Goal: Information Seeking & Learning: Learn about a topic

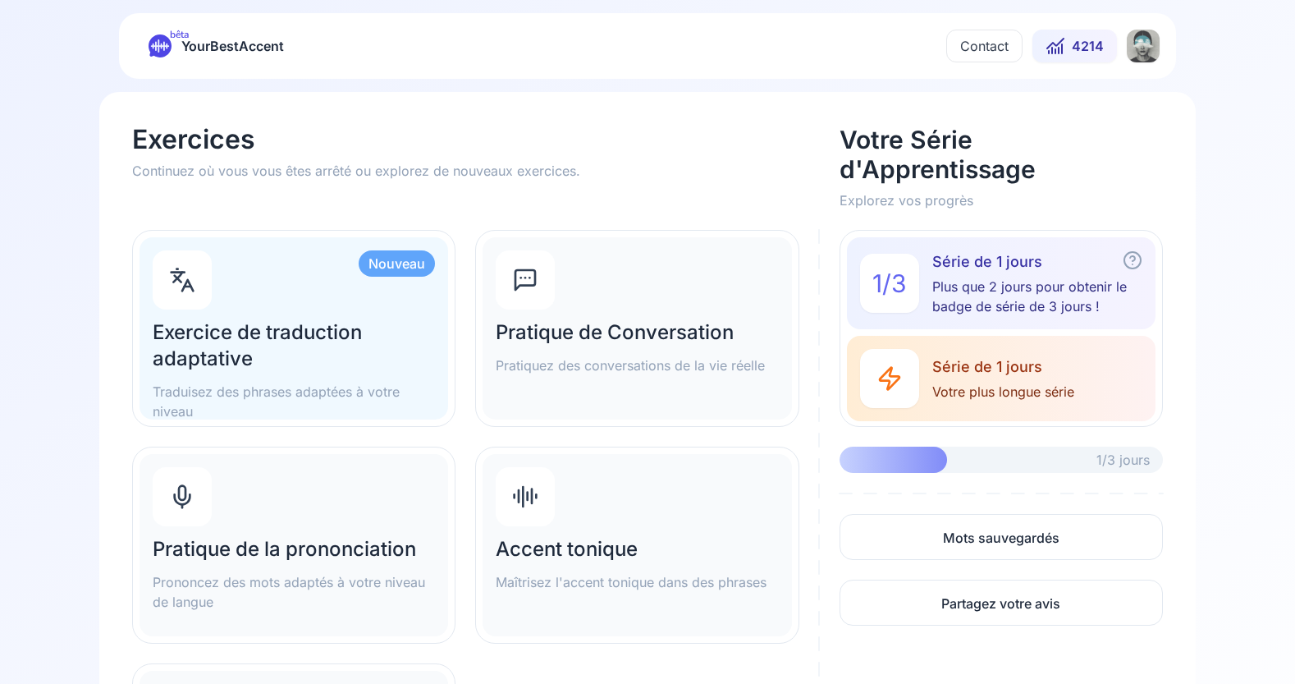
click at [1069, 44] on button "4214" at bounding box center [1075, 46] width 85 height 33
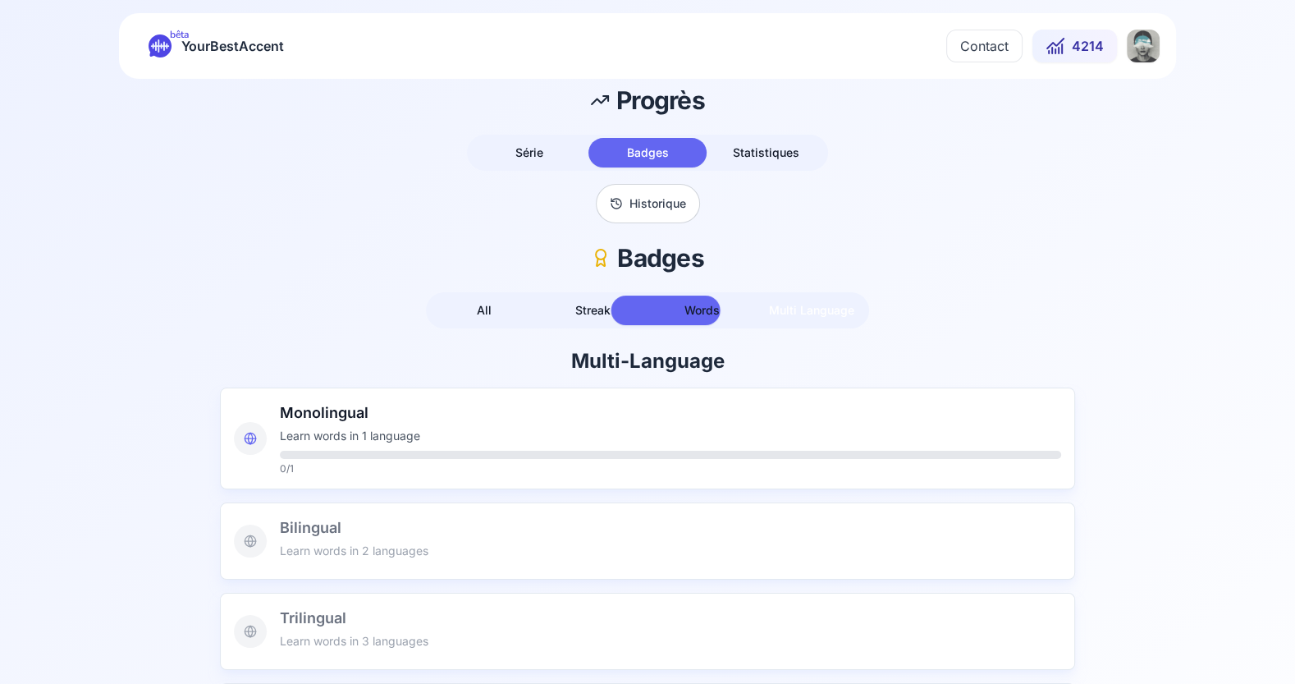
click at [819, 314] on span "Multi Language" at bounding box center [811, 310] width 85 height 14
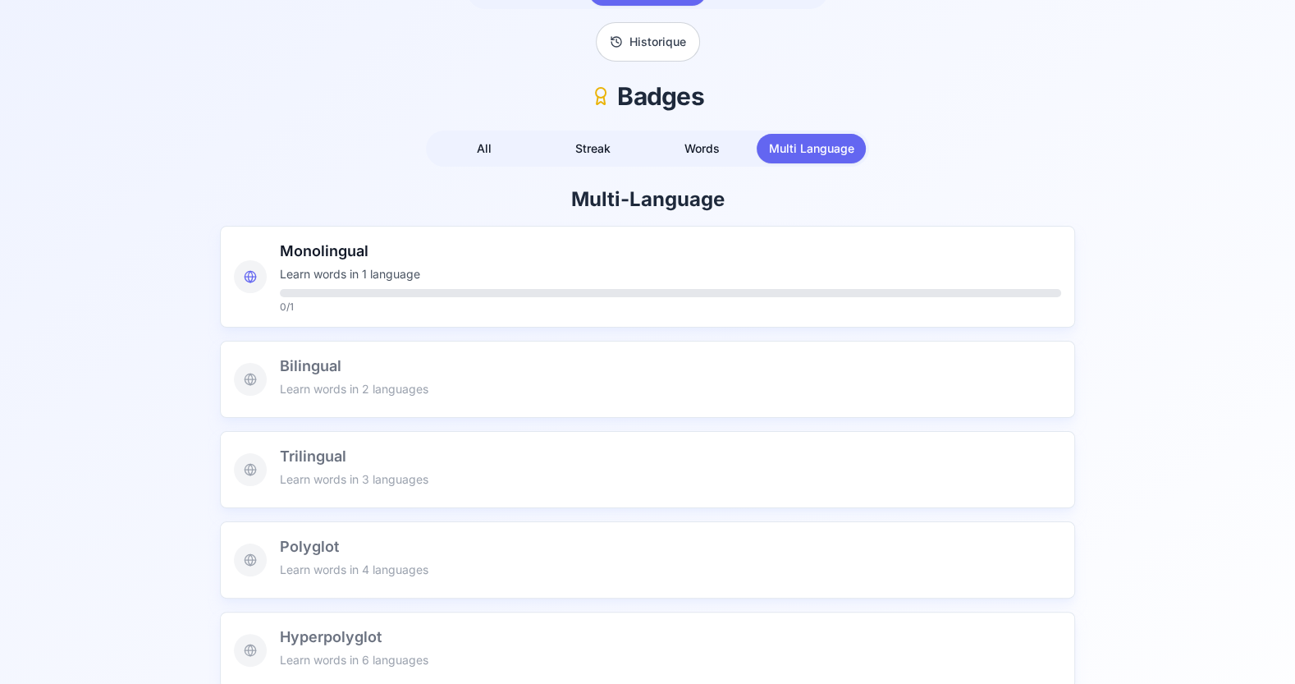
scroll to position [194, 0]
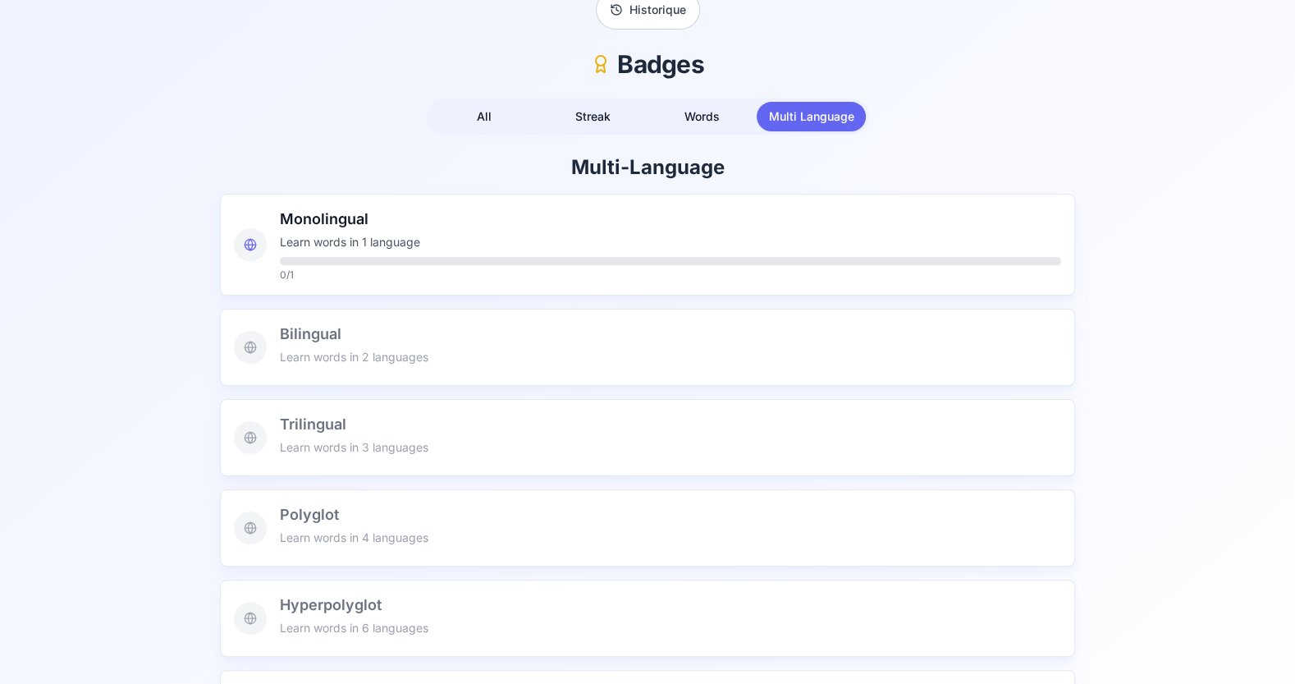
click at [313, 337] on h3 "Bilingual" at bounding box center [670, 334] width 781 height 23
click at [296, 345] on div "Bilingual Learn words in 2 languages" at bounding box center [670, 347] width 781 height 49
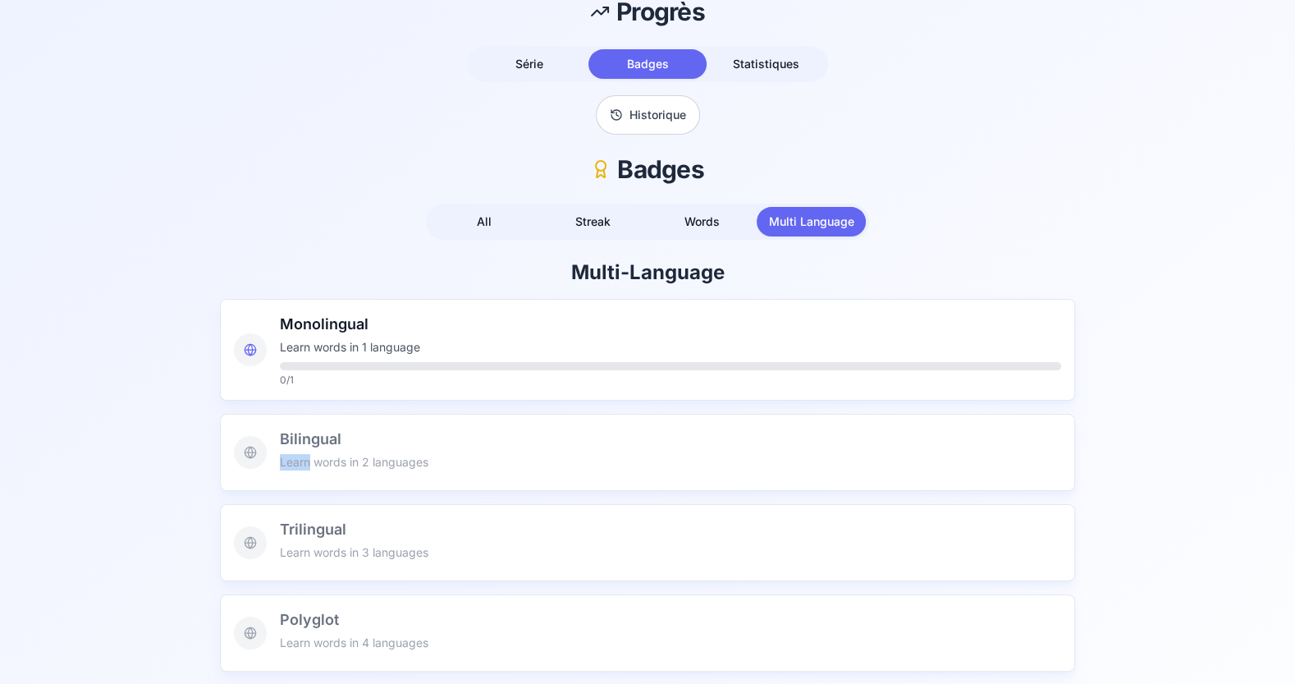
scroll to position [0, 0]
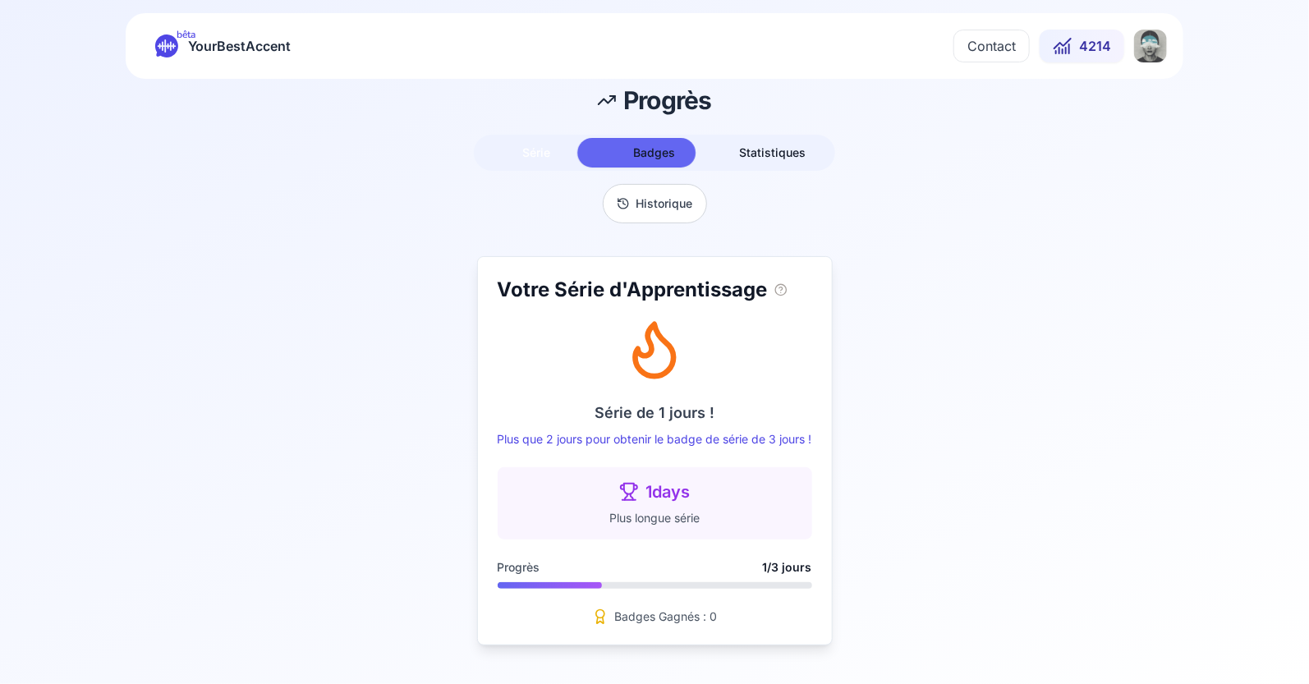
click at [529, 152] on span "Série" at bounding box center [536, 152] width 28 height 14
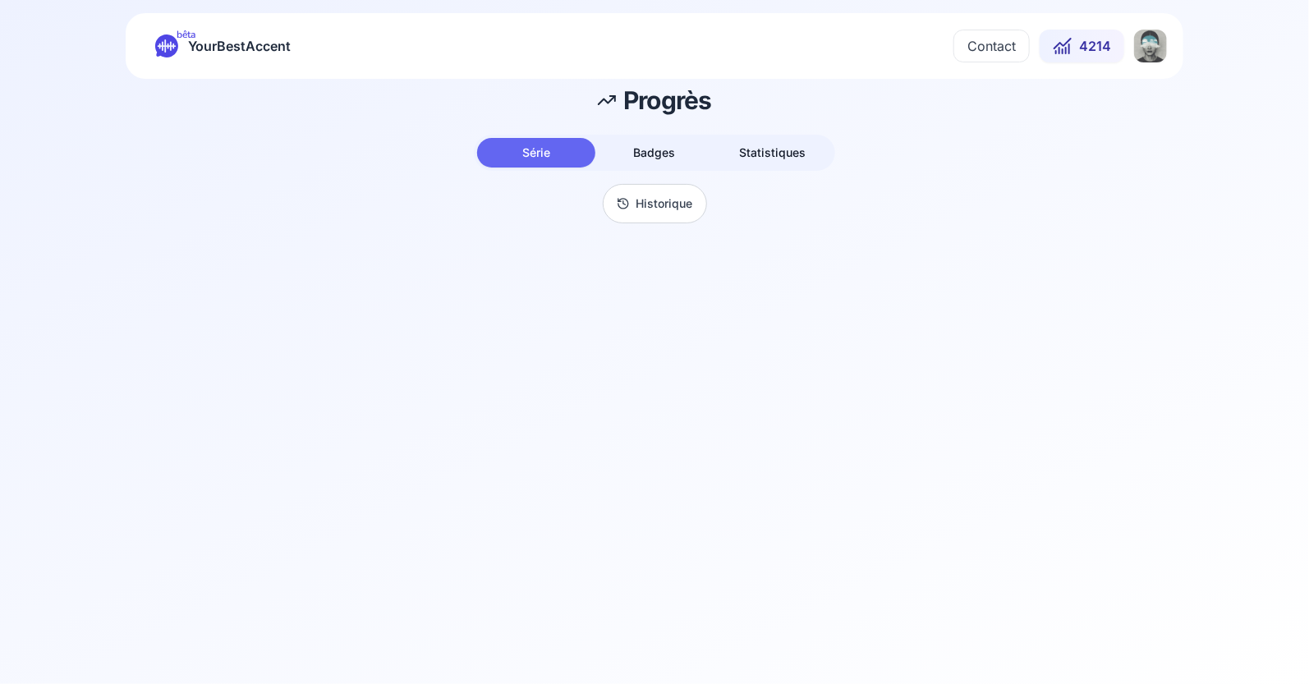
click at [669, 152] on button "Badges" at bounding box center [654, 153] width 118 height 30
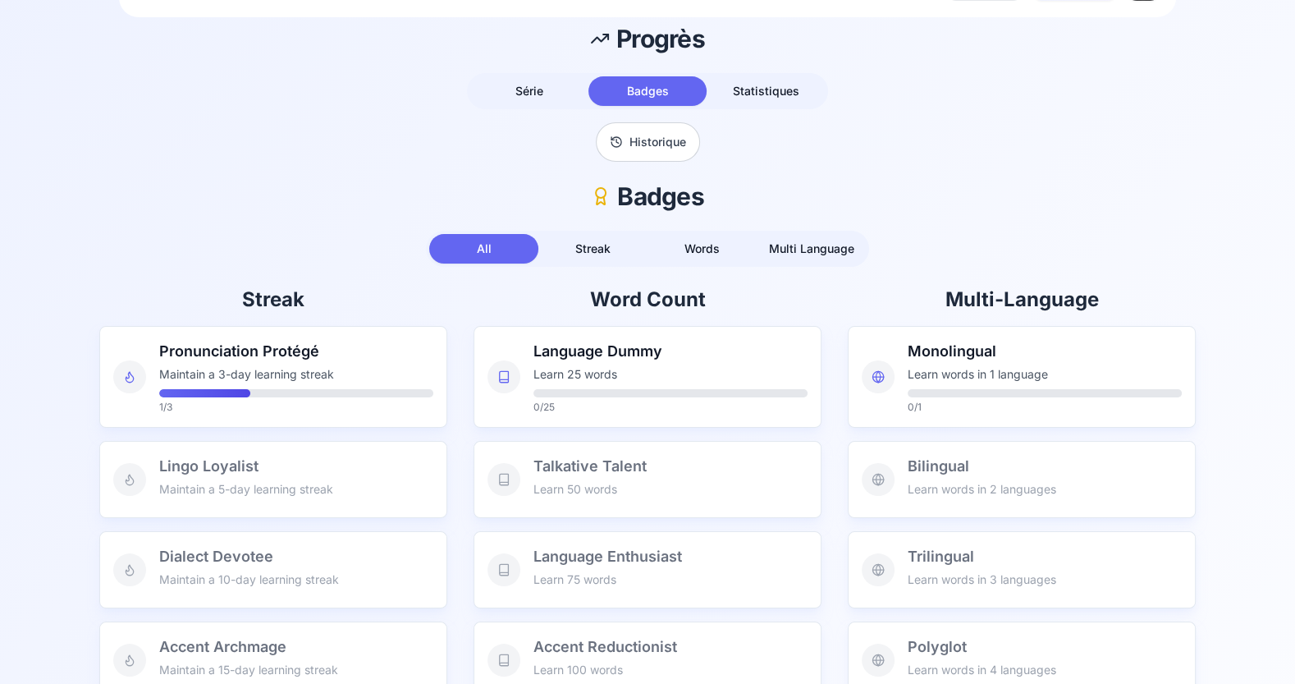
scroll to position [66, 0]
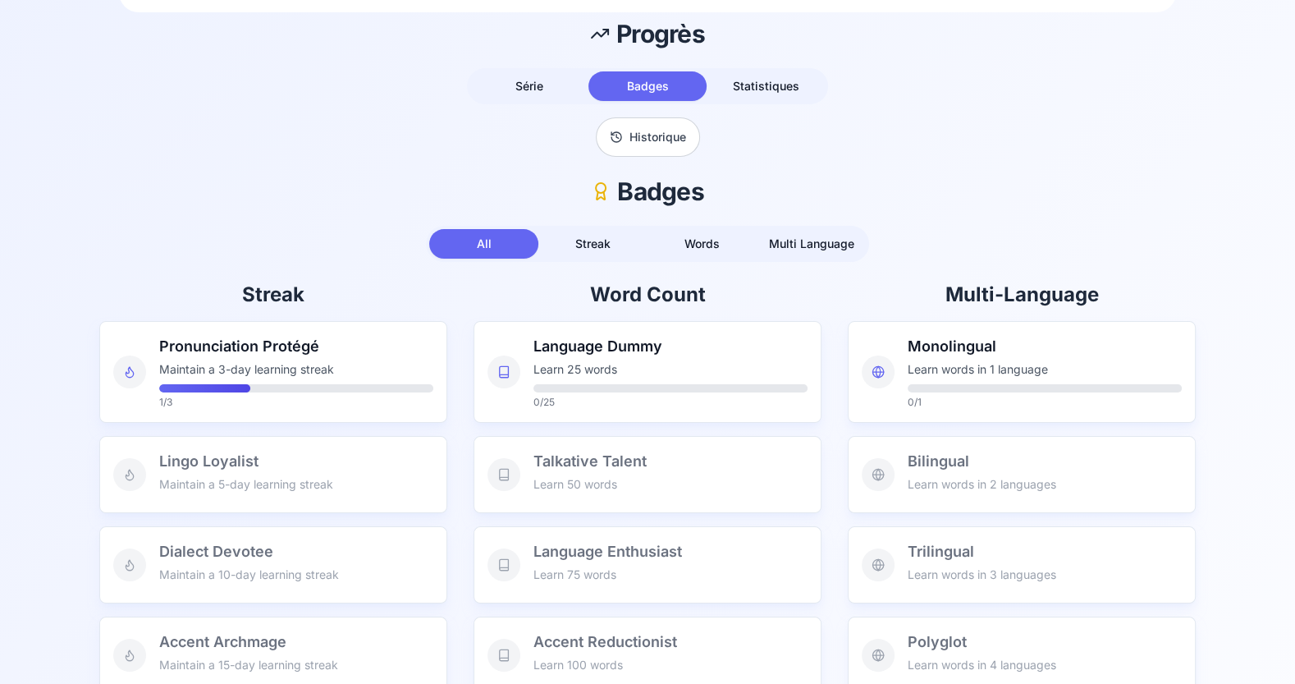
click at [979, 360] on div "Monolingual Learn words in 1 language 0 / 1" at bounding box center [1045, 372] width 274 height 74
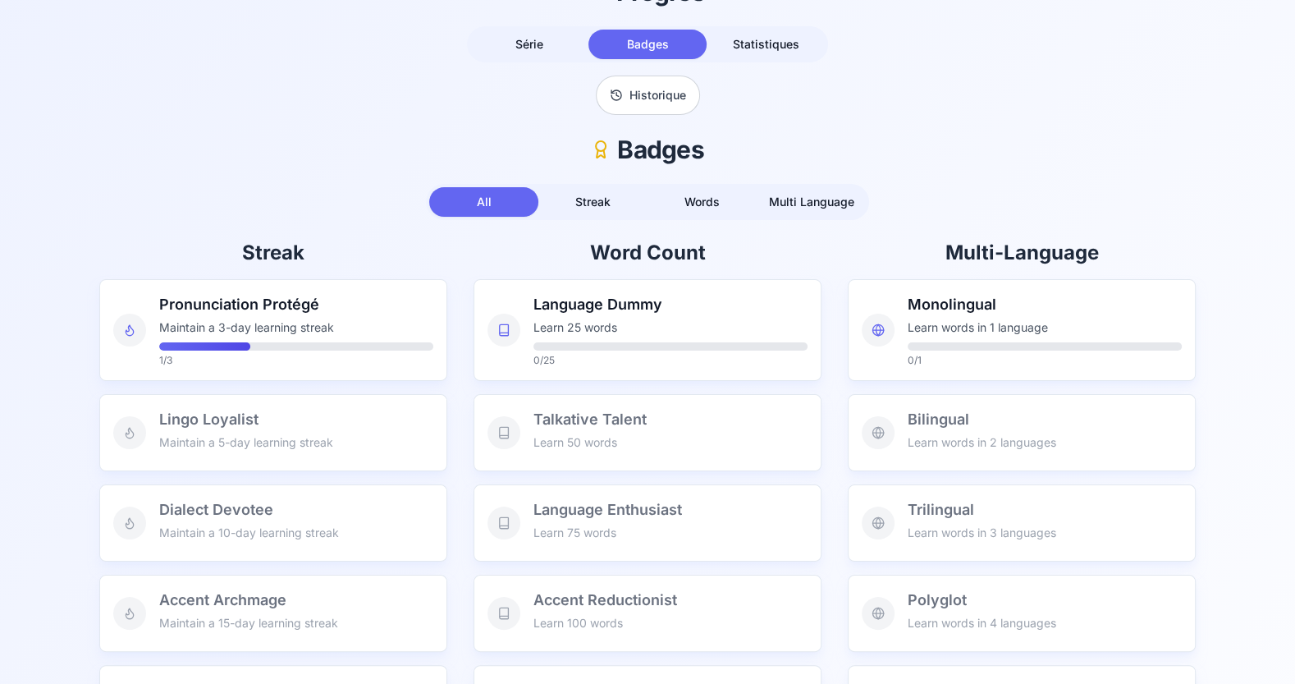
click at [598, 205] on span "Streak" at bounding box center [592, 202] width 35 height 14
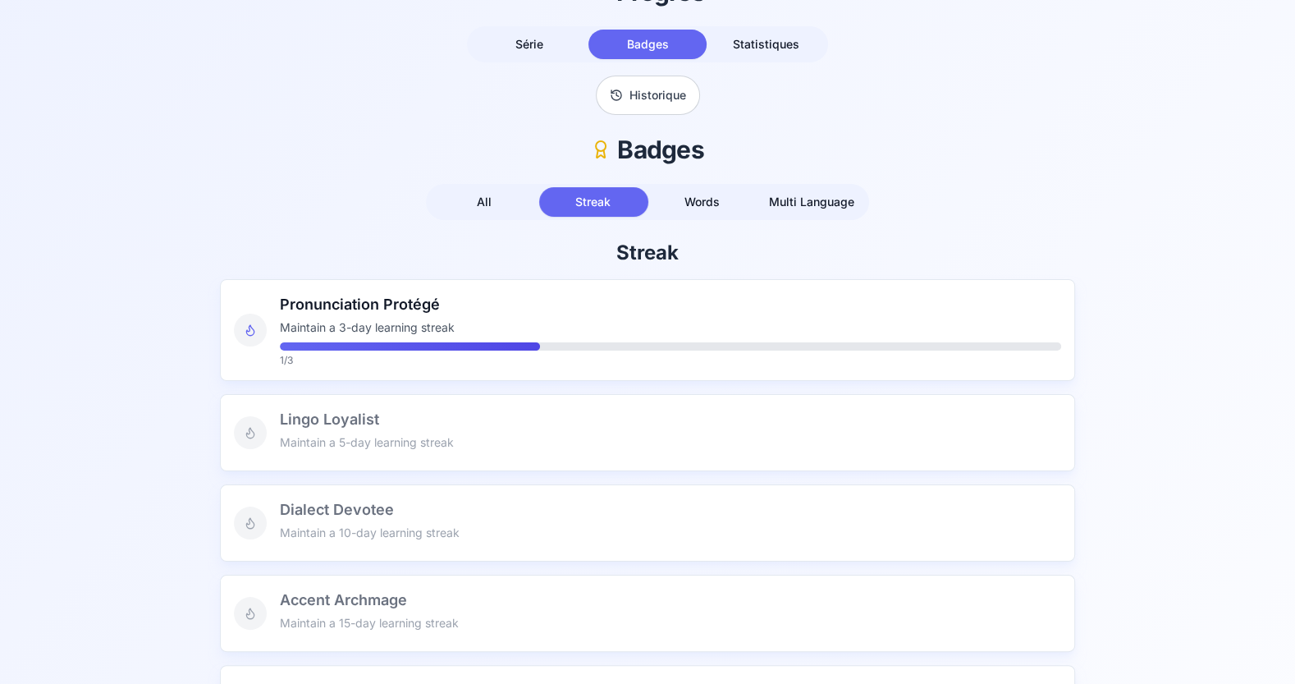
click at [803, 206] on span "Multi Language" at bounding box center [811, 202] width 85 height 14
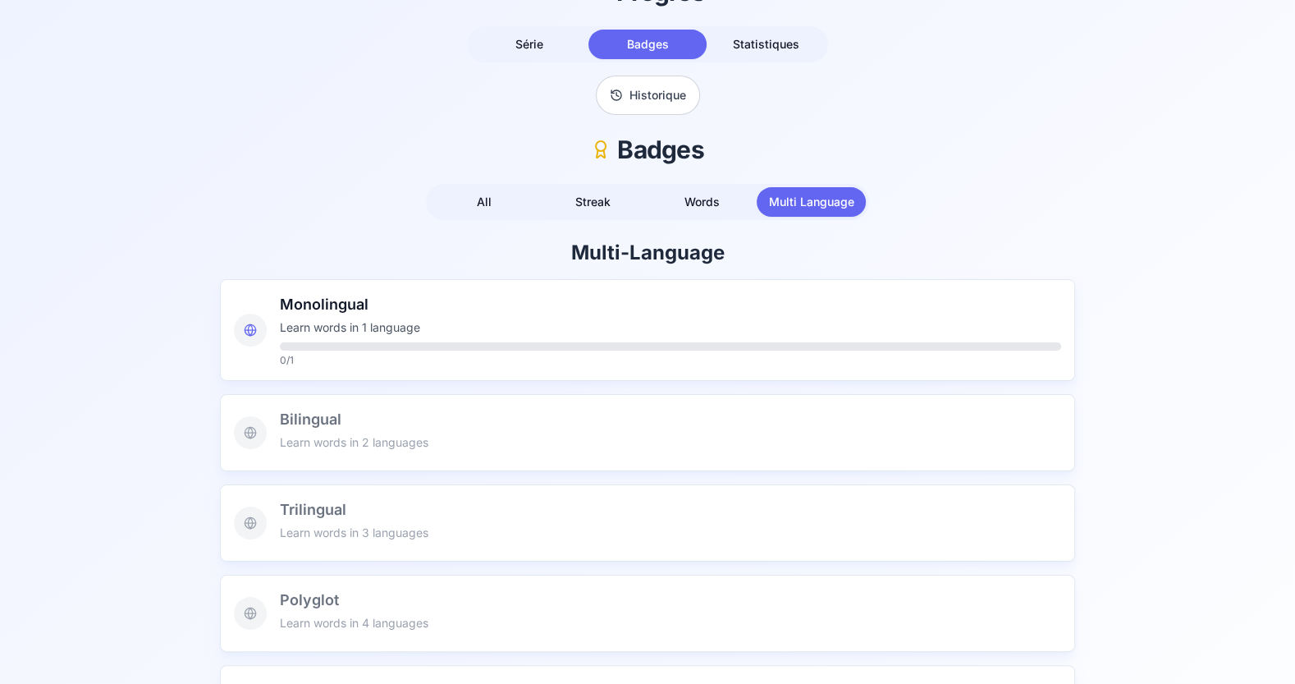
click at [259, 430] on div at bounding box center [250, 432] width 33 height 33
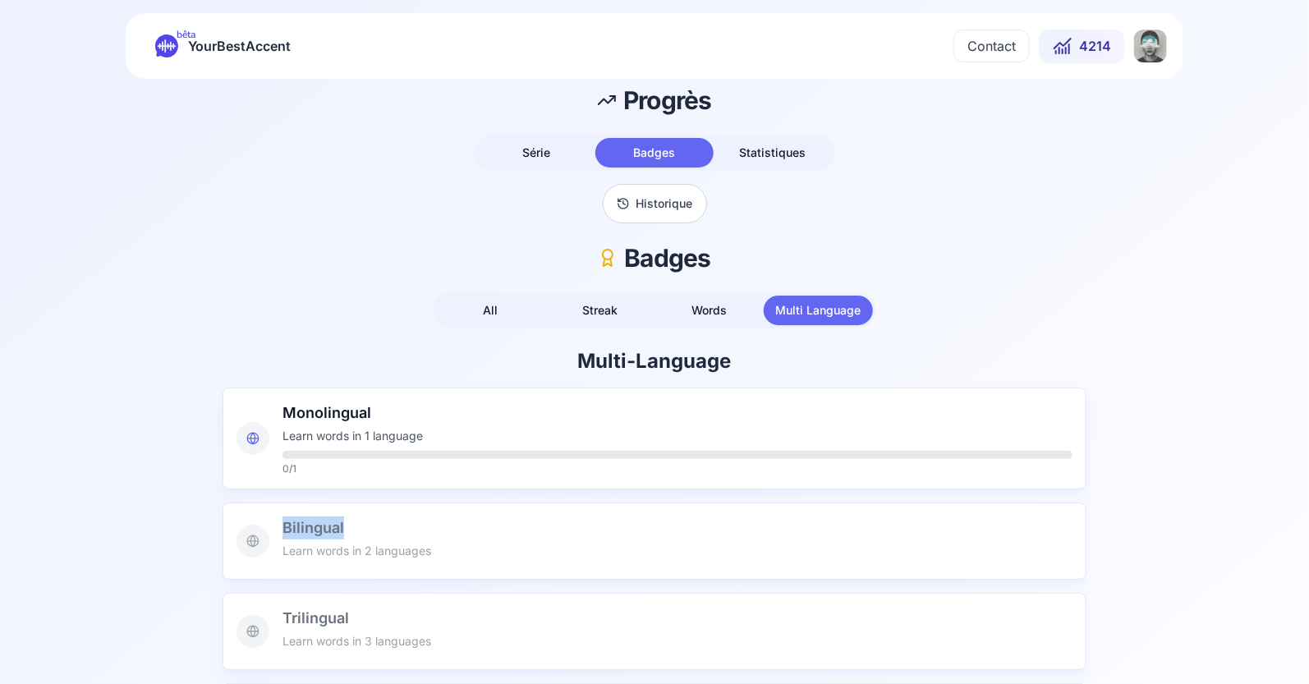
click at [1143, 56] on html "bêta YourBestAccent Contact 4214 Progrès Série Badges Statistiques Historique B…" at bounding box center [654, 342] width 1309 height 684
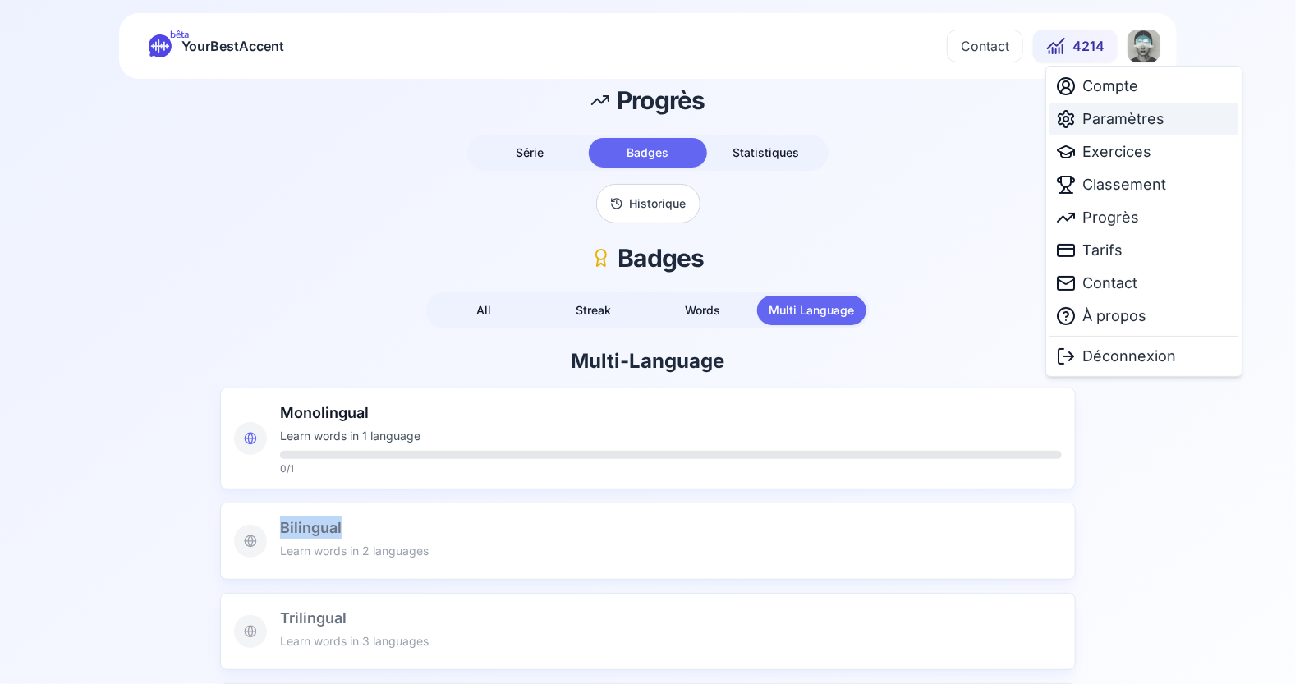
click at [1109, 123] on span "Paramètres" at bounding box center [1123, 119] width 82 height 23
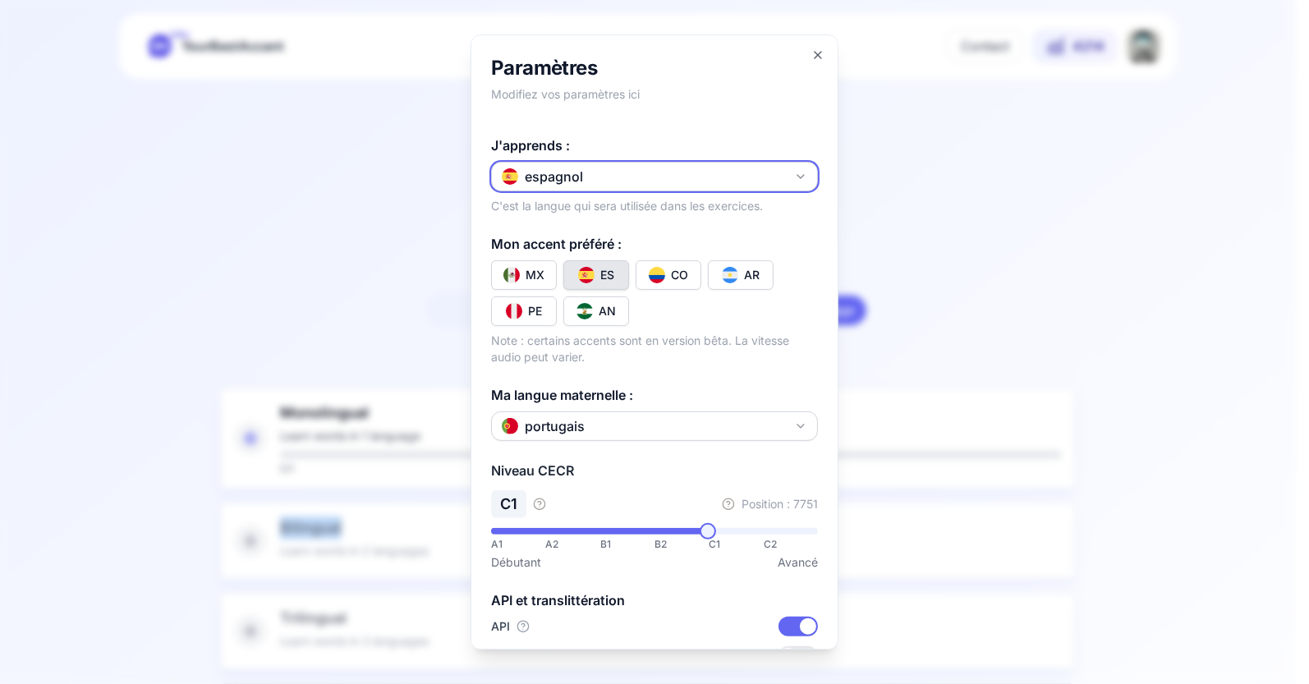
click at [794, 178] on icon "button" at bounding box center [800, 176] width 13 height 13
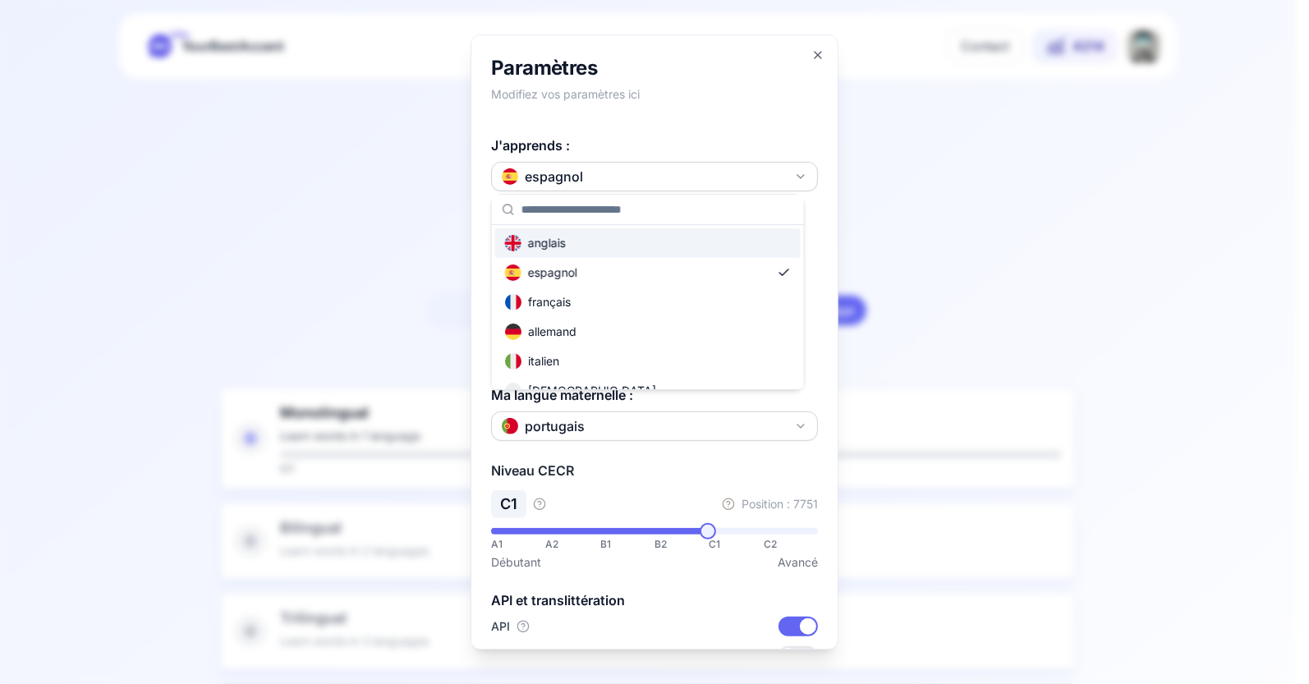
click at [592, 246] on div "anglais" at bounding box center [647, 243] width 305 height 30
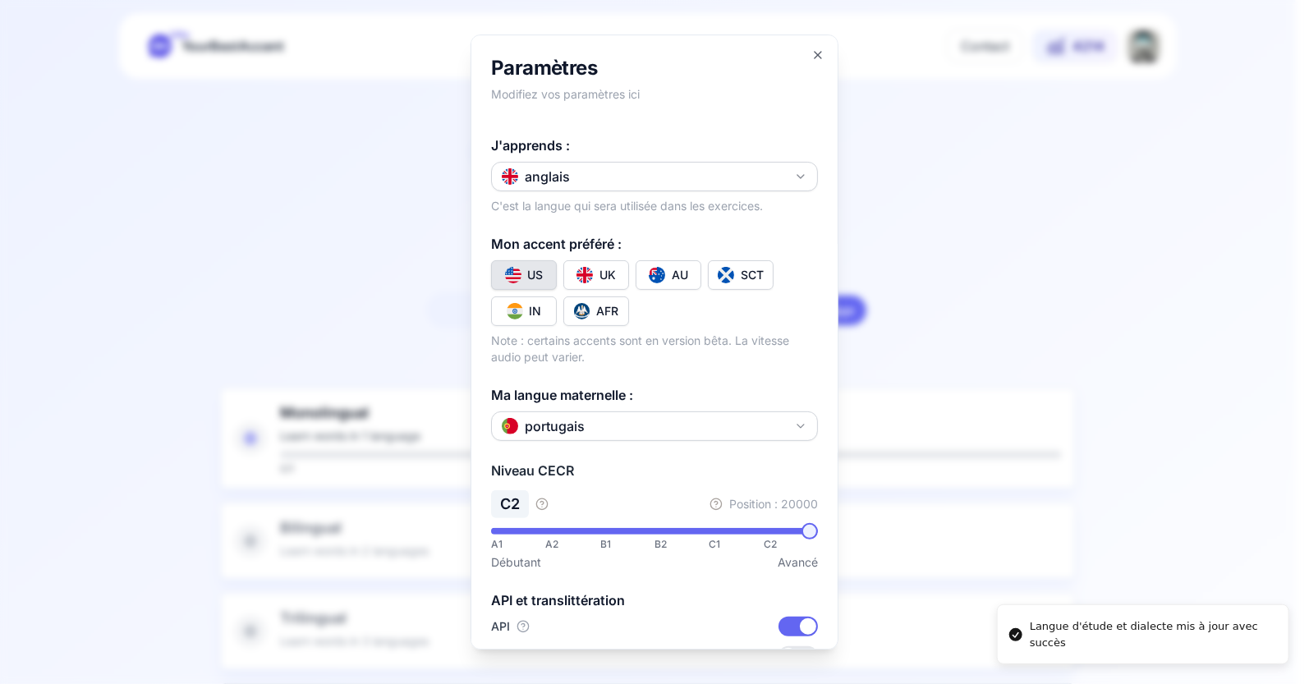
click at [818, 539] on span at bounding box center [809, 531] width 16 height 16
click at [992, 264] on div at bounding box center [654, 342] width 1309 height 684
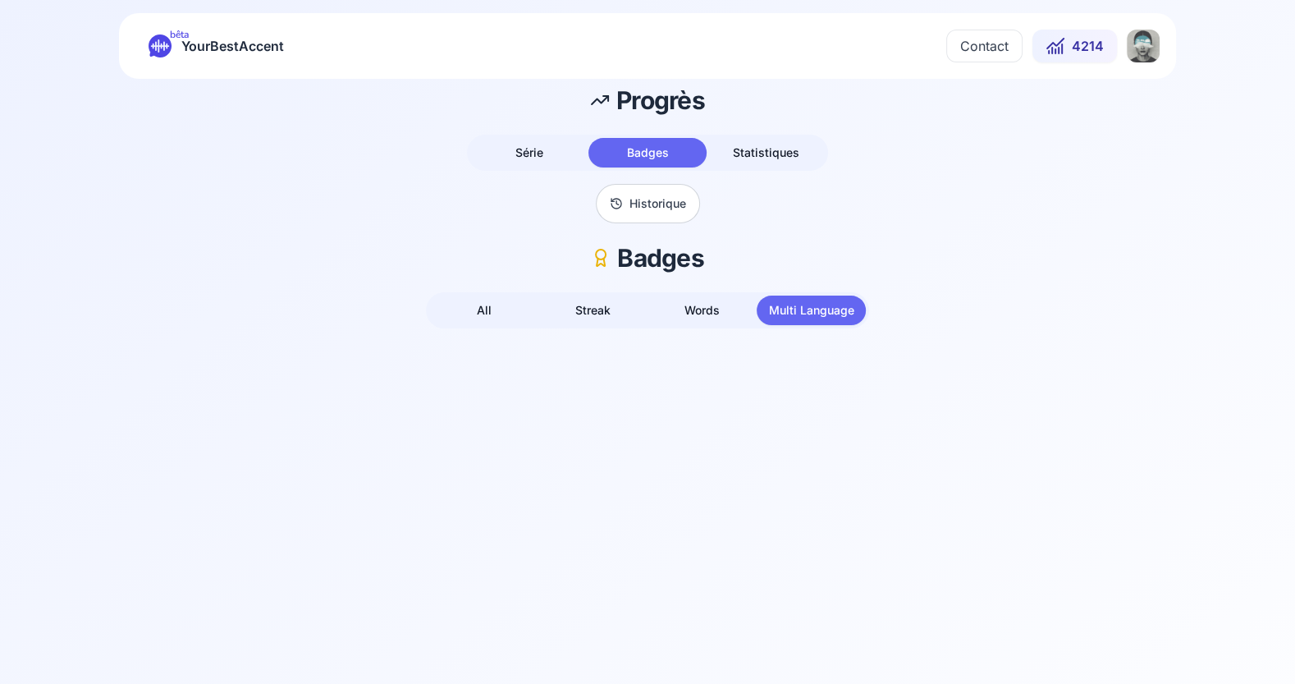
click at [493, 305] on button "All" at bounding box center [483, 311] width 109 height 30
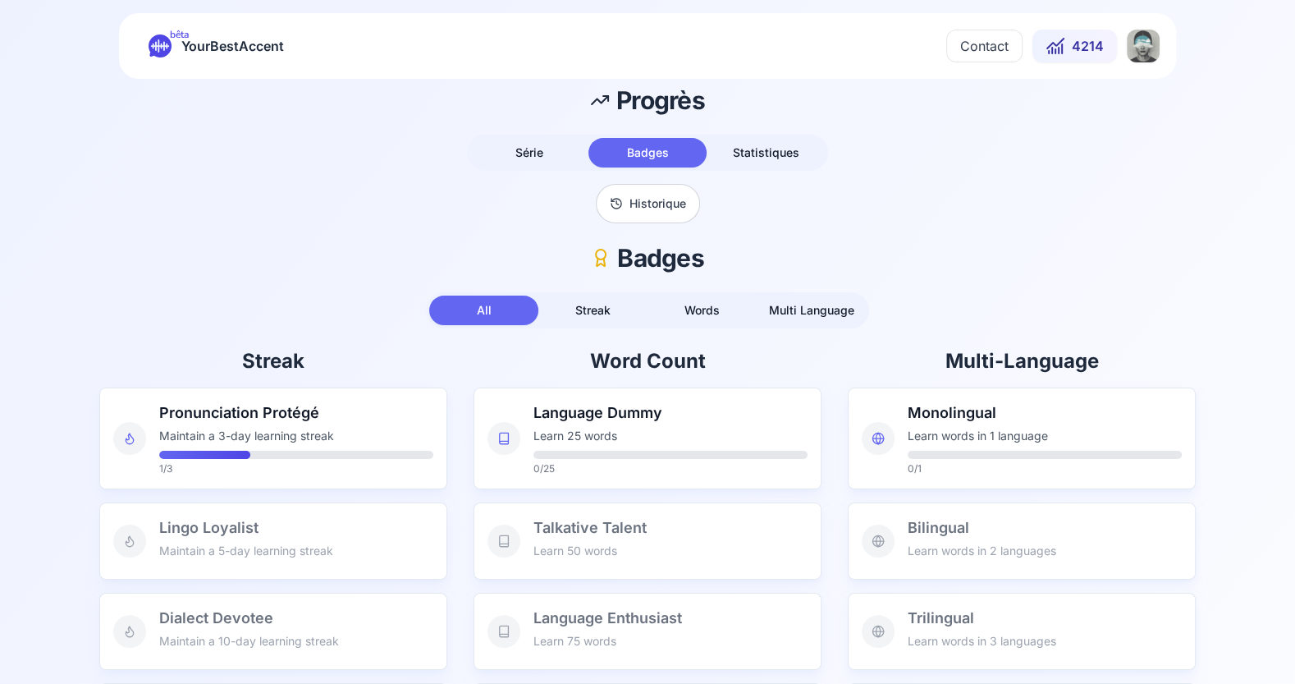
click at [211, 44] on span "YourBestAccent" at bounding box center [232, 45] width 103 height 23
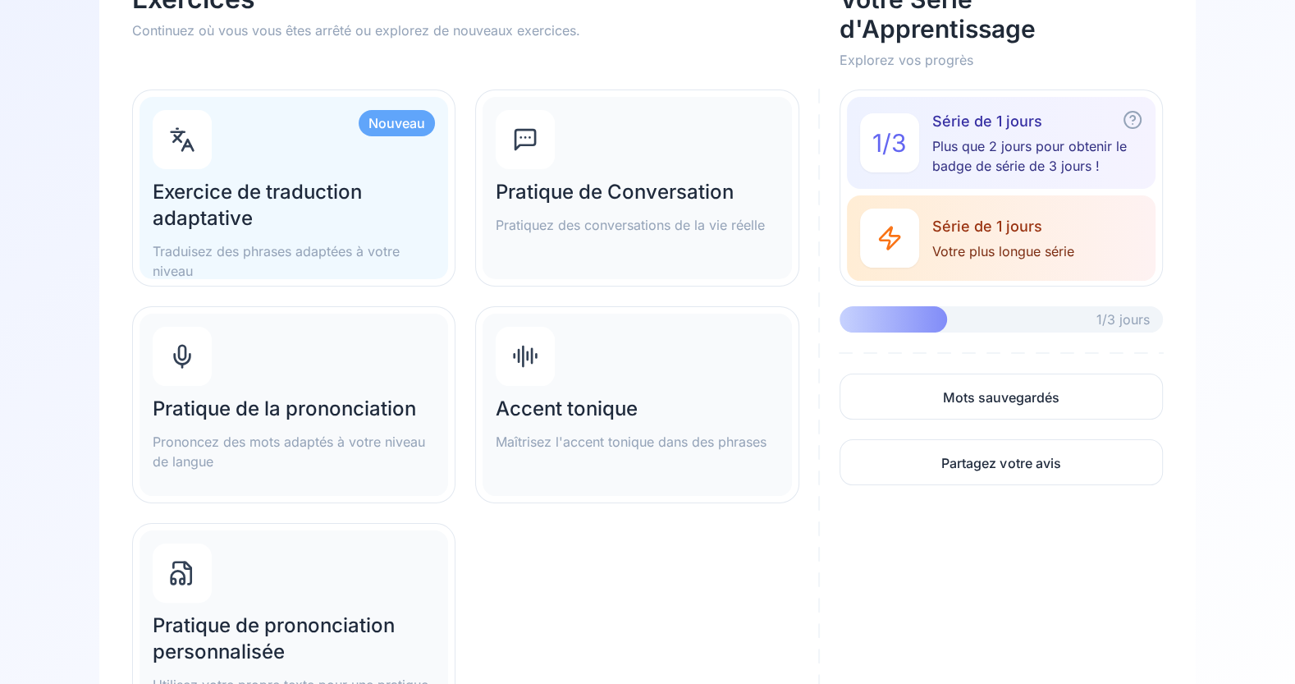
scroll to position [149, 0]
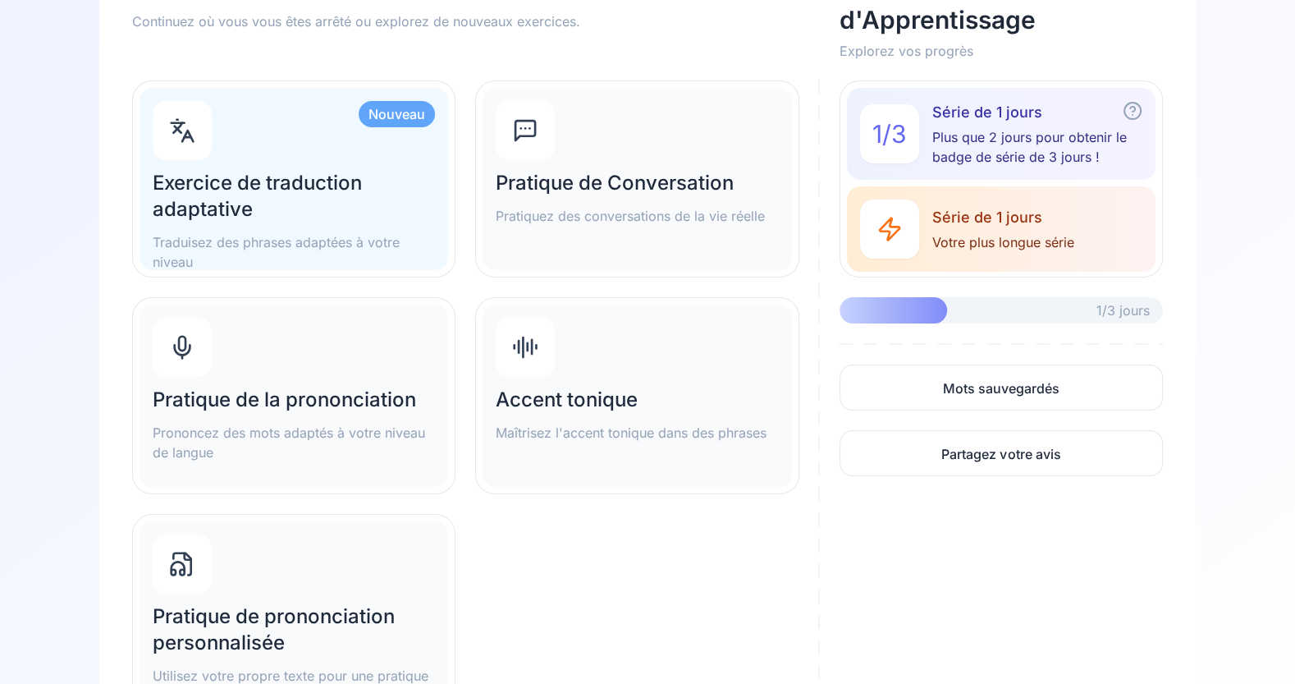
click at [655, 378] on div "Accent tonique Maîtrisez l'accent tonique dans des phrases" at bounding box center [637, 396] width 309 height 182
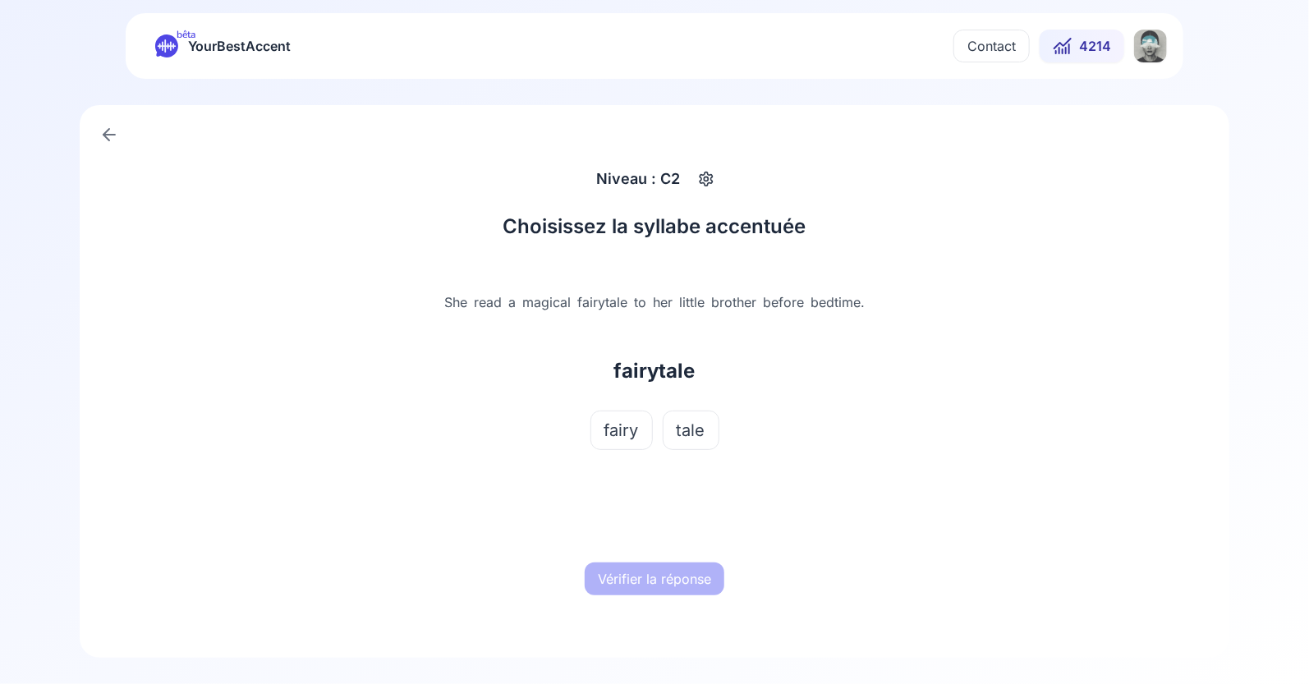
click at [708, 175] on icon "button" at bounding box center [705, 179] width 12 height 14
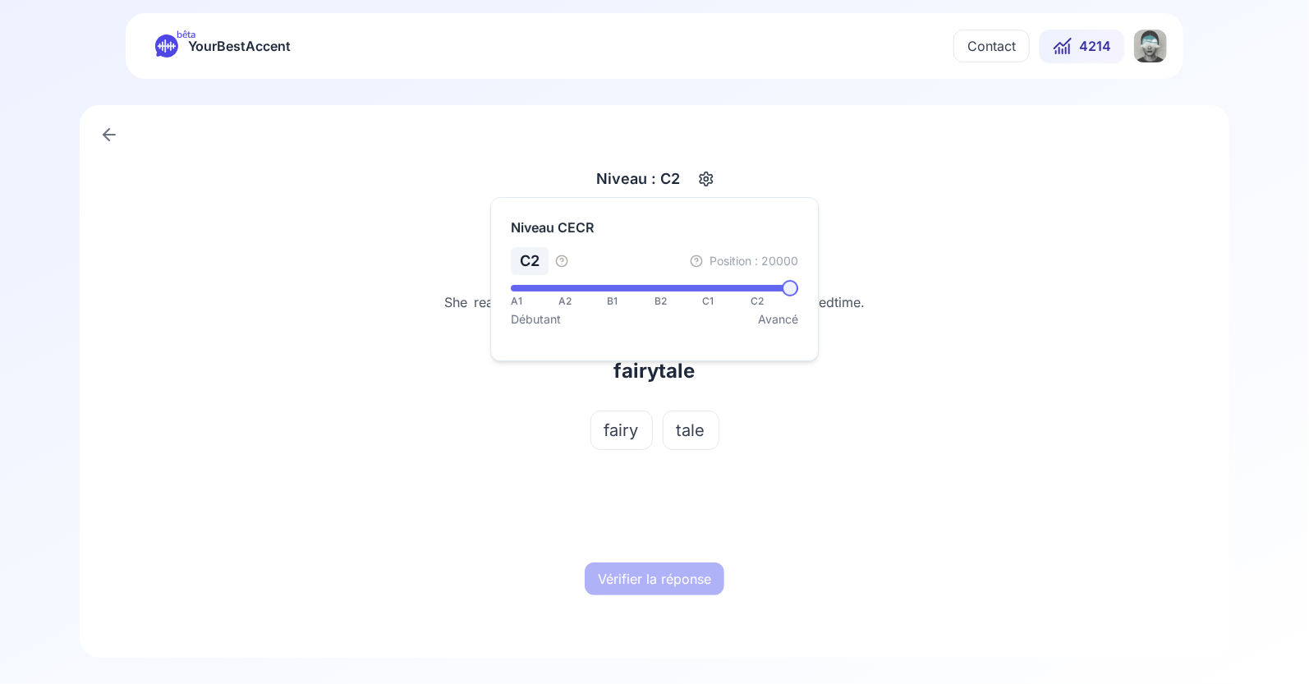
click at [837, 193] on div "Niveau : C2" at bounding box center [654, 179] width 1084 height 30
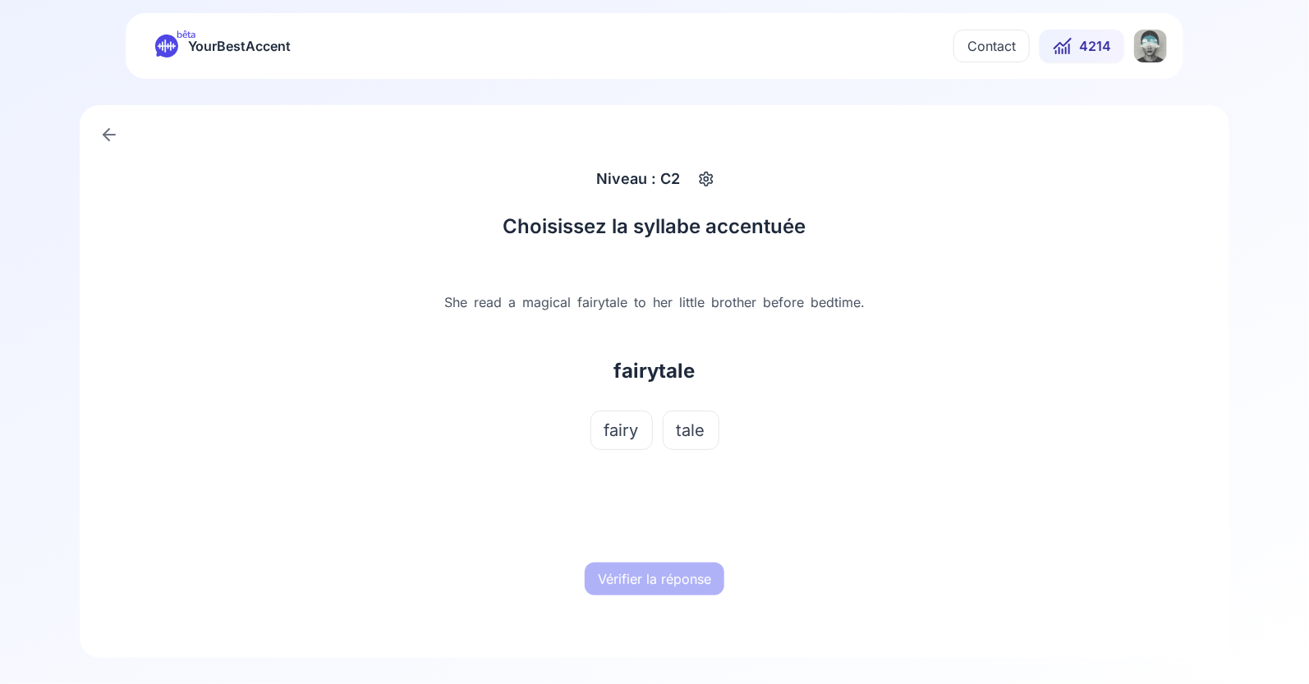
click at [690, 429] on span "tale" at bounding box center [690, 430] width 29 height 23
click at [664, 580] on button "Vérifier la réponse" at bounding box center [654, 578] width 140 height 33
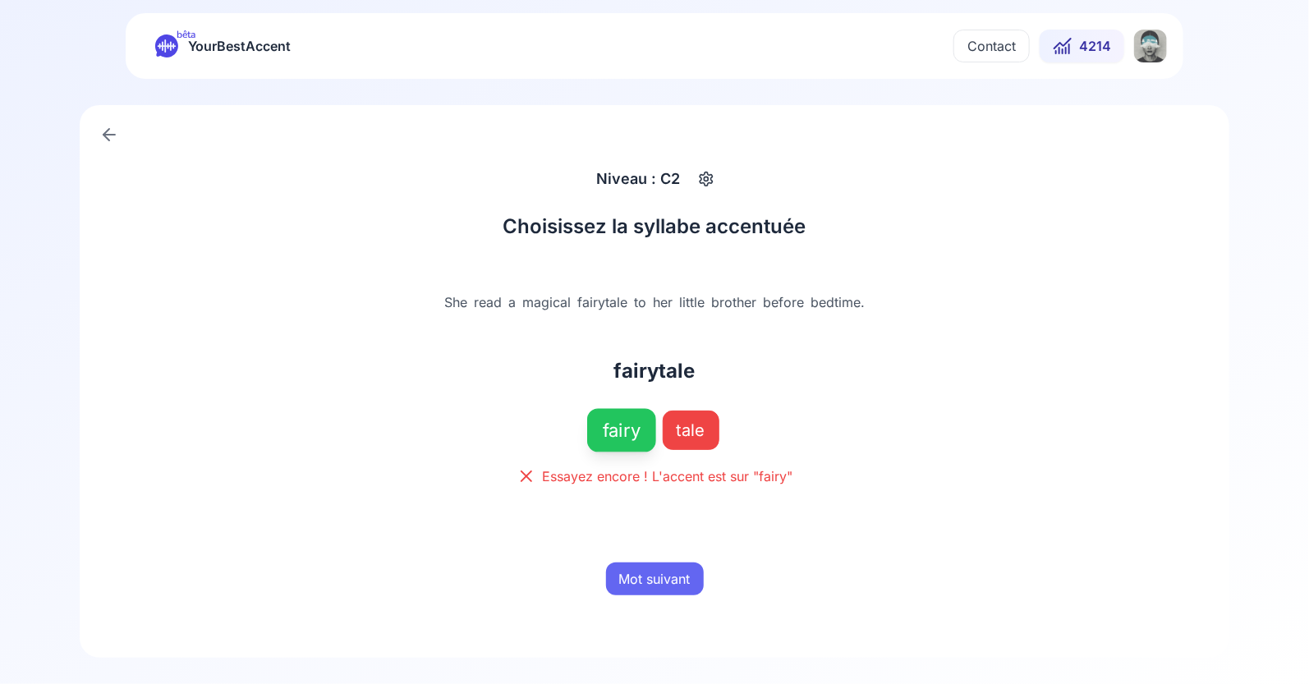
click at [653, 575] on button "Mot suivant" at bounding box center [655, 578] width 98 height 33
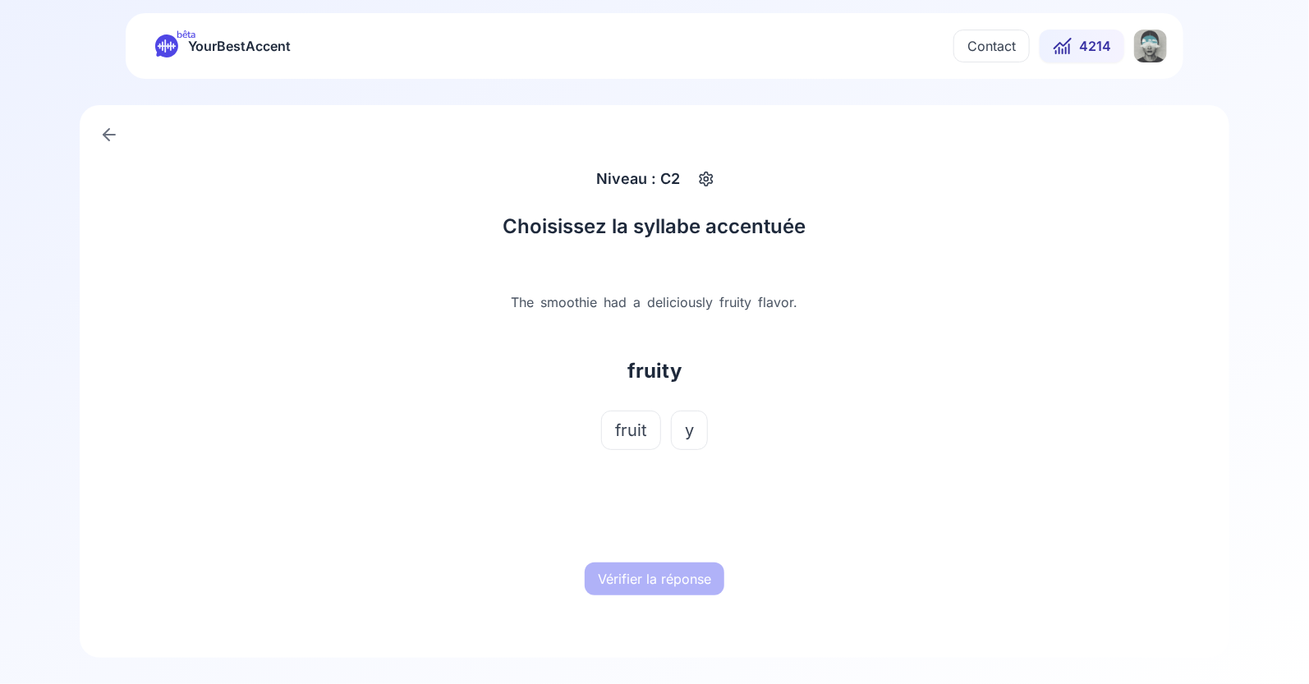
click at [638, 436] on span "fruit" at bounding box center [631, 430] width 32 height 23
click at [655, 580] on button "Vérifier la réponse" at bounding box center [654, 578] width 140 height 33
click at [655, 580] on button "Mot suivant" at bounding box center [655, 578] width 98 height 33
click at [681, 433] on span "zai" at bounding box center [687, 430] width 22 height 23
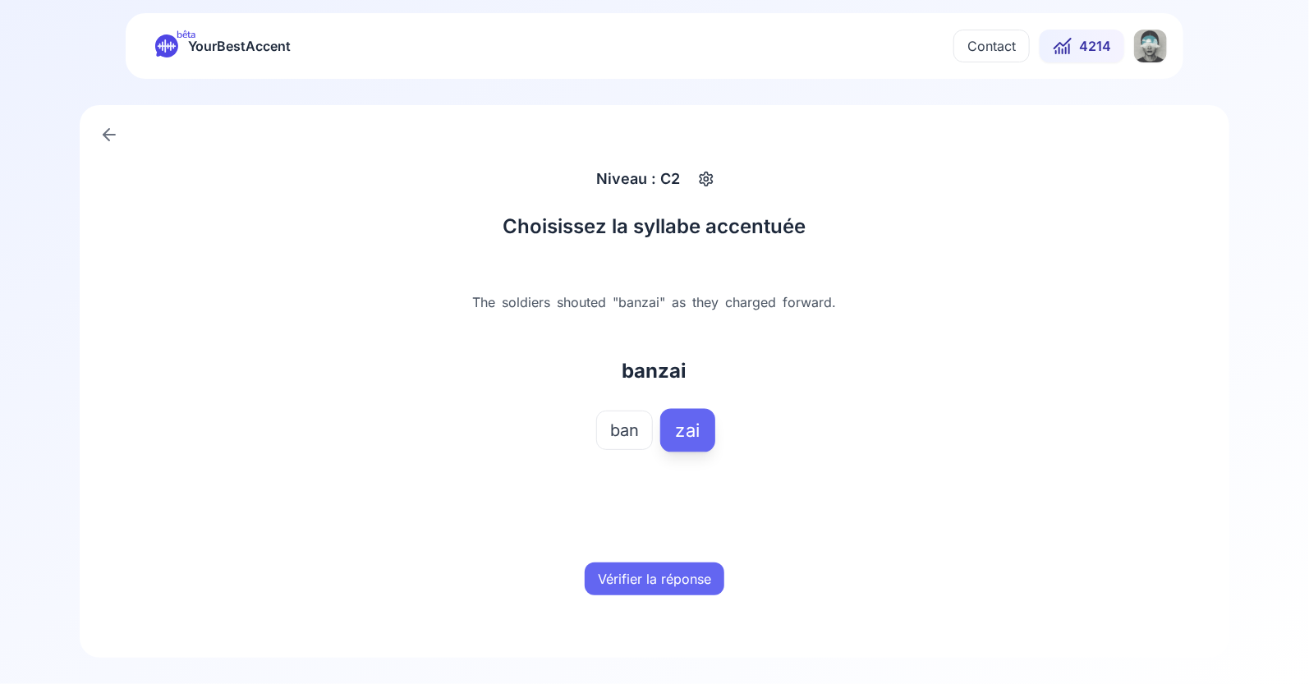
click at [658, 582] on button "Vérifier la réponse" at bounding box center [654, 578] width 140 height 33
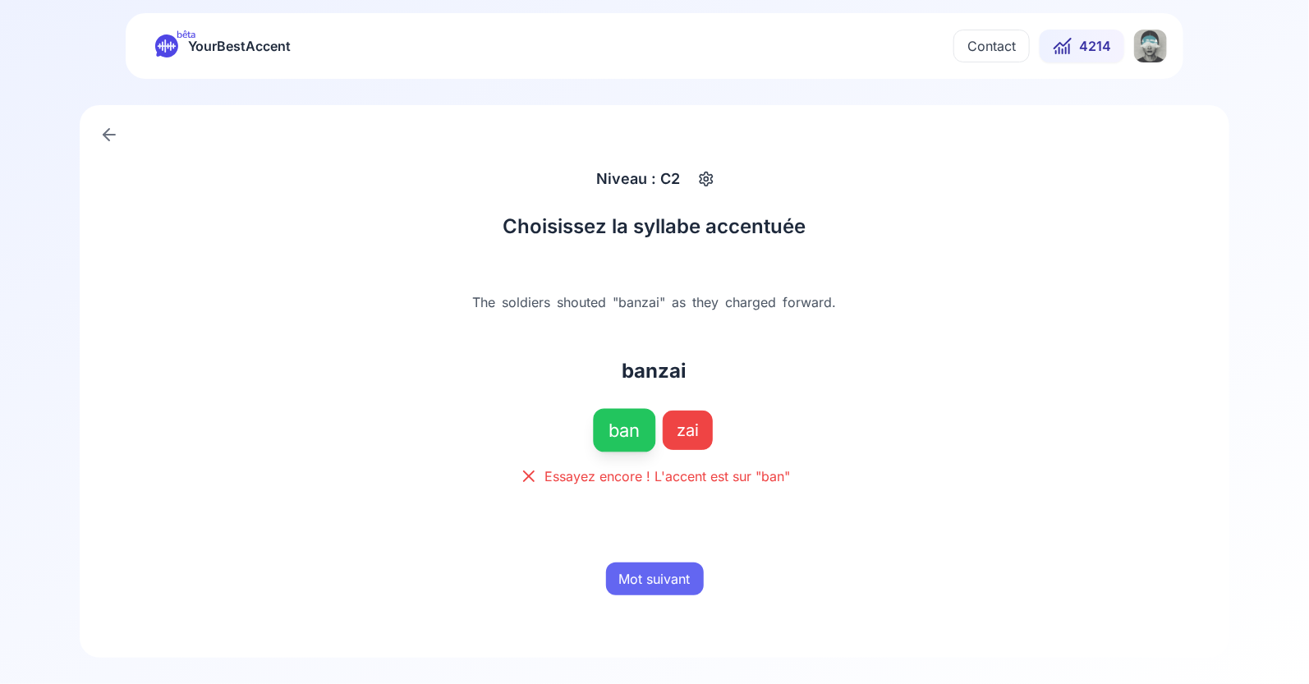
click at [658, 582] on button "Mot suivant" at bounding box center [655, 578] width 98 height 33
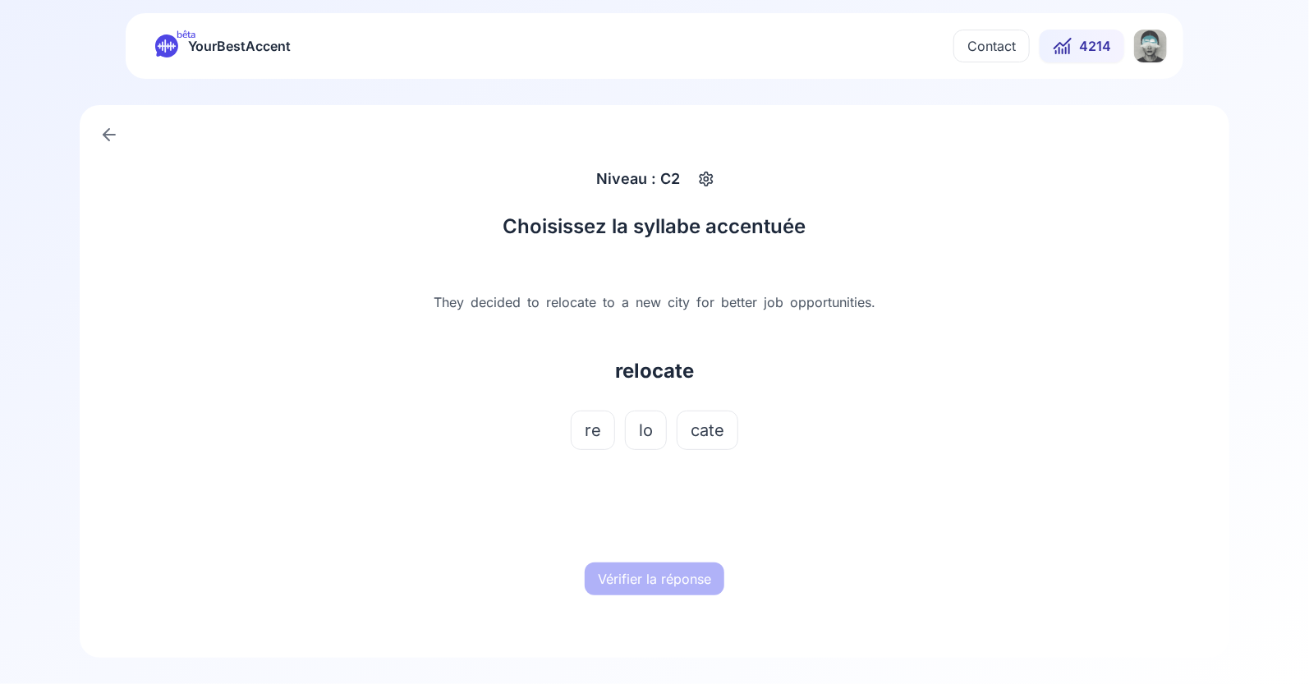
click at [646, 428] on span "lo" at bounding box center [646, 430] width 14 height 23
click at [701, 426] on span "cate" at bounding box center [707, 430] width 34 height 23
click at [649, 589] on button "Vérifier la réponse" at bounding box center [654, 578] width 140 height 33
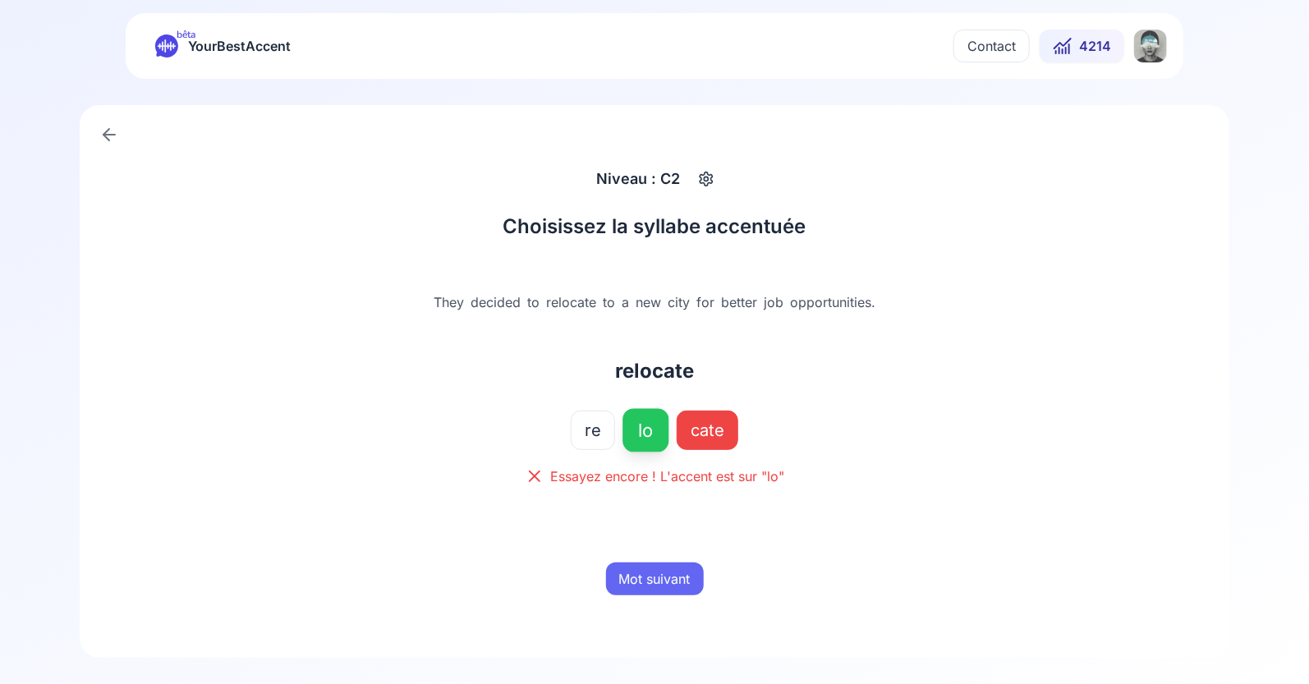
click at [652, 580] on button "Mot suivant" at bounding box center [655, 578] width 98 height 33
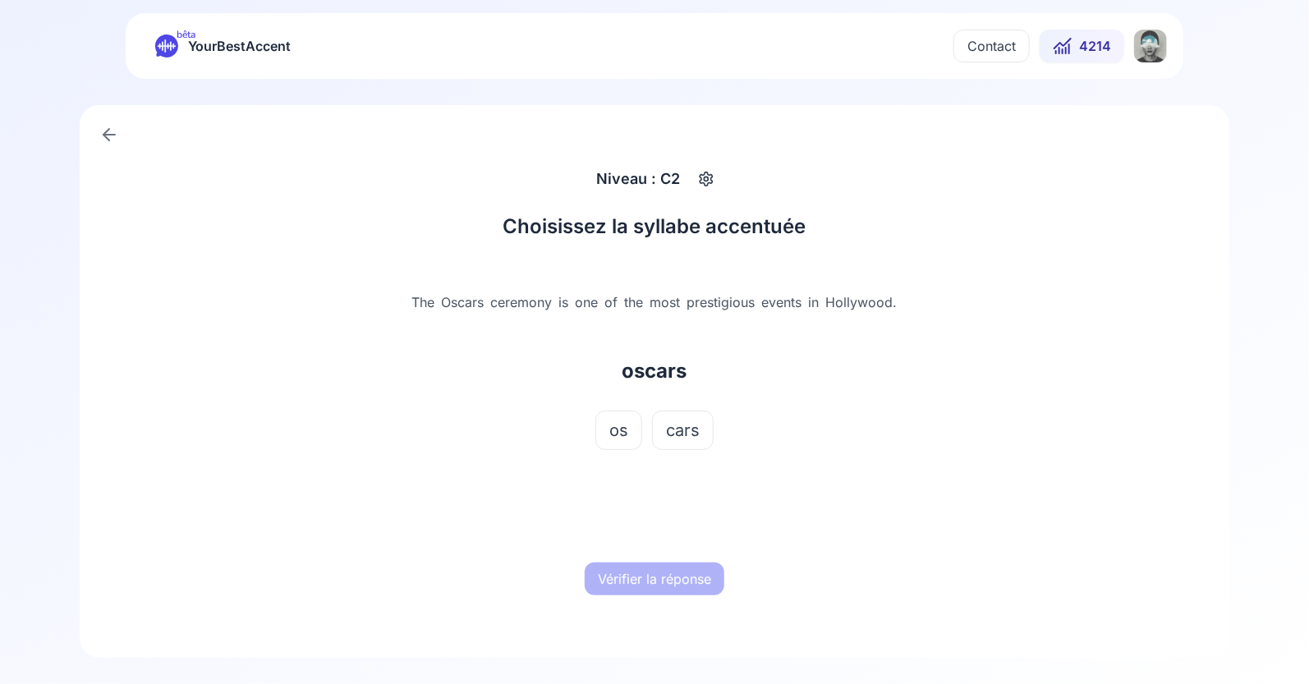
click at [687, 425] on span "cars" at bounding box center [683, 430] width 34 height 23
click at [659, 573] on button "Vérifier la réponse" at bounding box center [654, 578] width 140 height 33
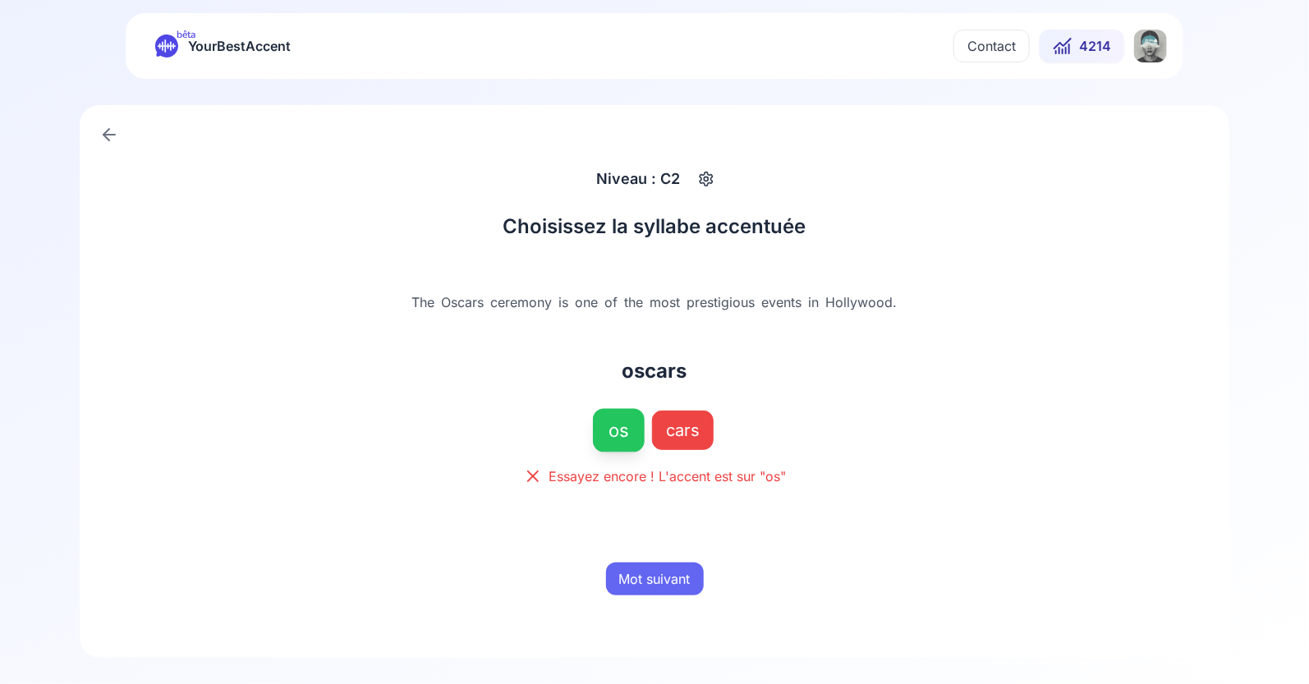
click at [658, 575] on button "Mot suivant" at bounding box center [655, 578] width 98 height 33
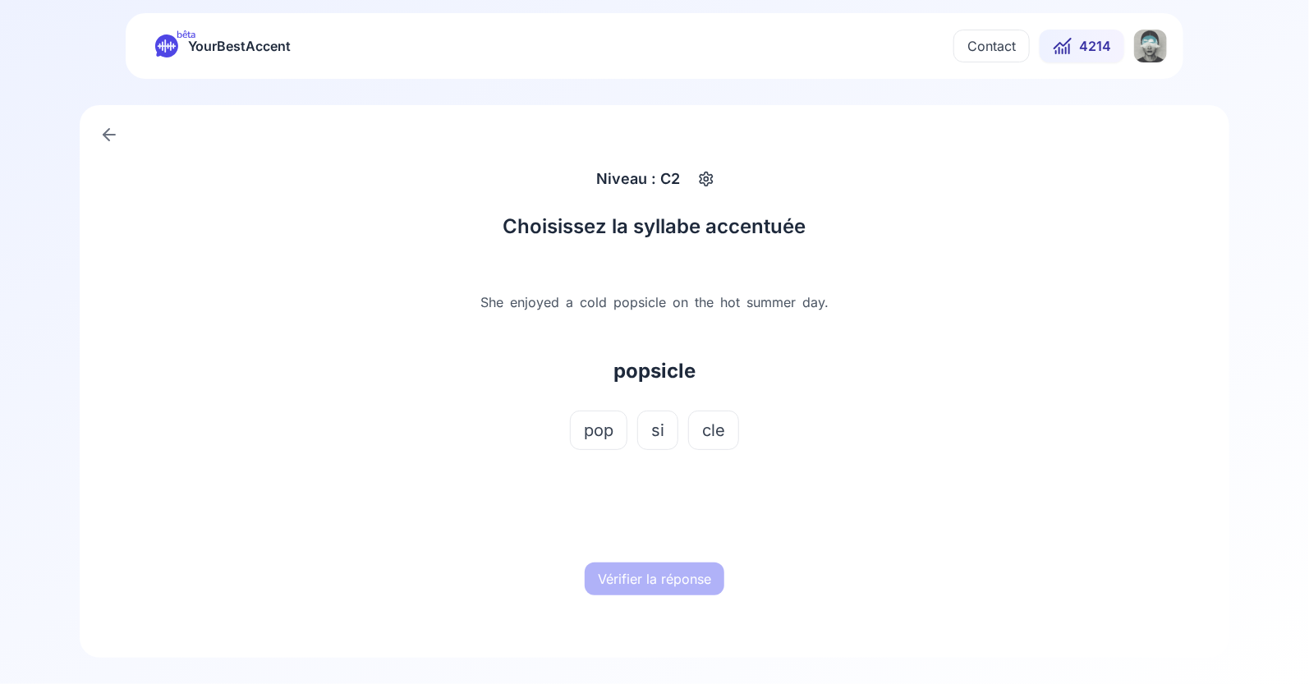
click at [648, 441] on button "si" at bounding box center [657, 429] width 41 height 39
click at [662, 592] on button "Vérifier la réponse" at bounding box center [654, 578] width 140 height 33
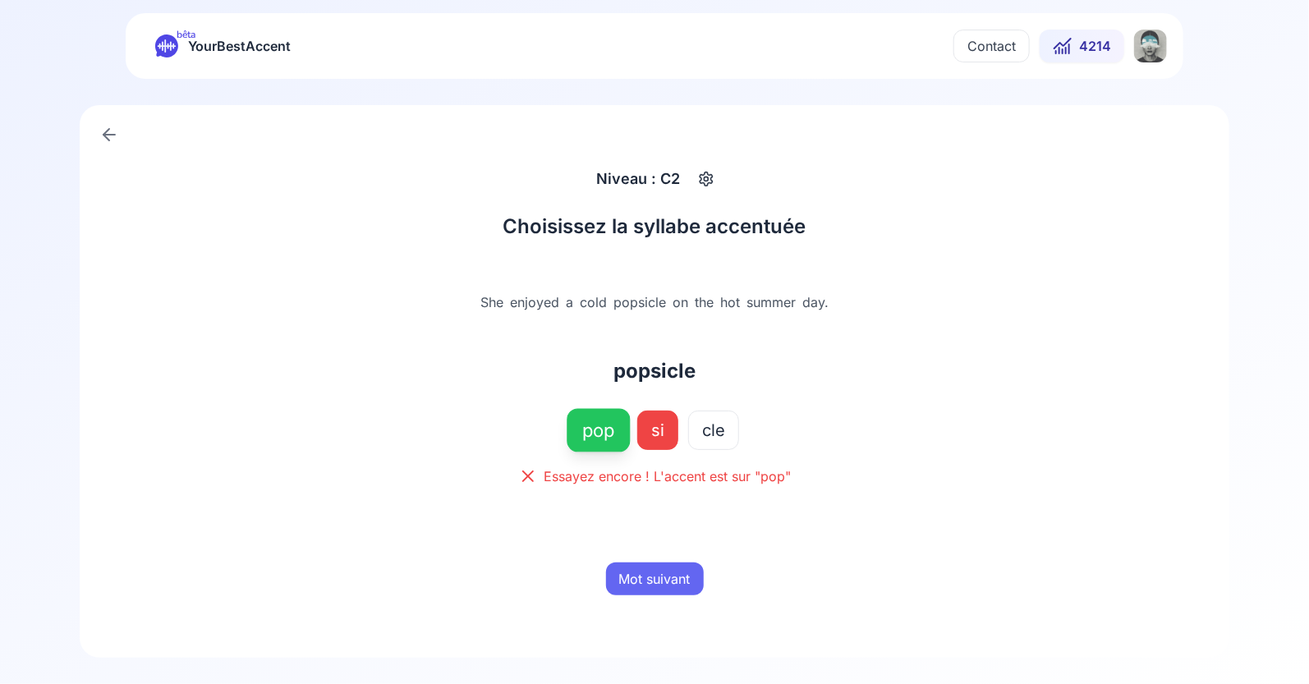
click at [659, 571] on button "Mot suivant" at bounding box center [655, 578] width 98 height 33
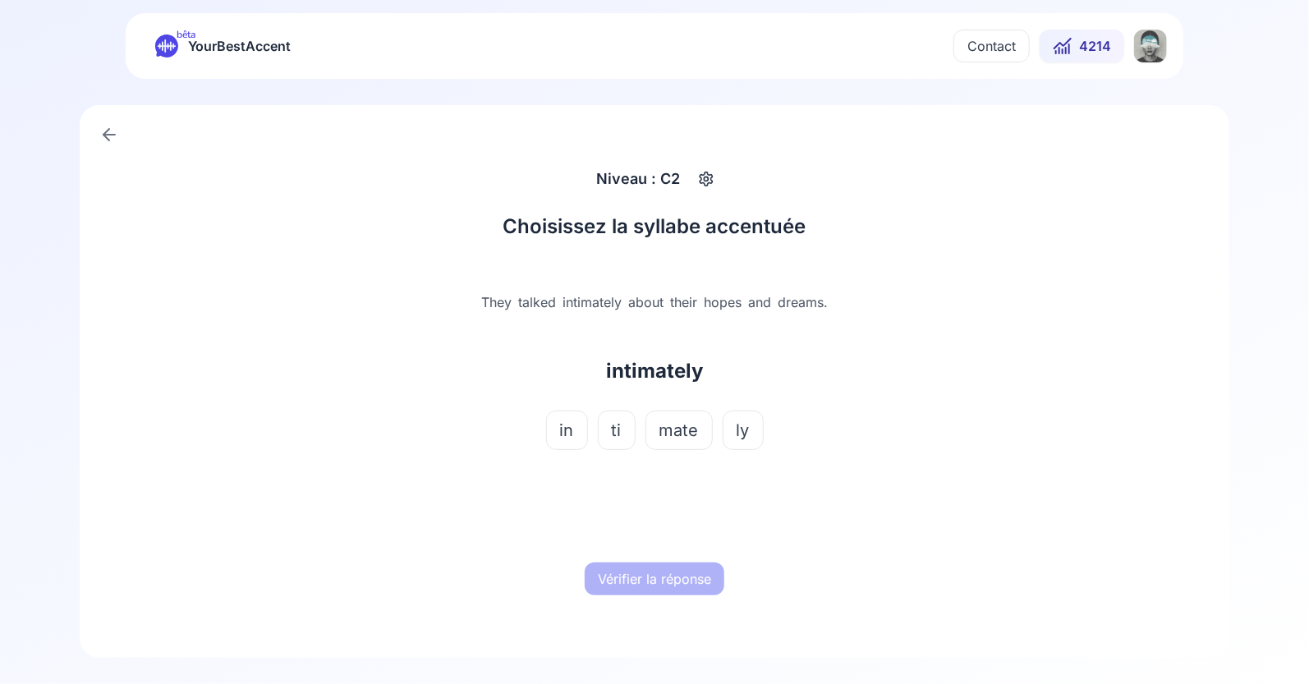
click at [672, 426] on span "mate" at bounding box center [678, 430] width 39 height 23
click at [671, 578] on button "Vérifier la réponse" at bounding box center [654, 578] width 140 height 33
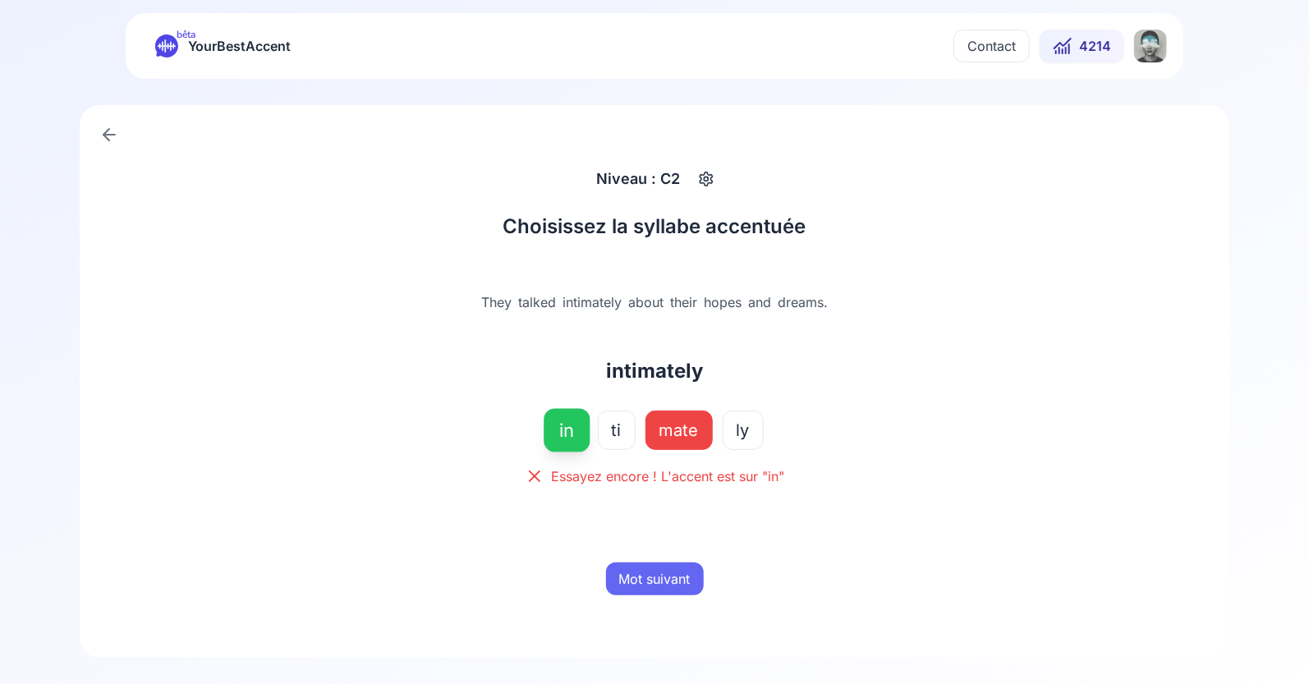
click at [671, 578] on button "Mot suivant" at bounding box center [655, 578] width 98 height 33
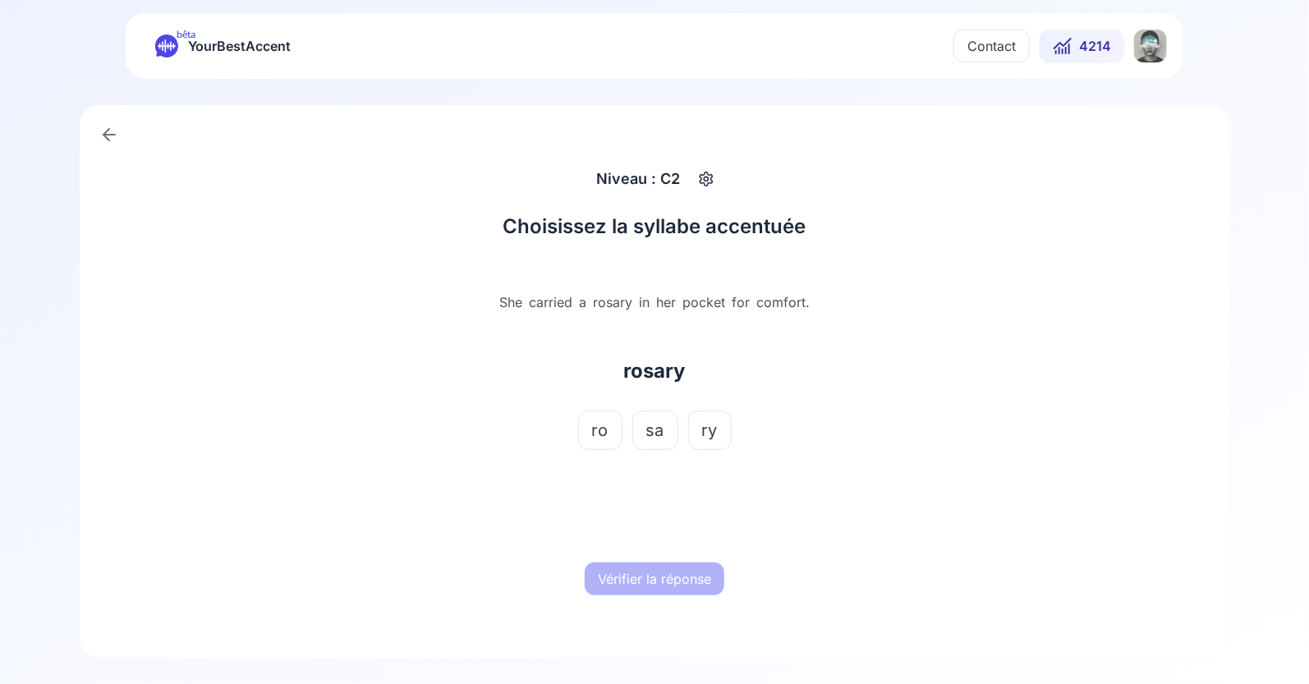
click at [599, 435] on span "ro" at bounding box center [600, 430] width 16 height 23
click at [662, 594] on button "Vérifier la réponse" at bounding box center [654, 578] width 140 height 33
click at [663, 583] on button "Mot suivant" at bounding box center [655, 578] width 98 height 33
click at [584, 427] on span "ra" at bounding box center [583, 430] width 16 height 23
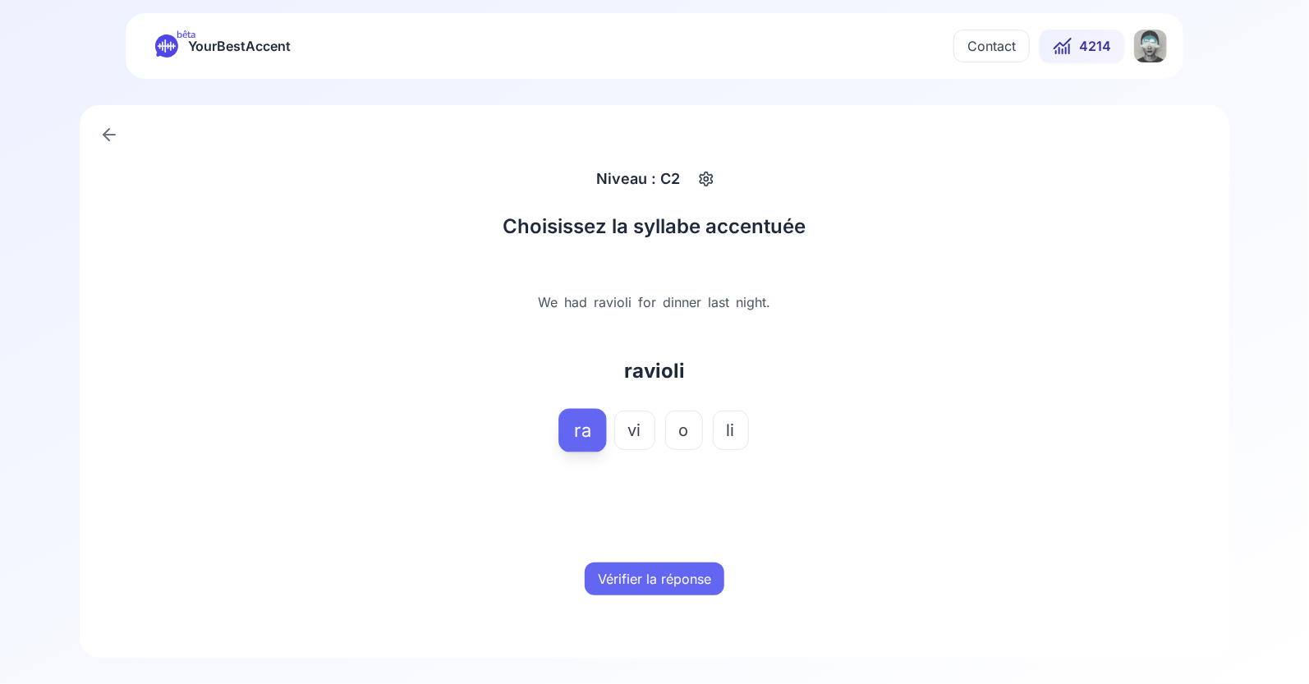
click at [662, 564] on button "Vérifier la réponse" at bounding box center [654, 578] width 140 height 33
click at [662, 567] on button "Mot suivant" at bounding box center [655, 578] width 98 height 33
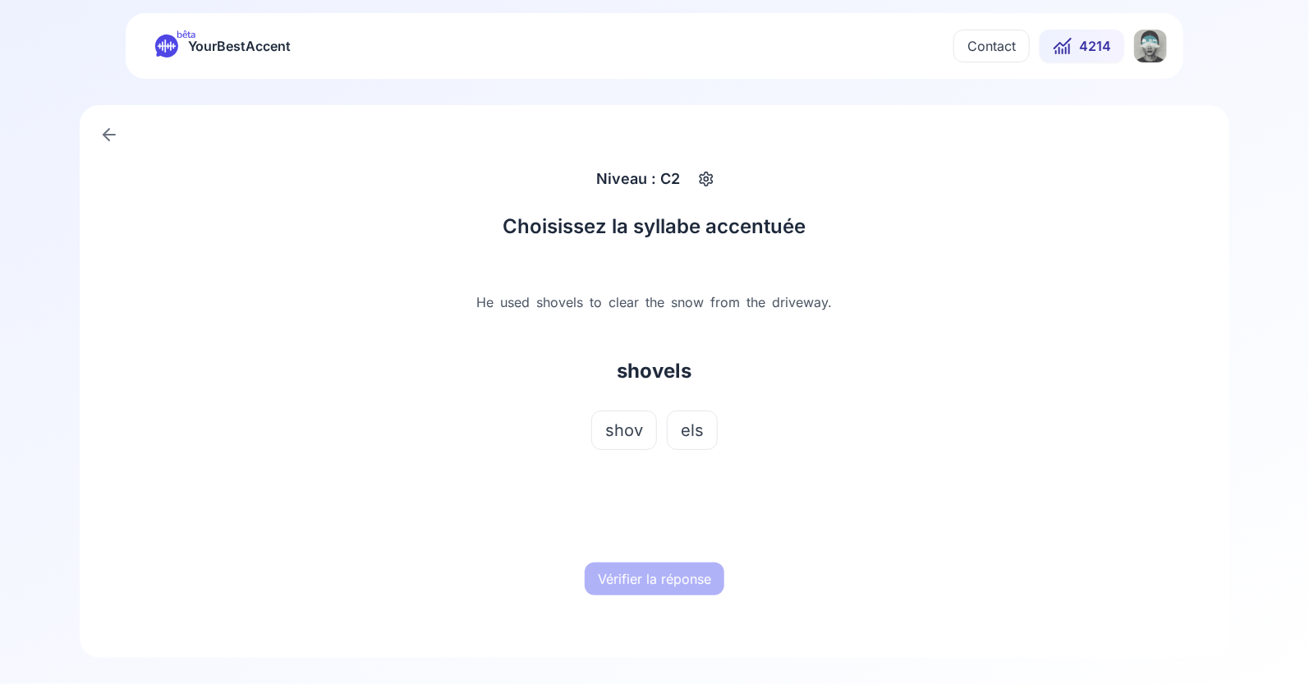
click at [621, 444] on button "shov" at bounding box center [624, 429] width 66 height 39
click at [647, 578] on button "Vérifier la réponse" at bounding box center [654, 578] width 140 height 33
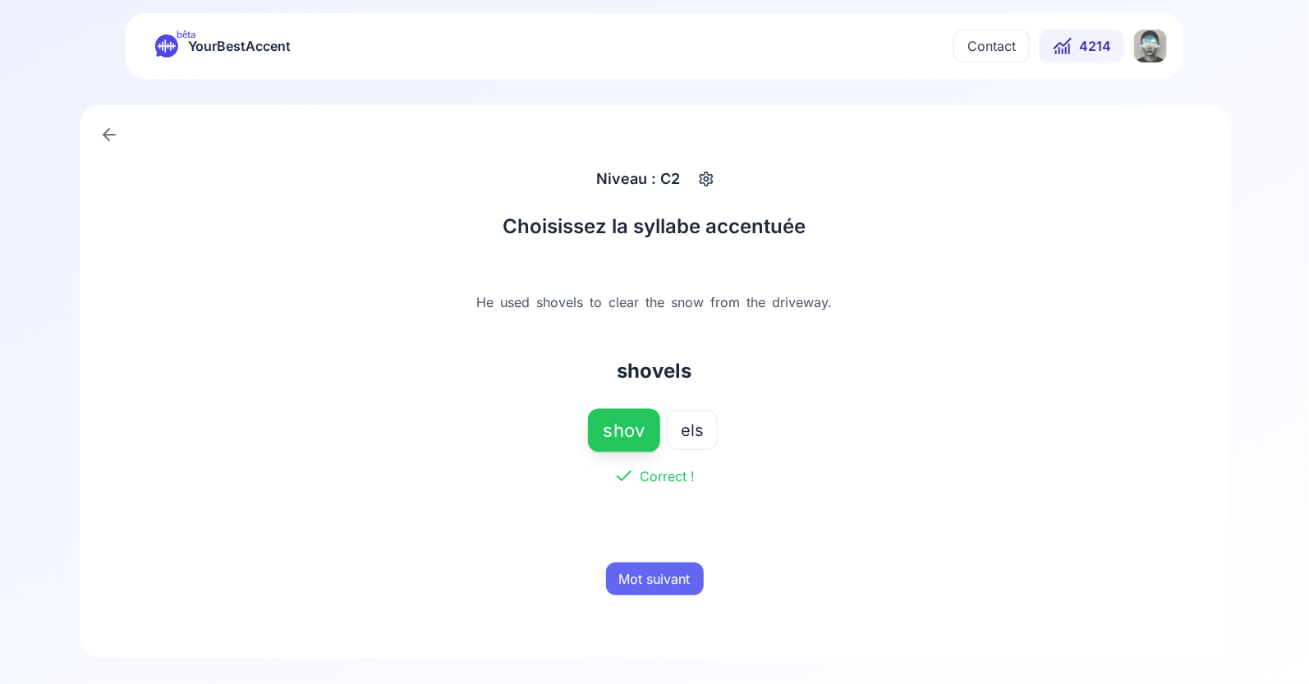
click at [663, 579] on button "Mot suivant" at bounding box center [655, 578] width 98 height 33
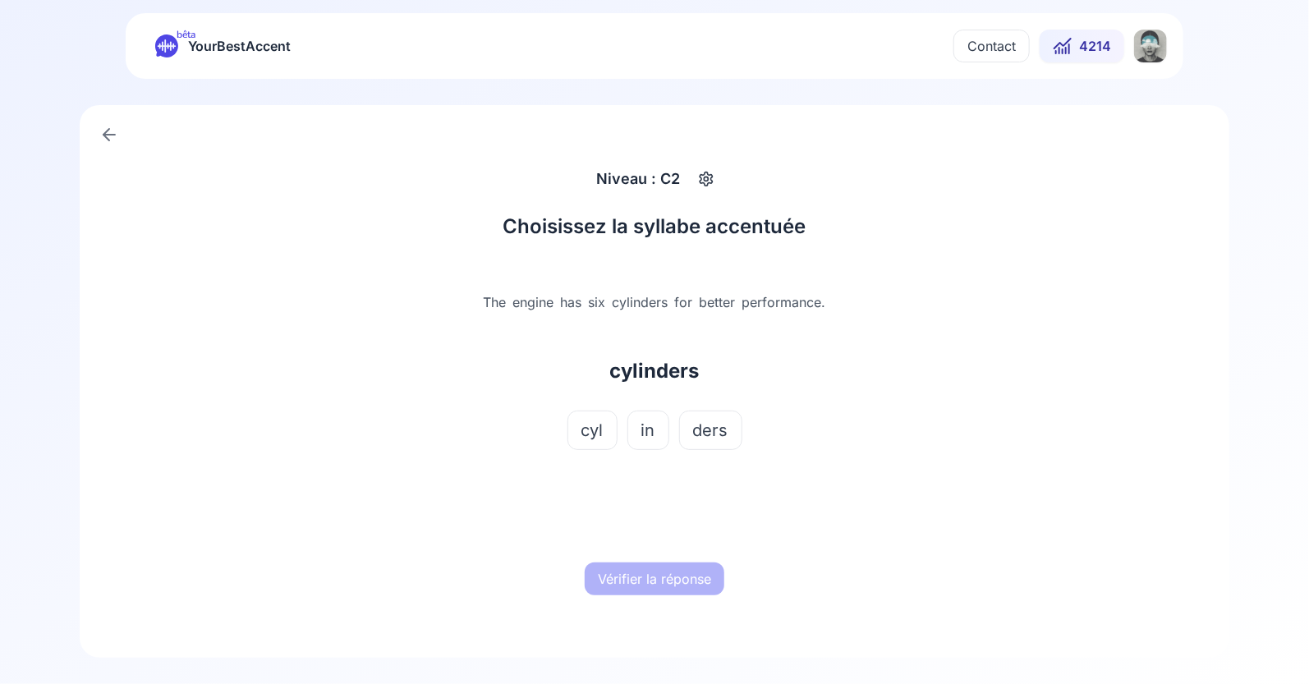
click at [595, 426] on span "cyl" at bounding box center [592, 430] width 22 height 23
click at [659, 585] on button "Vérifier la réponse" at bounding box center [654, 578] width 140 height 33
click at [659, 585] on button "Mot suivant" at bounding box center [655, 578] width 98 height 33
click at [613, 427] on span "loo" at bounding box center [622, 430] width 24 height 23
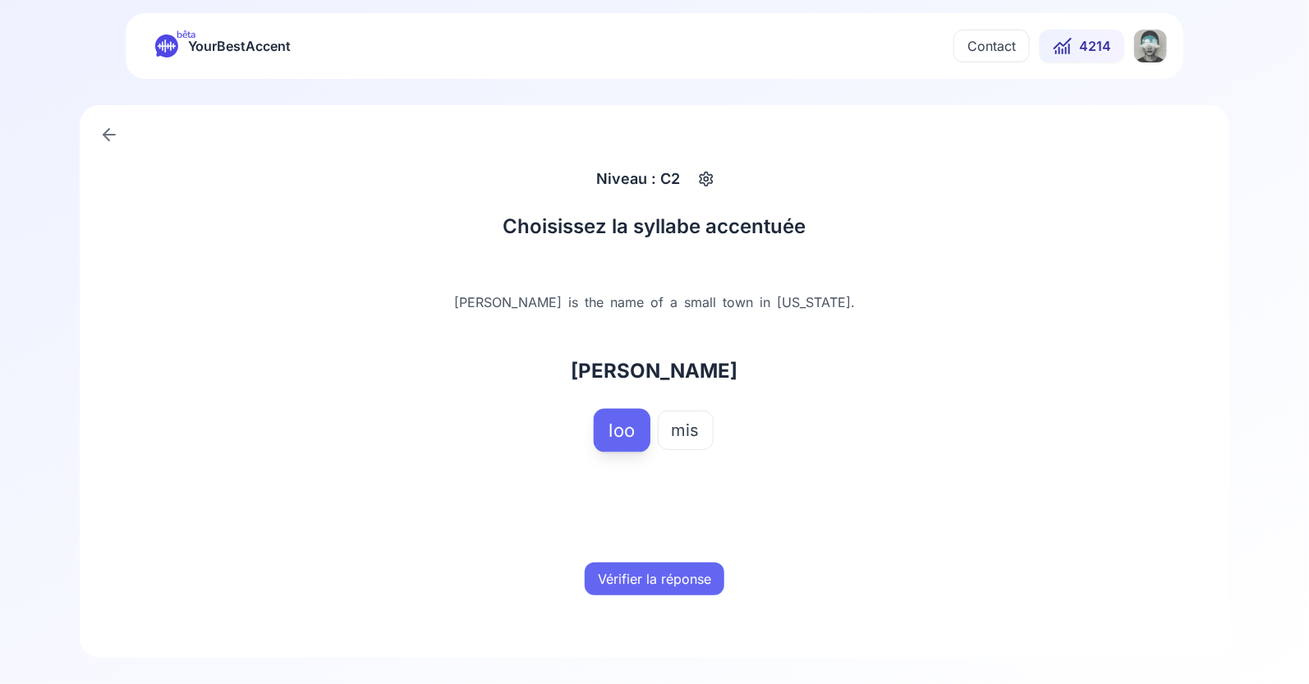
click at [642, 582] on button "Vérifier la réponse" at bounding box center [654, 578] width 140 height 33
click at [642, 582] on button "Mot suivant" at bounding box center [655, 578] width 98 height 33
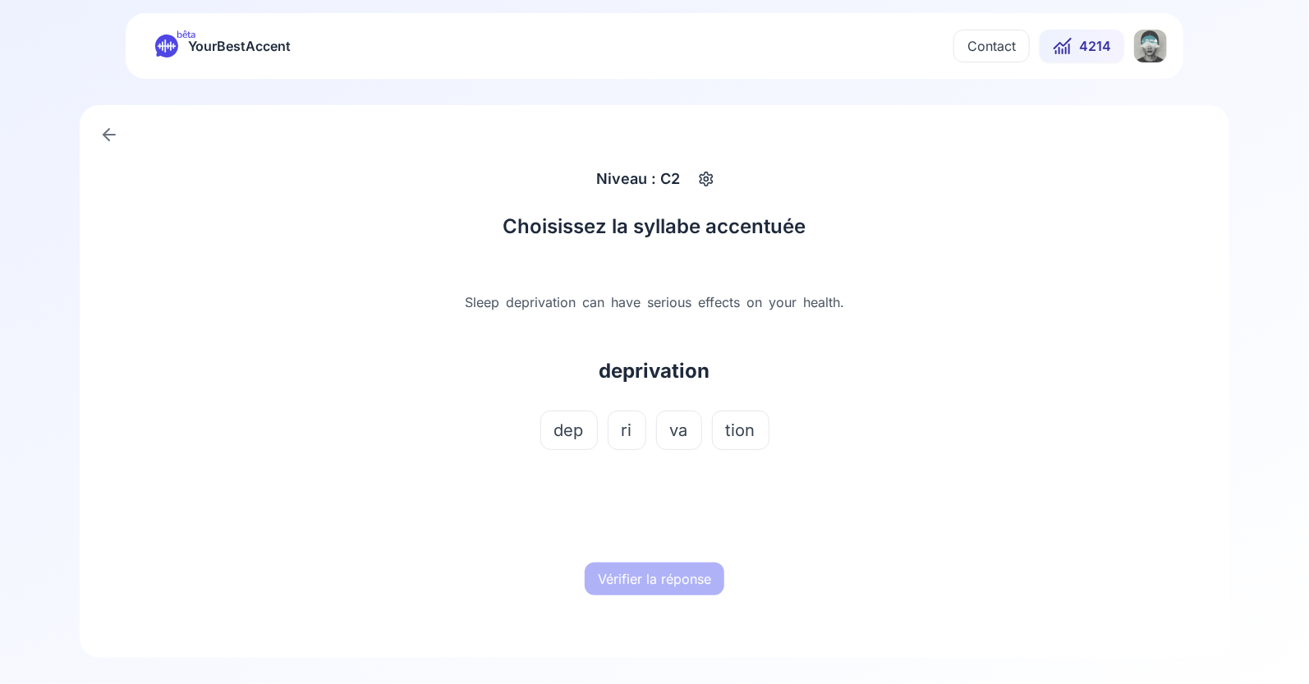
click at [683, 428] on span "va" at bounding box center [679, 430] width 18 height 23
click at [687, 584] on button "Vérifier la réponse" at bounding box center [654, 578] width 140 height 33
click at [678, 569] on button "Mot suivant" at bounding box center [655, 578] width 98 height 33
click at [576, 434] on span "sec" at bounding box center [583, 430] width 28 height 23
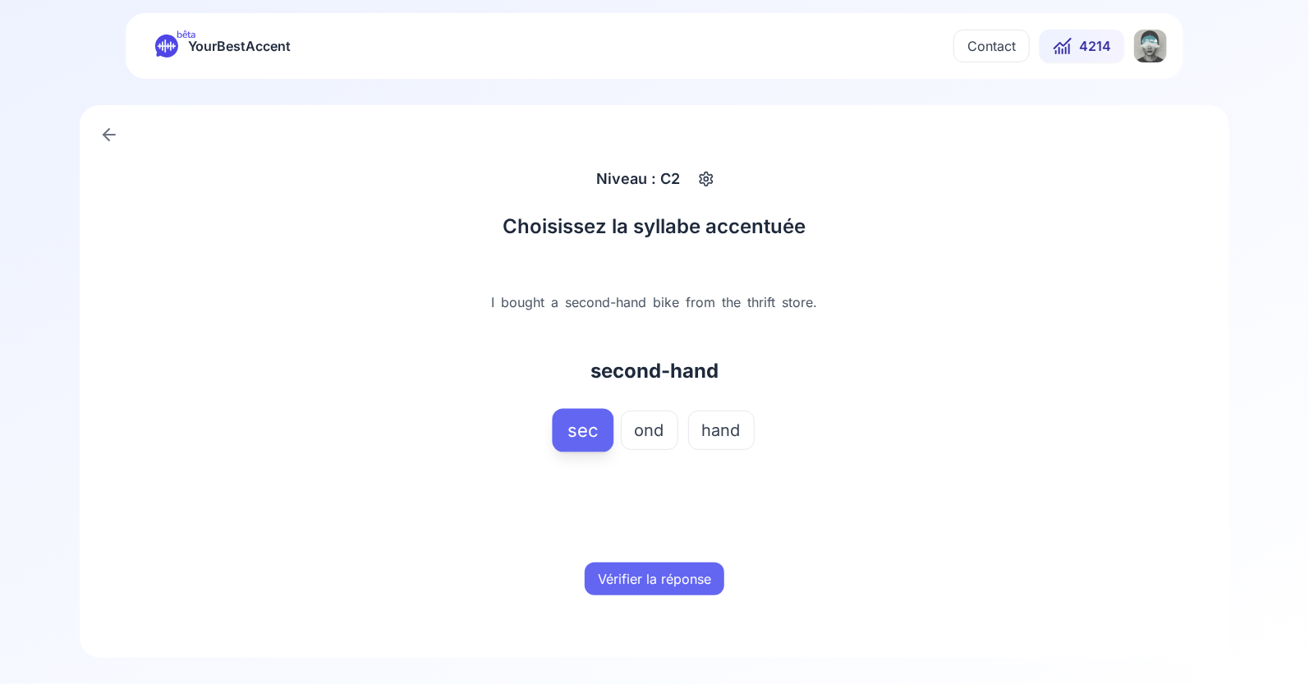
click at [673, 577] on button "Vérifier la réponse" at bounding box center [654, 578] width 140 height 33
click at [673, 577] on button "Mot suivant" at bounding box center [655, 578] width 98 height 33
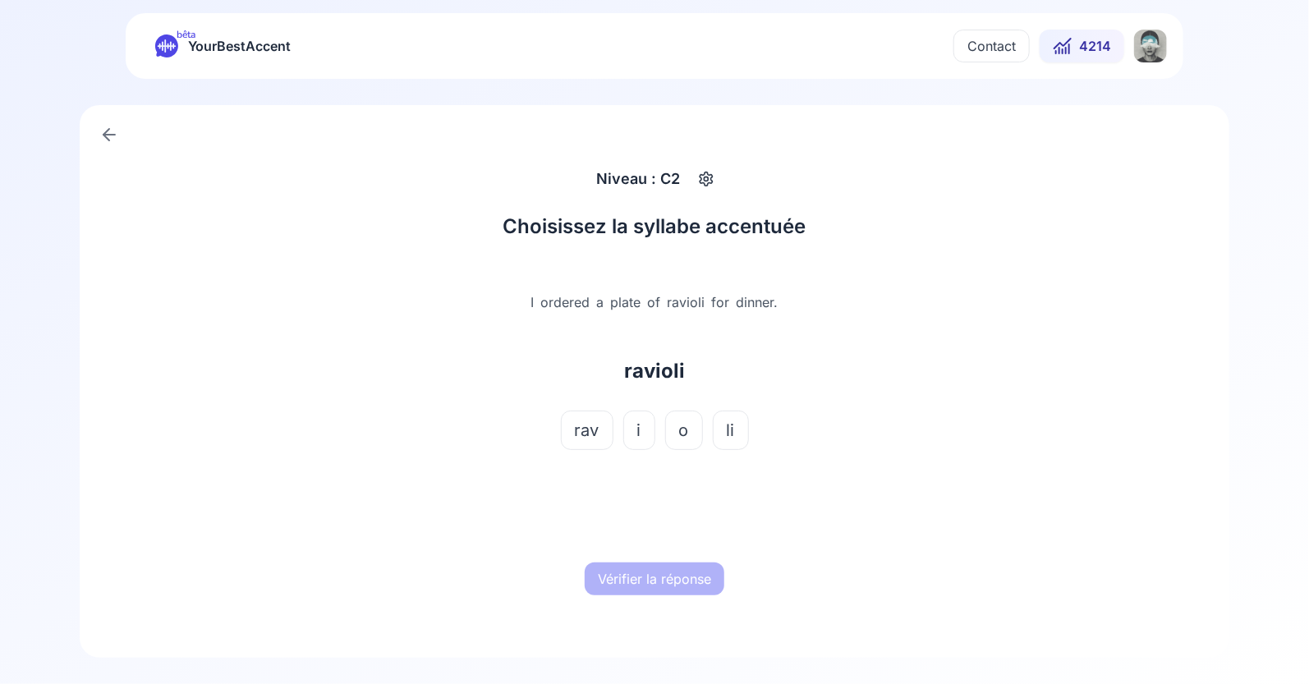
click at [589, 425] on span "rav" at bounding box center [587, 430] width 25 height 23
click at [646, 575] on button "Vérifier la réponse" at bounding box center [654, 578] width 140 height 33
click at [646, 575] on button "Mot suivant" at bounding box center [655, 578] width 98 height 33
click at [624, 438] on span "[PERSON_NAME]" at bounding box center [621, 430] width 135 height 23
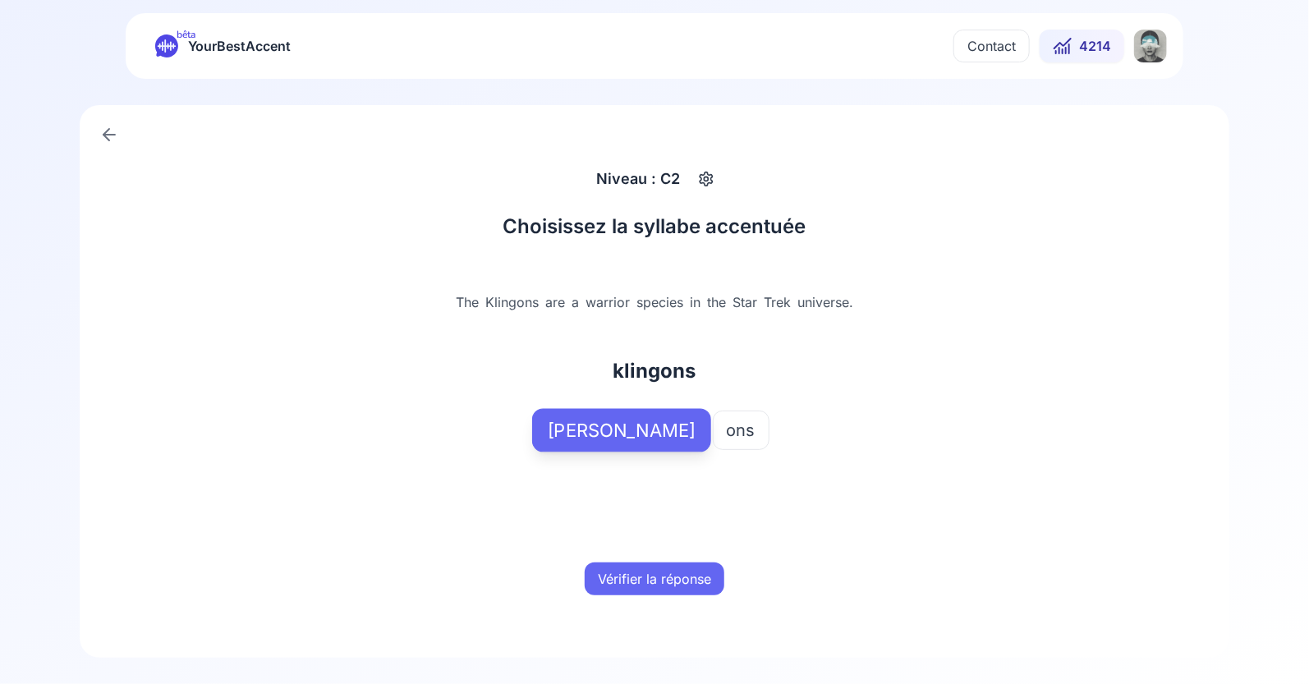
click at [636, 573] on button "Vérifier la réponse" at bounding box center [654, 578] width 140 height 33
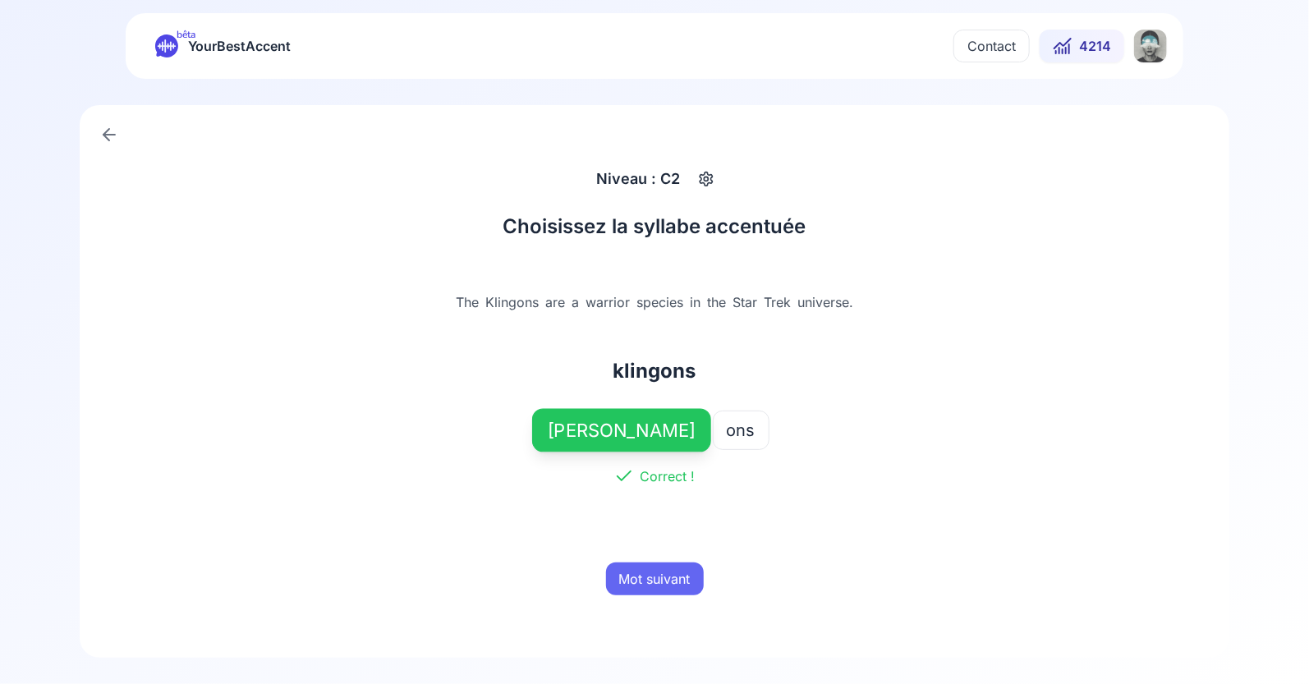
click at [655, 572] on button "Mot suivant" at bounding box center [655, 578] width 98 height 33
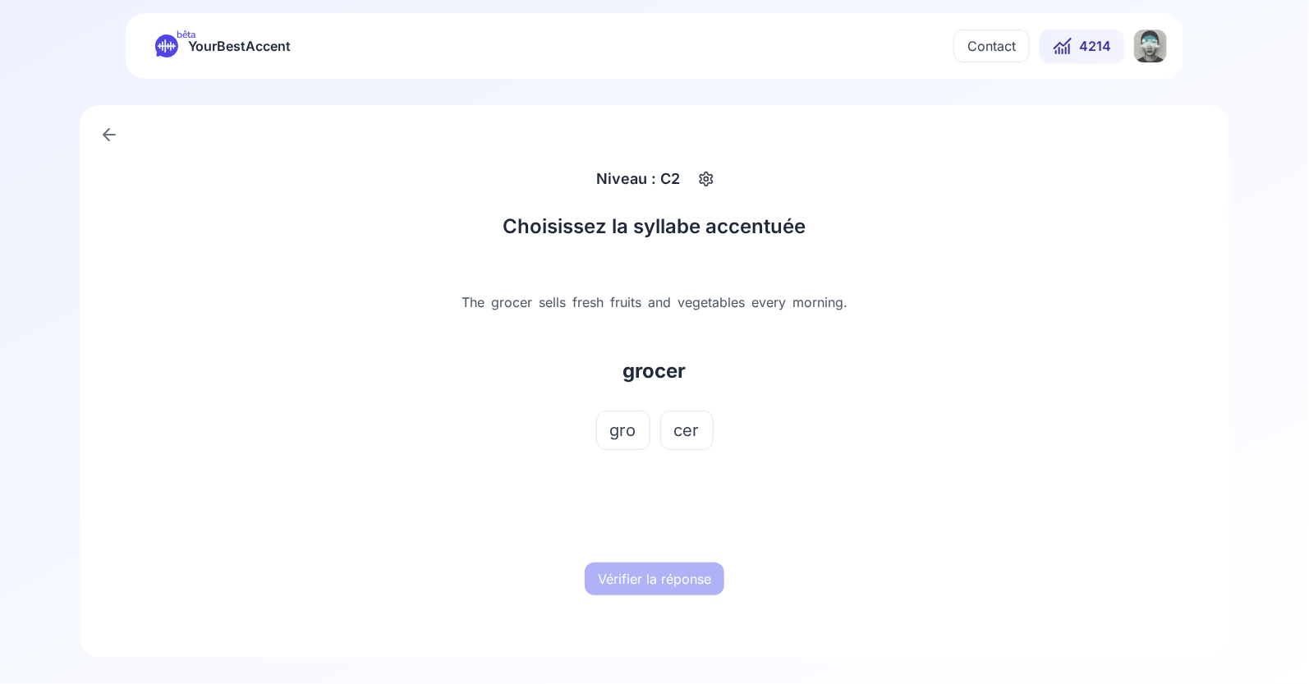
click at [112, 123] on link at bounding box center [109, 134] width 33 height 33
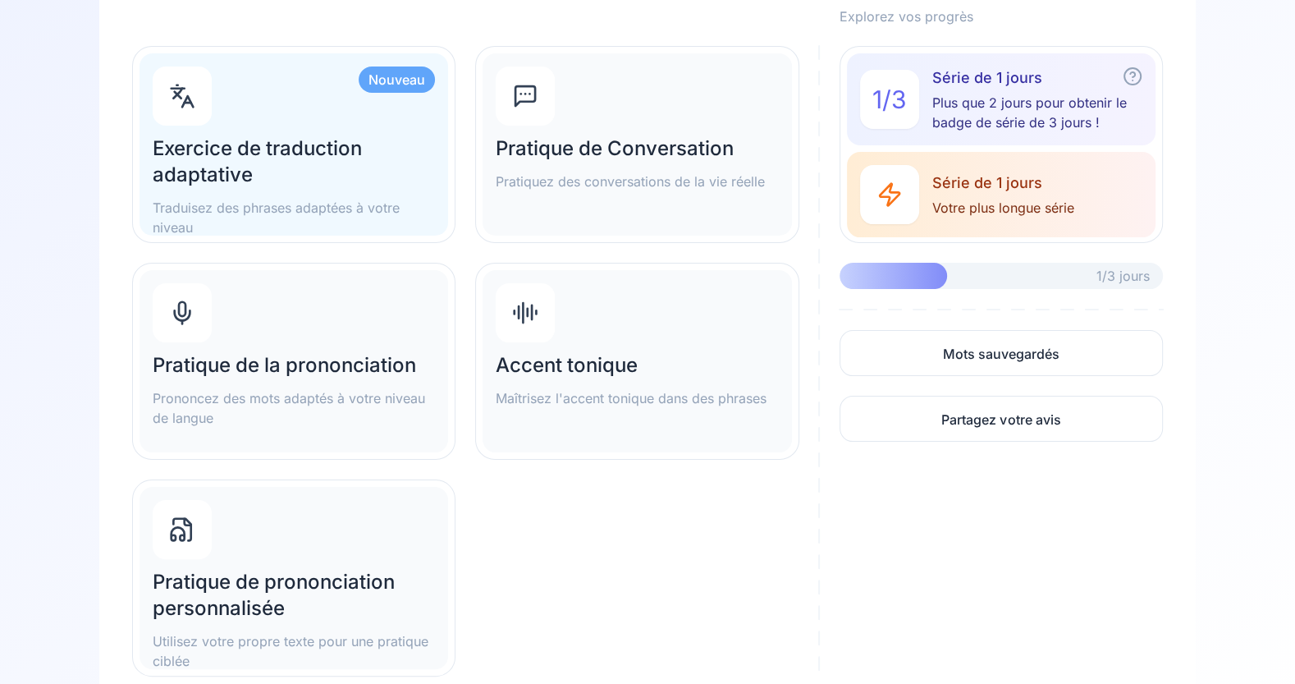
scroll to position [193, 0]
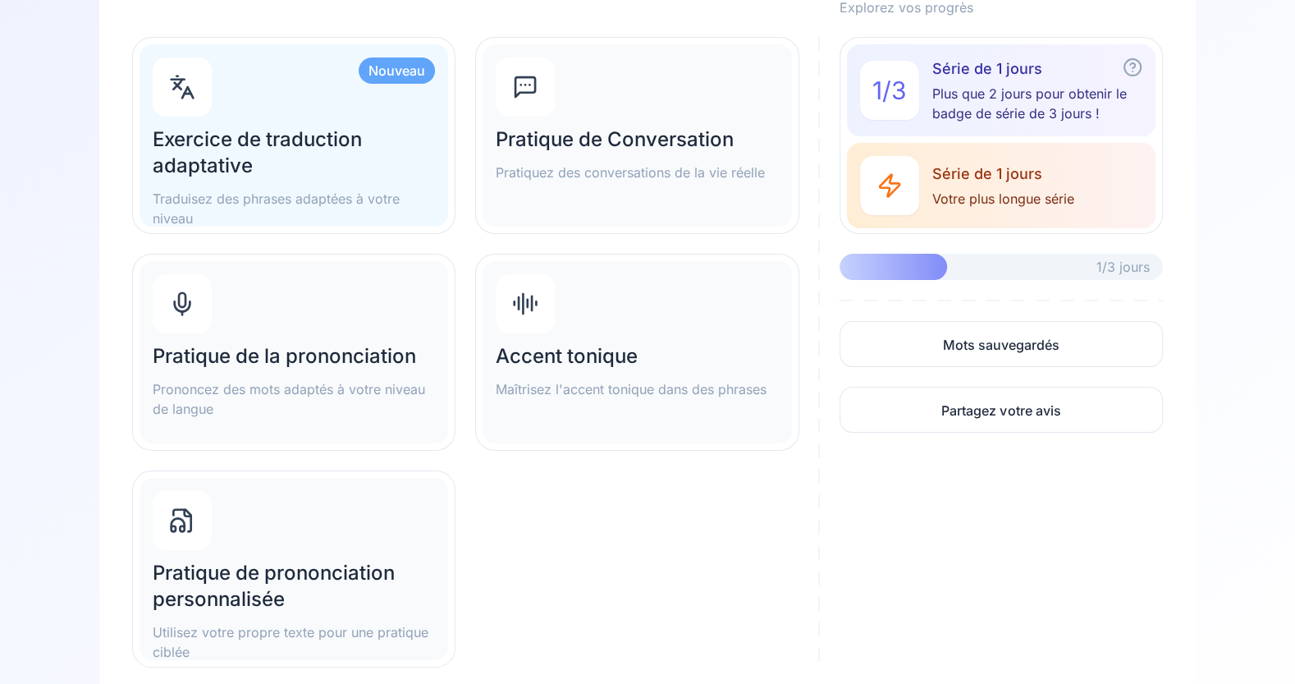
click at [351, 337] on div "Pratique de la prononciation Prononcez des mots adaptés à votre niveau de langue" at bounding box center [294, 352] width 309 height 182
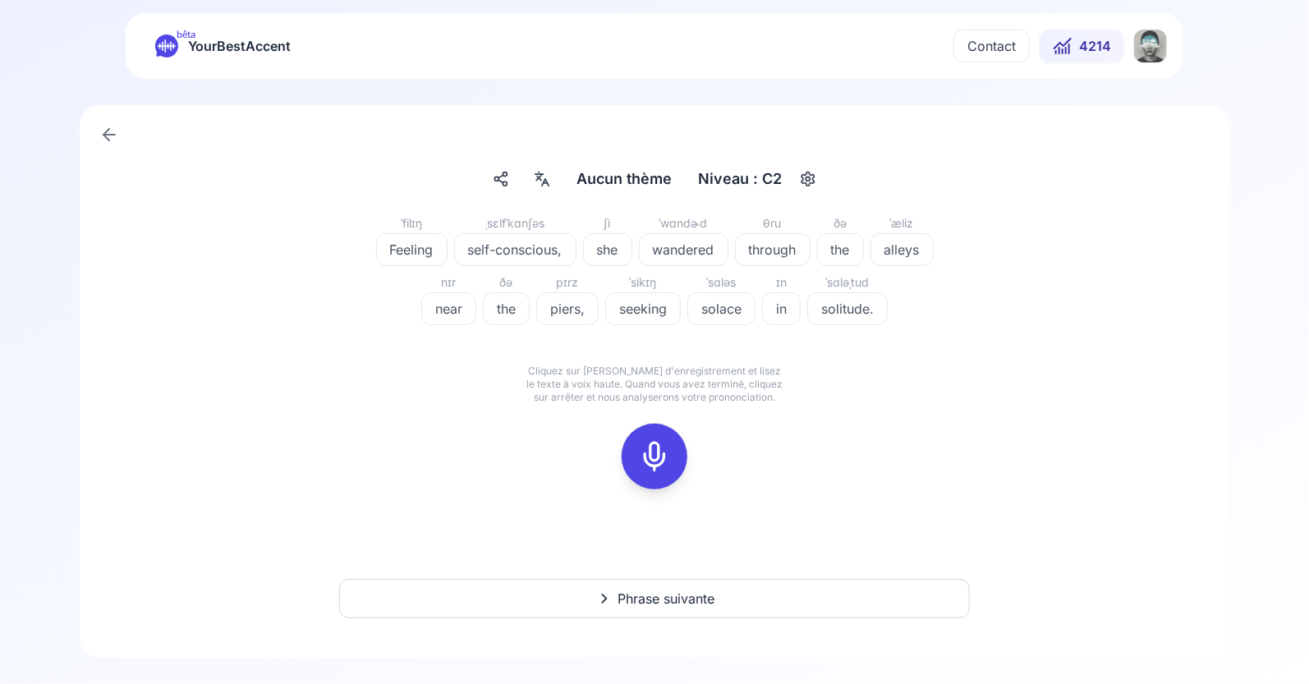
click at [524, 254] on span "self-conscious," at bounding box center [515, 250] width 121 height 20
click at [914, 396] on div "ˈfilɪŋ Feeling ˌsɛlfˈkɑnʃəs self-conscious, ʃi she ˈwɑndɚd wandered θru through…" at bounding box center [654, 361] width 1070 height 296
click at [804, 175] on icon "button" at bounding box center [808, 179] width 20 height 16
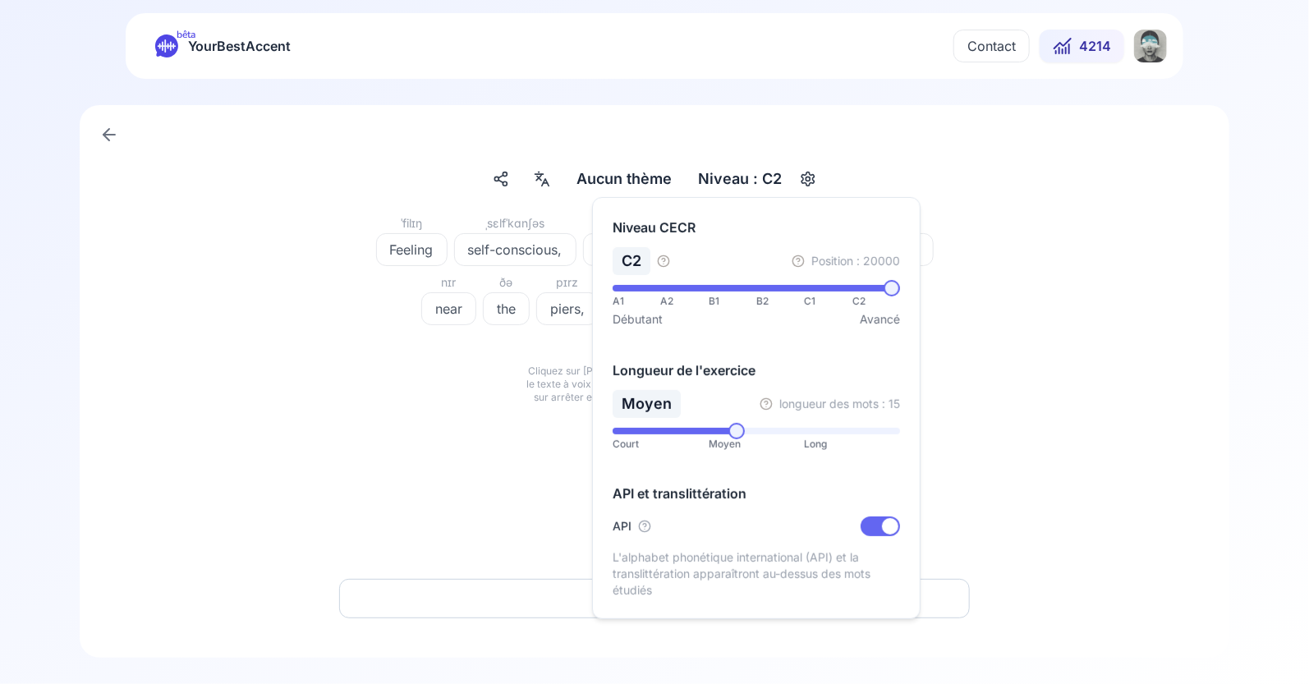
click at [1008, 277] on div "ˈfilɪŋ Feeling ˌsɛlfˈkɑnʃəs self-conscious, ʃi she ˈwɑndɚd wandered θru through…" at bounding box center [654, 282] width 946 height 138
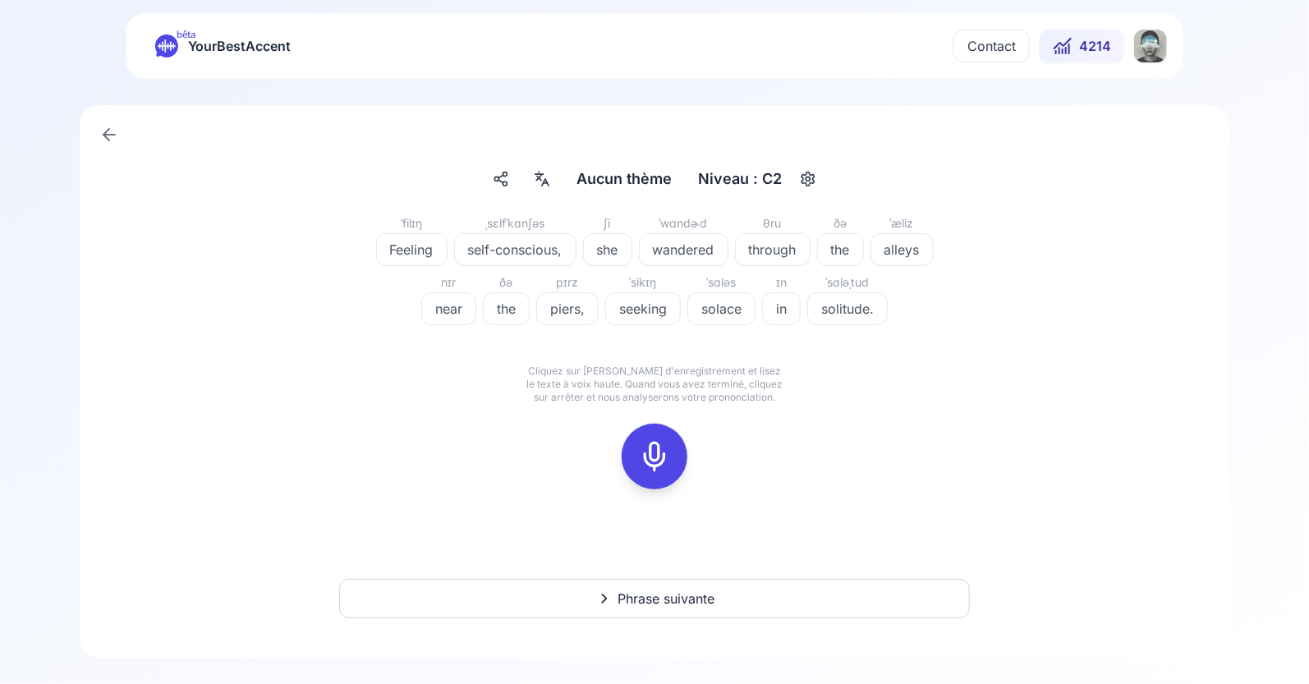
click at [550, 180] on icon at bounding box center [542, 179] width 20 height 16
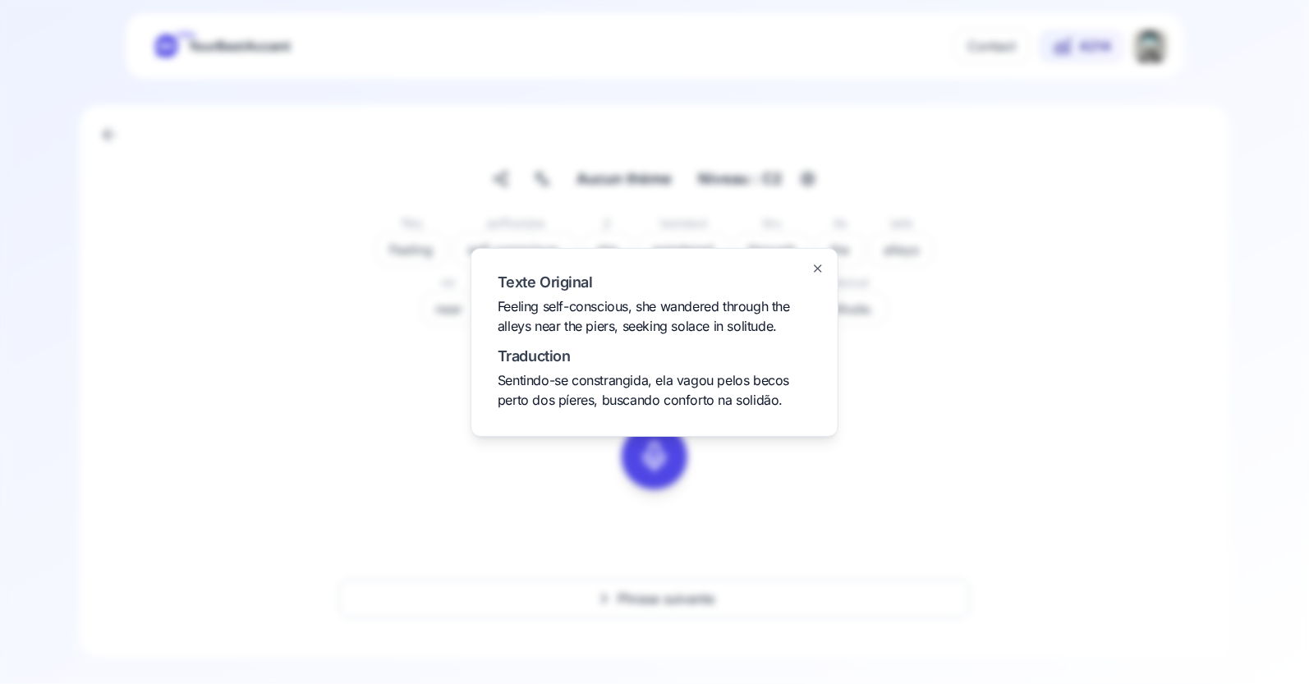
click at [817, 267] on icon "button" at bounding box center [817, 268] width 7 height 7
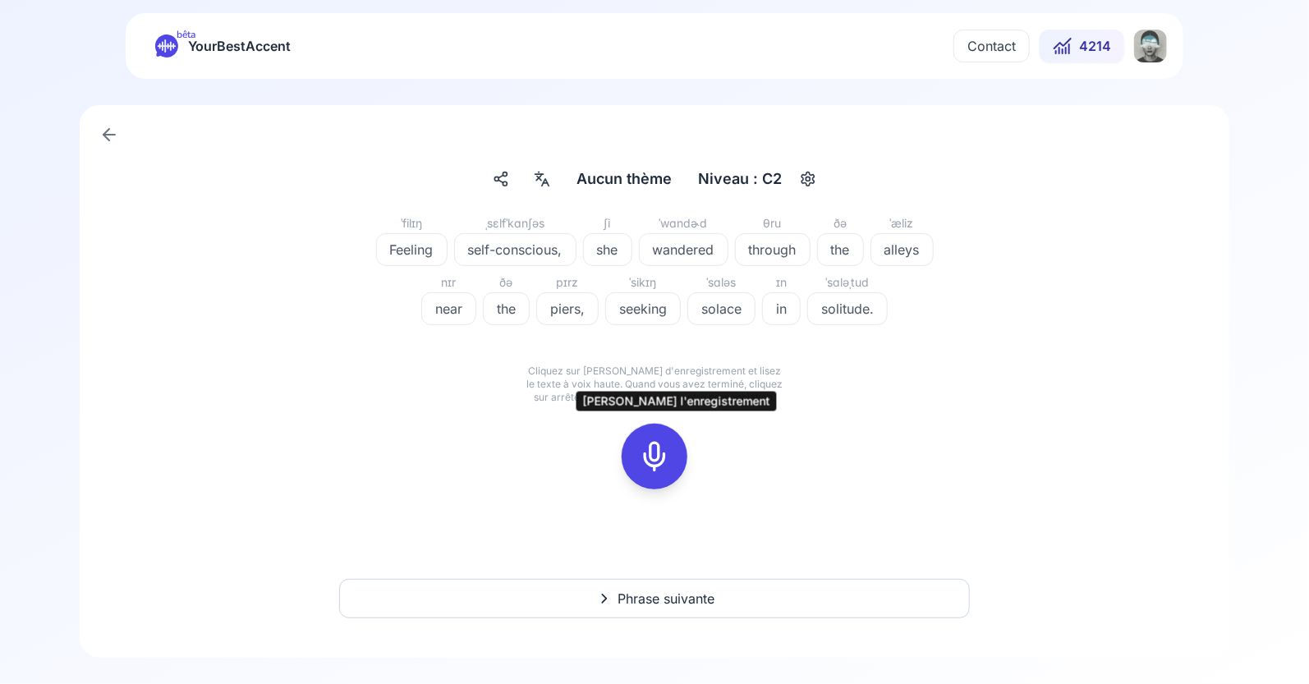
click at [653, 451] on icon at bounding box center [654, 456] width 33 height 33
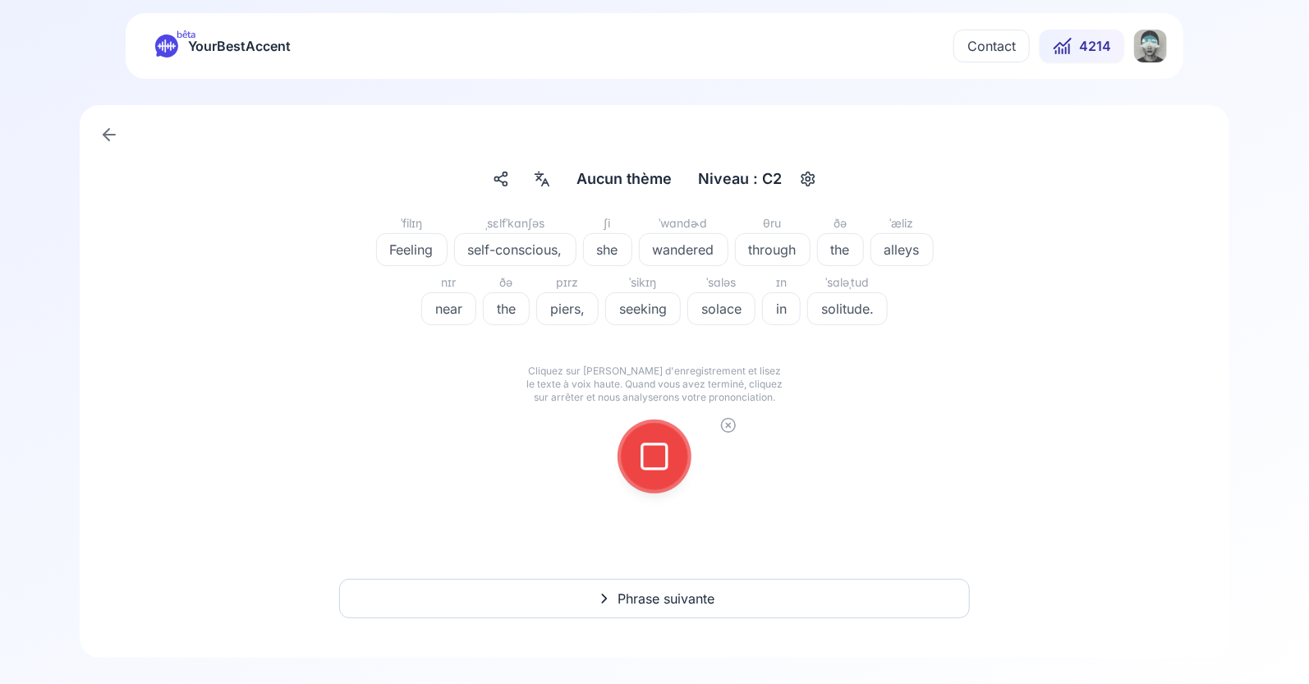
click at [650, 461] on icon at bounding box center [654, 456] width 33 height 33
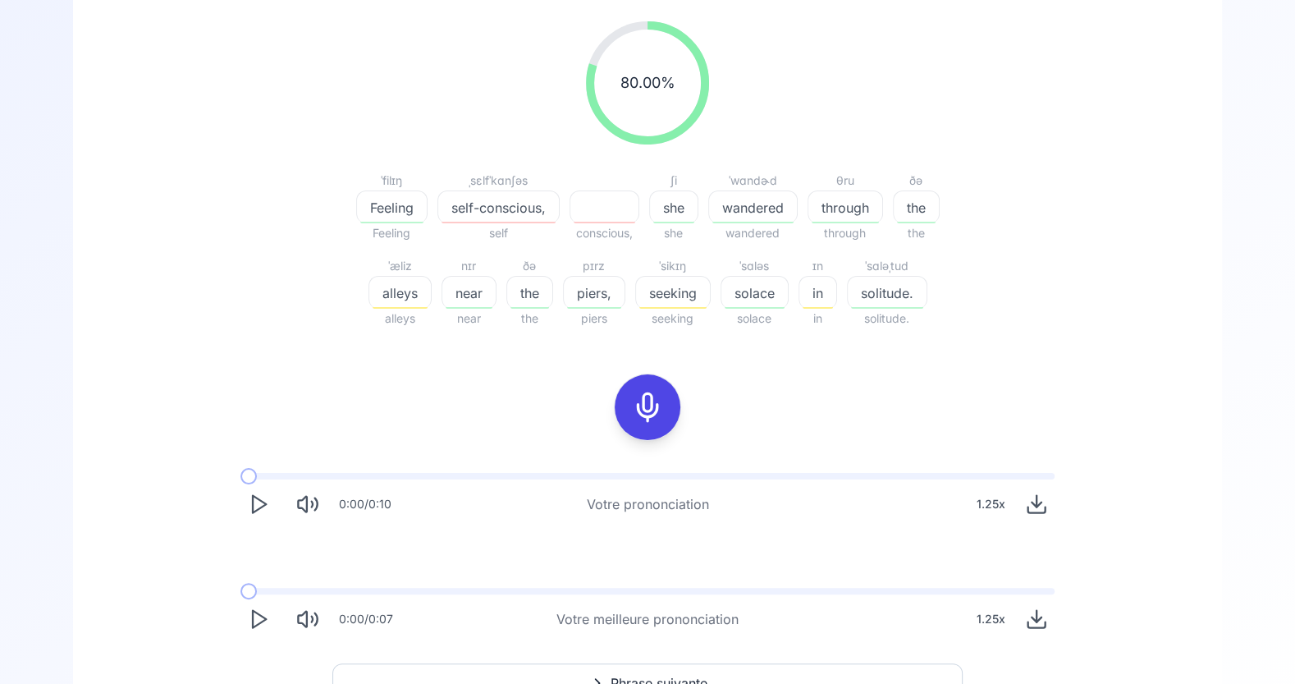
scroll to position [238, 0]
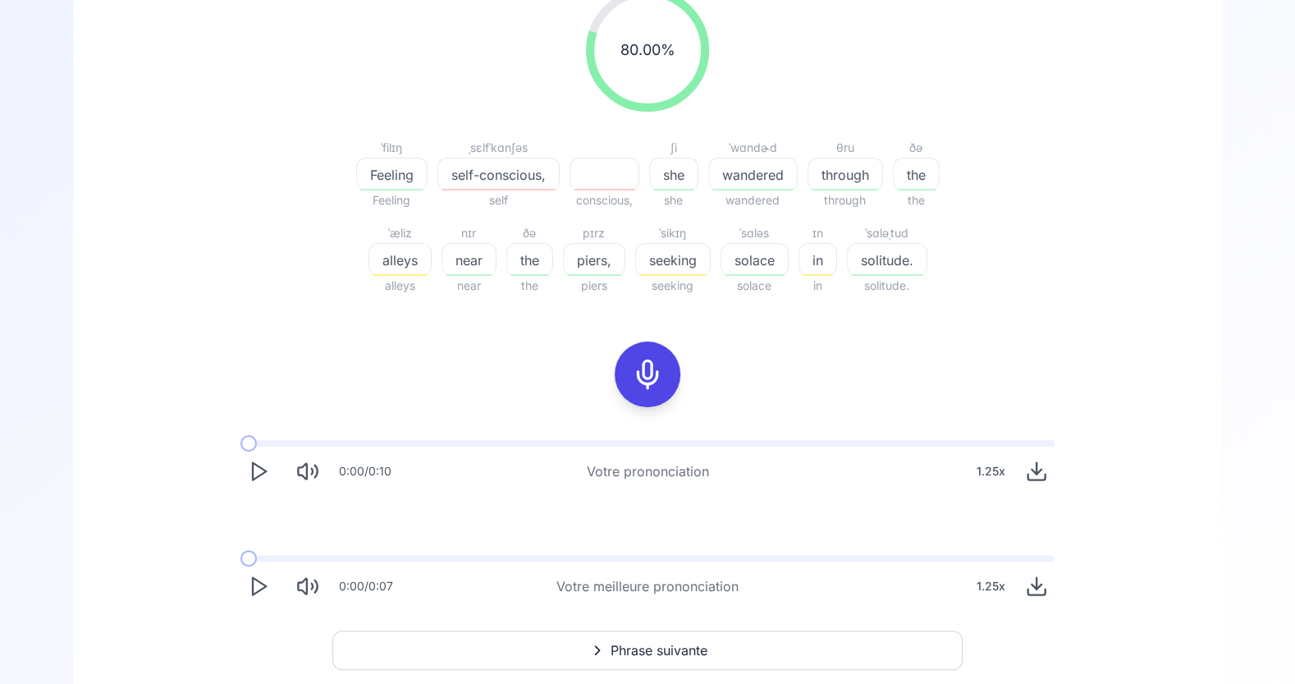
click at [259, 584] on icon "Play" at bounding box center [258, 586] width 23 height 23
click at [259, 586] on icon "Play" at bounding box center [258, 586] width 23 height 23
click at [487, 181] on span "self-conscious," at bounding box center [498, 175] width 121 height 20
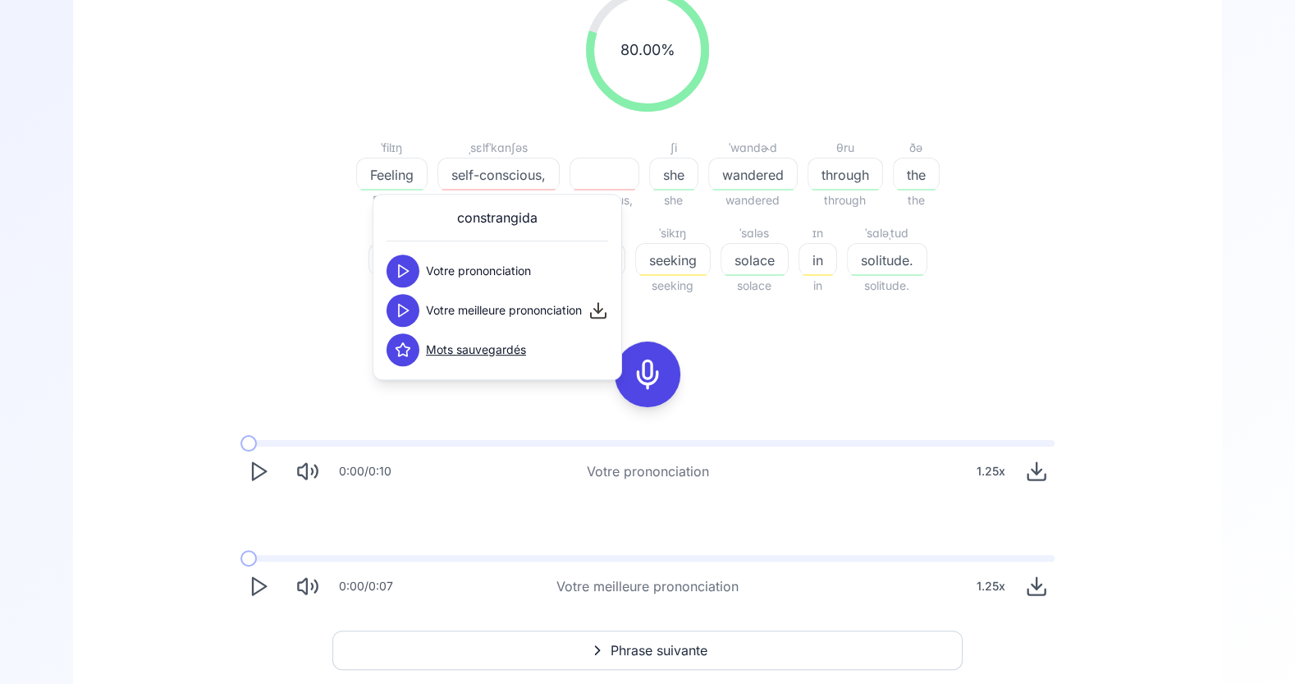
click at [406, 308] on polygon at bounding box center [404, 311] width 10 height 12
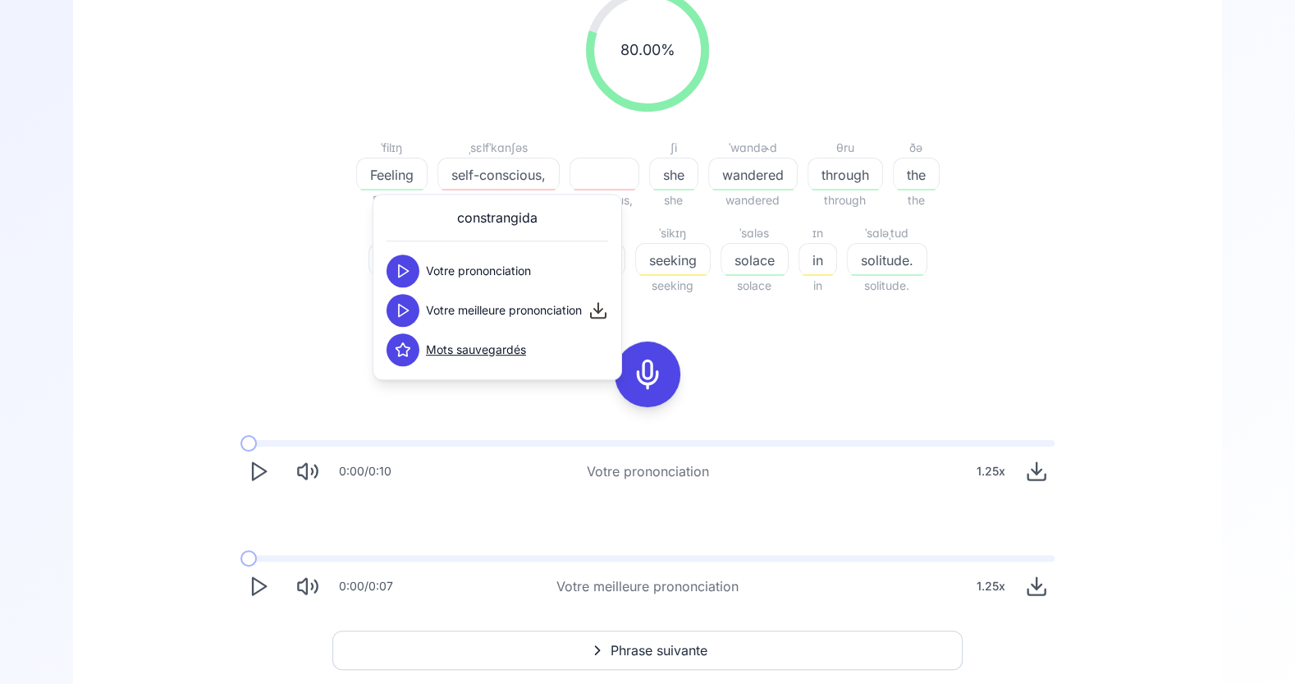
click at [406, 308] on polygon at bounding box center [404, 311] width 10 height 12
click at [773, 167] on span "wandered" at bounding box center [753, 175] width 88 height 20
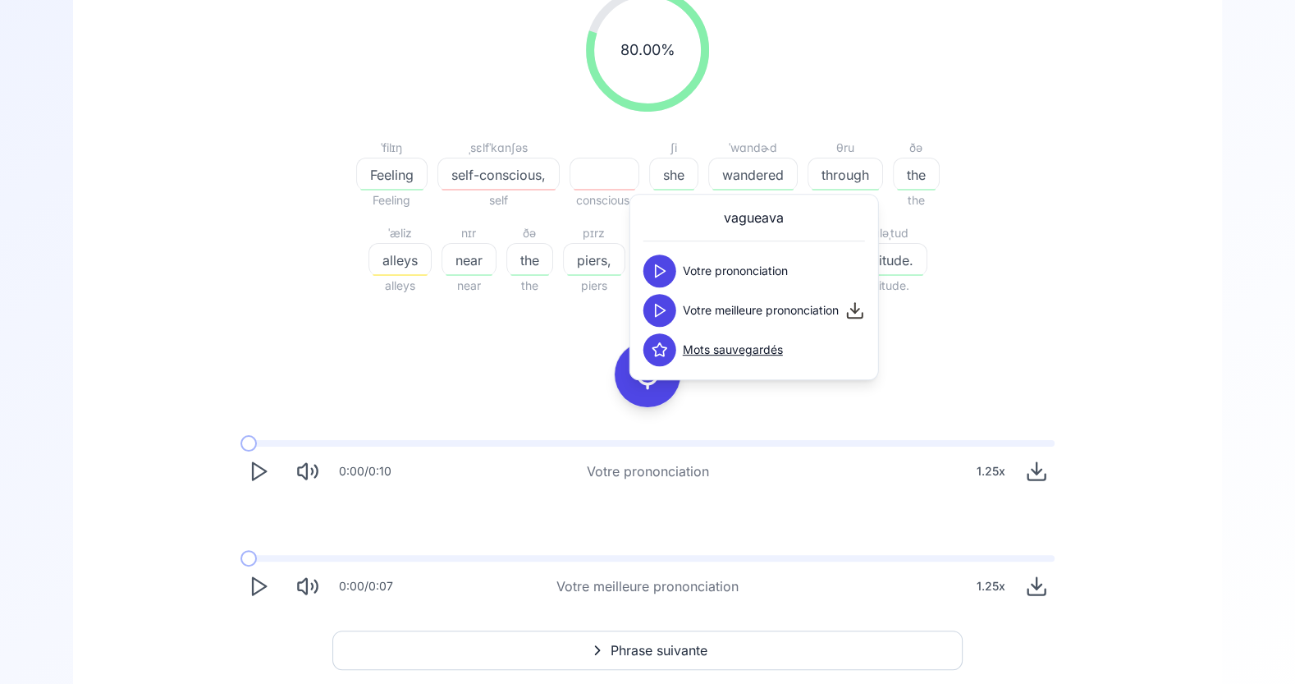
click at [662, 310] on polygon at bounding box center [661, 311] width 10 height 12
click at [1072, 324] on div "80.00 % 80.00 % ˈfilɪŋ Feeling Feeling ˌsɛlfˈkɑnʃəs self-conscious, self consci…" at bounding box center [647, 296] width 1070 height 642
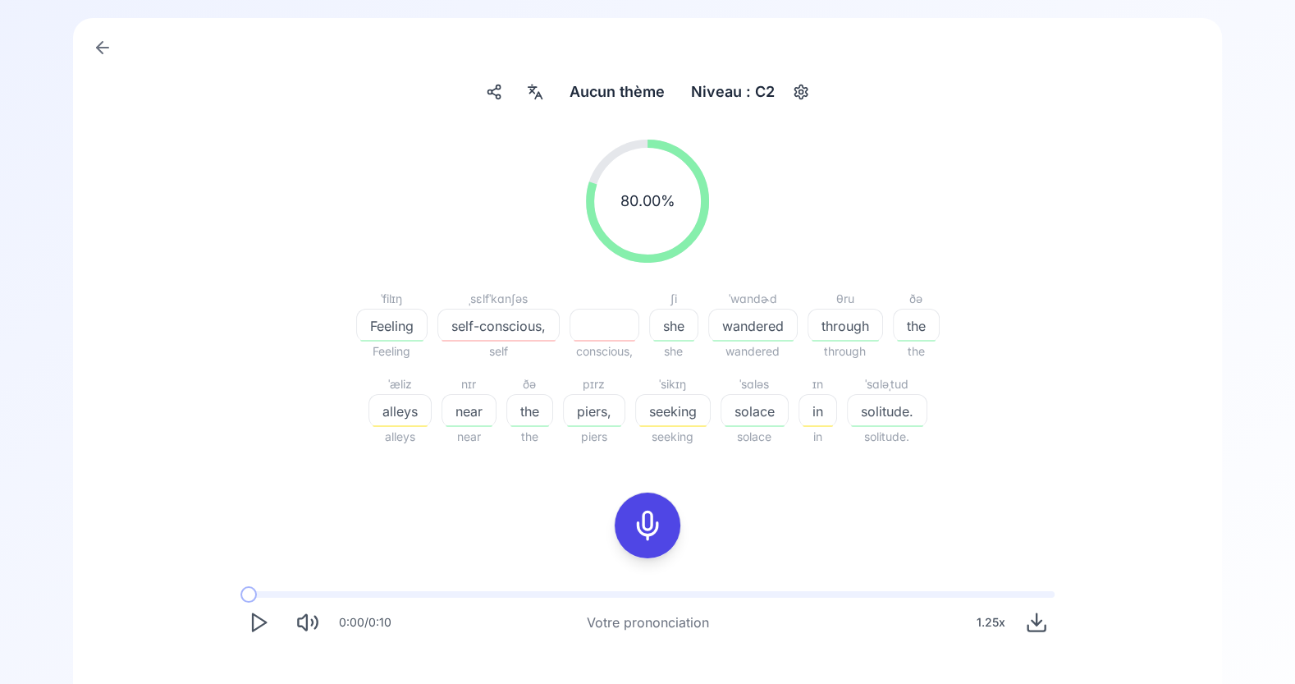
scroll to position [97, 0]
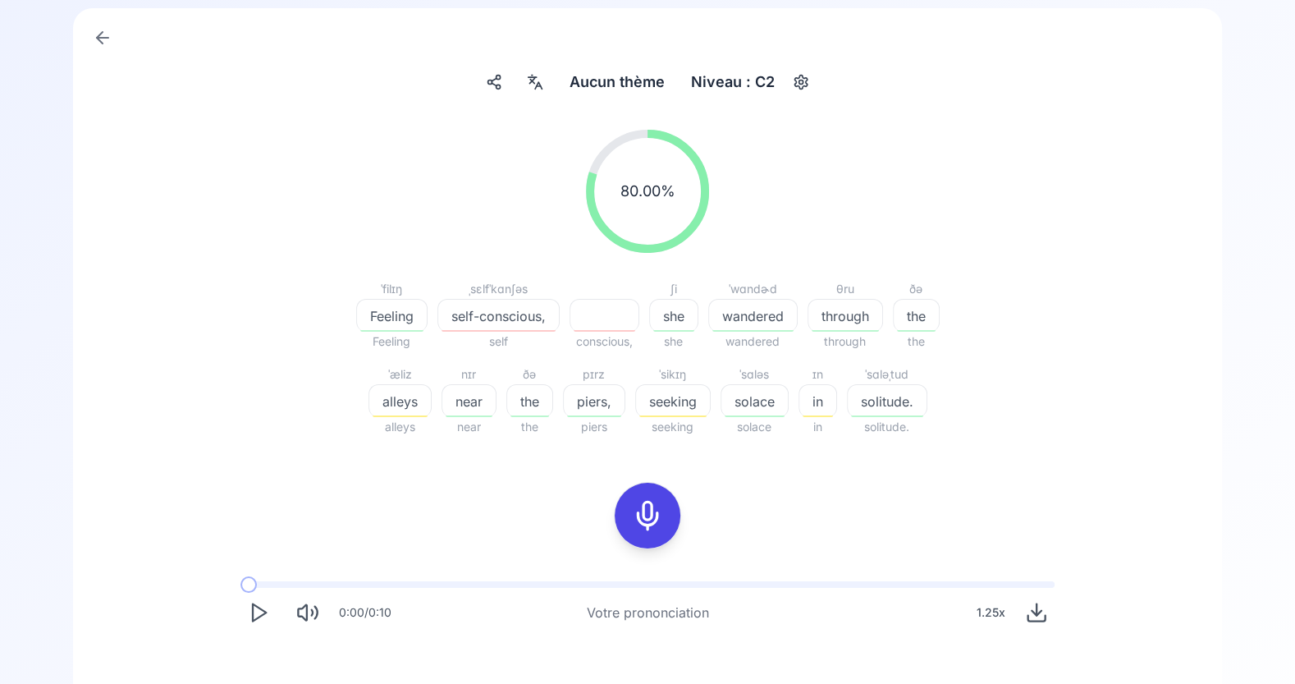
click at [801, 86] on icon "button" at bounding box center [801, 83] width 12 height 14
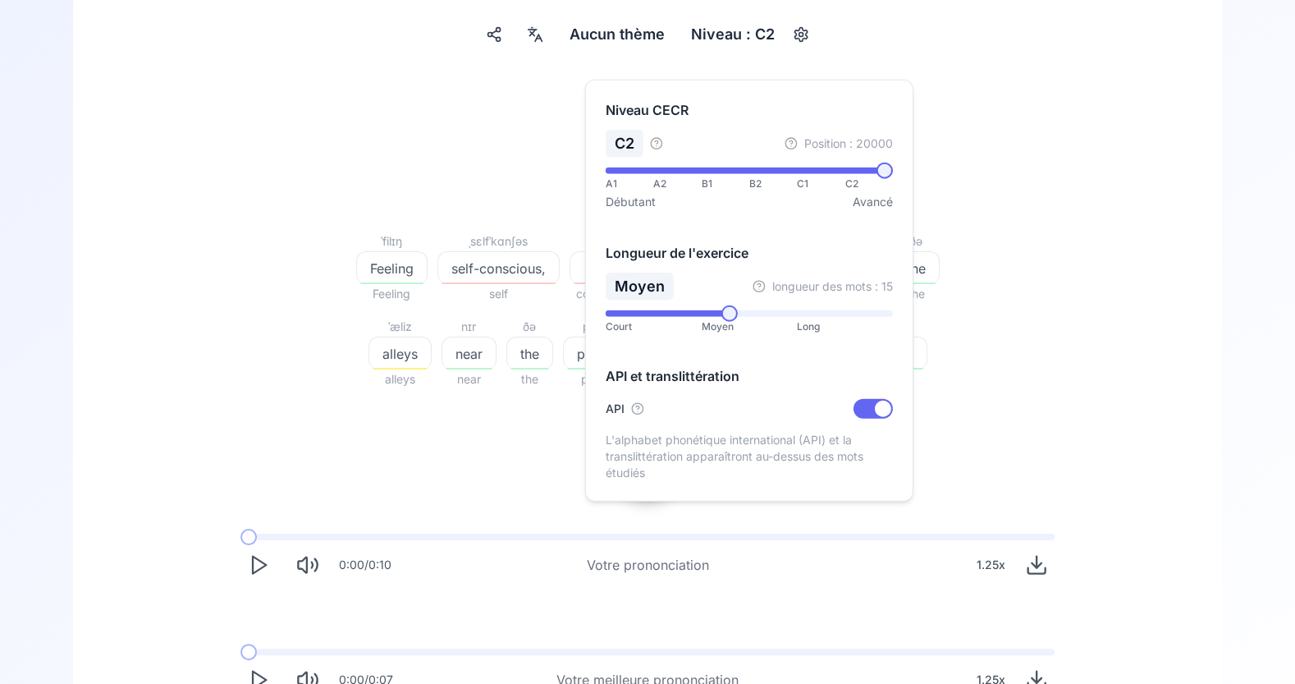
scroll to position [148, 0]
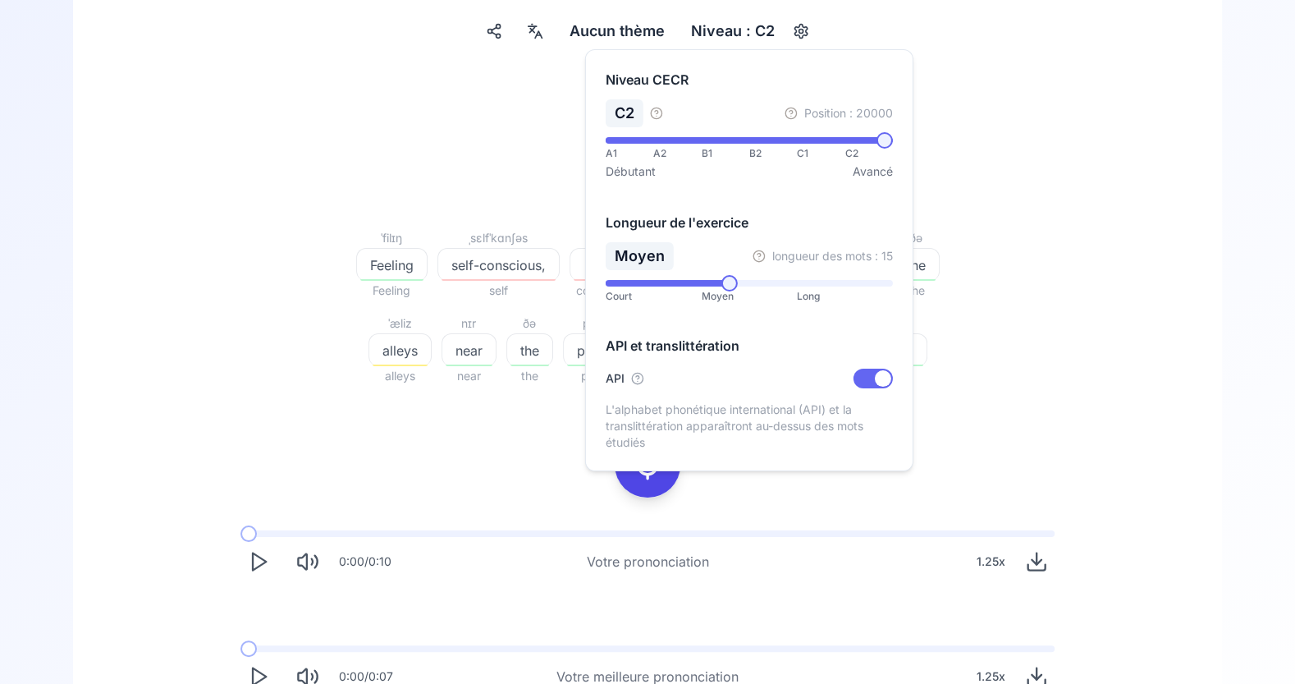
click at [1165, 335] on div "80.00 % 80.00 % ˈfilɪŋ Feeling Feeling ˌsɛlfˈkɑnʃəs self-conscious, self consci…" at bounding box center [647, 387] width 1070 height 642
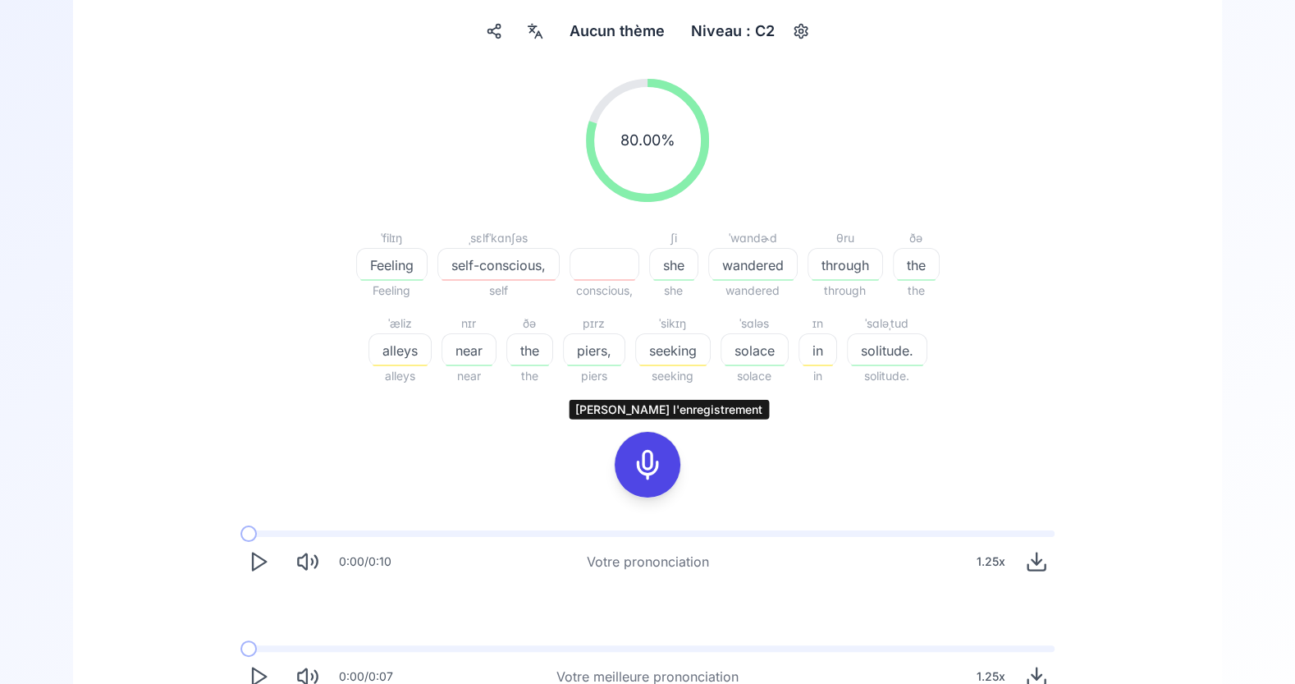
click at [649, 472] on icon at bounding box center [647, 464] width 33 height 33
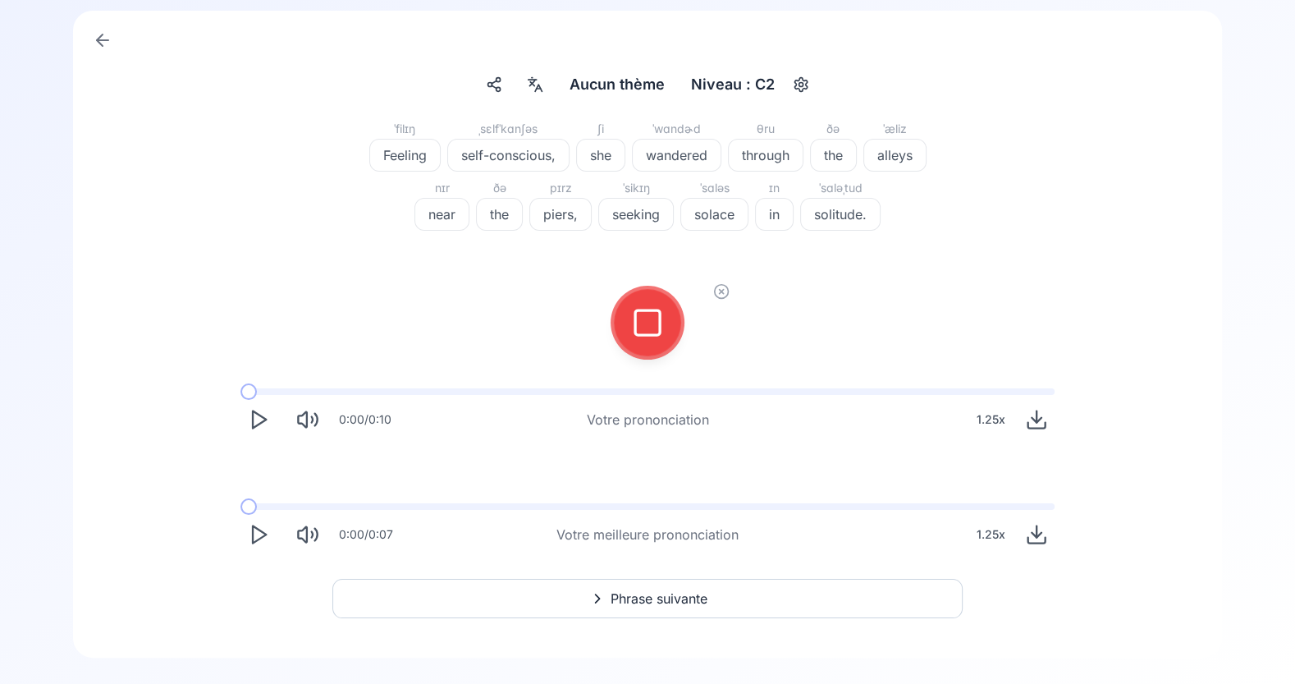
scroll to position [94, 0]
click at [649, 340] on div at bounding box center [647, 324] width 39 height 66
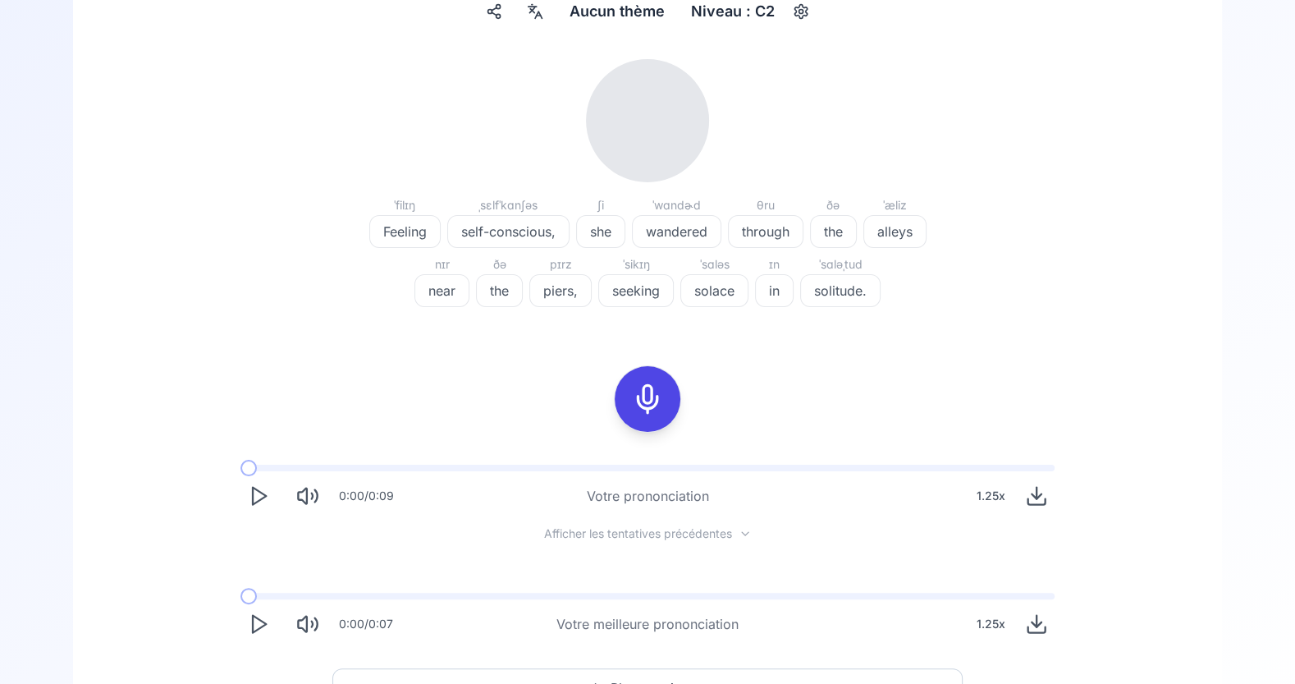
scroll to position [208, 0]
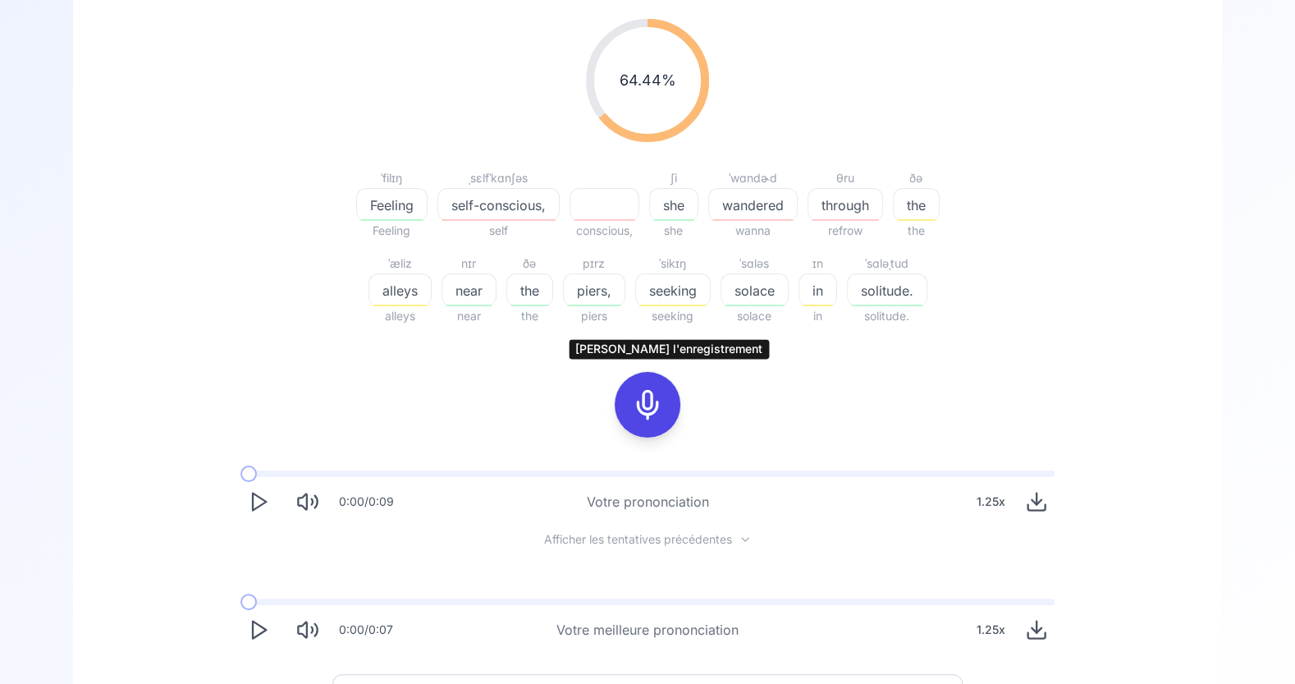
click at [650, 401] on icon at bounding box center [647, 404] width 33 height 33
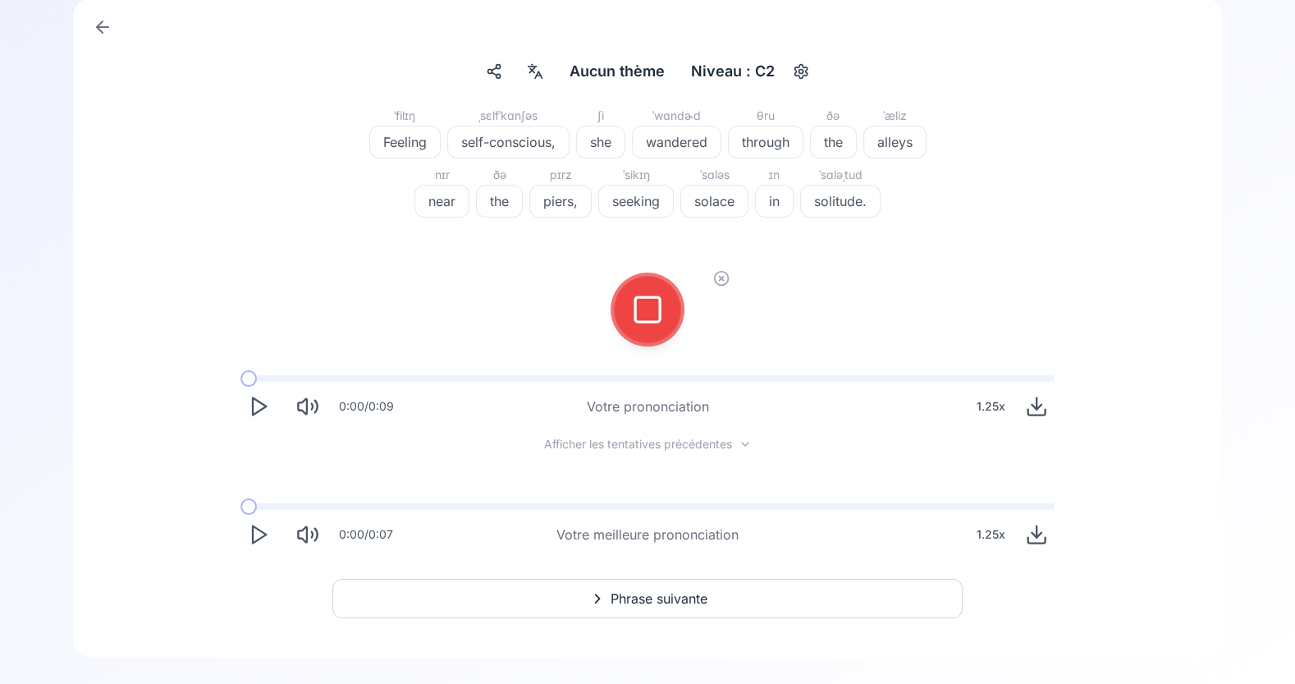
scroll to position [107, 0]
click at [645, 312] on icon at bounding box center [647, 310] width 33 height 33
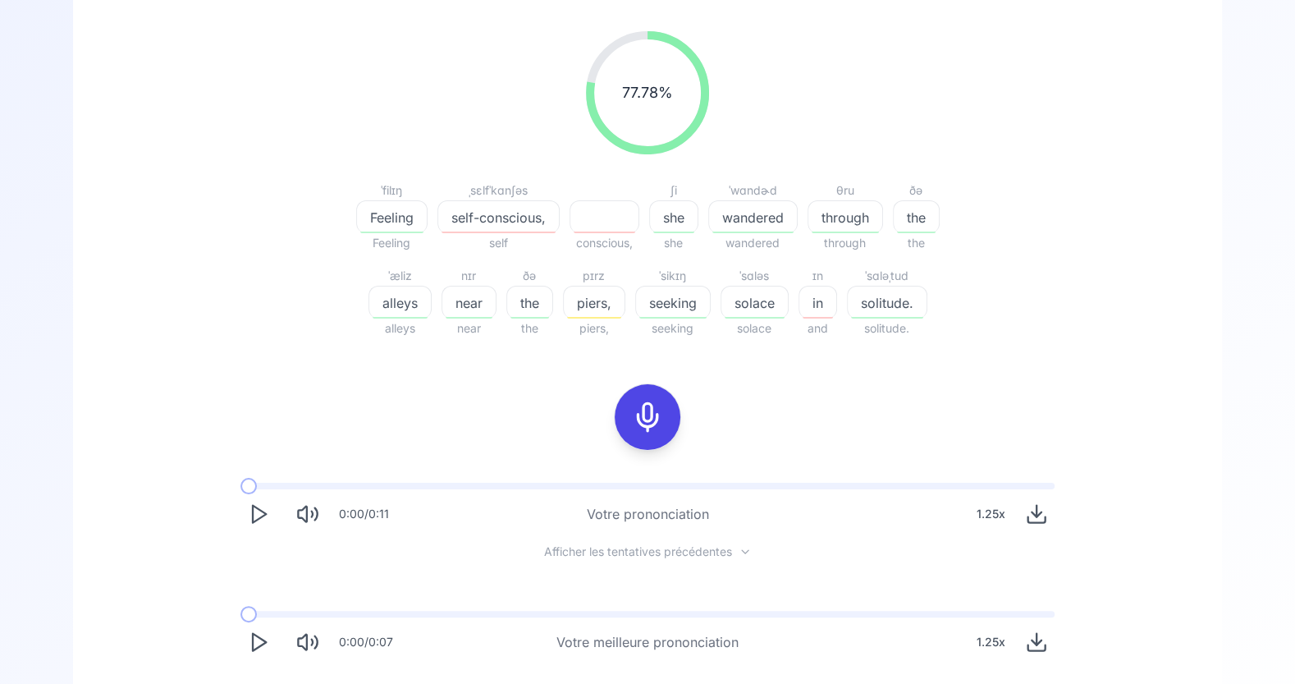
scroll to position [302, 0]
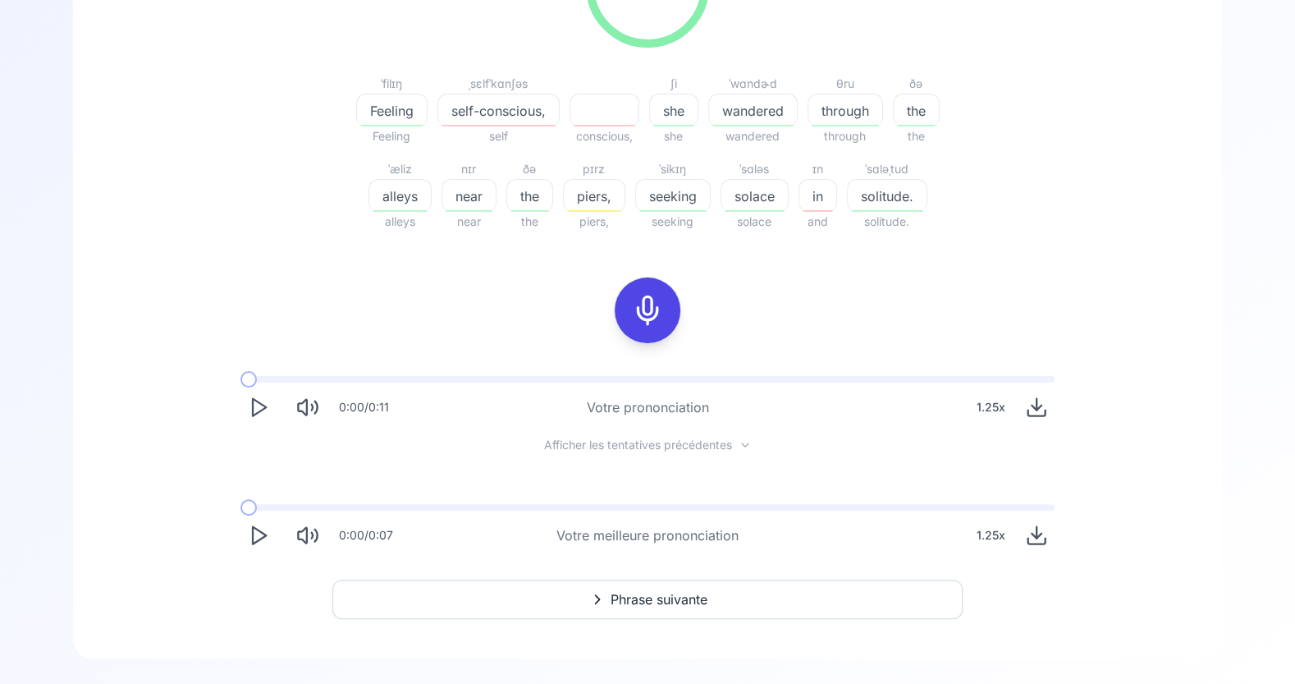
click at [257, 535] on icon "Play" at bounding box center [258, 535] width 23 height 23
click at [653, 308] on icon at bounding box center [647, 310] width 33 height 33
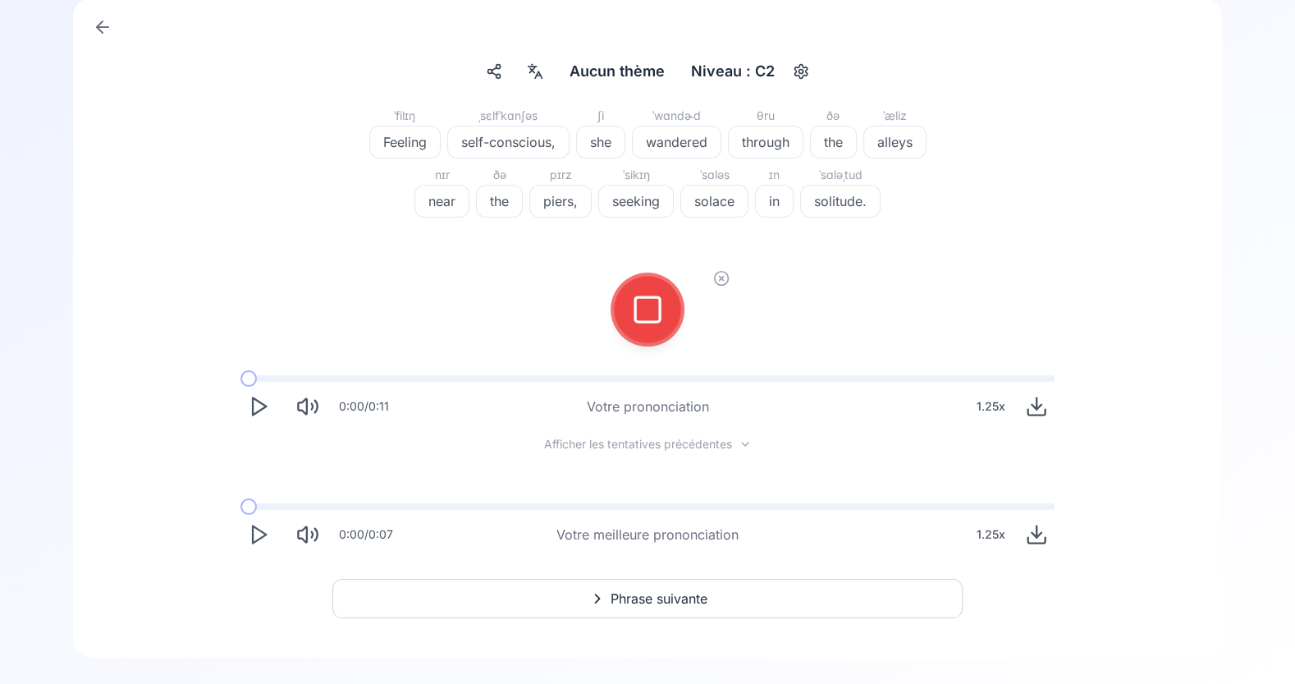
scroll to position [107, 0]
click at [653, 308] on icon at bounding box center [647, 310] width 33 height 33
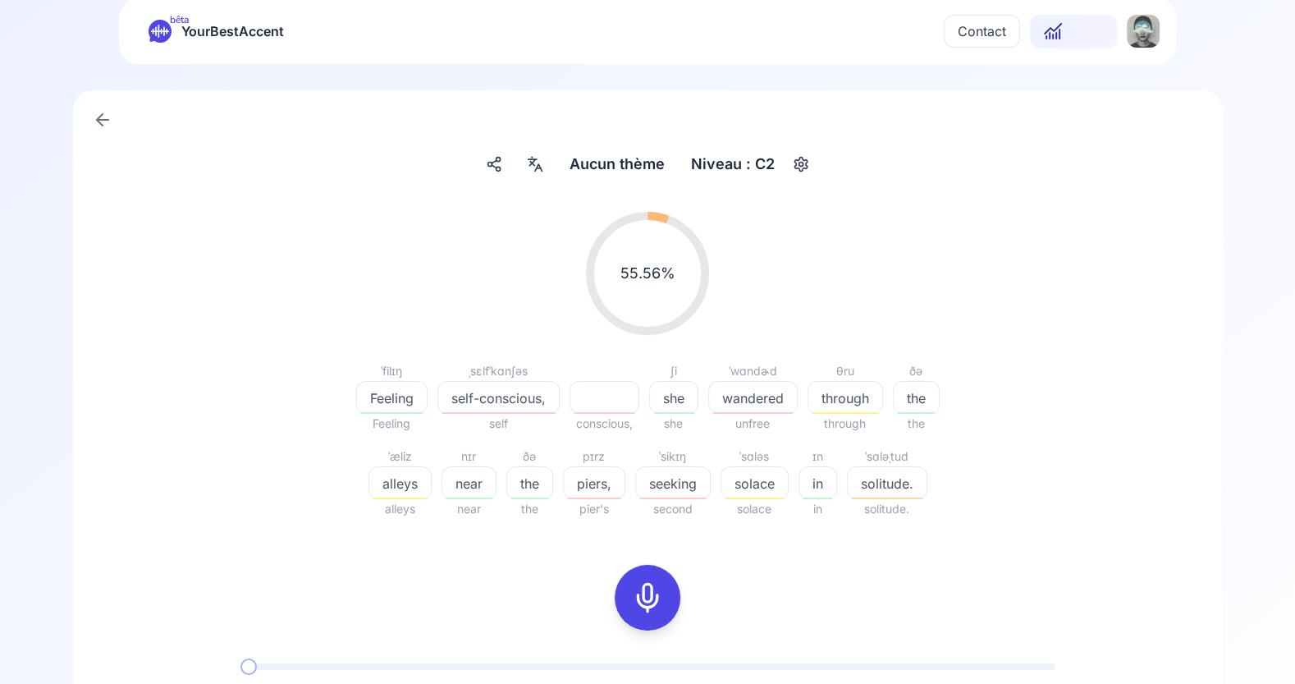
scroll to position [0, 0]
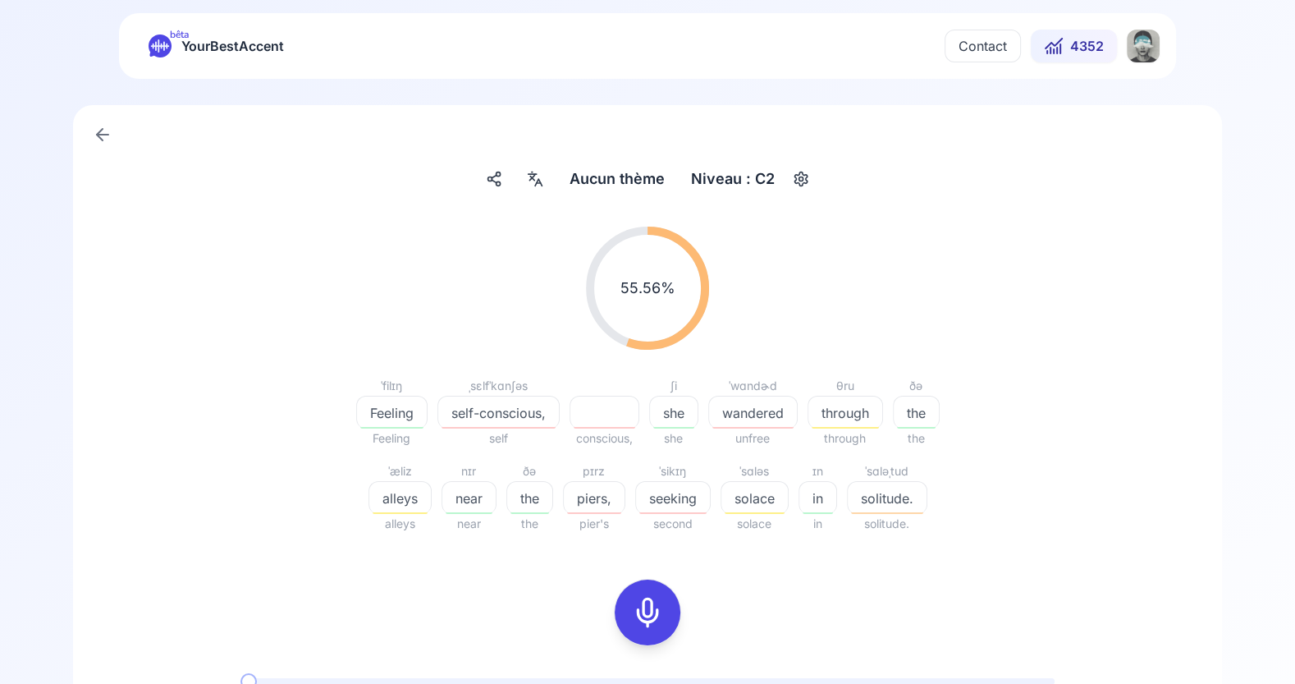
click at [801, 181] on icon "button" at bounding box center [801, 179] width 20 height 16
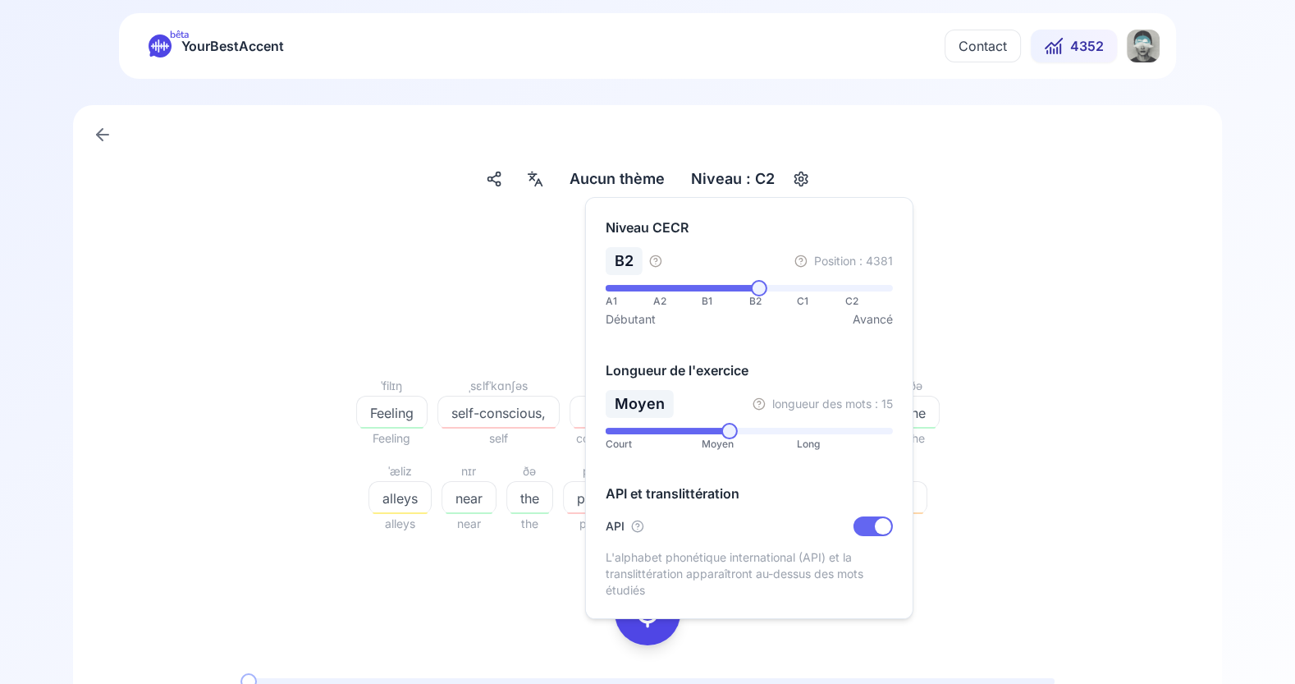
click at [759, 287] on span at bounding box center [759, 288] width 16 height 16
click at [622, 429] on span at bounding box center [630, 431] width 16 height 16
click at [606, 430] on span at bounding box center [607, 431] width 2 height 7
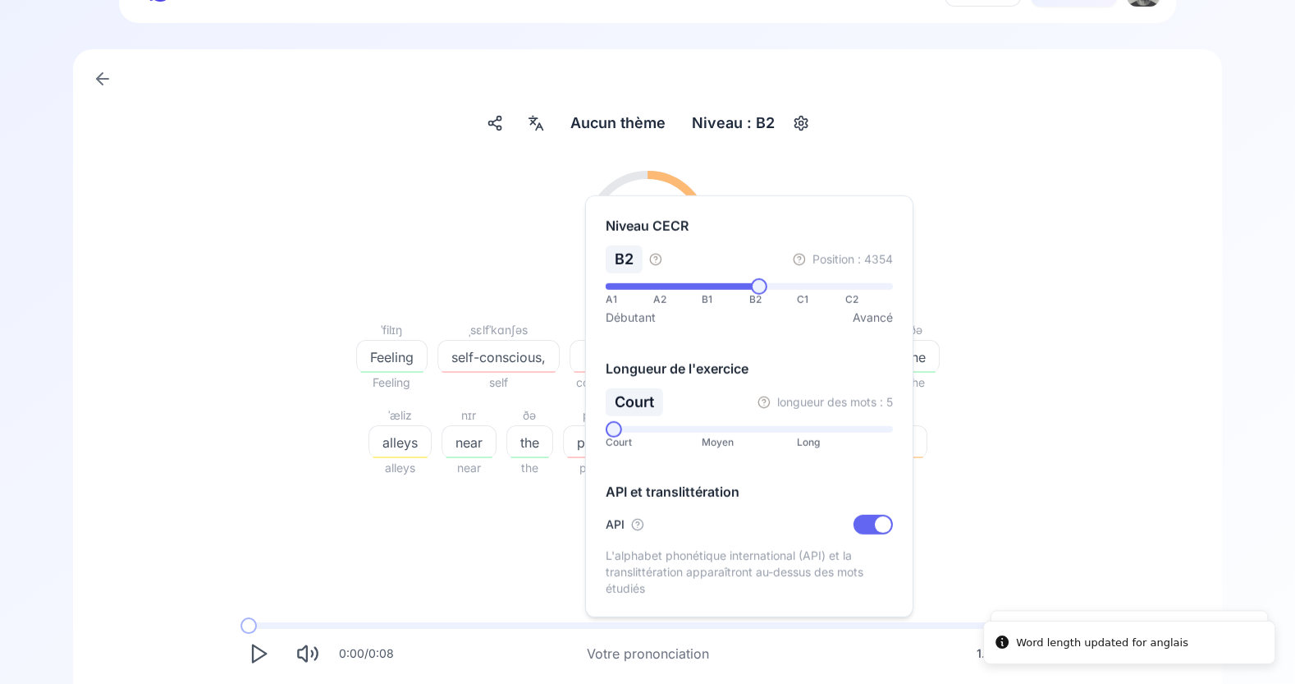
scroll to position [161, 0]
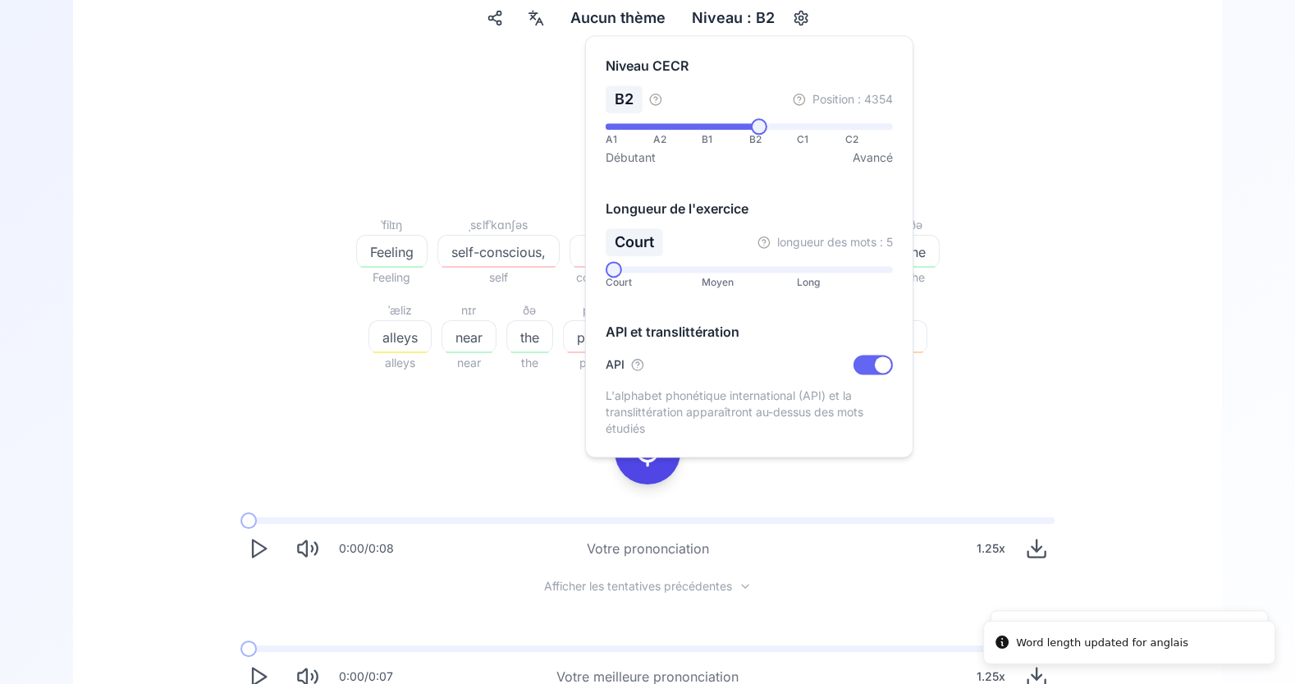
click at [1065, 284] on div "55.56 % 55.56 % ˈfilɪŋ Feeling Feeling ˌsɛlfˈkɑnʃəs self-conscious, self consci…" at bounding box center [648, 219] width 946 height 333
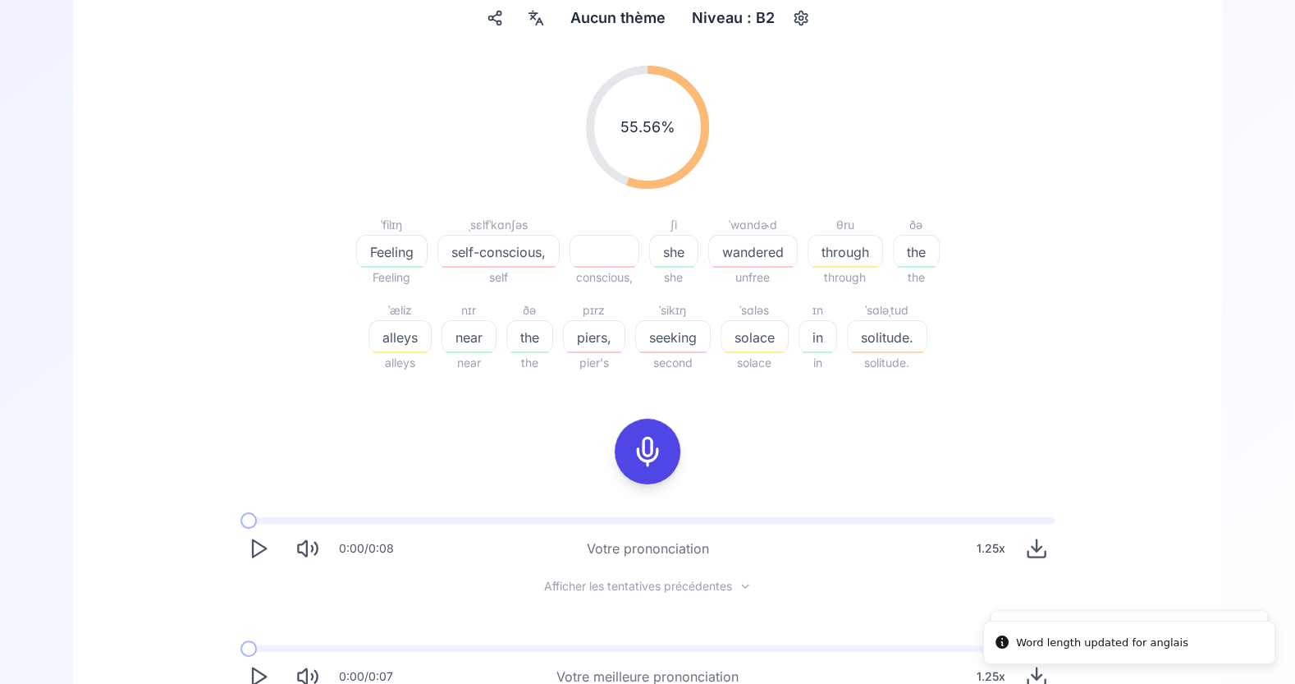
scroll to position [0, 0]
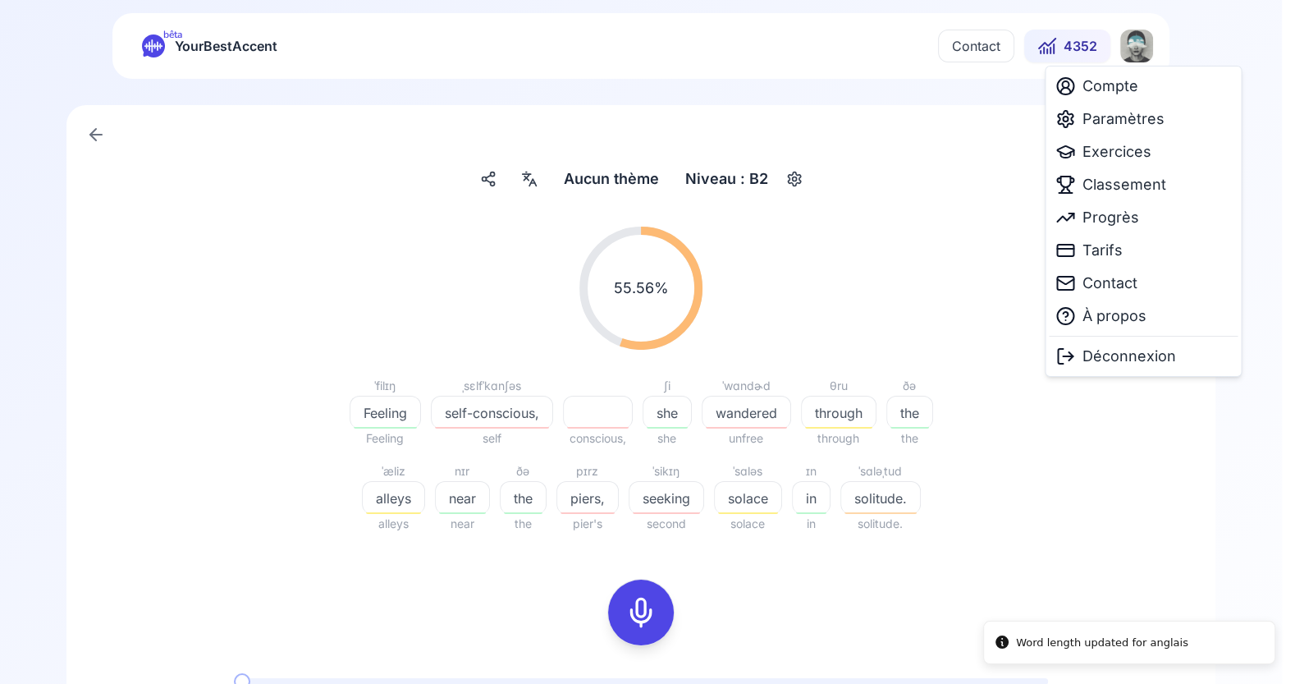
click at [1136, 53] on html "Word length updated for anglais bêta YourBestAccent Contact 4352 Aucun thème Au…" at bounding box center [647, 342] width 1295 height 684
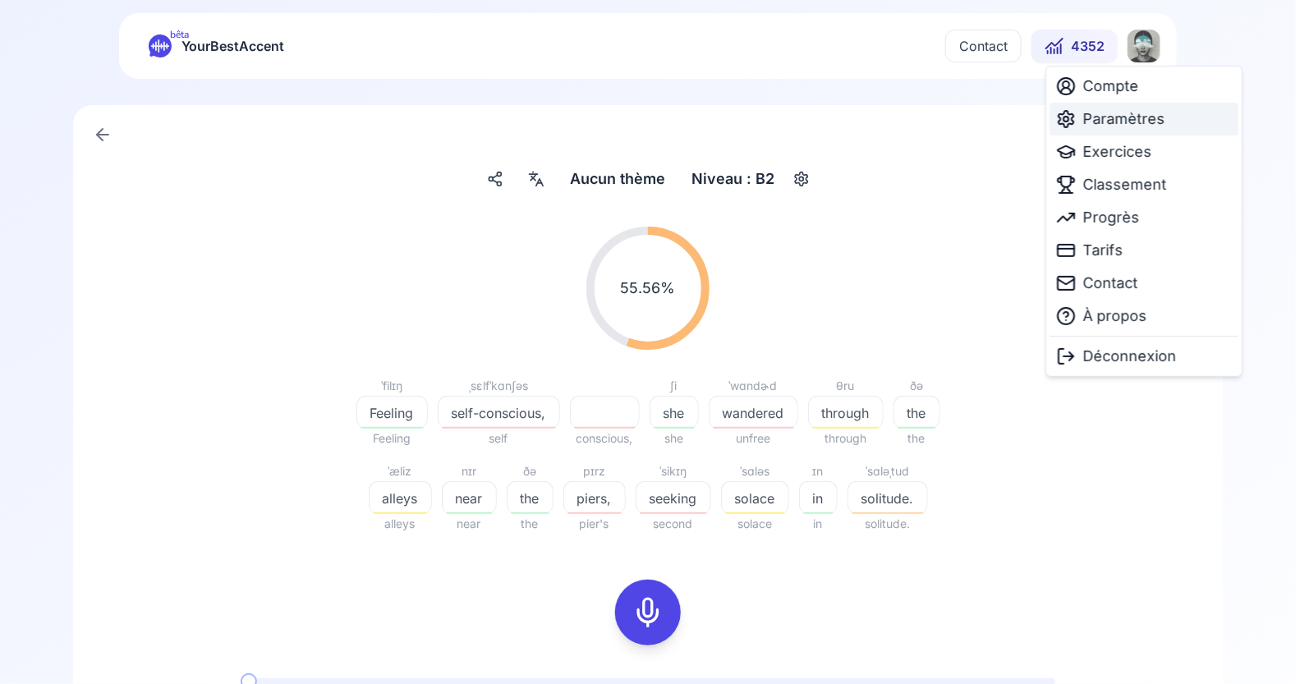
click at [1100, 130] on span "Paramètres" at bounding box center [1123, 119] width 82 height 23
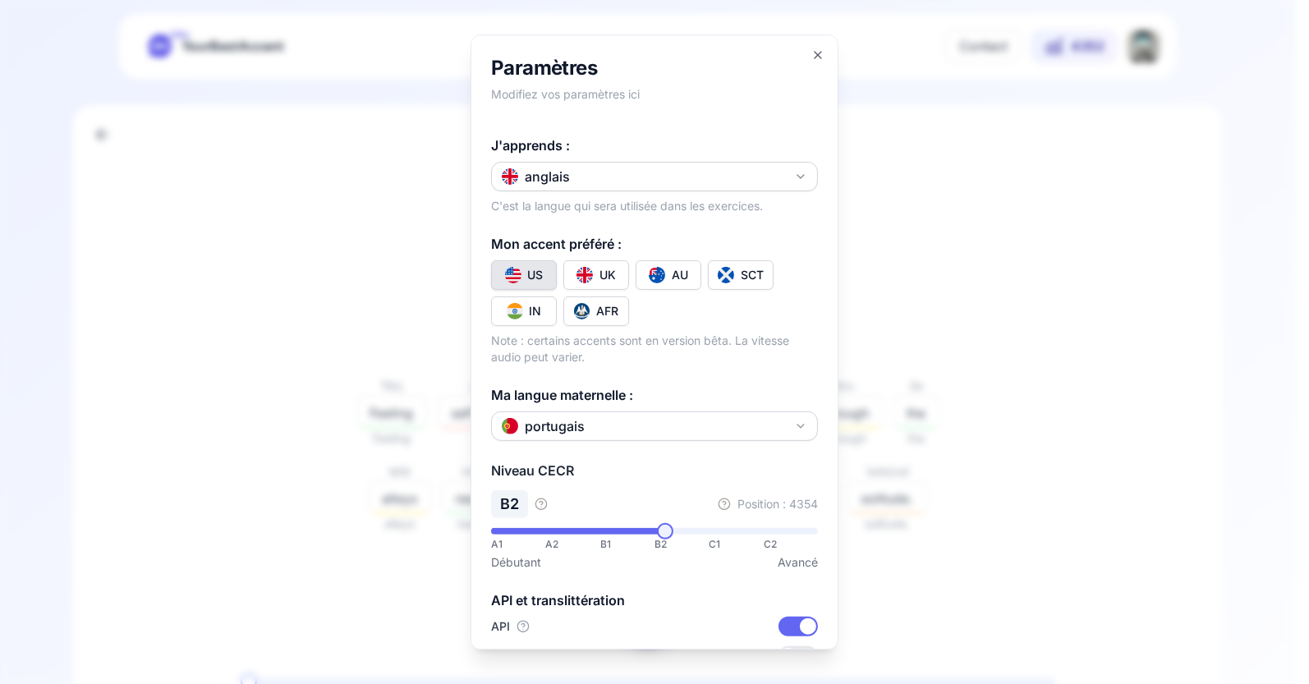
click at [953, 325] on div at bounding box center [654, 342] width 1309 height 684
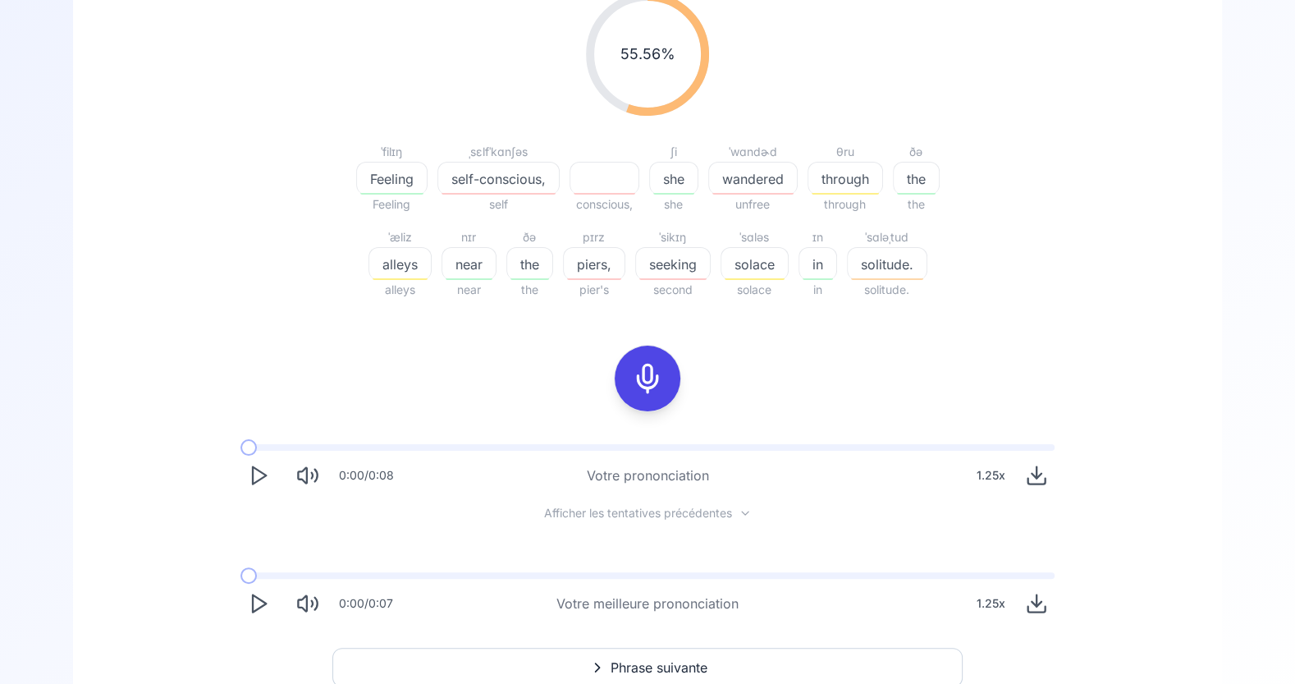
scroll to position [302, 0]
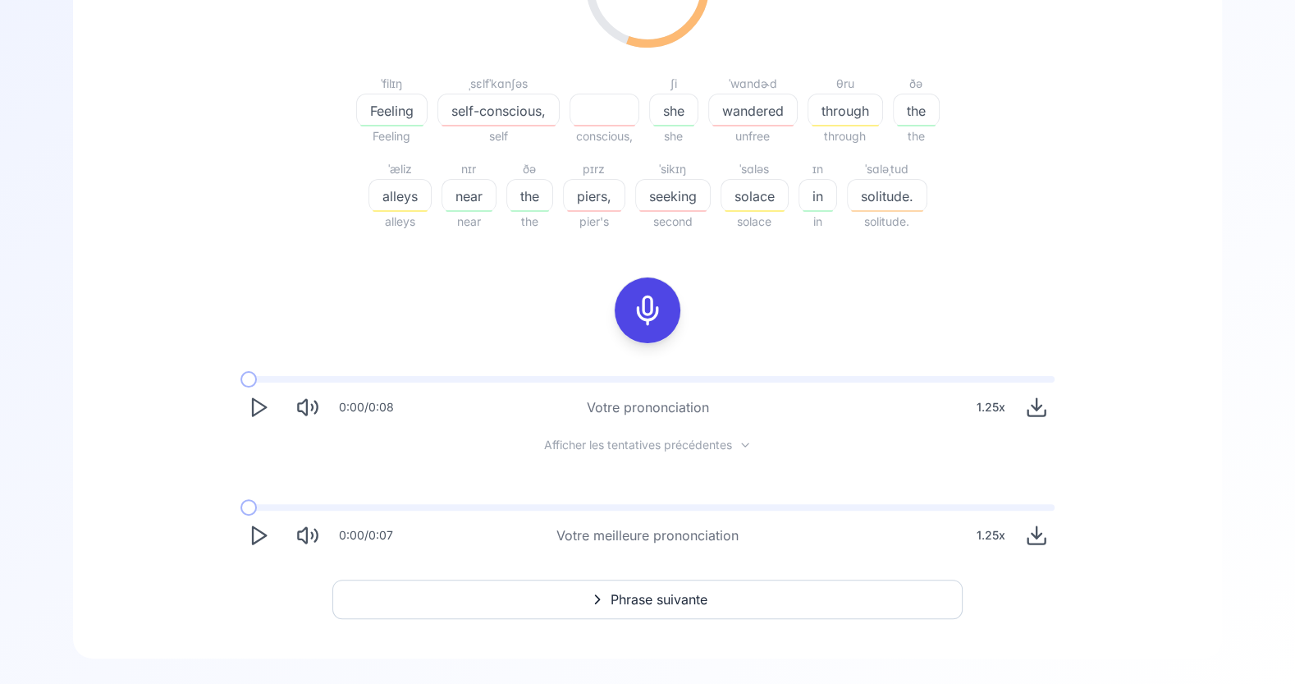
click at [687, 598] on span "Phrase suivante" at bounding box center [659, 599] width 97 height 20
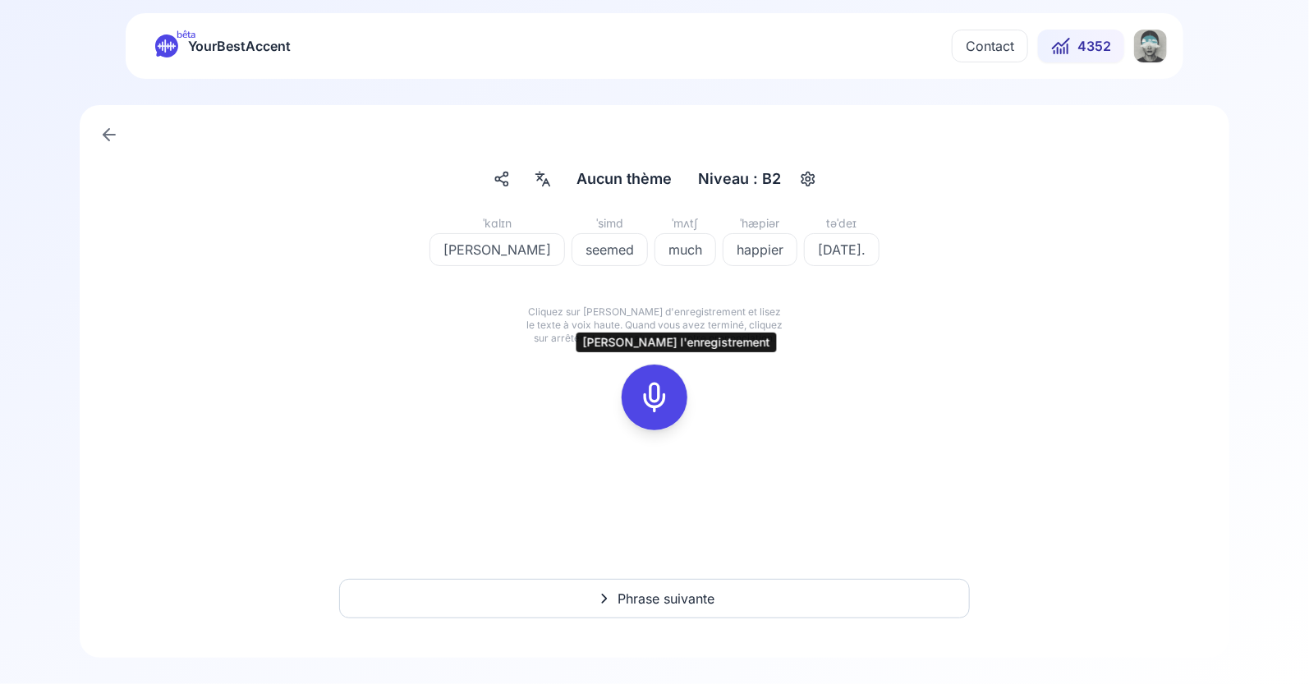
click at [669, 398] on icon at bounding box center [654, 397] width 33 height 33
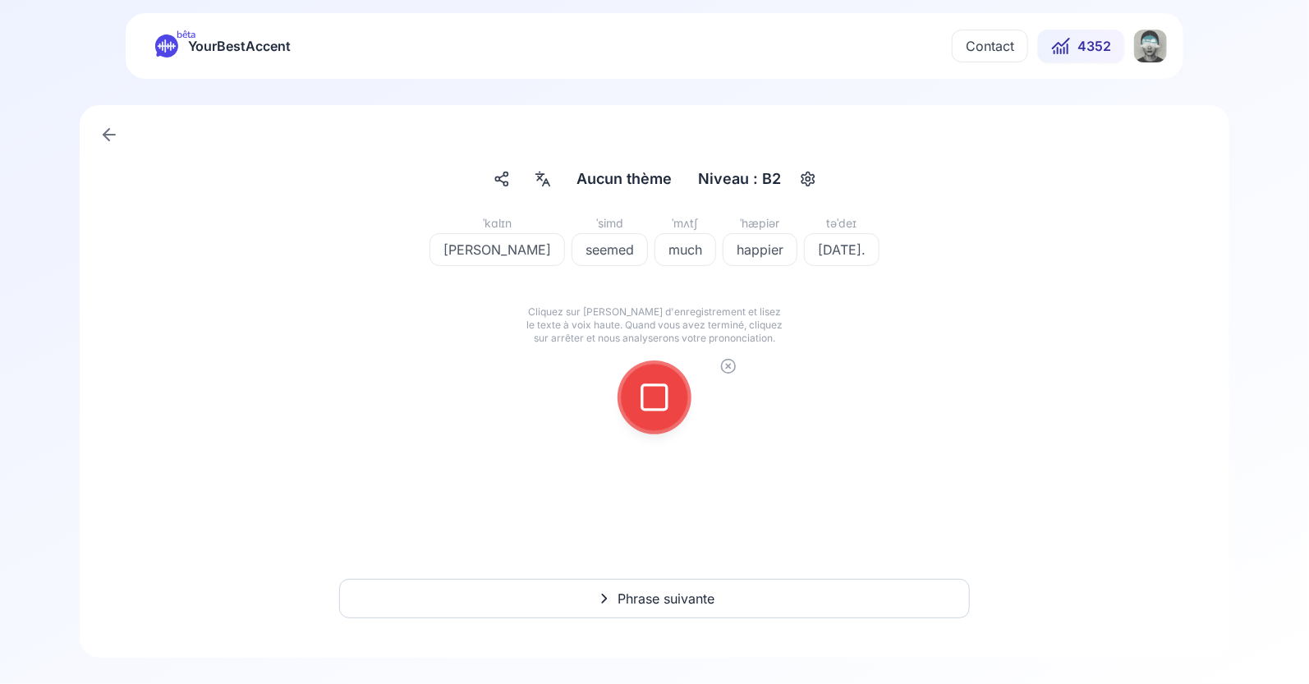
click at [661, 398] on icon at bounding box center [654, 397] width 33 height 33
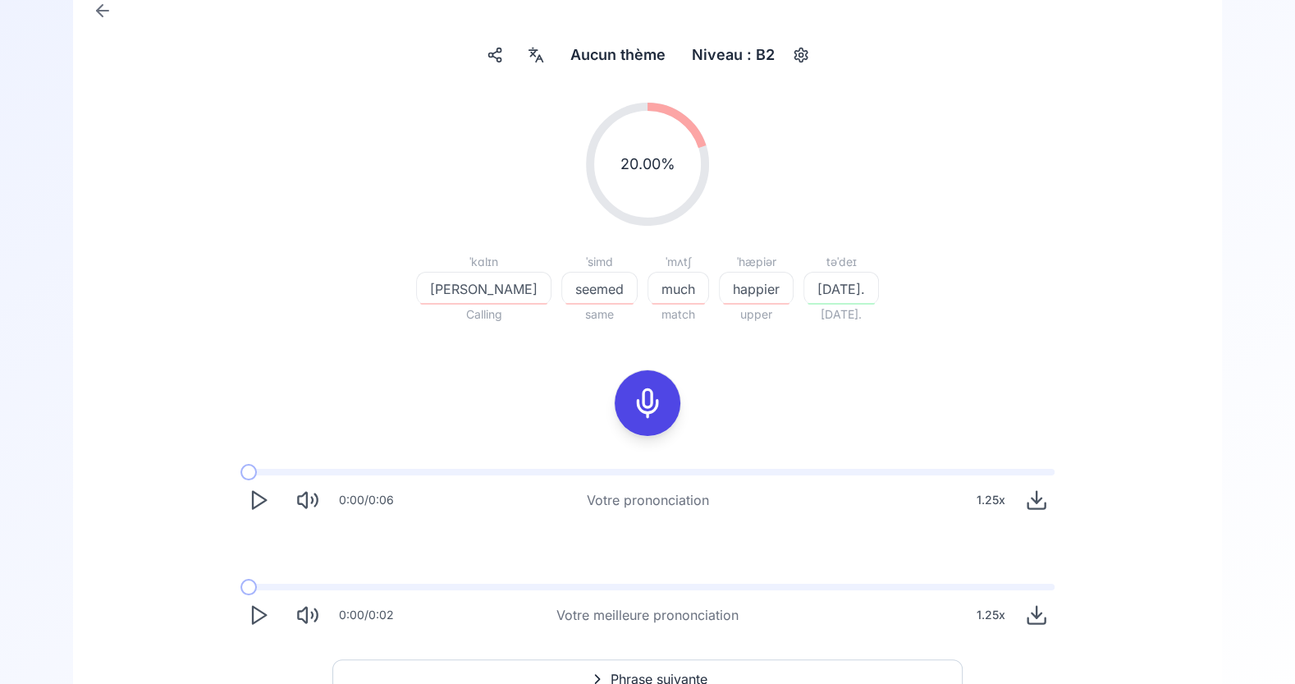
scroll to position [126, 0]
click at [257, 616] on icon "Play" at bounding box center [258, 613] width 23 height 23
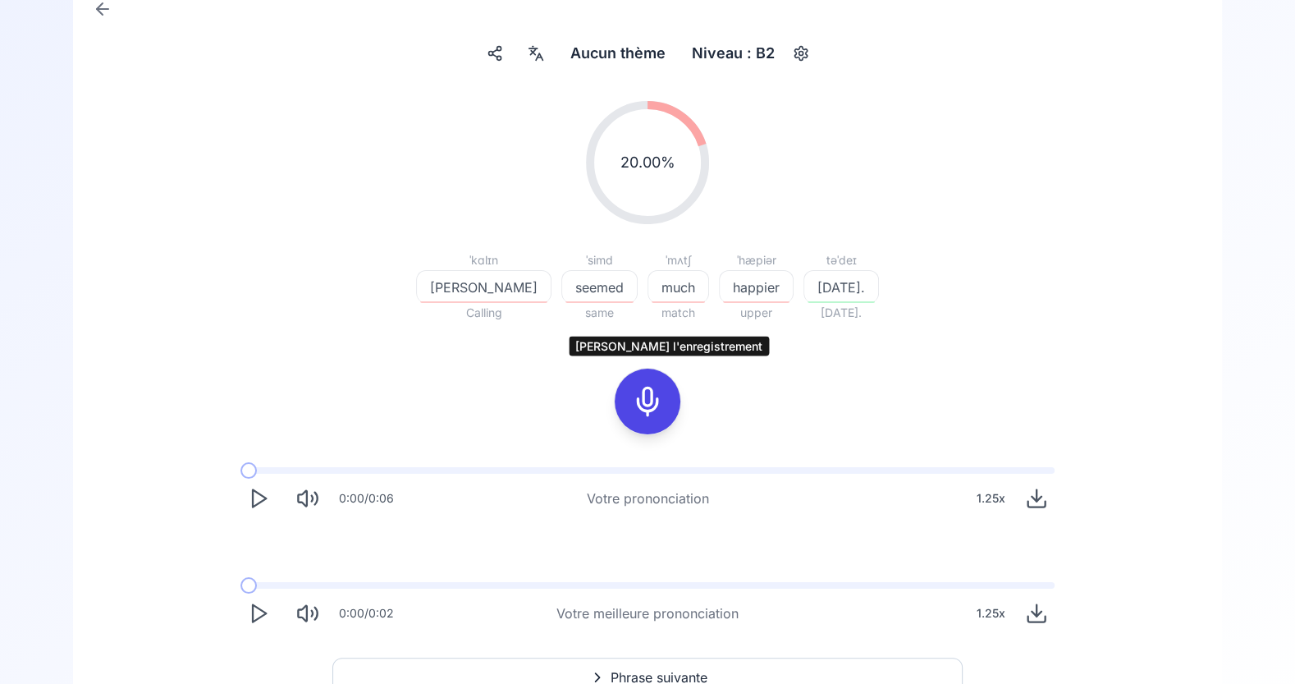
click at [642, 394] on icon at bounding box center [647, 401] width 33 height 33
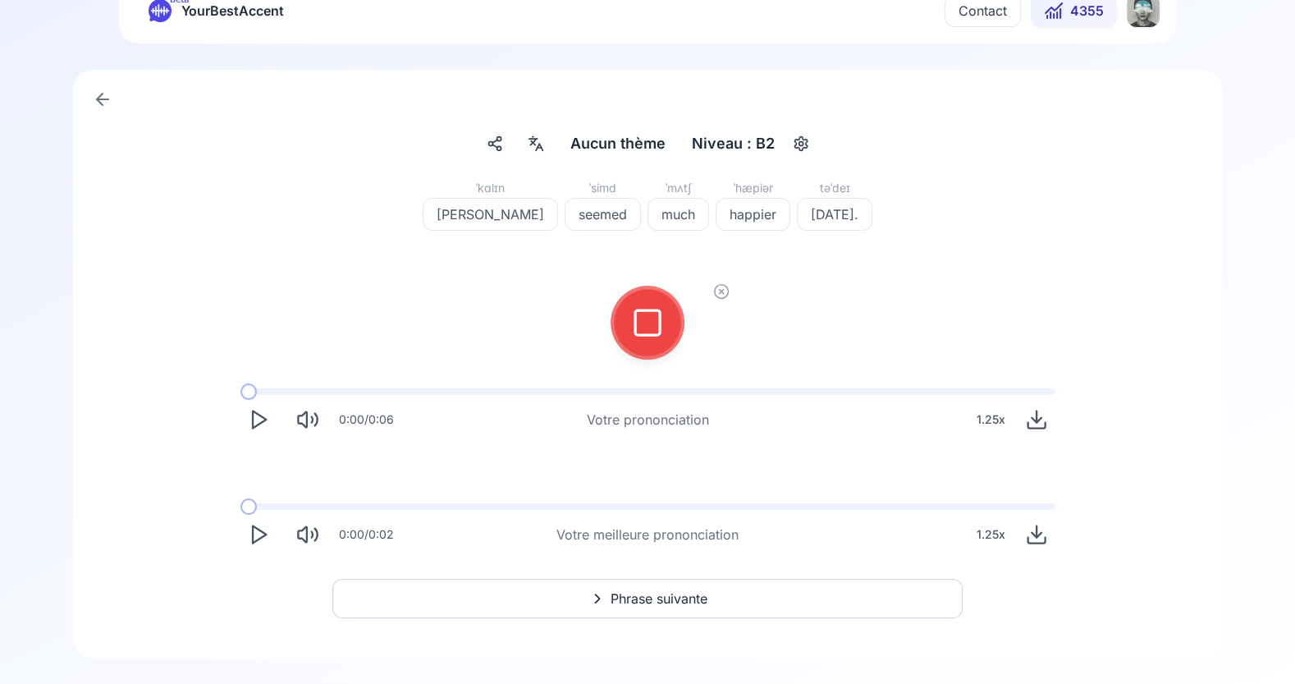
scroll to position [34, 0]
click at [648, 311] on rect at bounding box center [647, 323] width 25 height 25
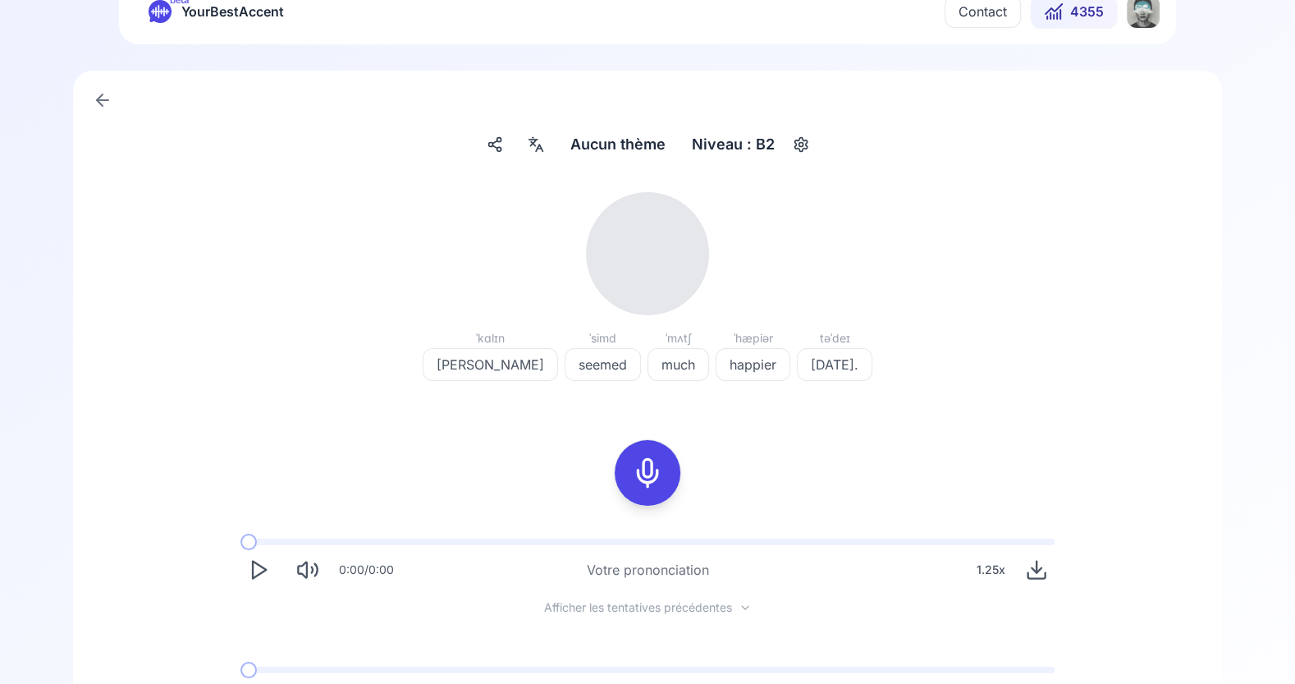
scroll to position [126, 0]
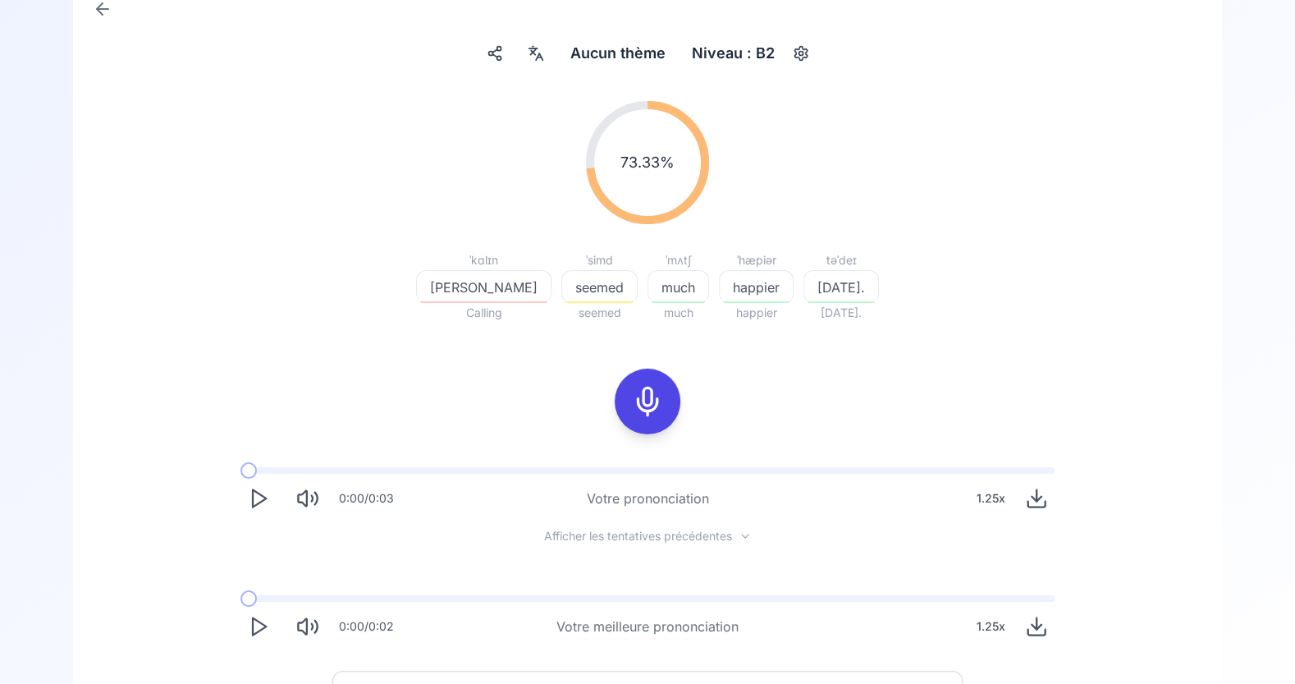
click at [804, 284] on span "[DATE]." at bounding box center [841, 287] width 74 height 20
click at [716, 383] on icon at bounding box center [708, 383] width 16 height 16
click at [713, 428] on icon at bounding box center [708, 423] width 16 height 16
click at [726, 291] on span "happier" at bounding box center [756, 287] width 73 height 20
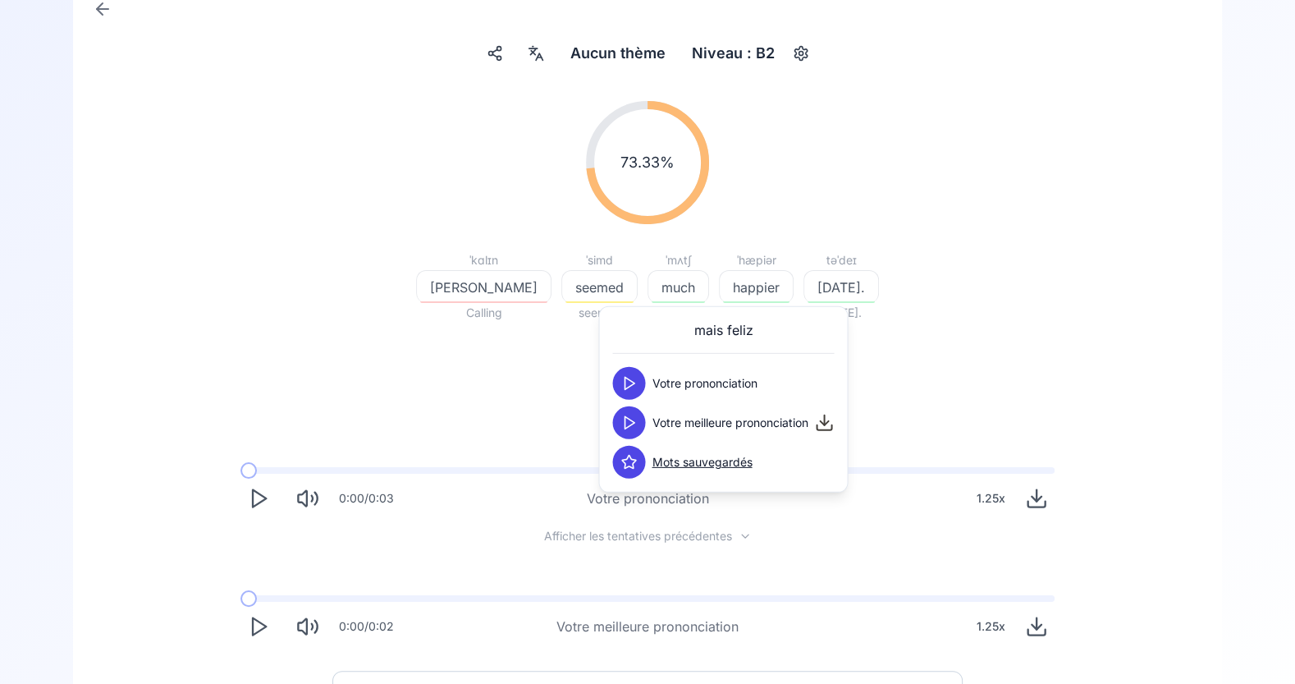
click at [575, 295] on span "seemed" at bounding box center [599, 287] width 75 height 20
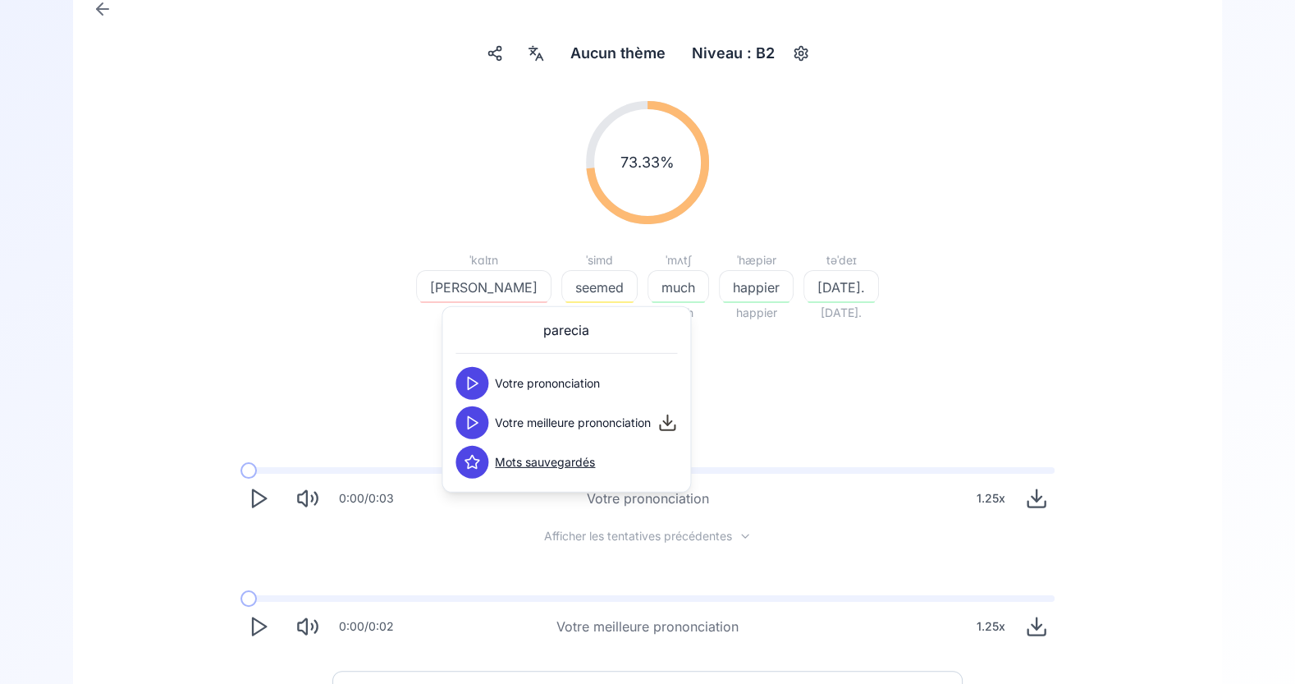
click at [474, 424] on icon at bounding box center [472, 423] width 16 height 16
click at [468, 384] on polygon at bounding box center [473, 383] width 10 height 12
click at [470, 420] on icon at bounding box center [472, 423] width 16 height 16
click at [823, 377] on div "73.33 % 73.33 % [PERSON_NAME] Calling ˈsimd seemed seemed ˈmʌtʃ much much ˈhæpi…" at bounding box center [647, 373] width 1070 height 570
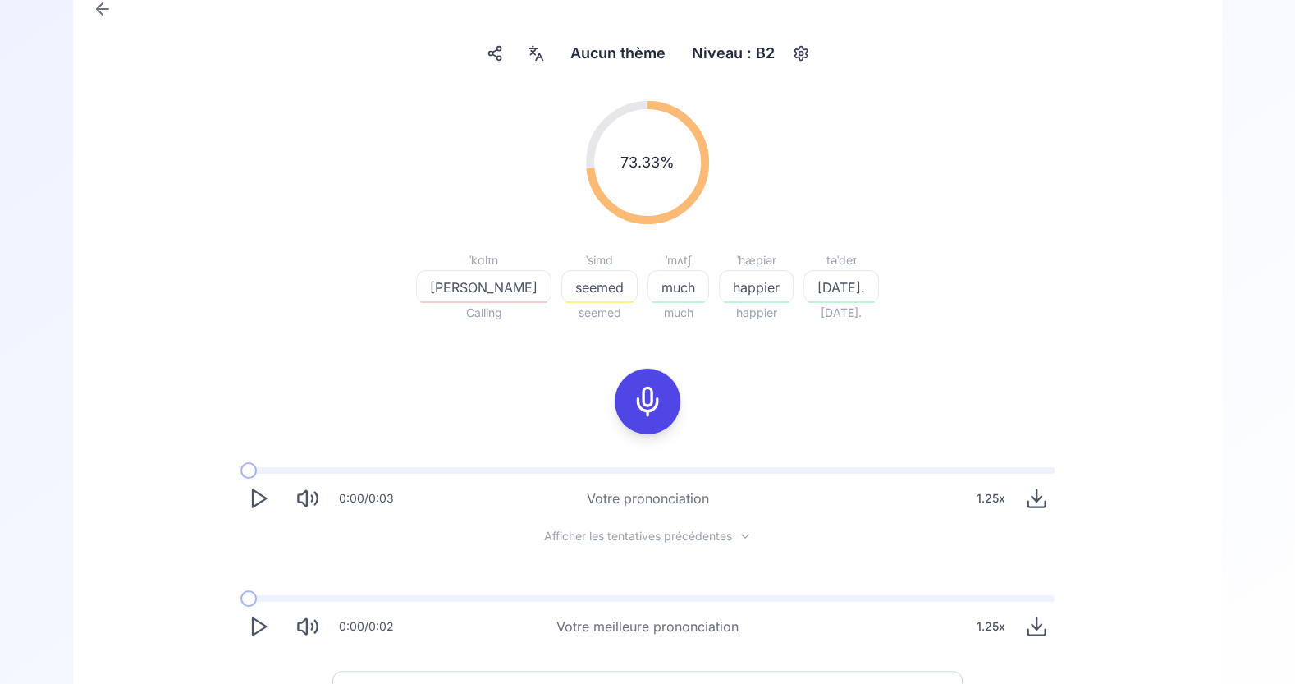
click at [493, 291] on span "[PERSON_NAME]" at bounding box center [484, 287] width 134 height 20
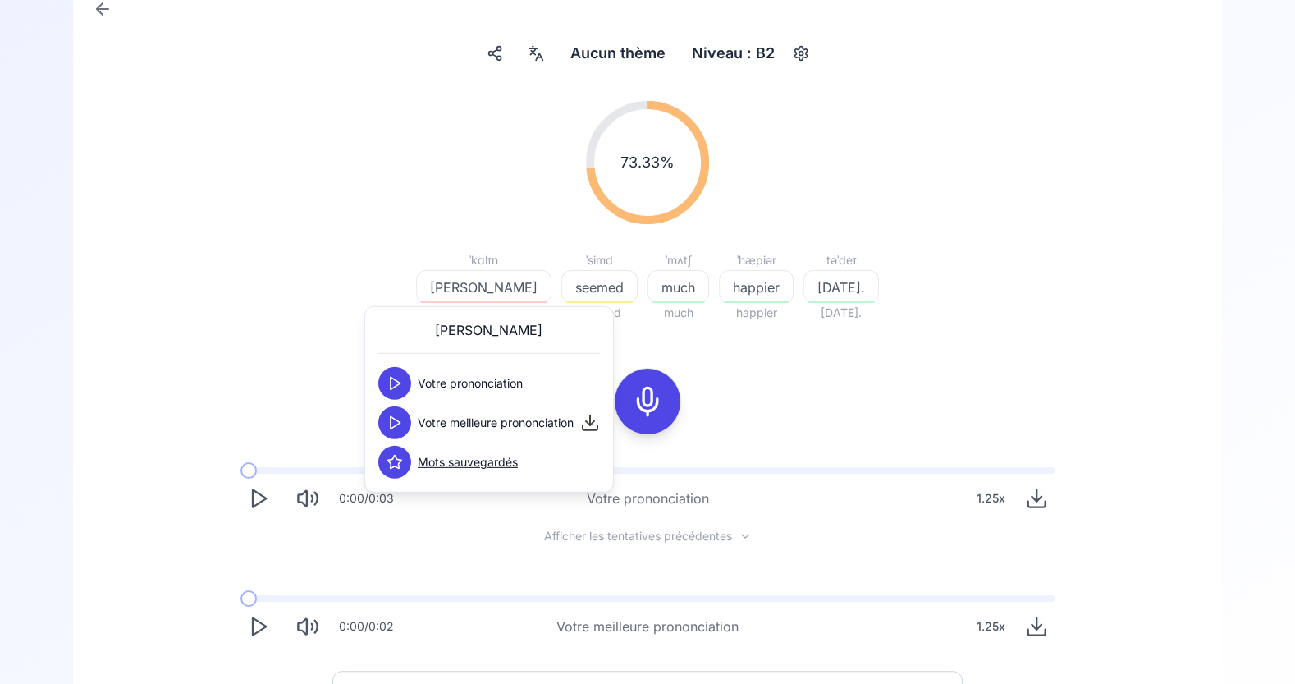
click at [399, 422] on polygon at bounding box center [396, 422] width 10 height 12
click at [813, 345] on div "73.33 % 73.33 % [PERSON_NAME] Calling ˈsimd seemed seemed ˈmʌtʃ much much ˈhæpi…" at bounding box center [647, 373] width 1070 height 570
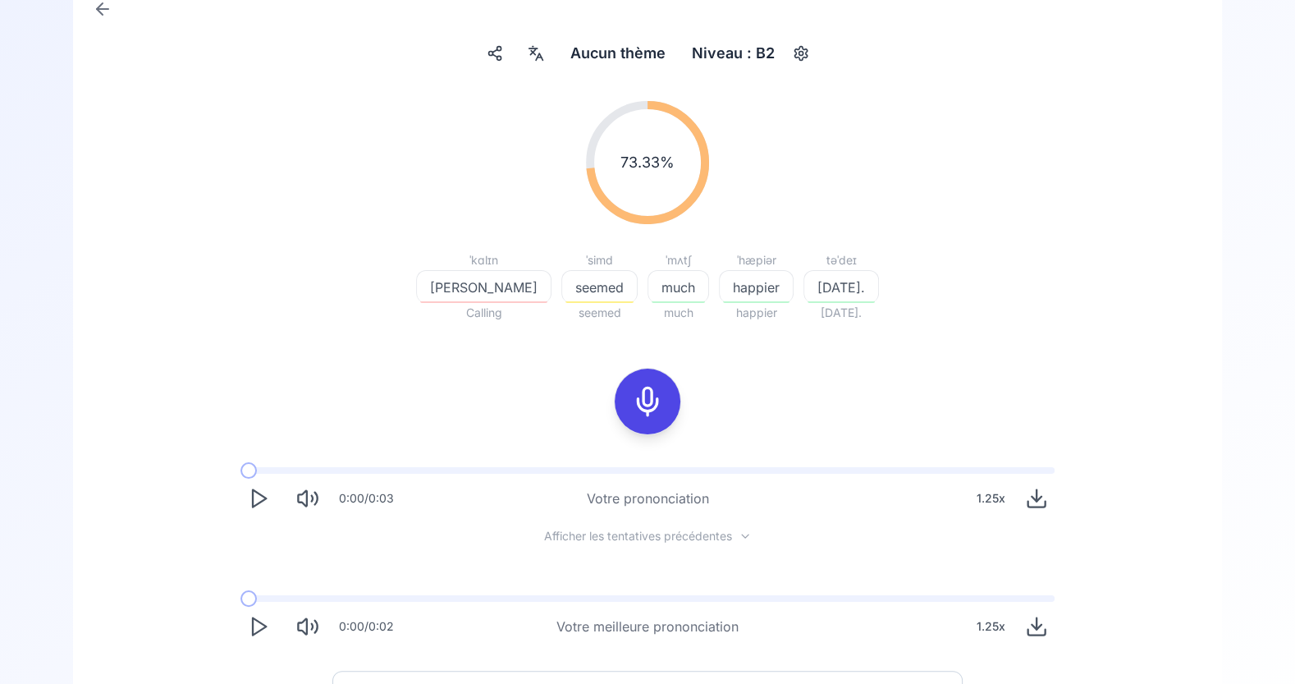
click at [649, 402] on icon at bounding box center [647, 401] width 33 height 33
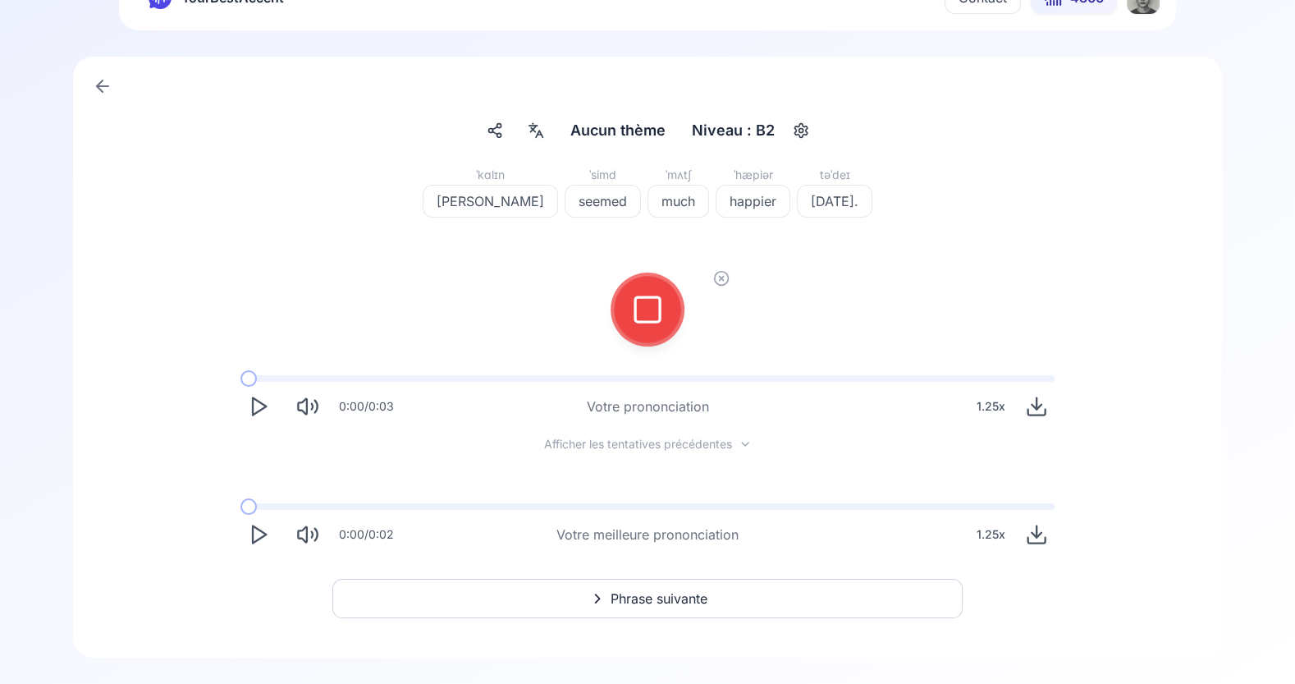
scroll to position [48, 0]
click at [639, 310] on icon at bounding box center [647, 310] width 33 height 33
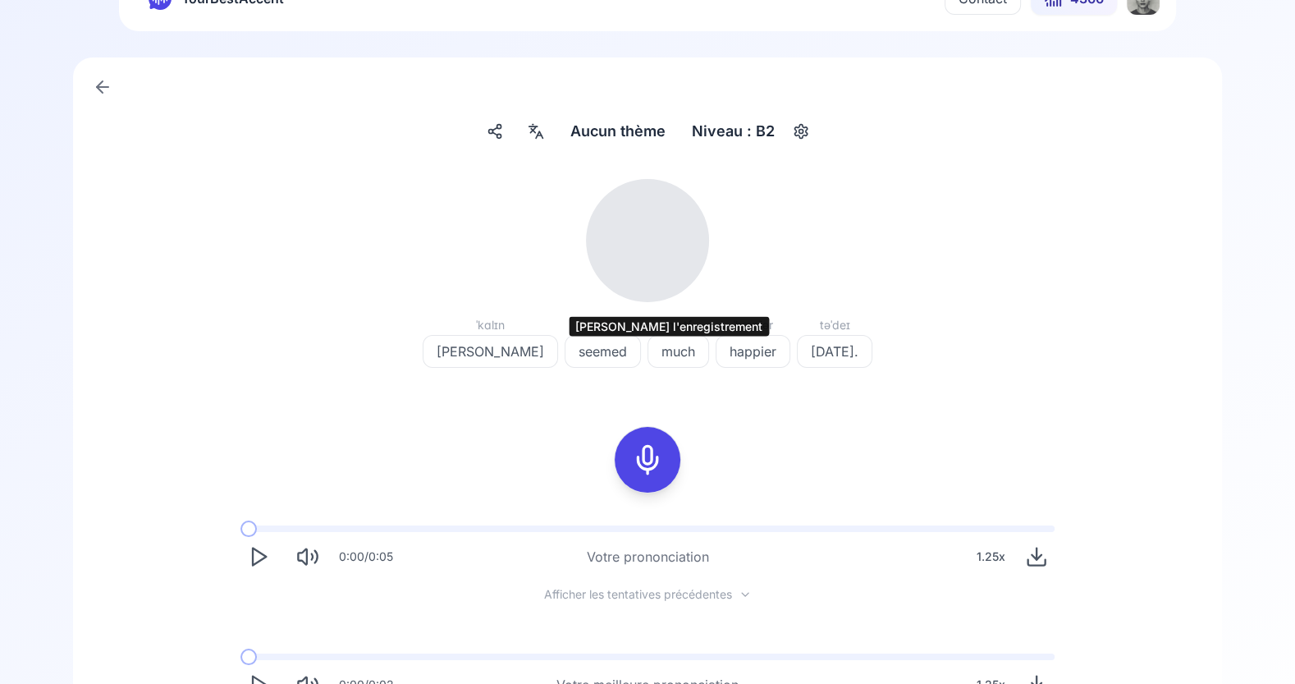
scroll to position [126, 0]
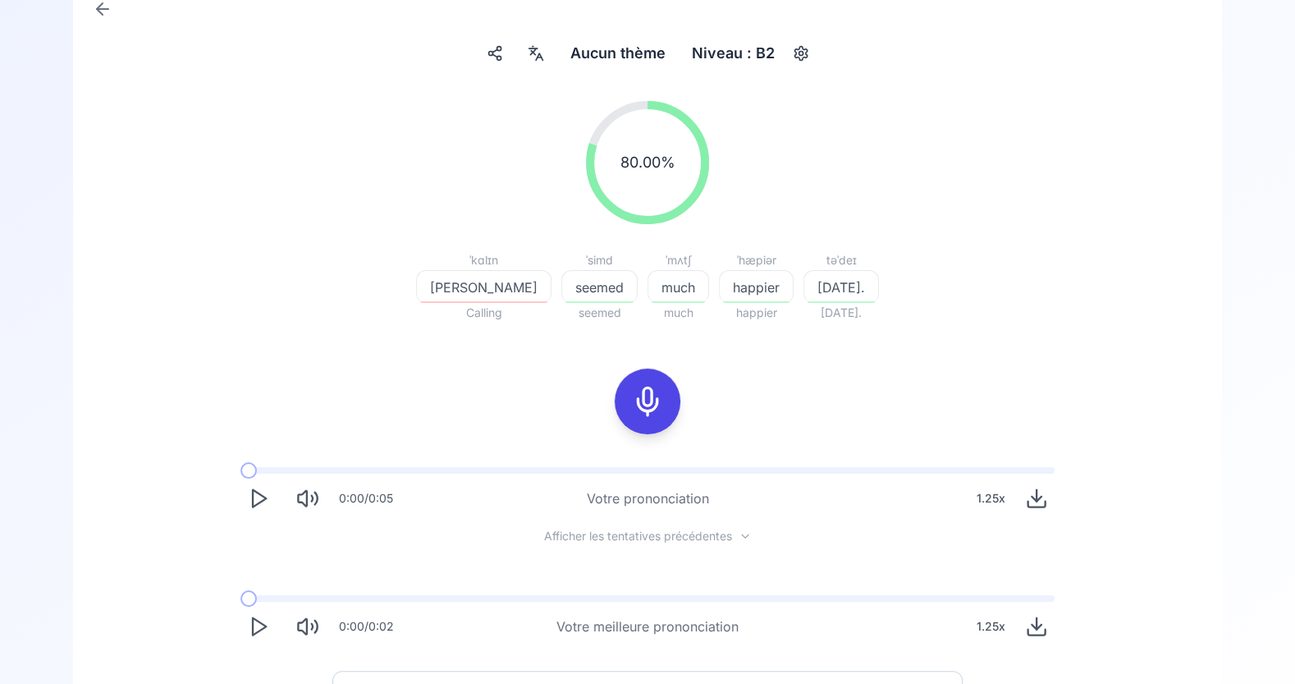
click at [499, 293] on span "[PERSON_NAME]" at bounding box center [484, 287] width 134 height 20
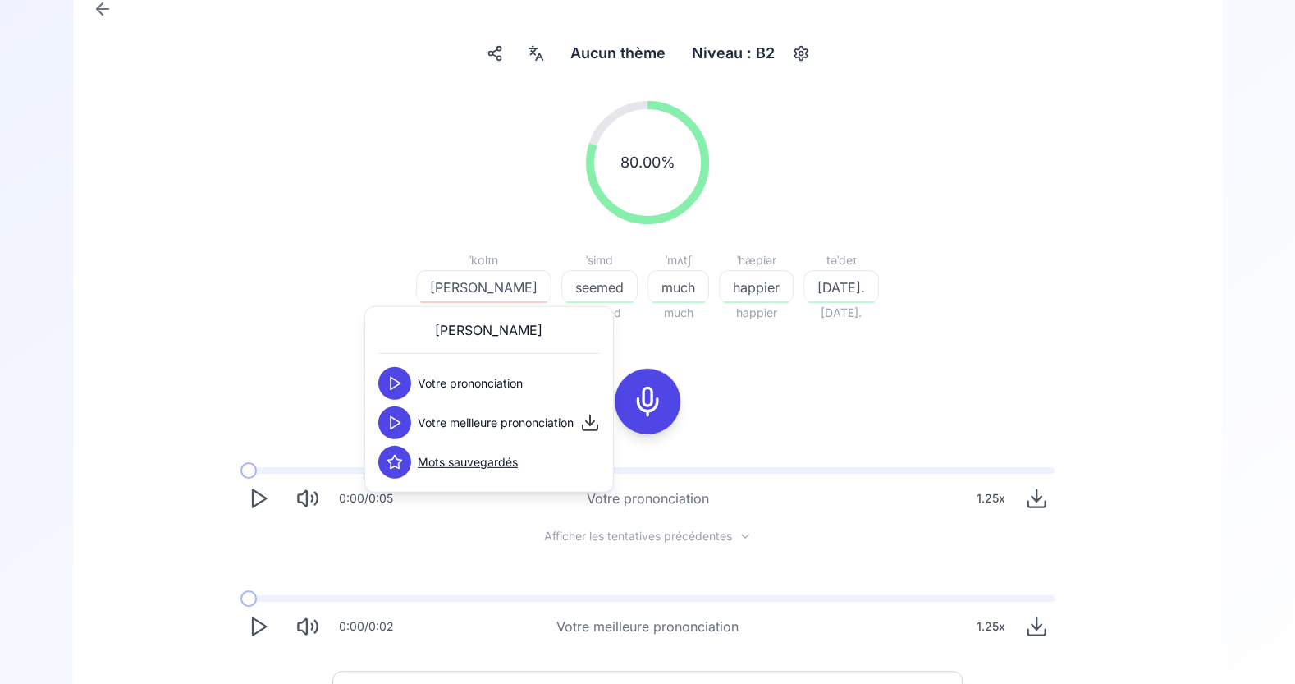
click at [400, 384] on icon at bounding box center [395, 383] width 16 height 16
click at [396, 415] on icon at bounding box center [395, 423] width 16 height 16
click at [644, 400] on icon at bounding box center [647, 401] width 33 height 33
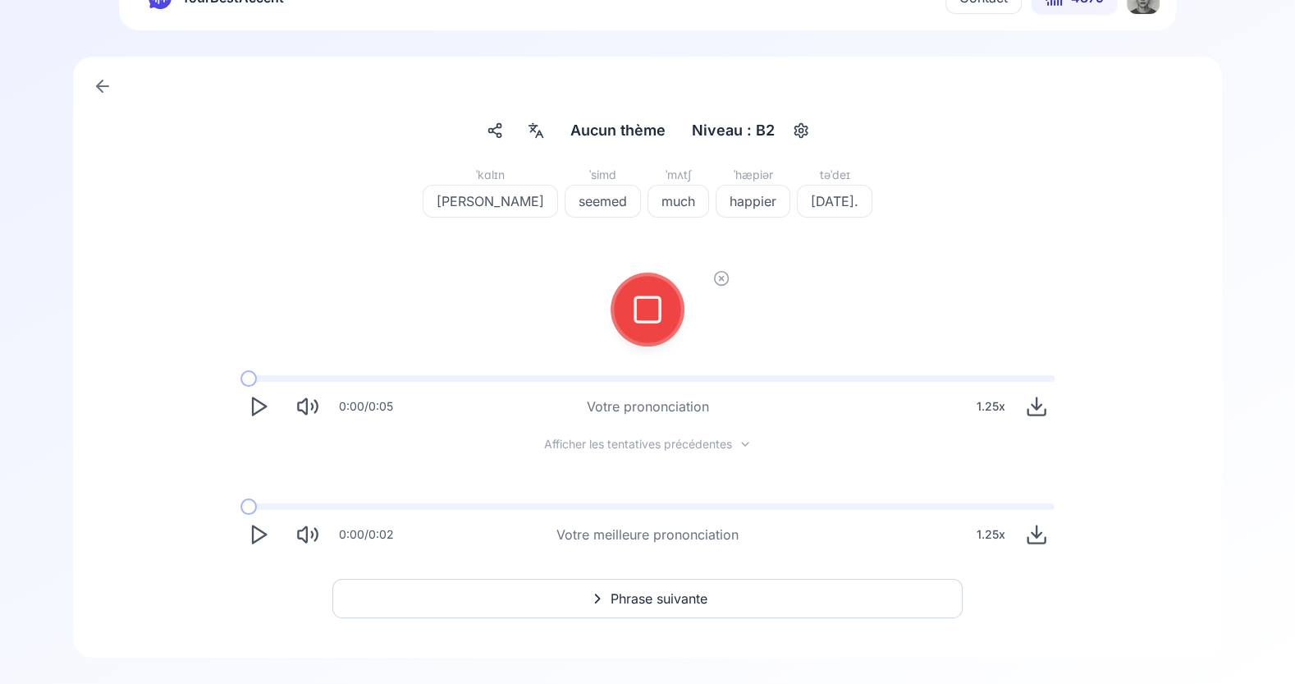
scroll to position [48, 0]
click at [643, 309] on icon at bounding box center [647, 310] width 33 height 33
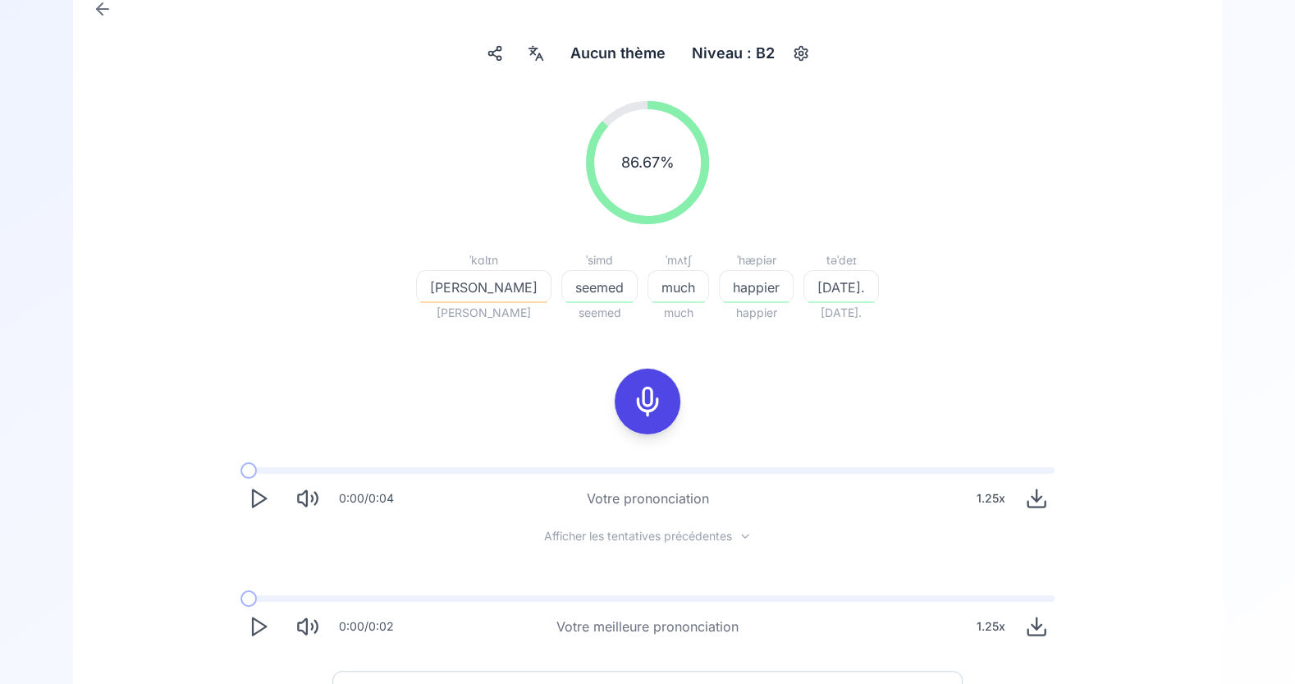
scroll to position [217, 0]
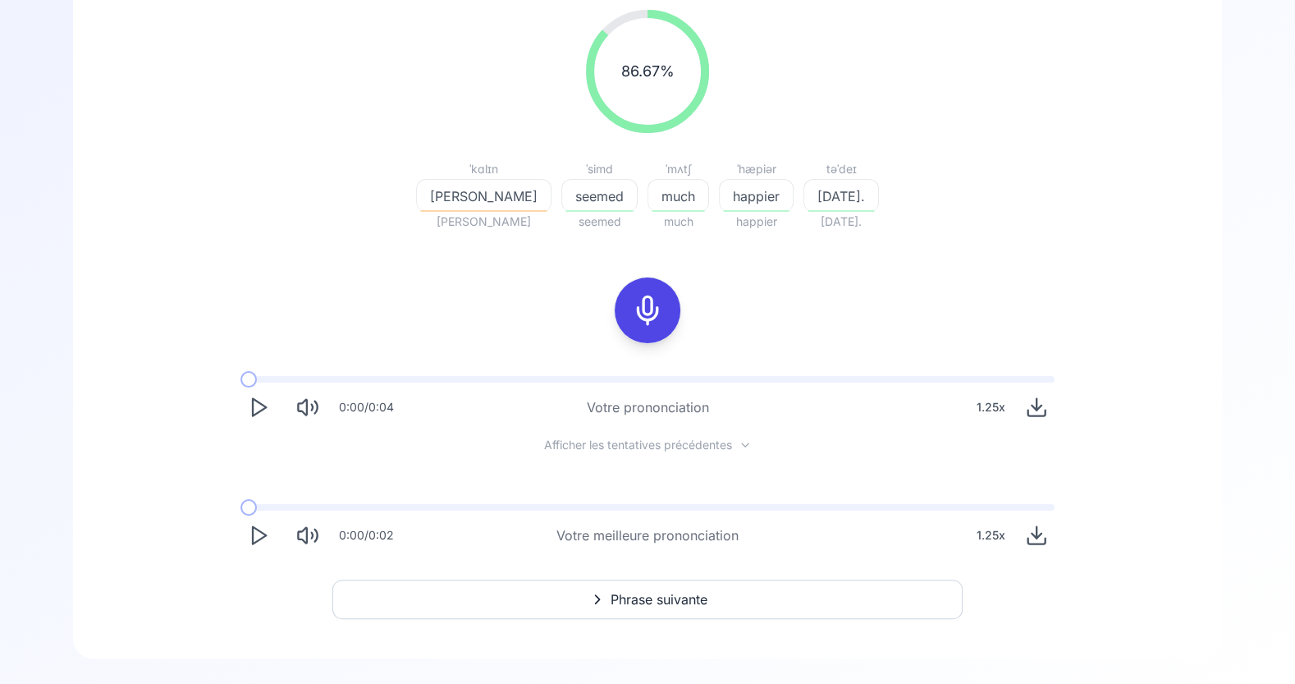
click at [672, 594] on span "Phrase suivante" at bounding box center [659, 599] width 97 height 20
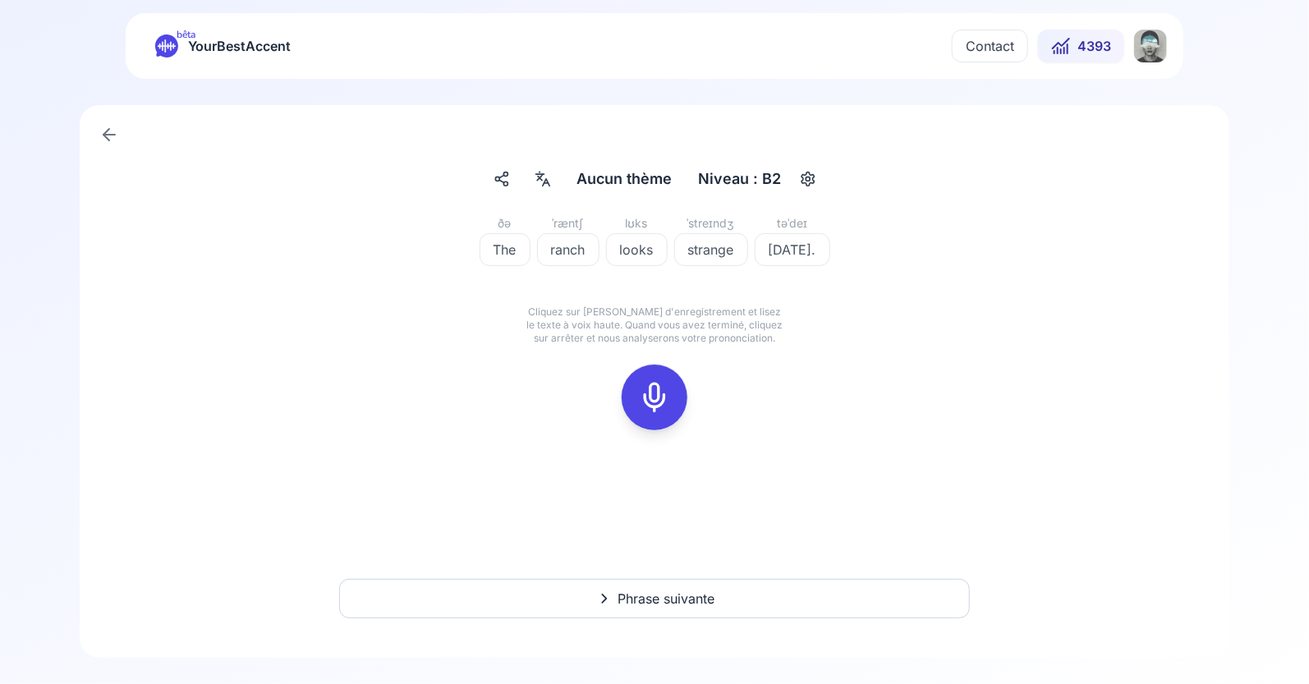
click at [576, 223] on div "ˈræntʃ" at bounding box center [568, 223] width 62 height 20
click at [576, 251] on span "ranch" at bounding box center [568, 250] width 61 height 20
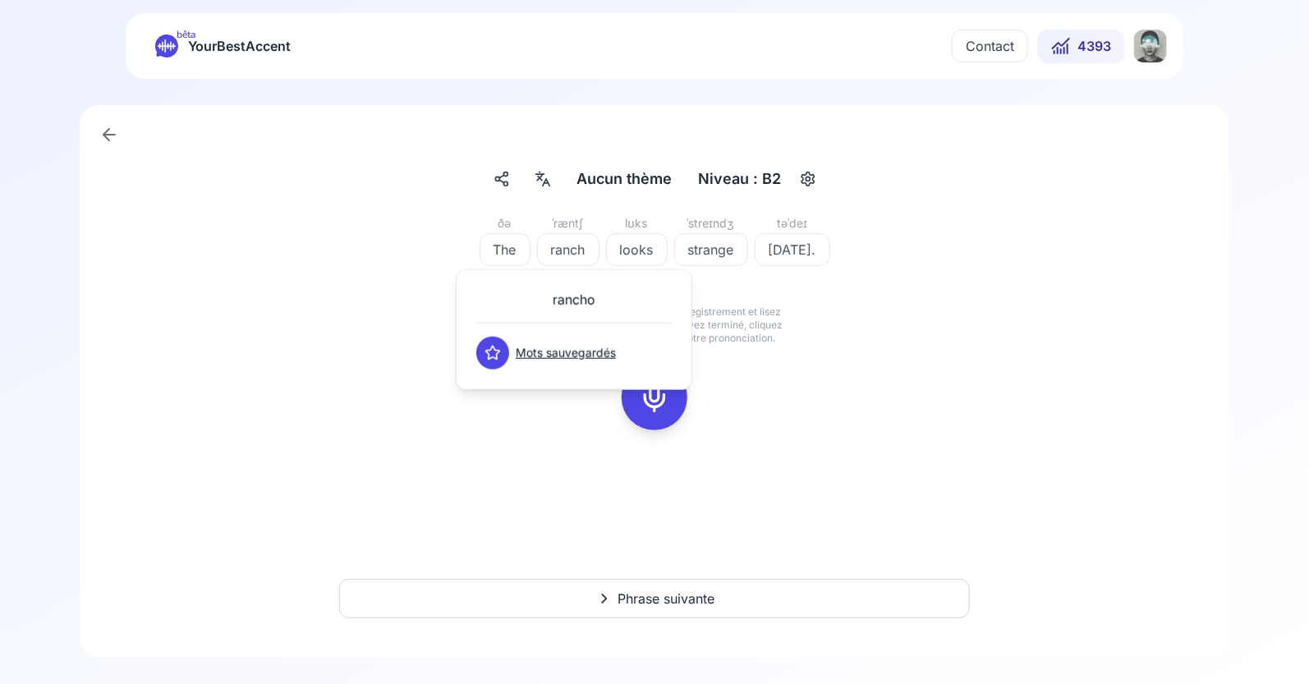
click at [827, 297] on div "ðə The ˈræntʃ ranch lʊks looks ˈstreɪndʒ strange təˈdeɪ [DATE]. Cliquez sur [PE…" at bounding box center [654, 331] width 1070 height 236
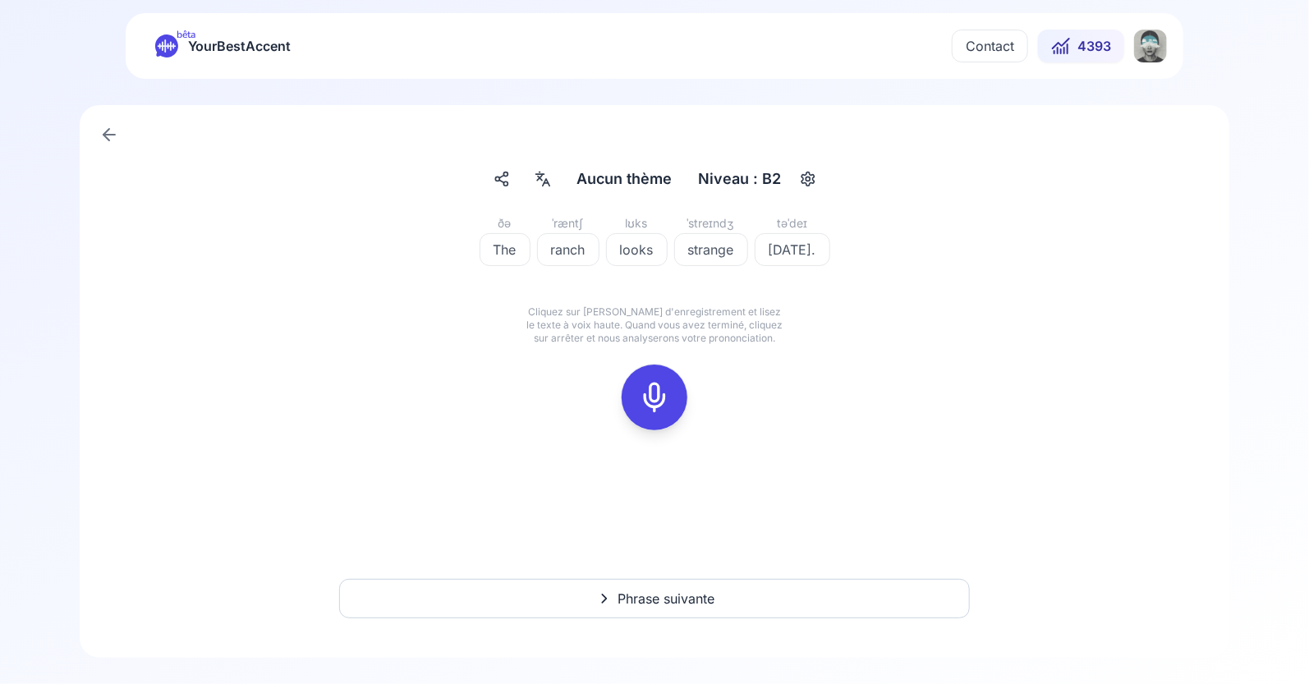
click at [653, 389] on icon at bounding box center [654, 397] width 33 height 33
click at [652, 389] on icon at bounding box center [654, 397] width 33 height 33
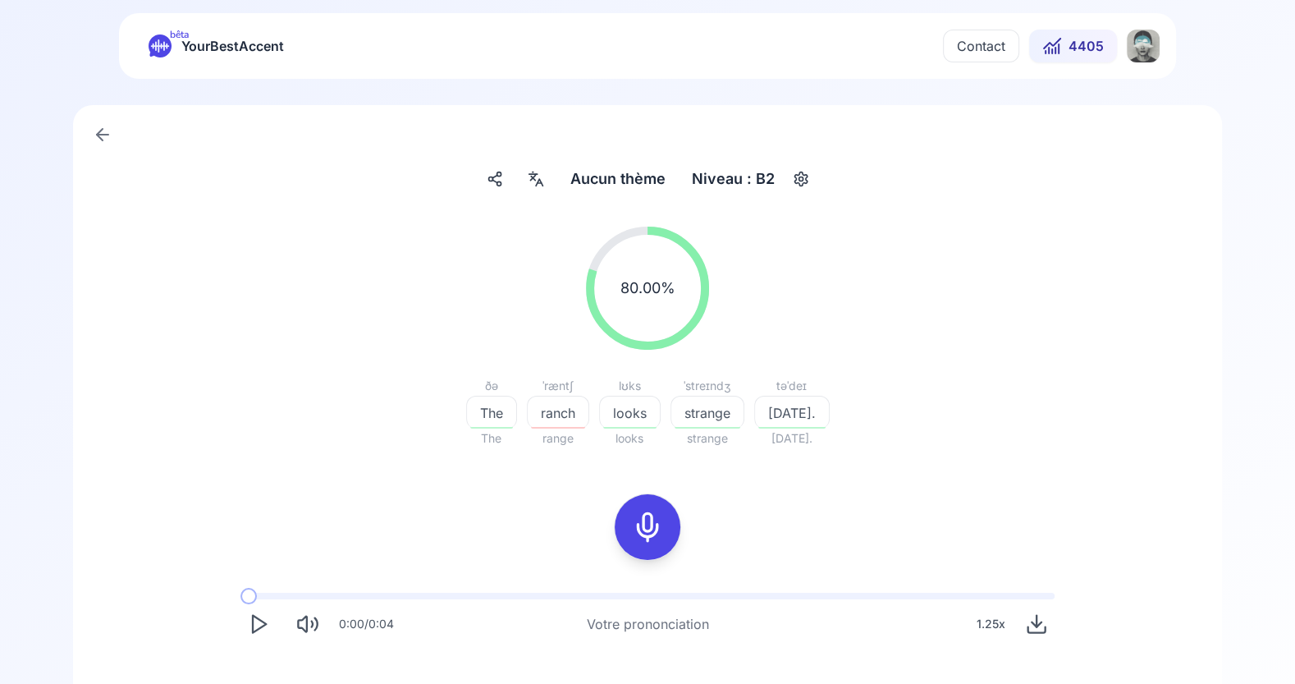
click at [566, 417] on span "ranch" at bounding box center [558, 413] width 61 height 20
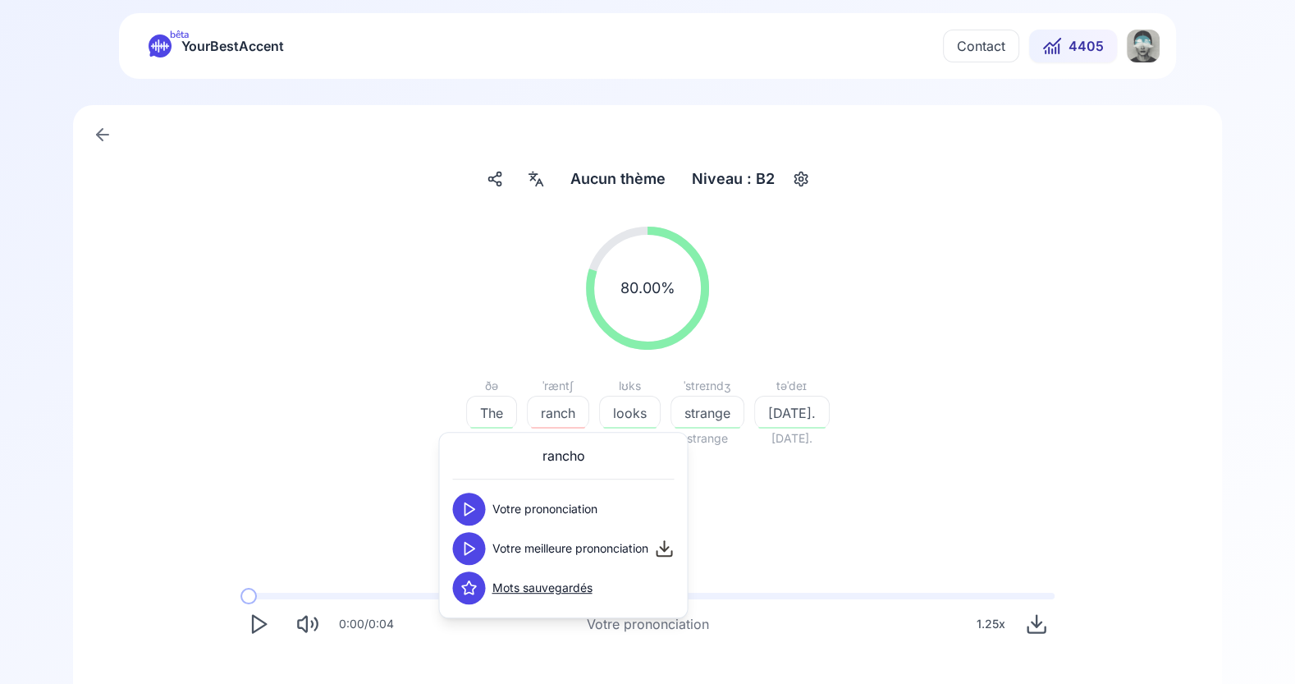
click at [468, 546] on icon at bounding box center [469, 548] width 16 height 16
click at [469, 507] on icon at bounding box center [469, 509] width 16 height 16
click at [823, 459] on div "80.00 % 80.00 % ðə The The ˈræntʃ ranch range lʊks looks looks ˈstreɪndʒ strang…" at bounding box center [648, 337] width 946 height 248
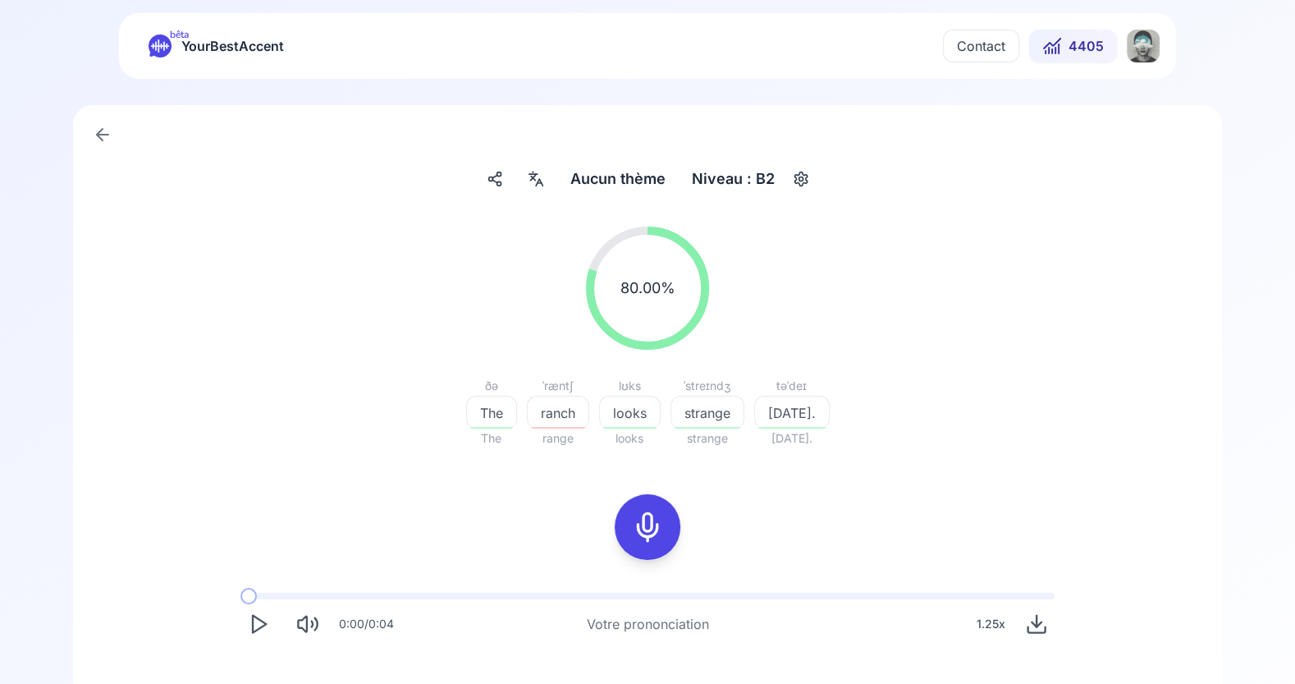
click at [650, 527] on icon at bounding box center [647, 527] width 33 height 33
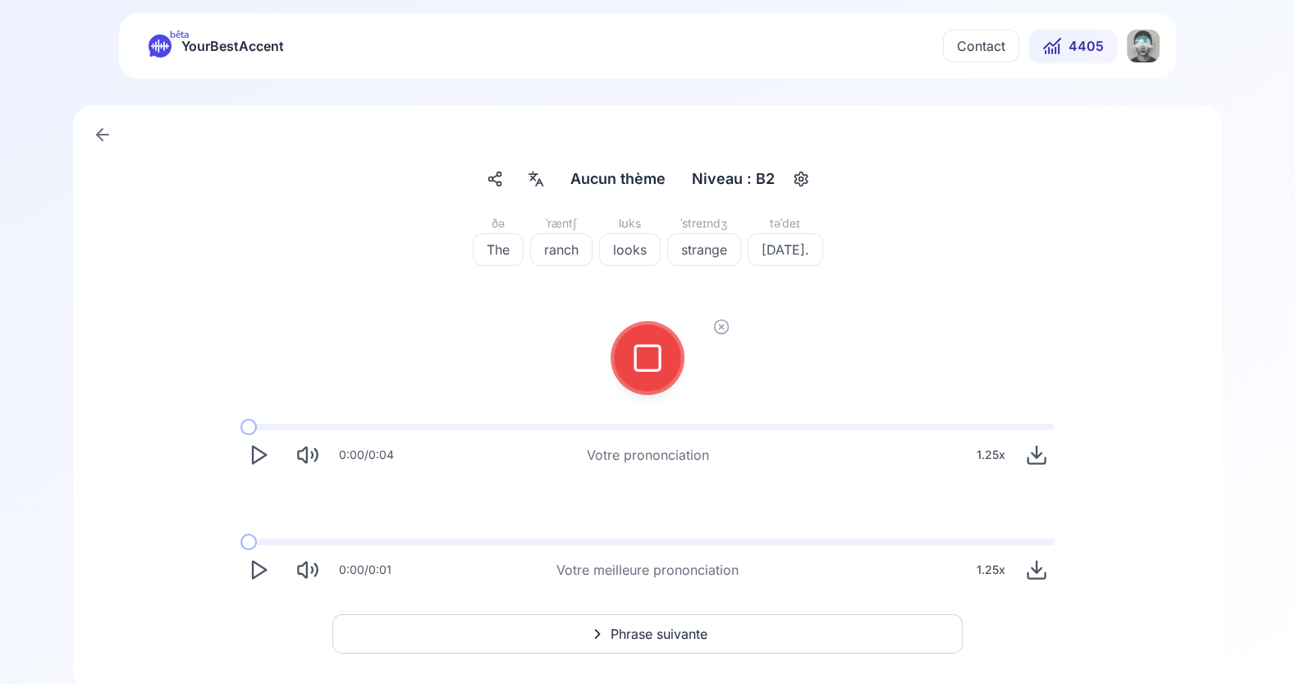
click at [659, 351] on rect at bounding box center [647, 358] width 25 height 25
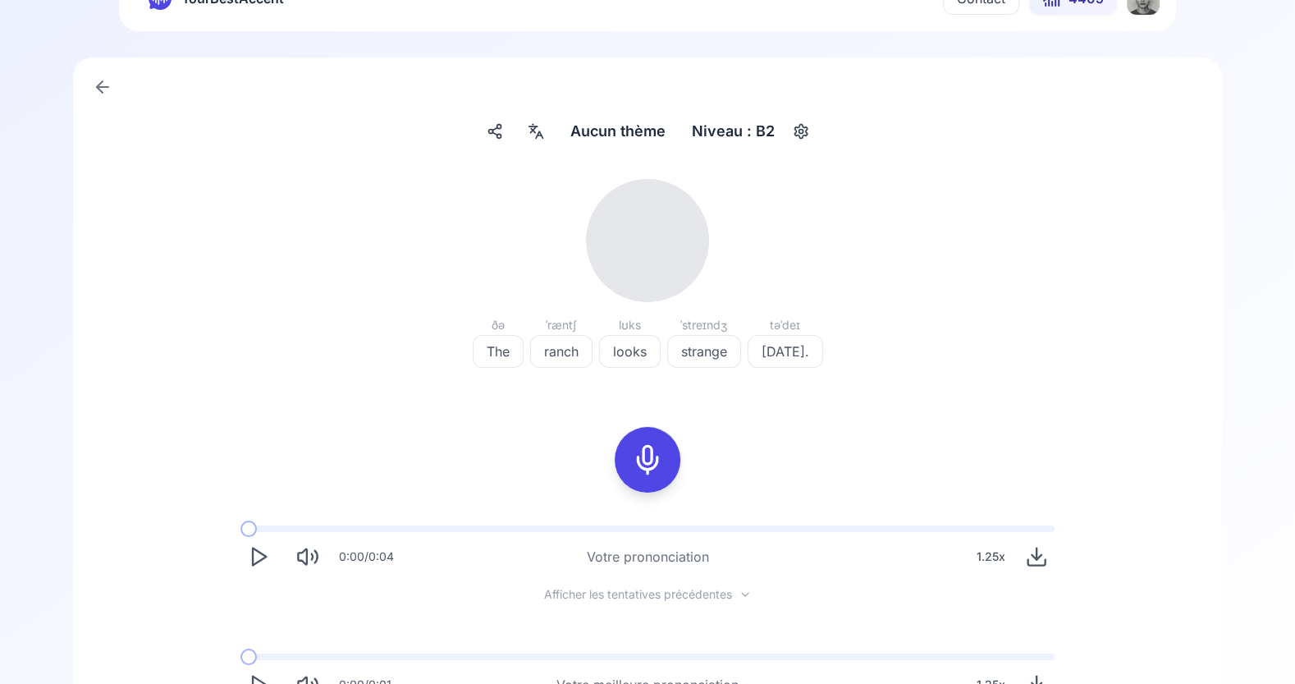
scroll to position [51, 0]
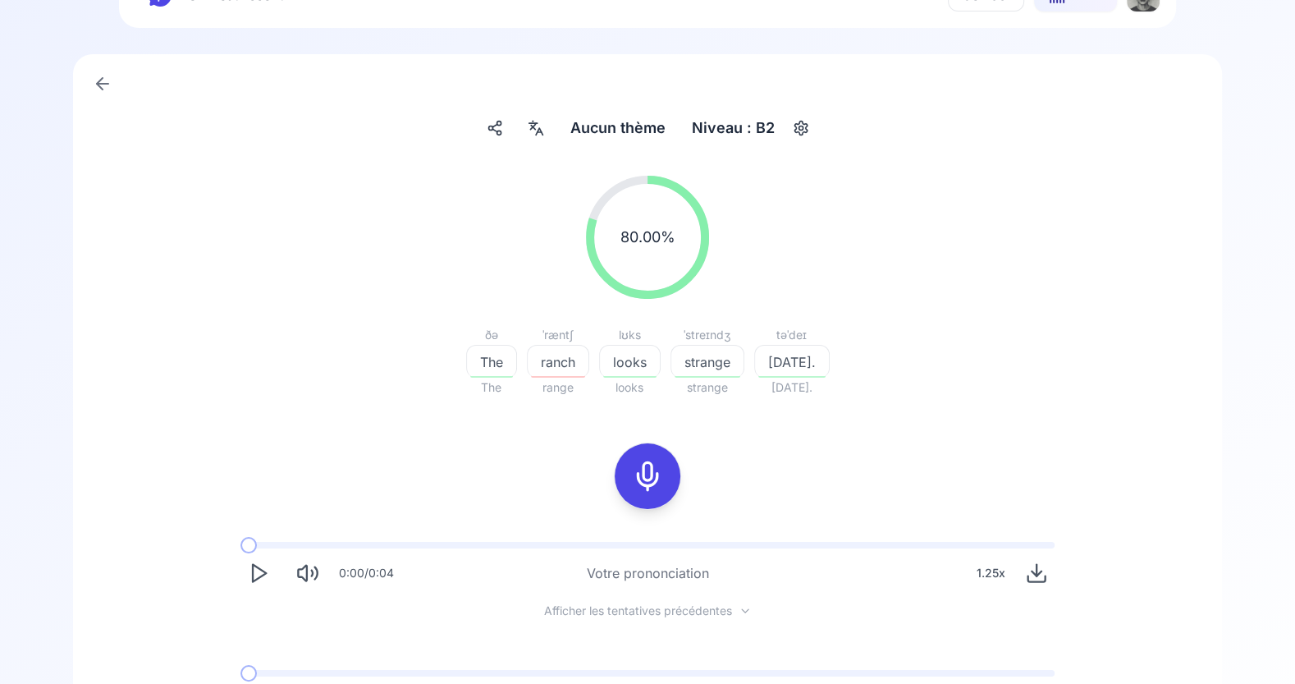
click at [562, 352] on span "ranch" at bounding box center [558, 362] width 61 height 20
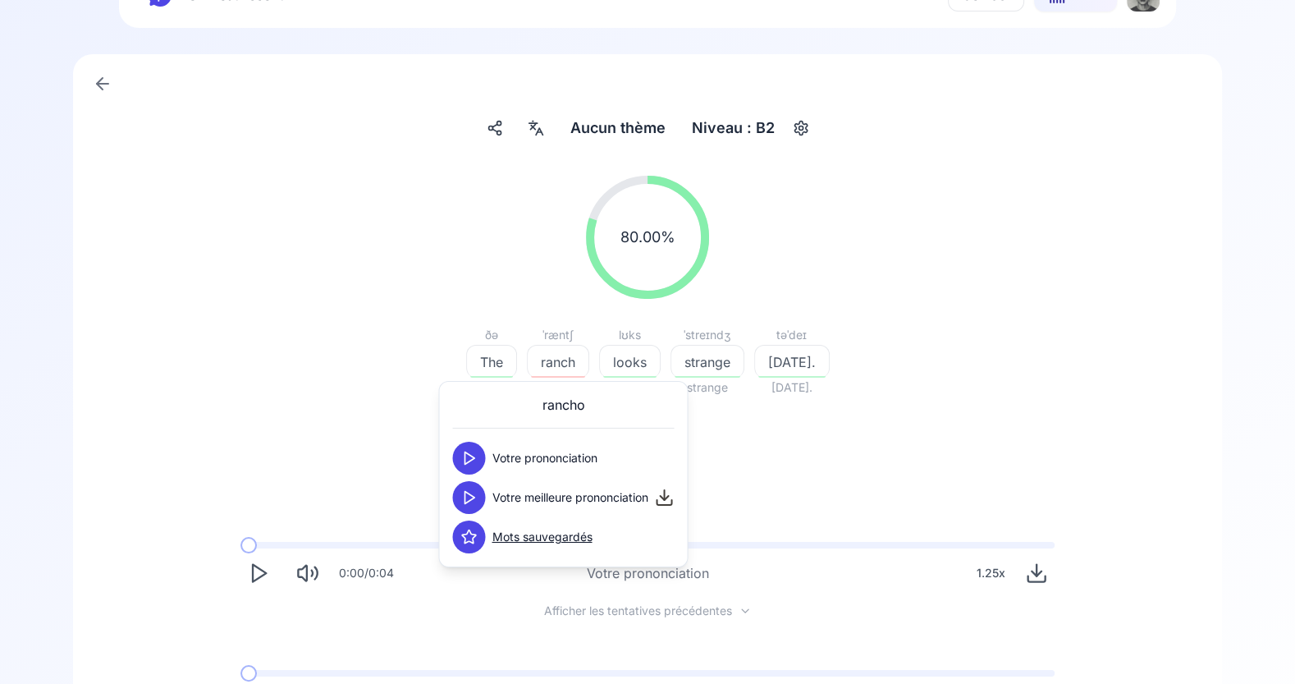
click at [467, 450] on icon at bounding box center [469, 458] width 16 height 16
click at [468, 497] on icon at bounding box center [469, 497] width 16 height 16
click at [779, 443] on div "80.00 % 80.00 % ðə The The ˈræntʃ ranch range lʊks looks looks ˈstreɪndʒ strang…" at bounding box center [647, 448] width 1070 height 570
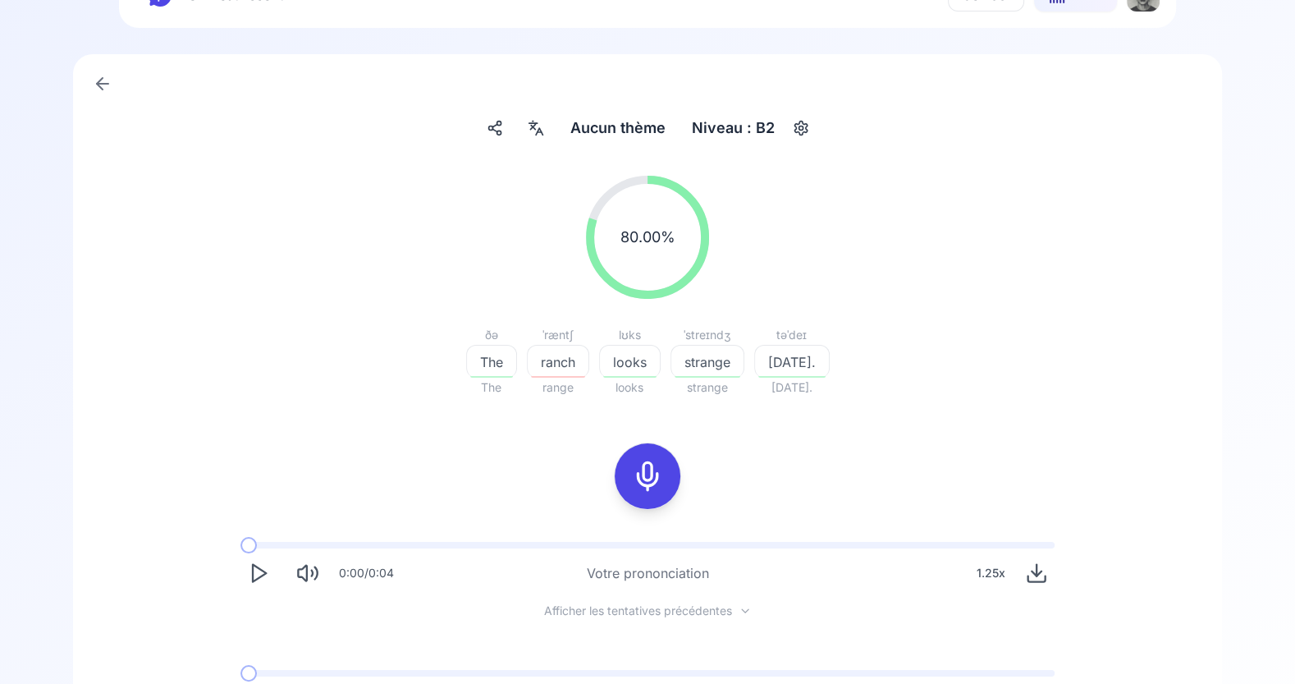
click at [552, 364] on span "ranch" at bounding box center [558, 362] width 61 height 20
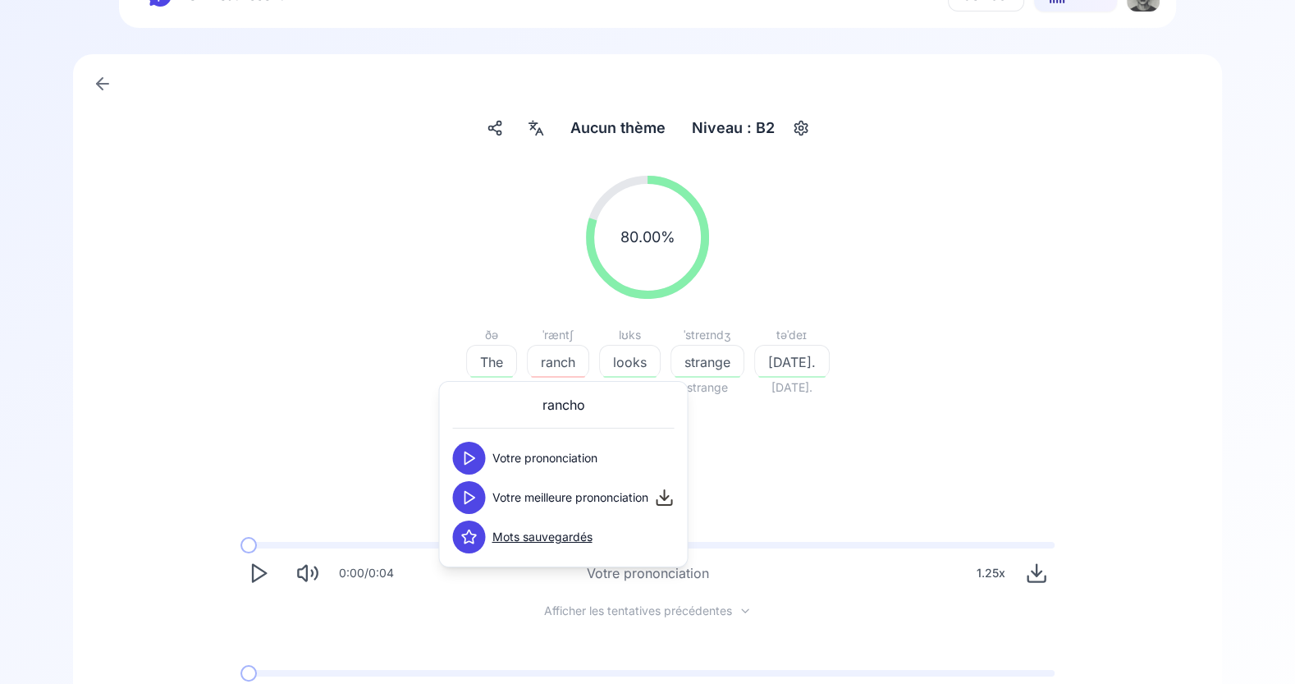
click at [477, 492] on button at bounding box center [468, 497] width 33 height 33
click at [835, 423] on div "80.00 % 80.00 % ðə The The ˈræntʃ ranch range lʊks looks looks ˈstreɪndʒ strang…" at bounding box center [647, 448] width 1070 height 570
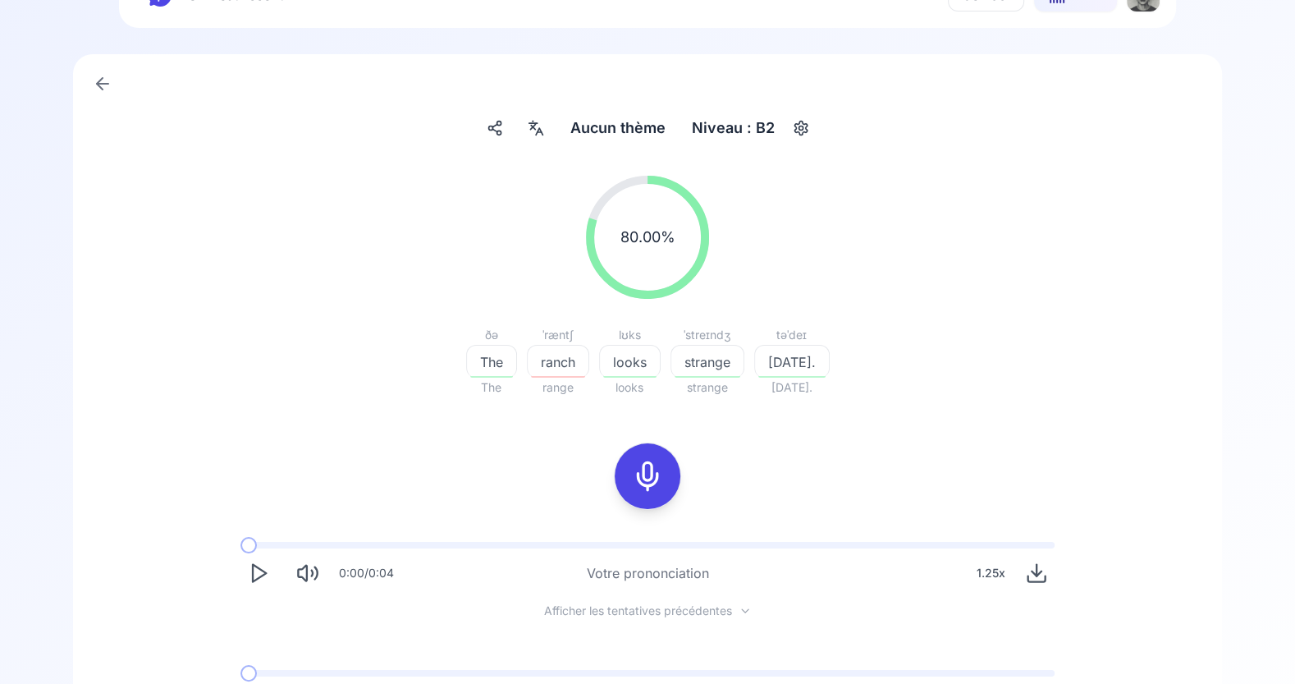
click at [569, 360] on span "ranch" at bounding box center [558, 362] width 61 height 20
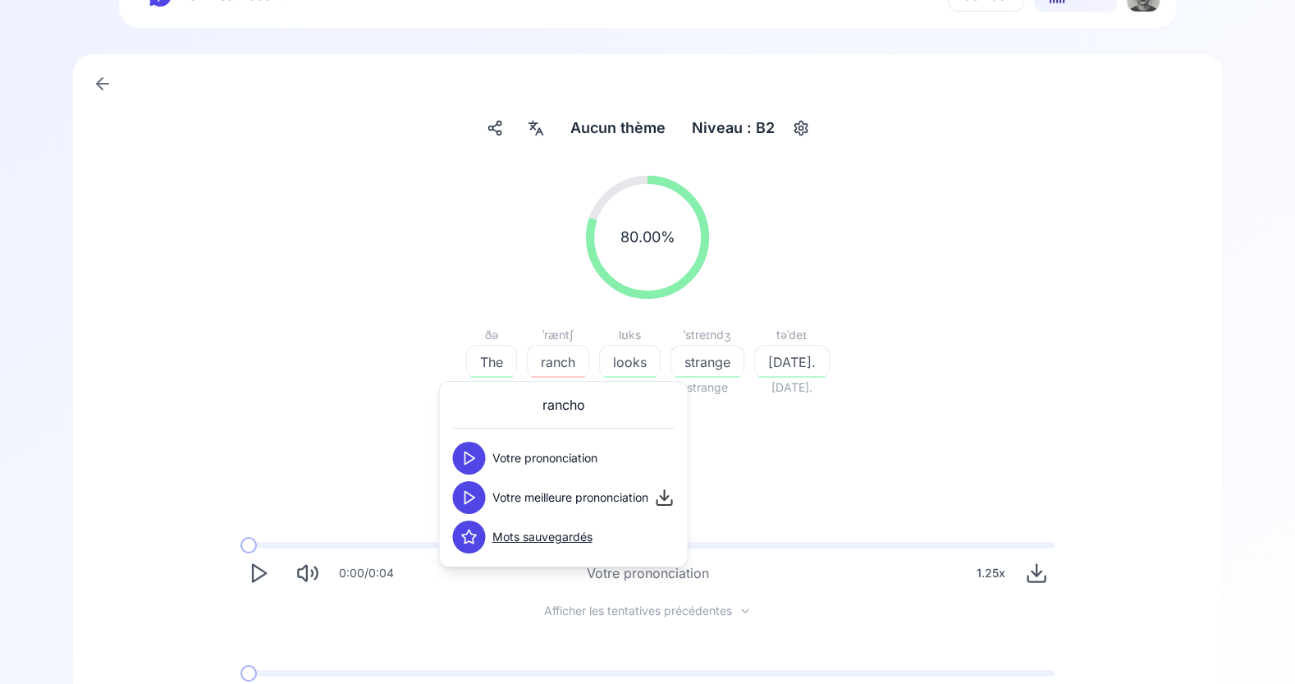
click at [470, 457] on icon at bounding box center [469, 458] width 16 height 16
click at [763, 433] on div "80.00 % 80.00 % ðə The The ˈræntʃ ranch range lʊks looks looks ˈstreɪndʒ strang…" at bounding box center [647, 448] width 1070 height 570
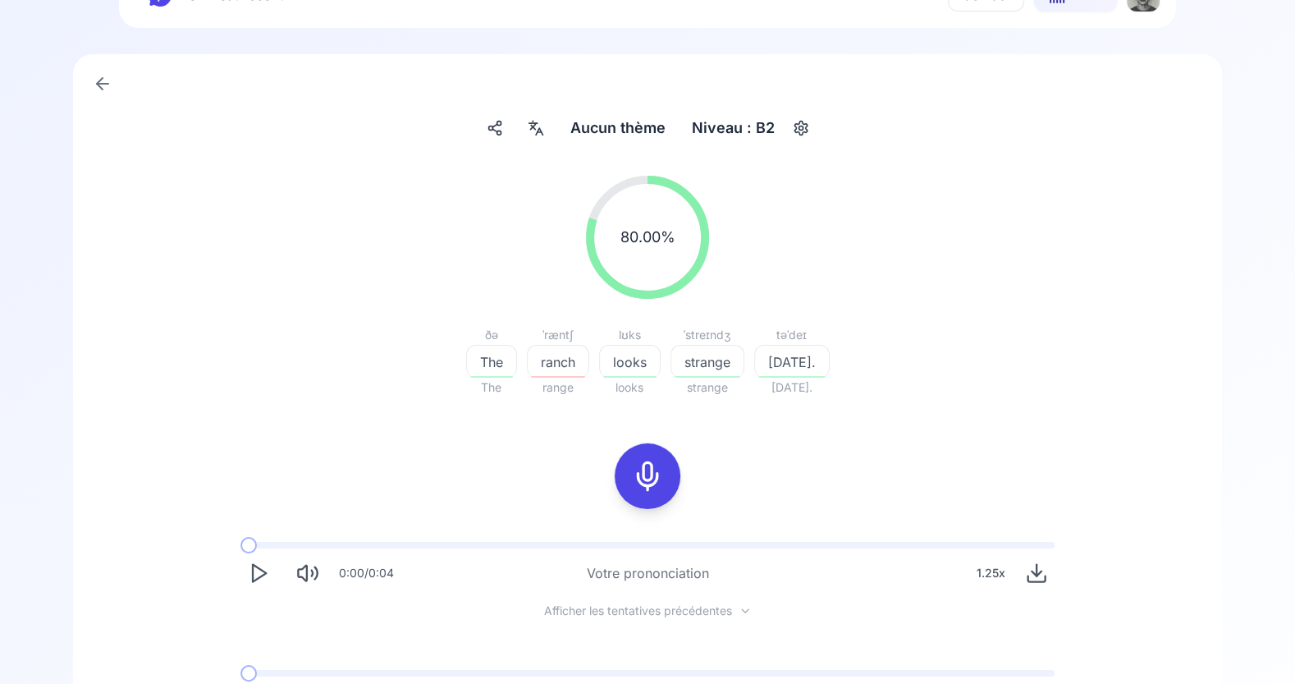
click at [642, 464] on rect at bounding box center [647, 476] width 25 height 25
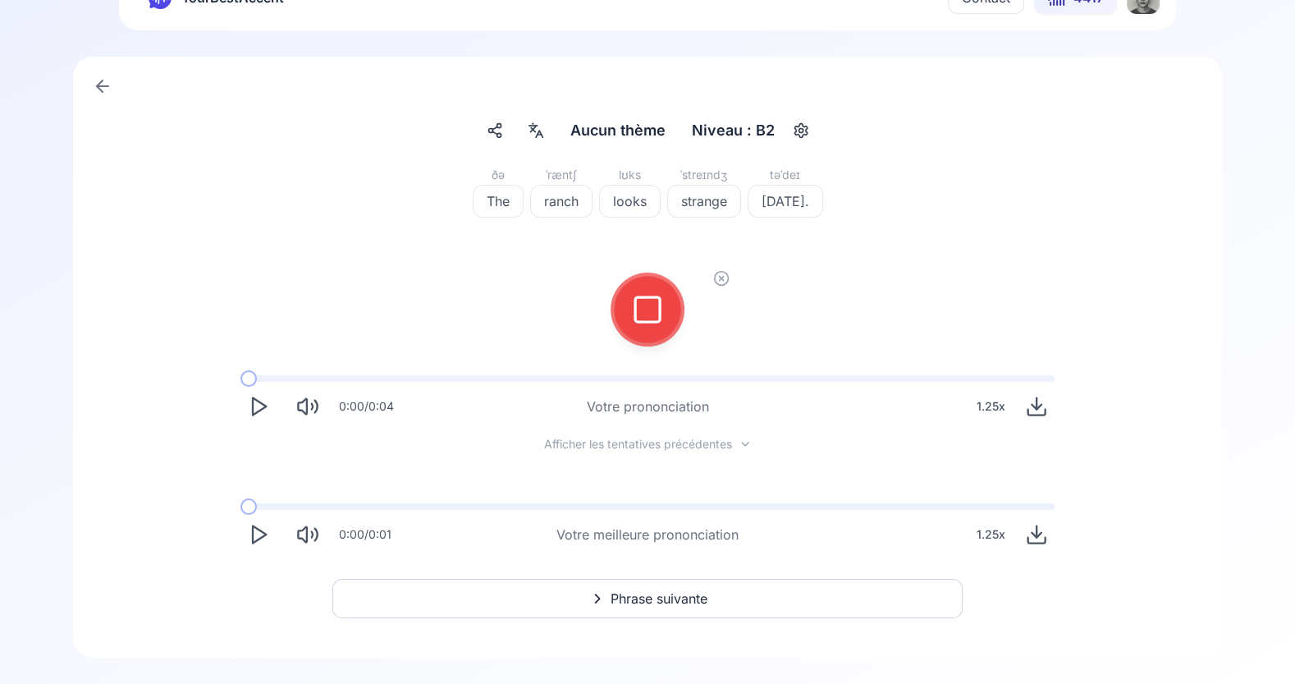
scroll to position [48, 0]
click at [648, 311] on icon at bounding box center [647, 310] width 33 height 33
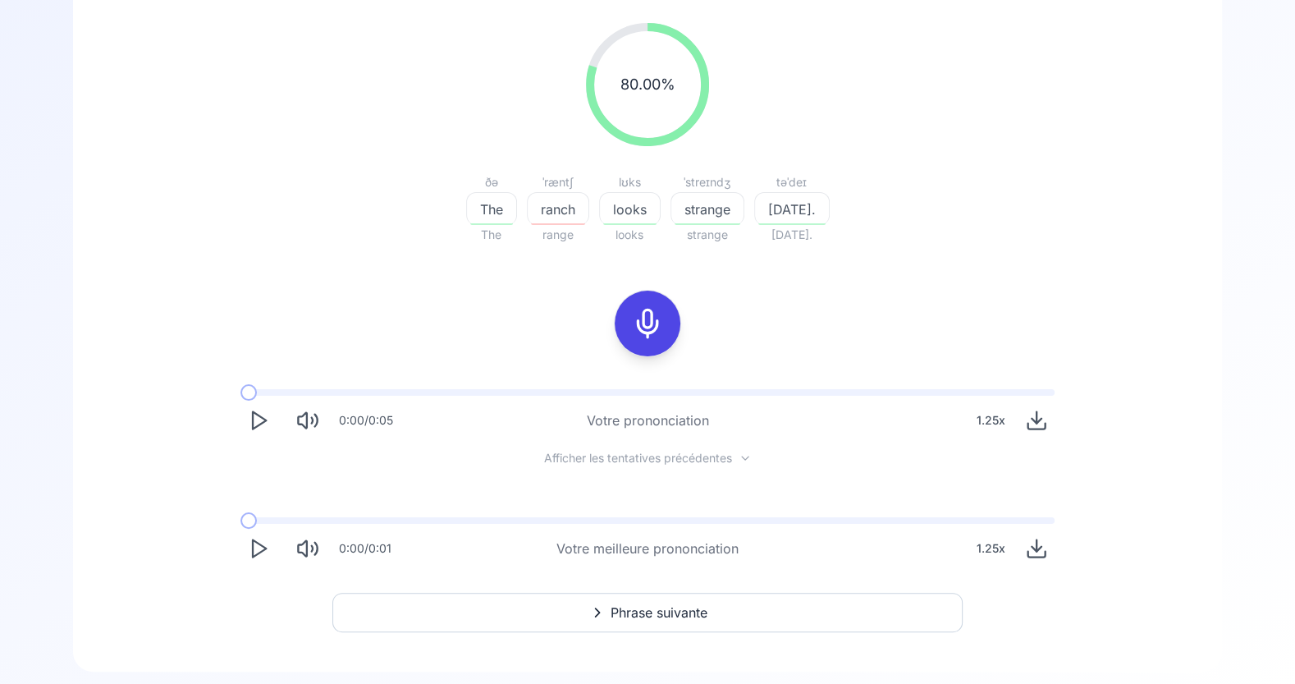
scroll to position [217, 0]
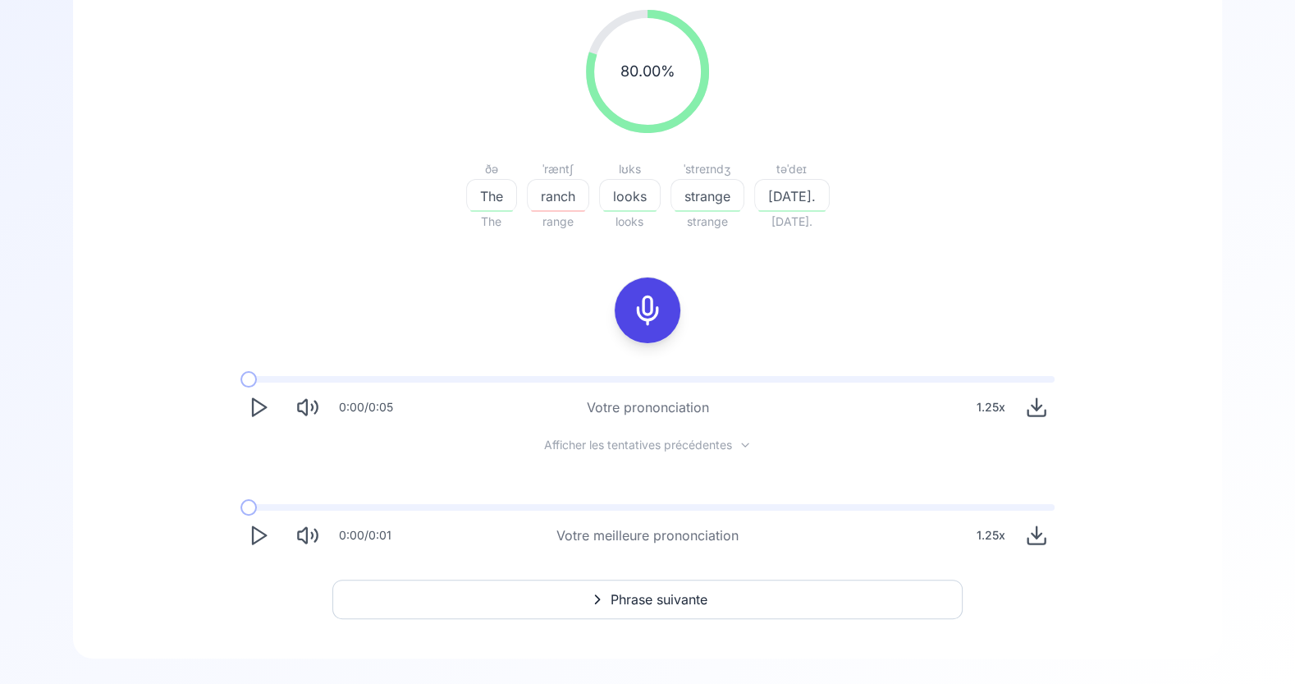
click at [673, 598] on span "Phrase suivante" at bounding box center [659, 599] width 97 height 20
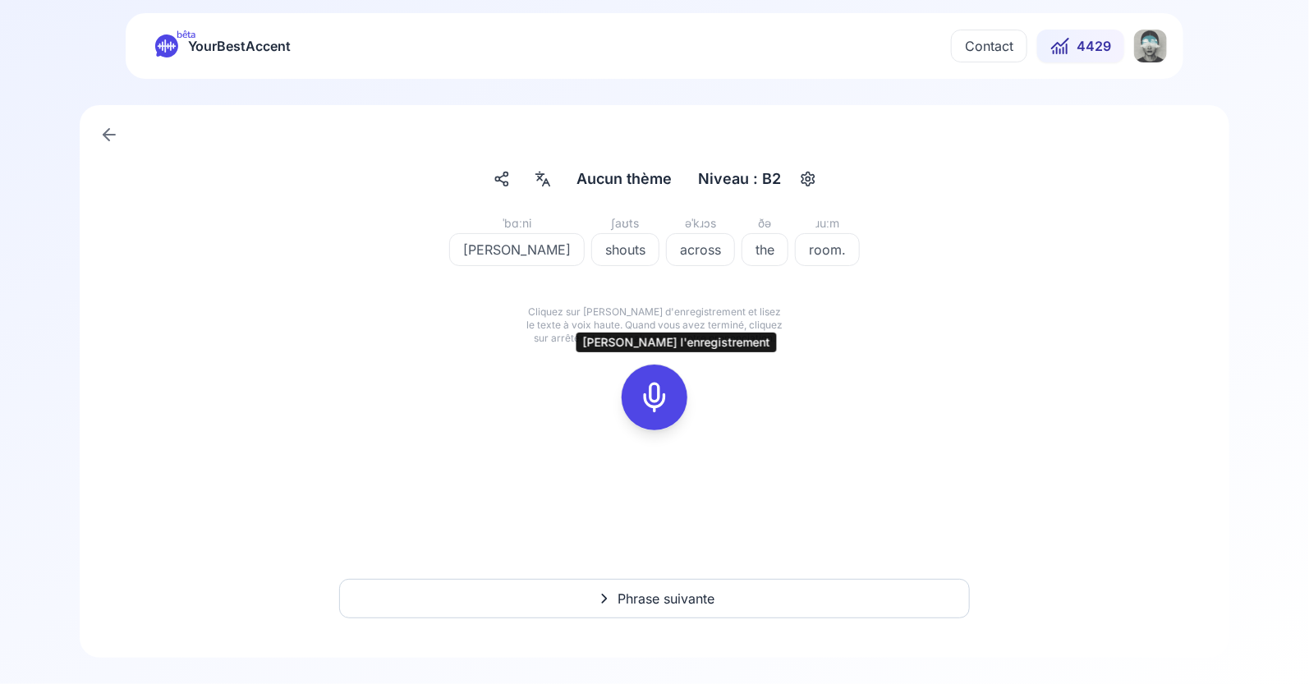
click at [656, 382] on icon at bounding box center [654, 397] width 33 height 33
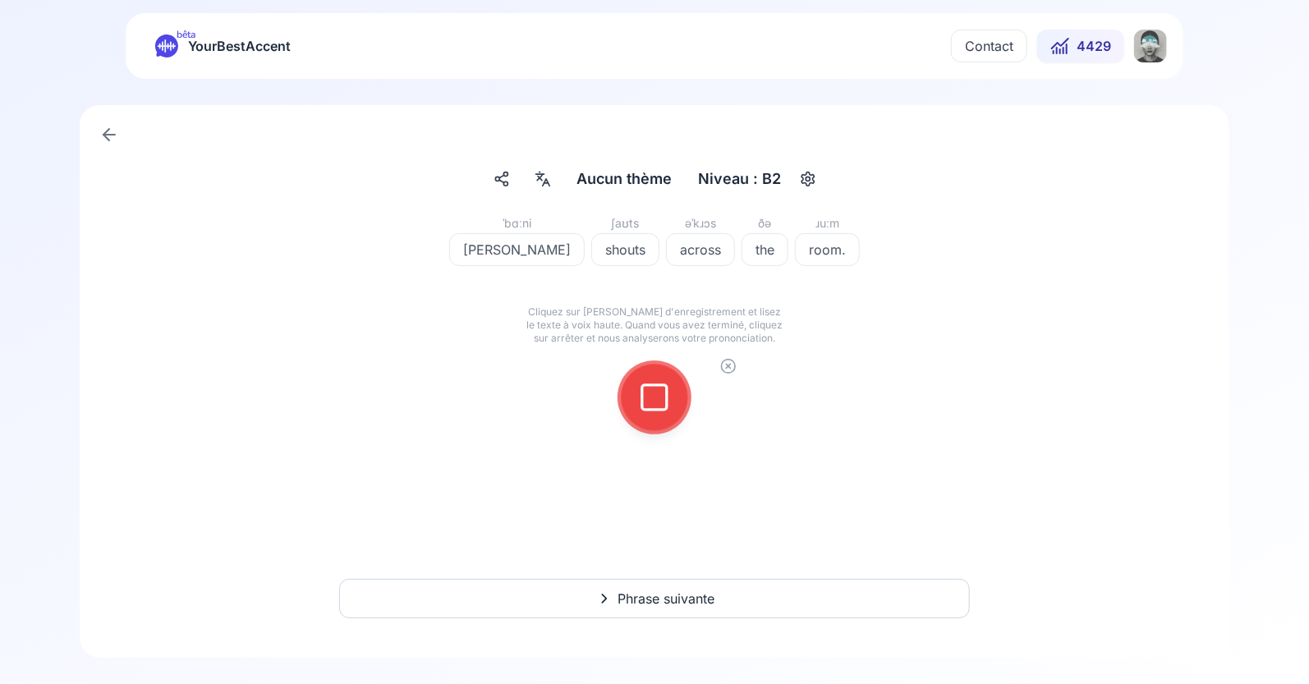
click at [658, 406] on icon at bounding box center [654, 397] width 33 height 33
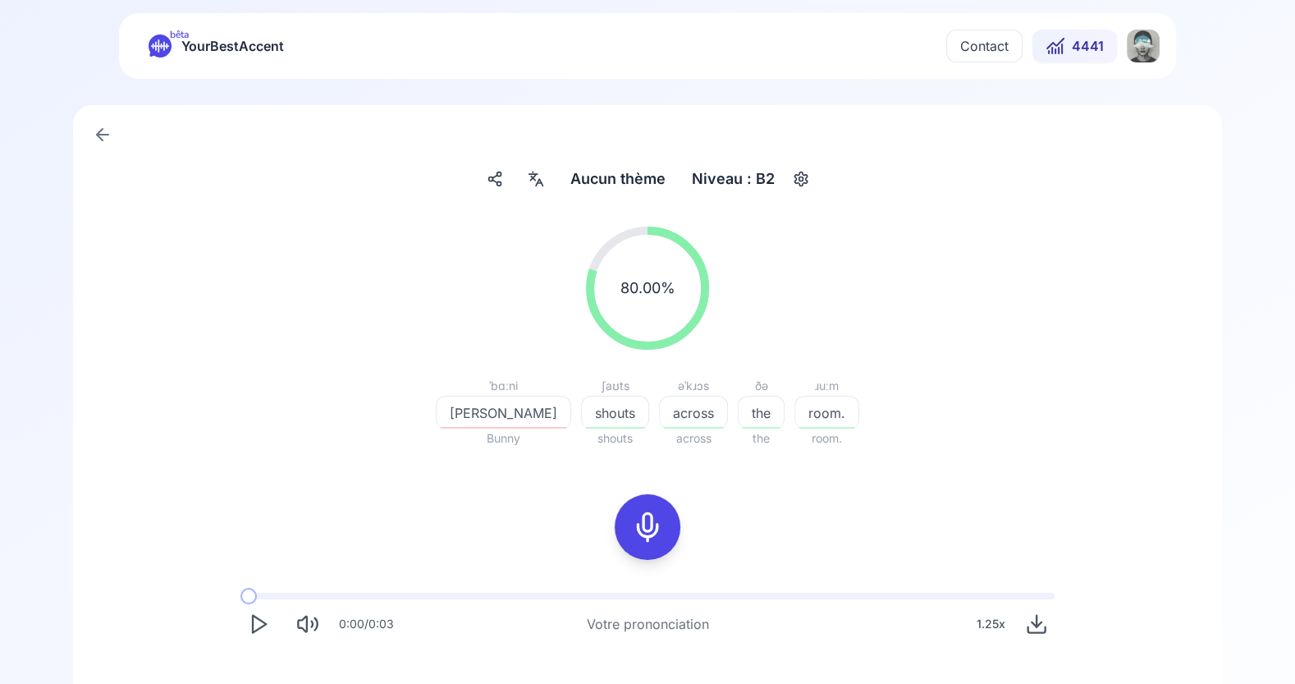
click at [655, 511] on icon at bounding box center [647, 527] width 33 height 33
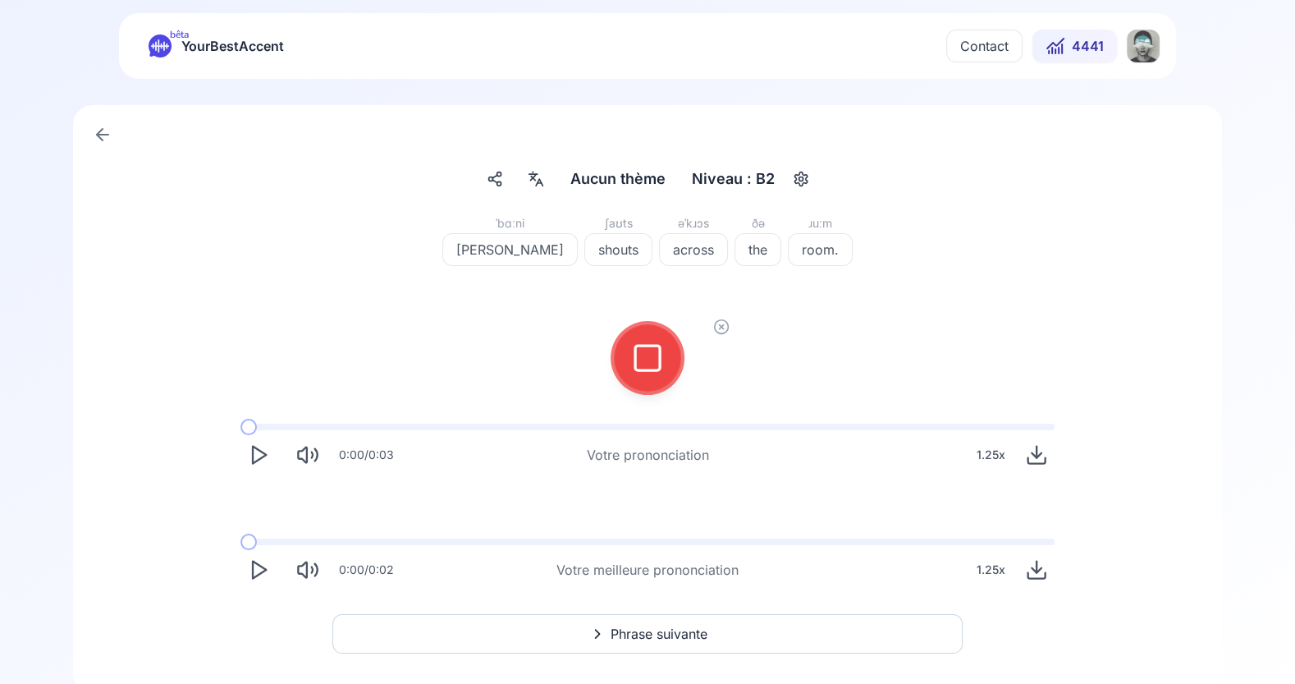
click at [657, 344] on icon at bounding box center [647, 357] width 33 height 33
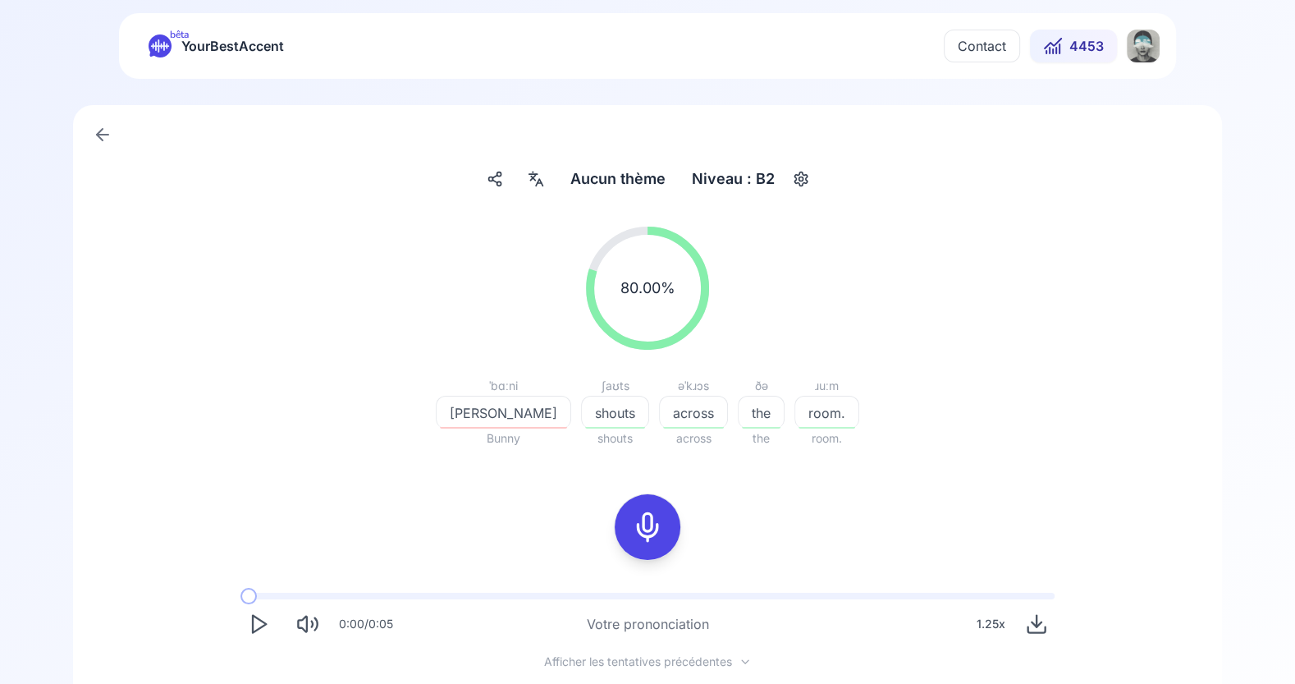
click at [514, 403] on span "[PERSON_NAME]" at bounding box center [504, 413] width 134 height 20
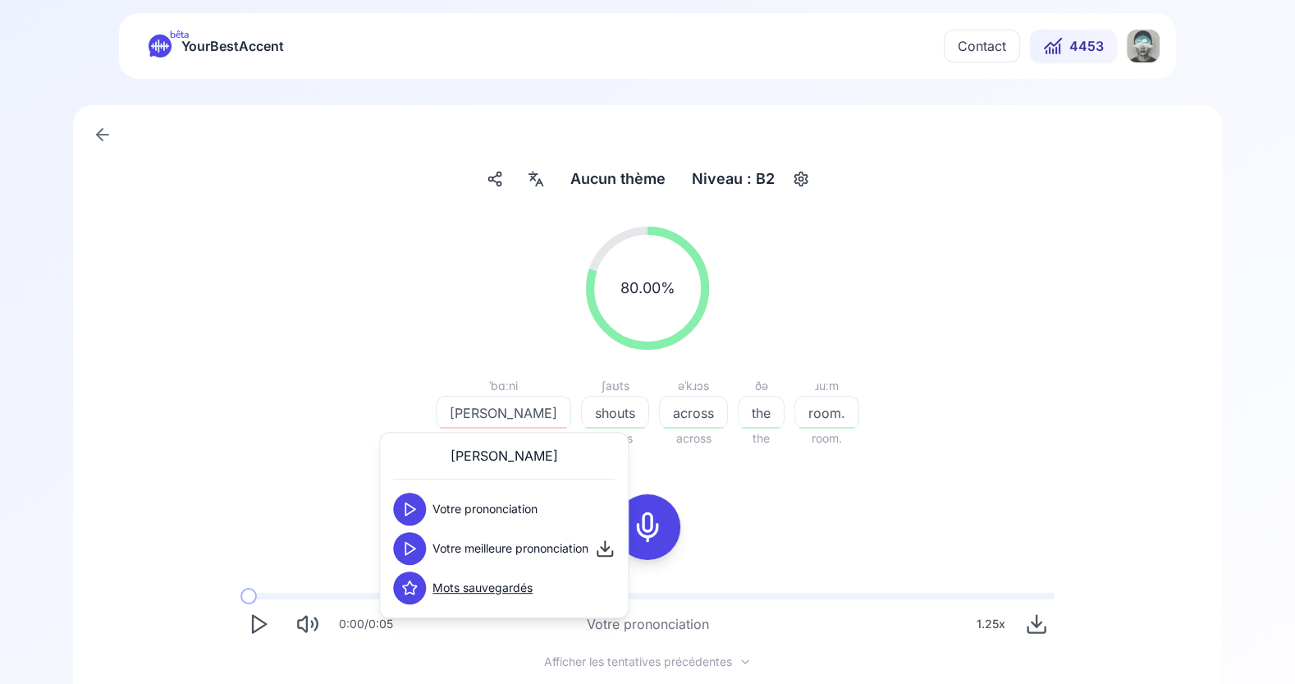
click at [410, 550] on polygon at bounding box center [411, 549] width 10 height 12
click at [409, 506] on icon at bounding box center [409, 509] width 16 height 16
click at [411, 551] on icon at bounding box center [409, 548] width 16 height 16
click at [410, 511] on polygon at bounding box center [411, 509] width 10 height 12
click at [717, 477] on div "80.00 % 80.00 % ˈbɑːni [PERSON_NAME] shouts shouts əˈkɹɔs across across ðə the …" at bounding box center [647, 498] width 1070 height 570
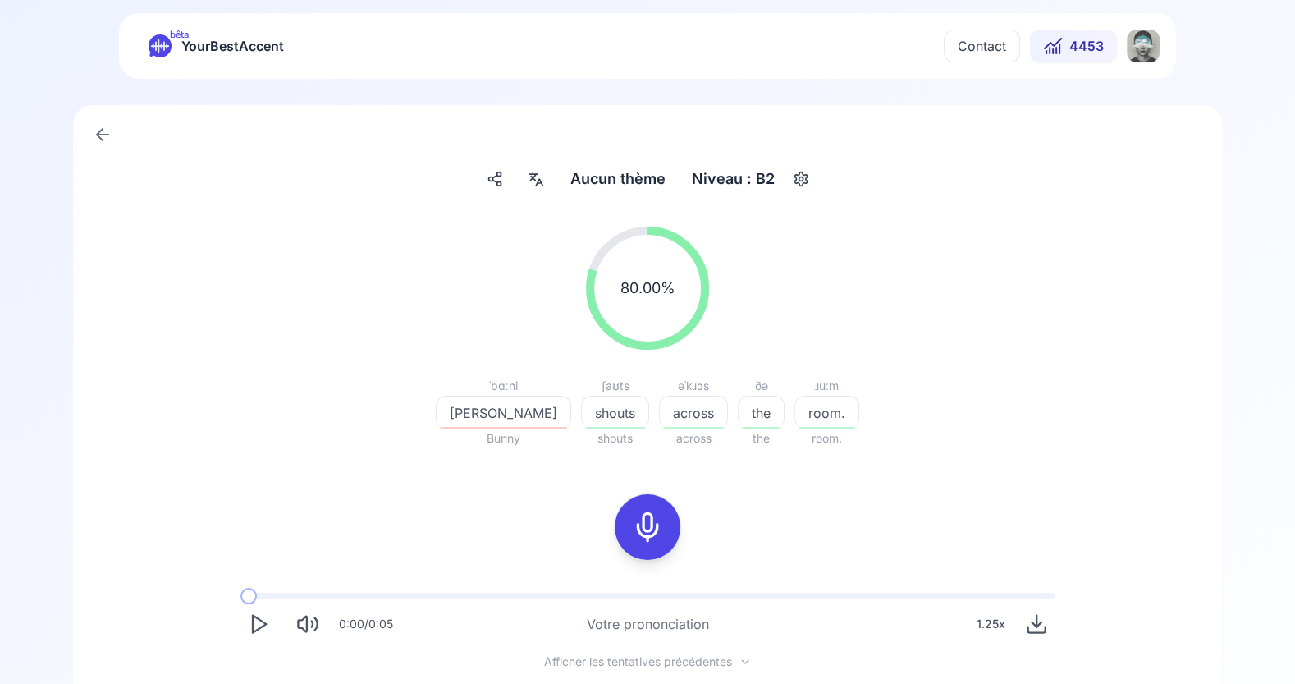
click at [649, 526] on icon at bounding box center [647, 527] width 33 height 33
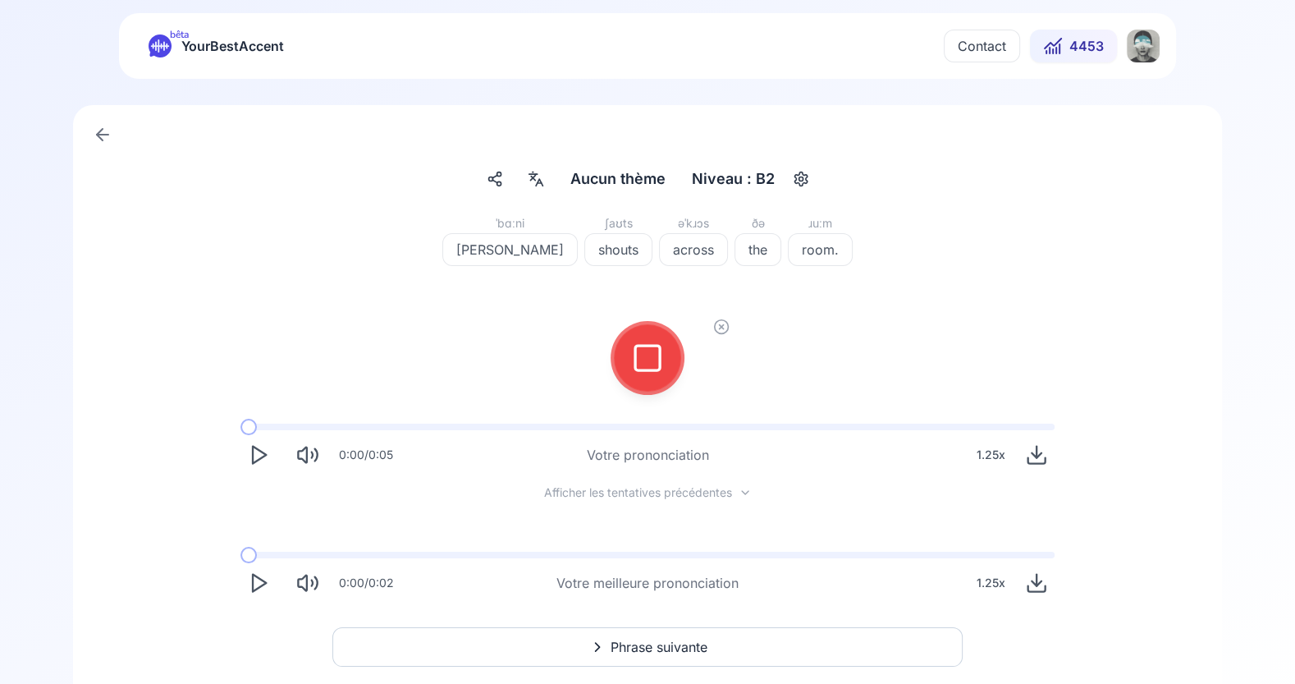
click at [656, 371] on icon at bounding box center [647, 357] width 33 height 33
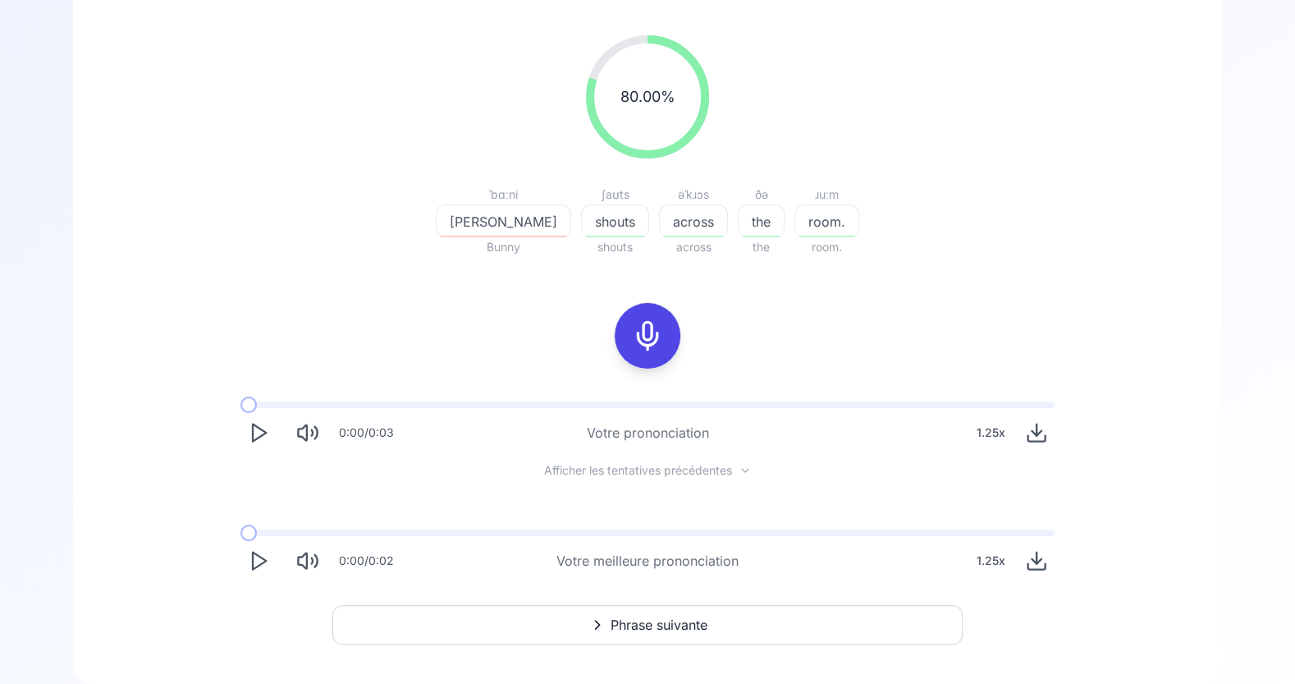
scroll to position [217, 0]
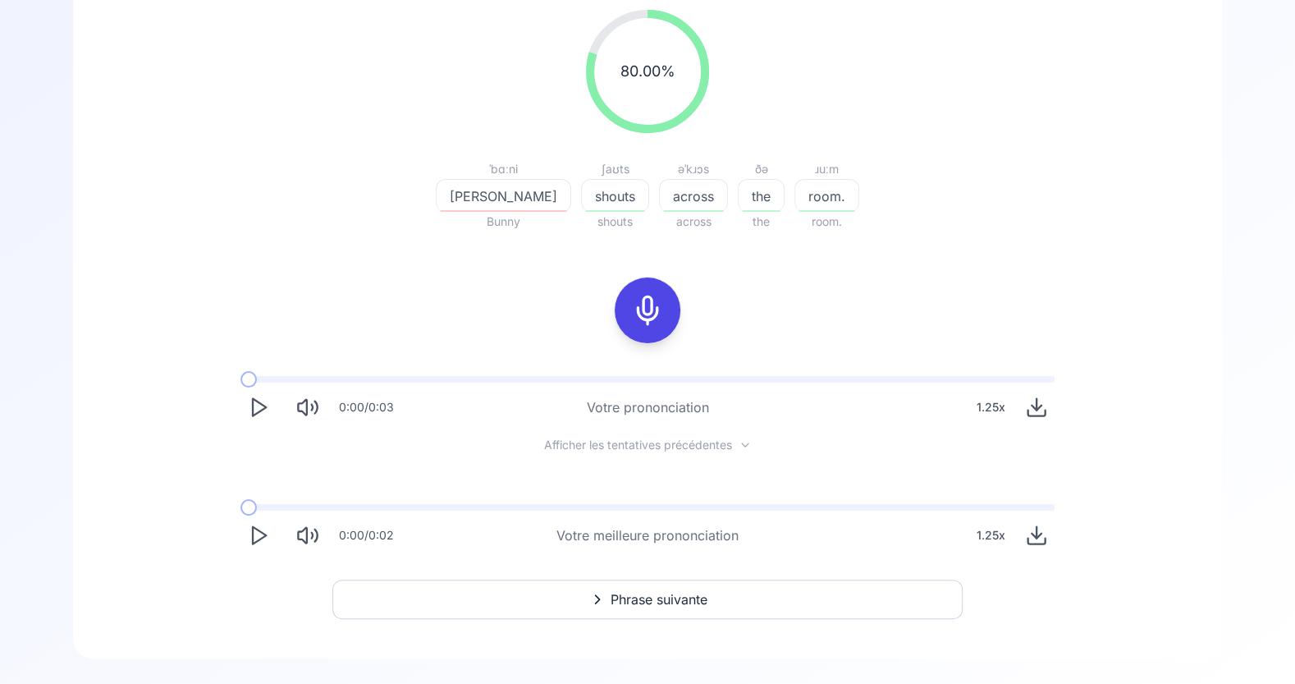
click at [661, 601] on span "Phrase suivante" at bounding box center [659, 599] width 97 height 20
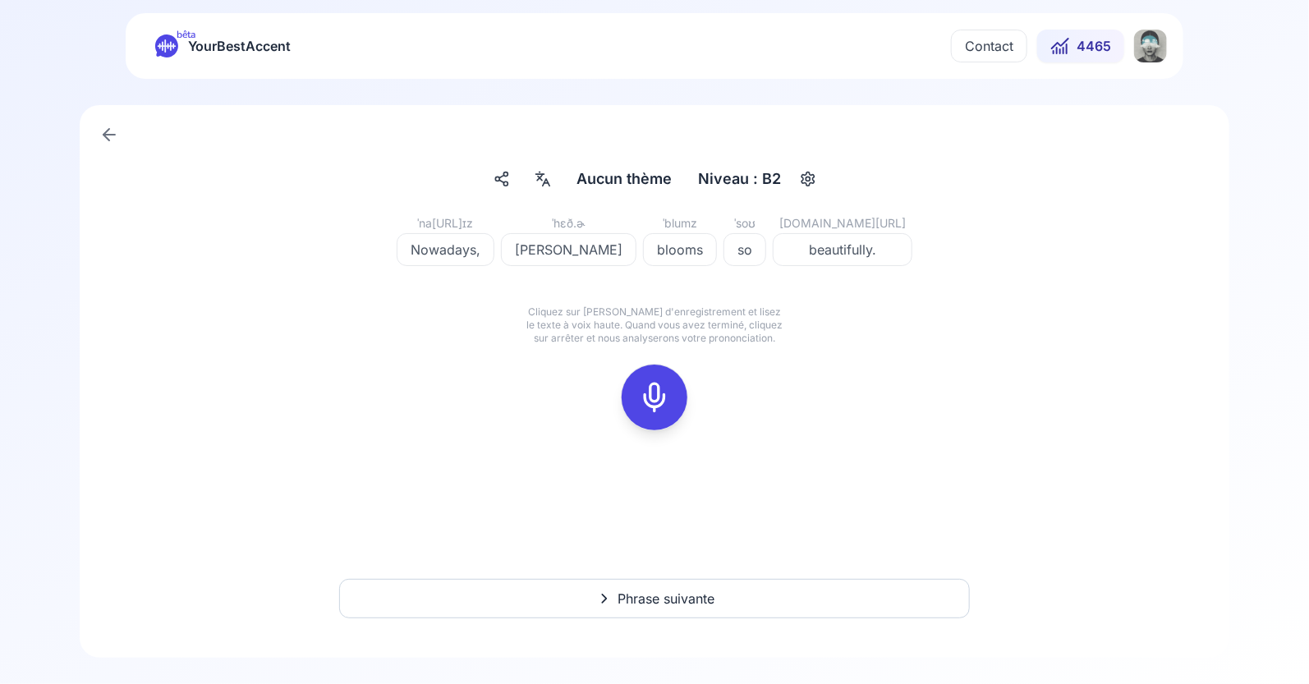
click at [600, 255] on span "[PERSON_NAME]" at bounding box center [569, 250] width 134 height 20
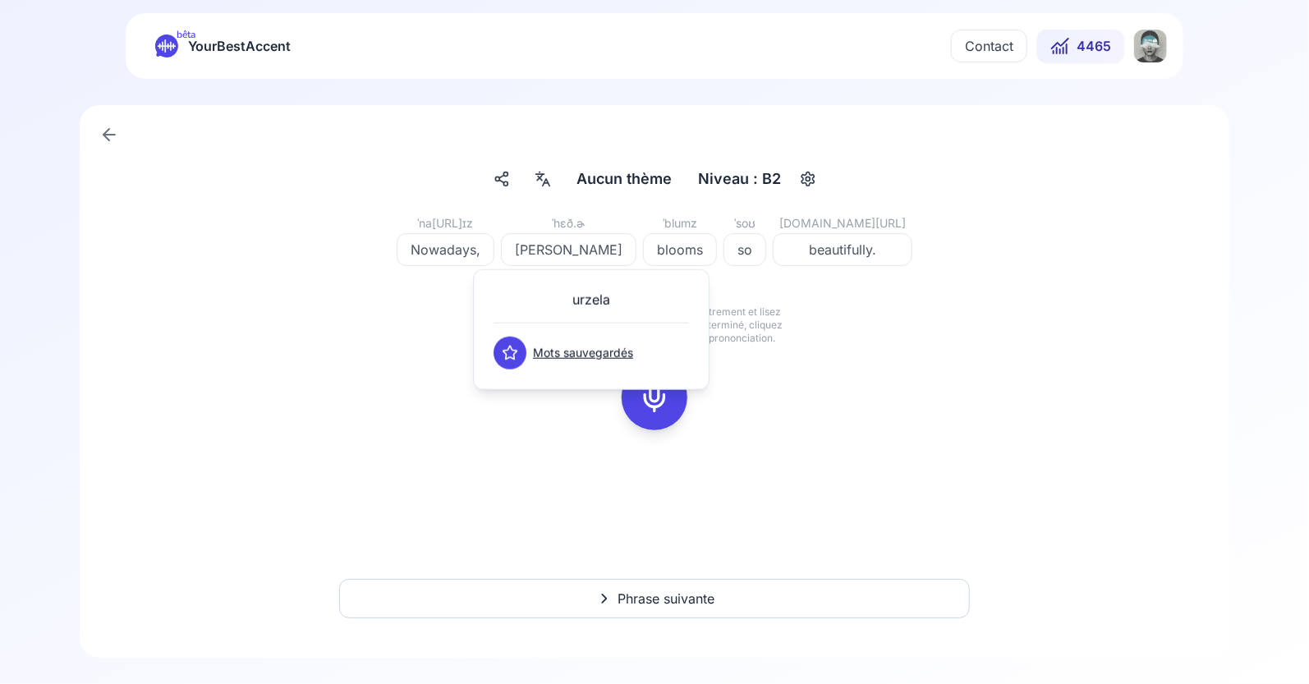
click at [738, 429] on div "ˈna[URL]ɪz Nowadays, ˈhɛð.ɚ heather ˈblumz blooms ˈsoʊ so [DOMAIN_NAME][URL] be…" at bounding box center [654, 331] width 1070 height 236
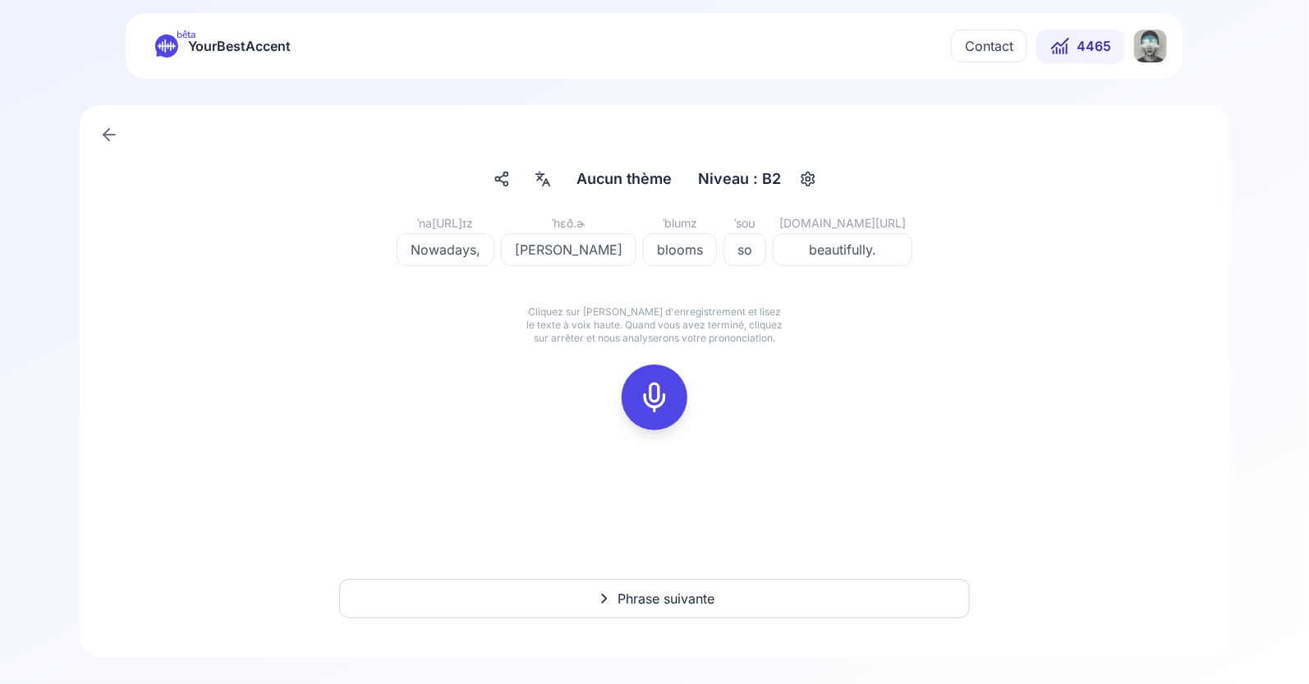
click at [665, 401] on rect at bounding box center [654, 397] width 25 height 25
click at [660, 401] on icon at bounding box center [654, 397] width 33 height 33
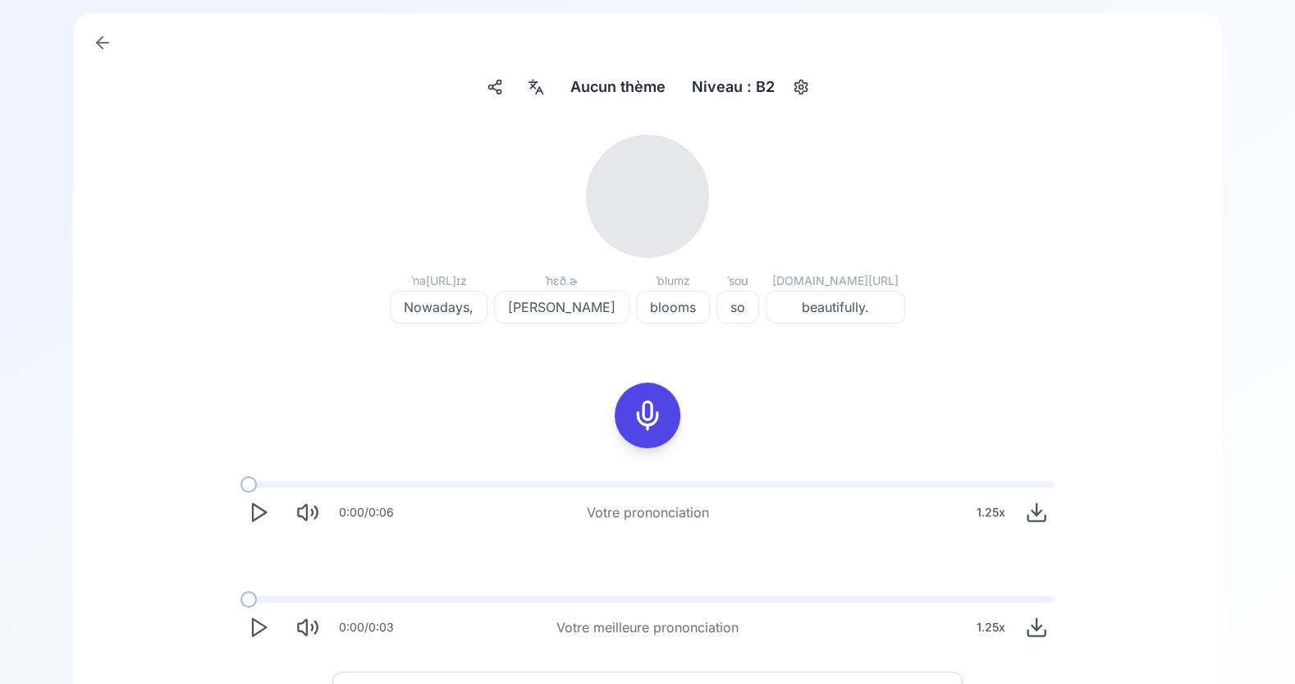
scroll to position [184, 0]
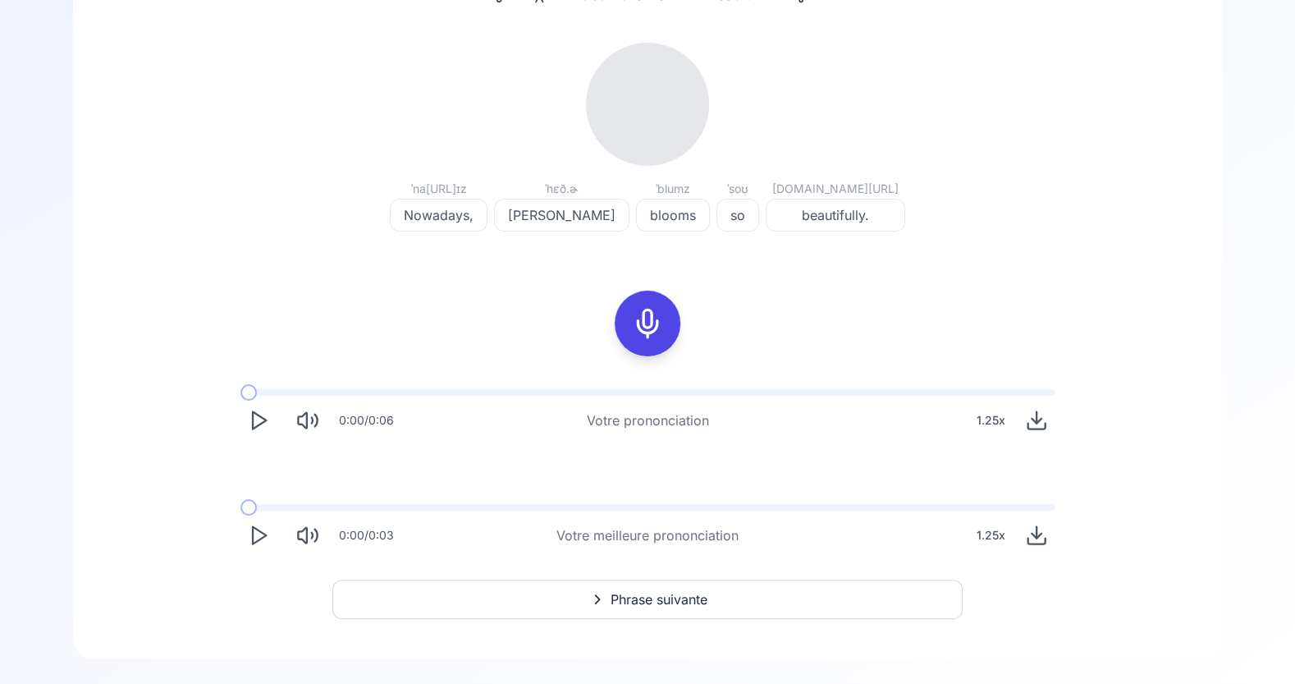
click at [260, 539] on icon "Play" at bounding box center [258, 535] width 23 height 23
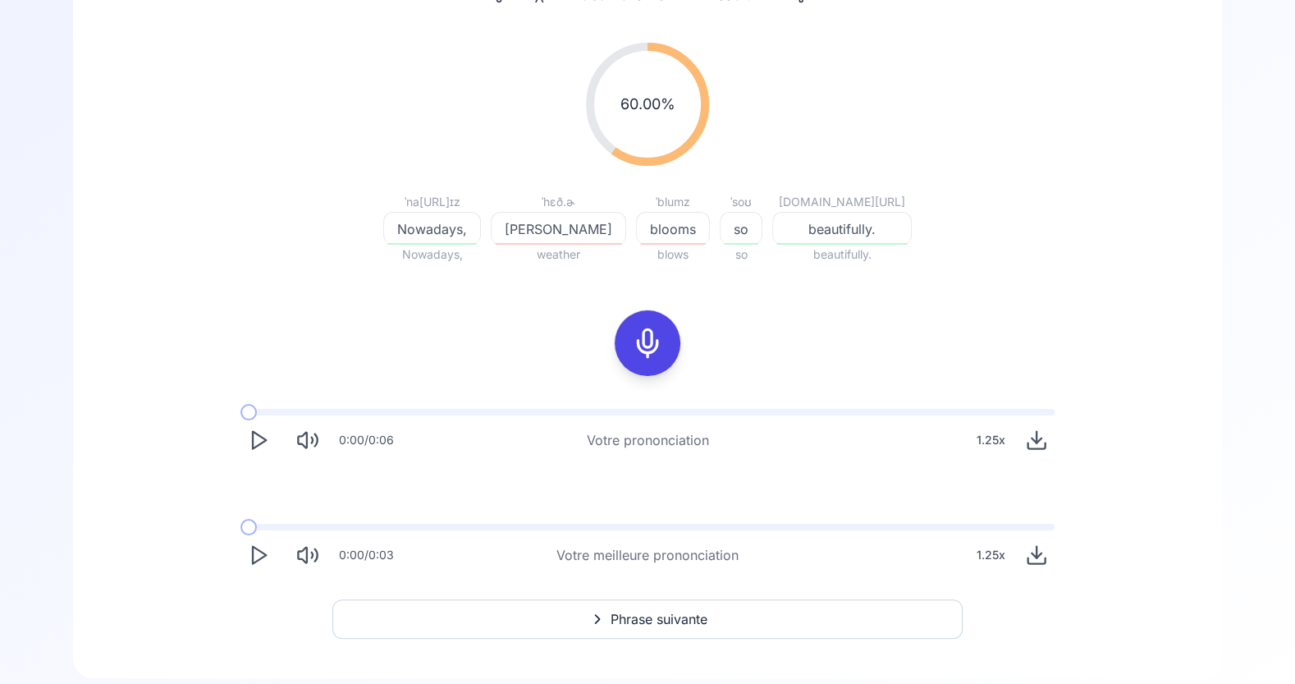
click at [260, 539] on button "Play" at bounding box center [259, 555] width 36 height 36
click at [654, 342] on icon at bounding box center [647, 343] width 33 height 33
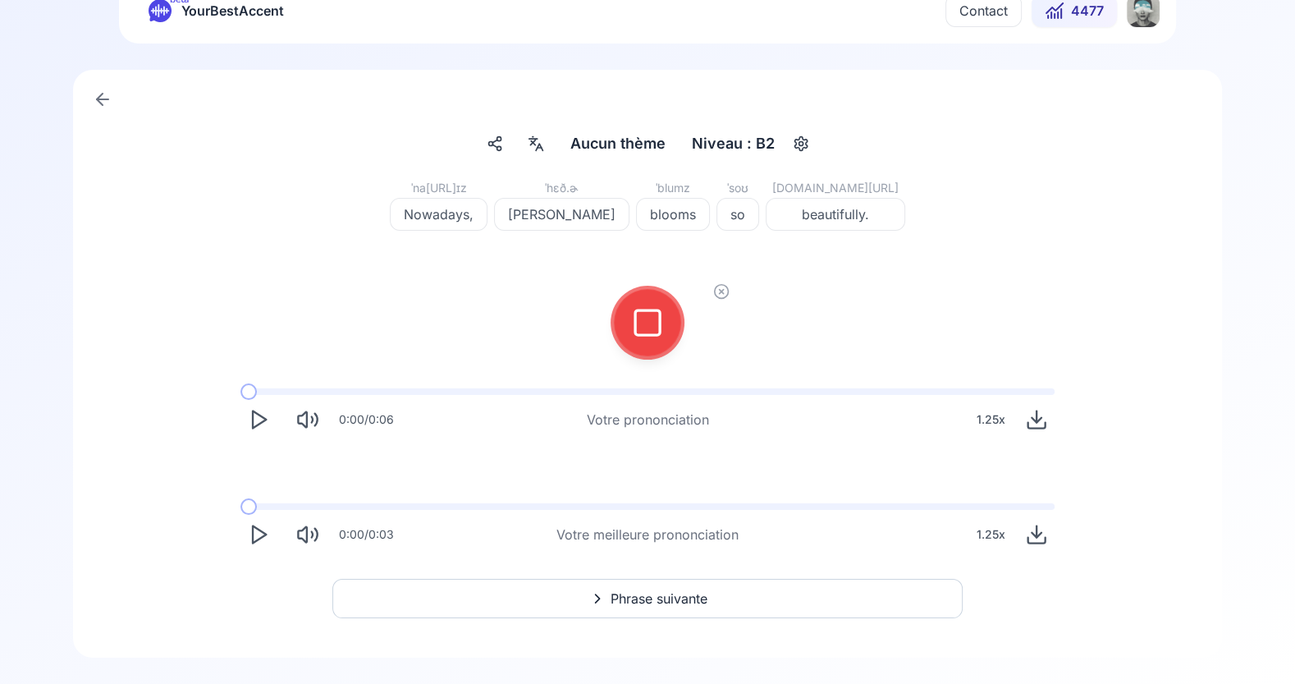
scroll to position [34, 0]
click at [654, 342] on div at bounding box center [647, 324] width 39 height 66
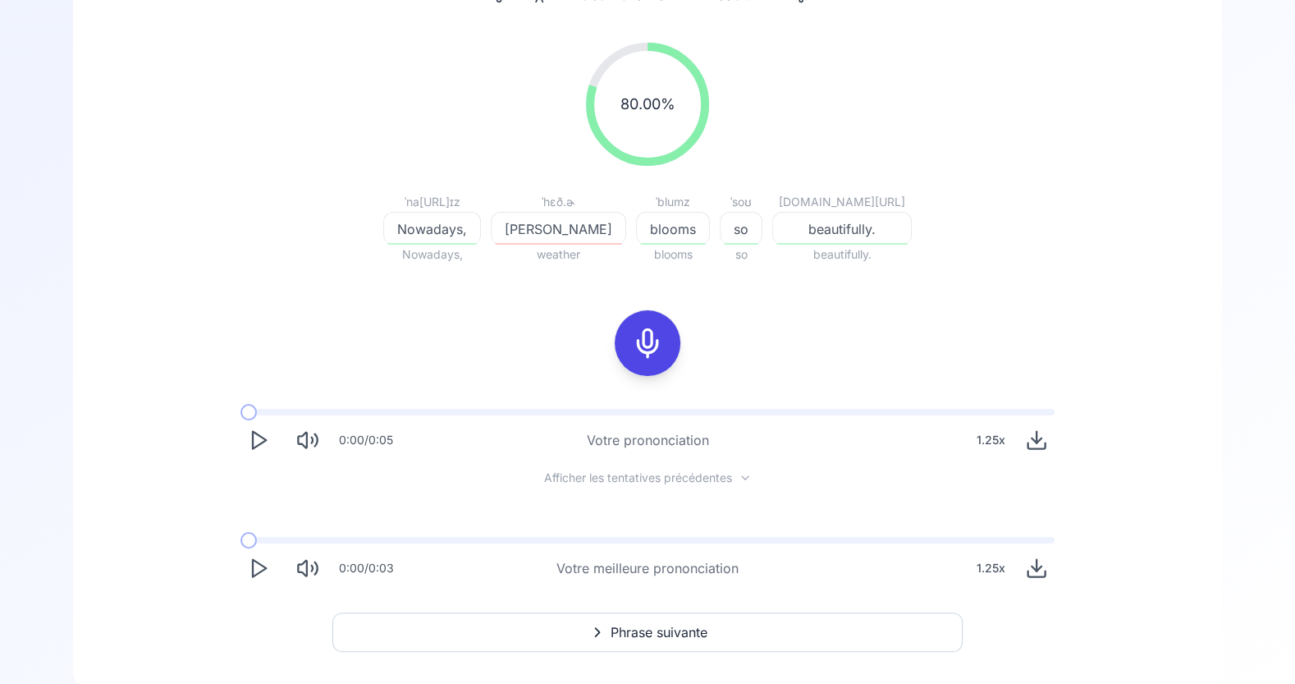
scroll to position [217, 0]
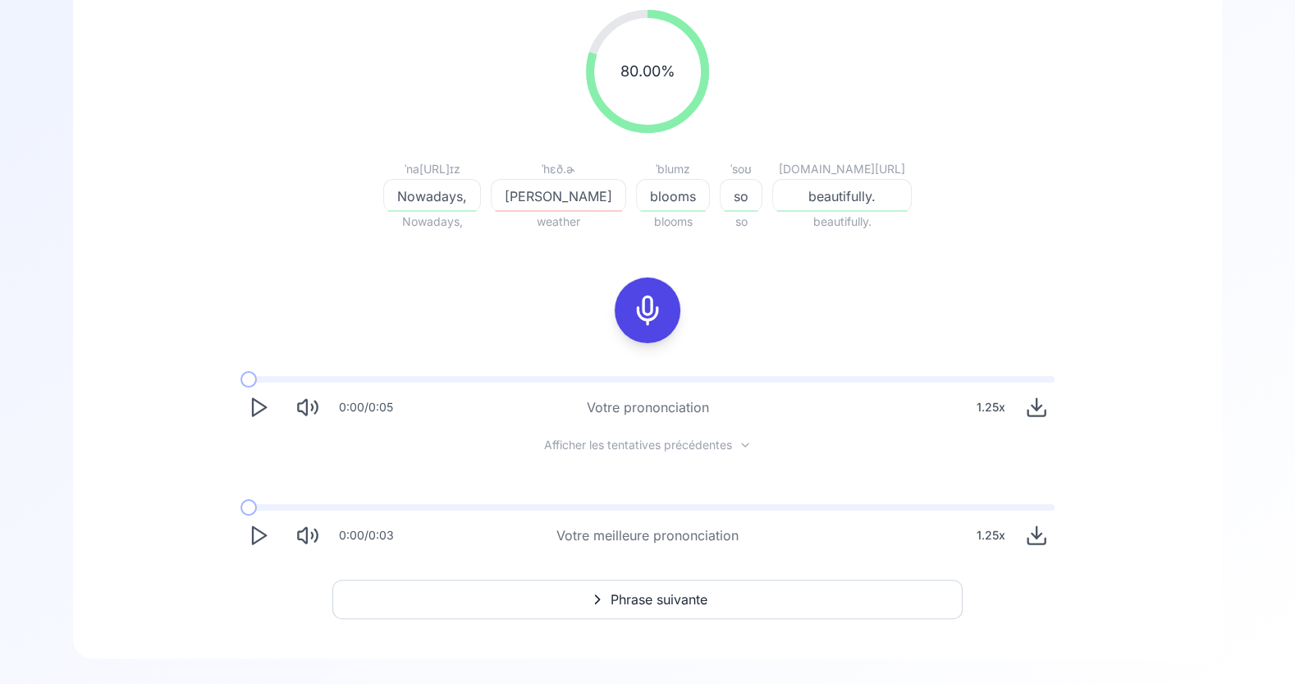
click at [685, 589] on span "Phrase suivante" at bounding box center [659, 599] width 97 height 20
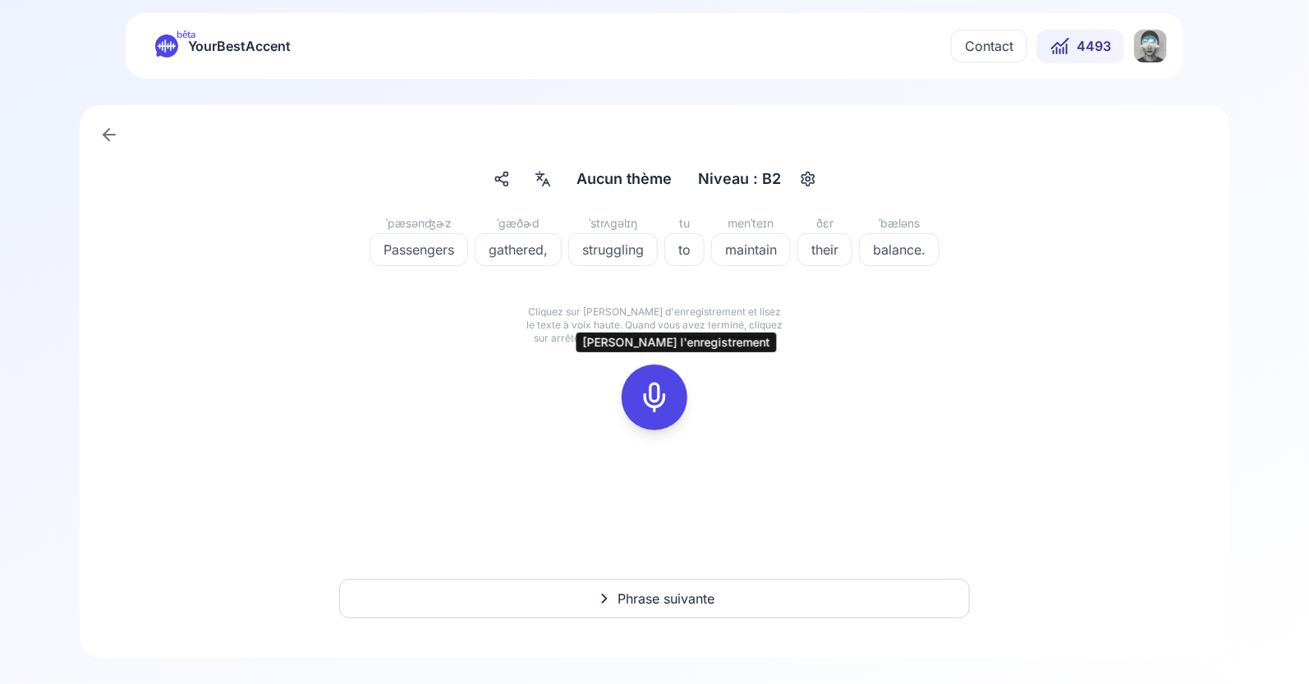
click at [662, 396] on icon at bounding box center [654, 397] width 33 height 33
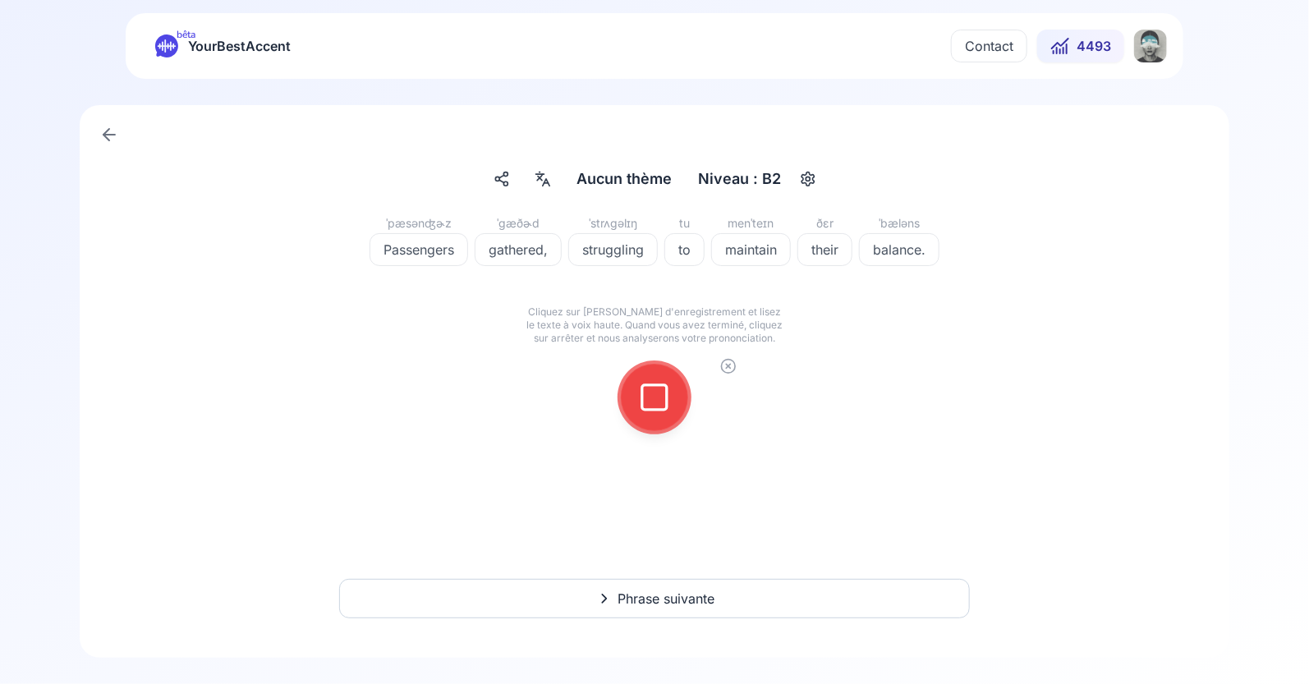
click at [662, 396] on icon at bounding box center [654, 397] width 33 height 33
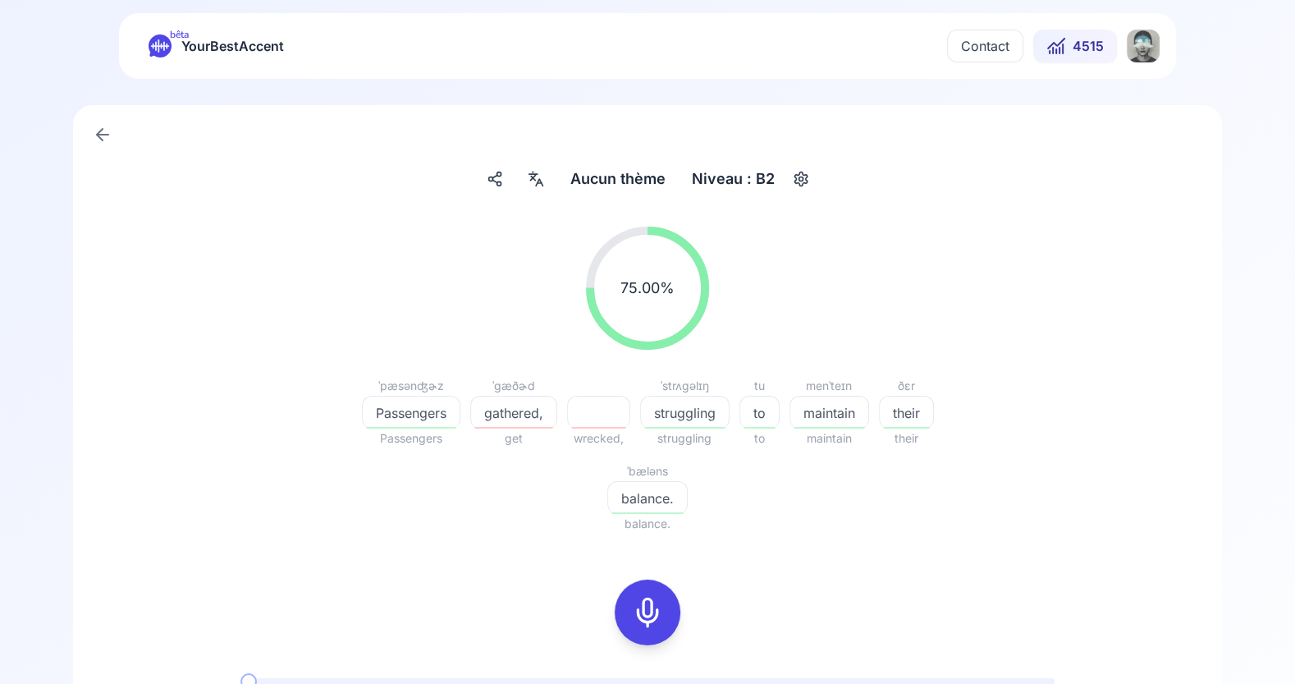
click at [796, 186] on icon "button" at bounding box center [801, 179] width 20 height 16
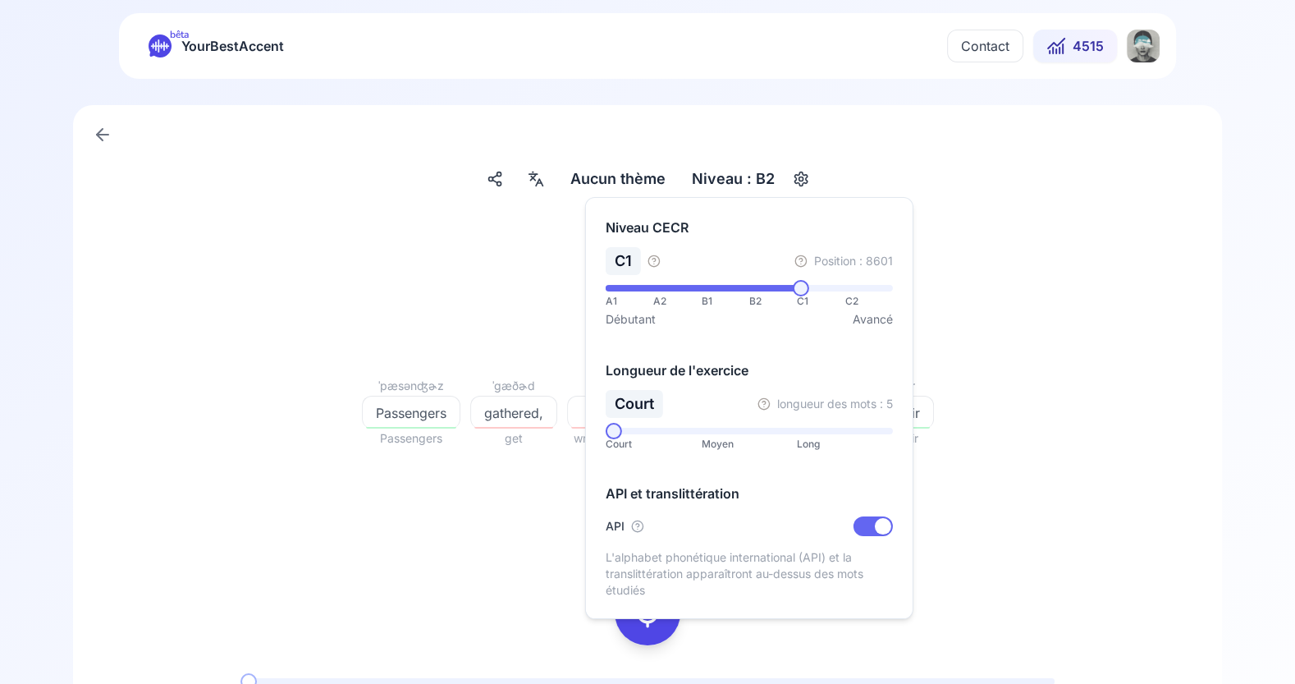
click at [804, 291] on span at bounding box center [801, 288] width 16 height 16
click at [1052, 492] on div "75.00 % 75.00 % ˈpæsənʤɚz Passengers Passengers ˈɡæðɚd gathered, get wrecked, ˈ…" at bounding box center [648, 379] width 946 height 333
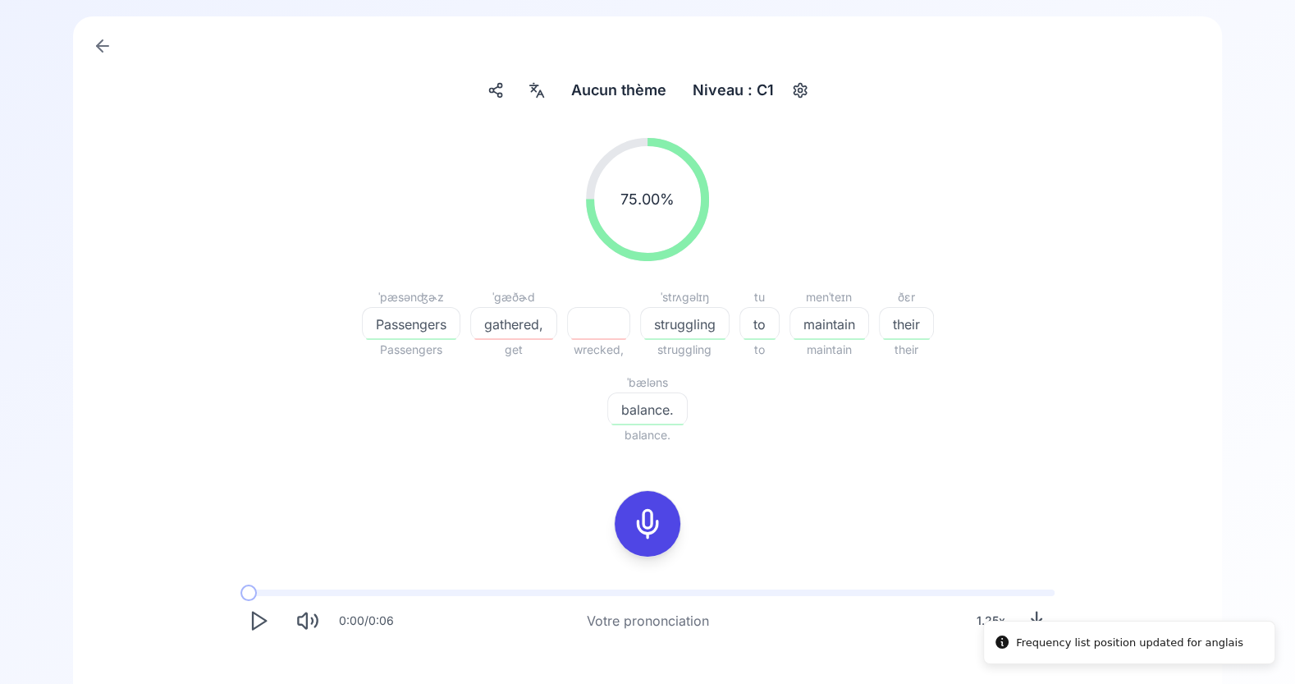
scroll to position [289, 0]
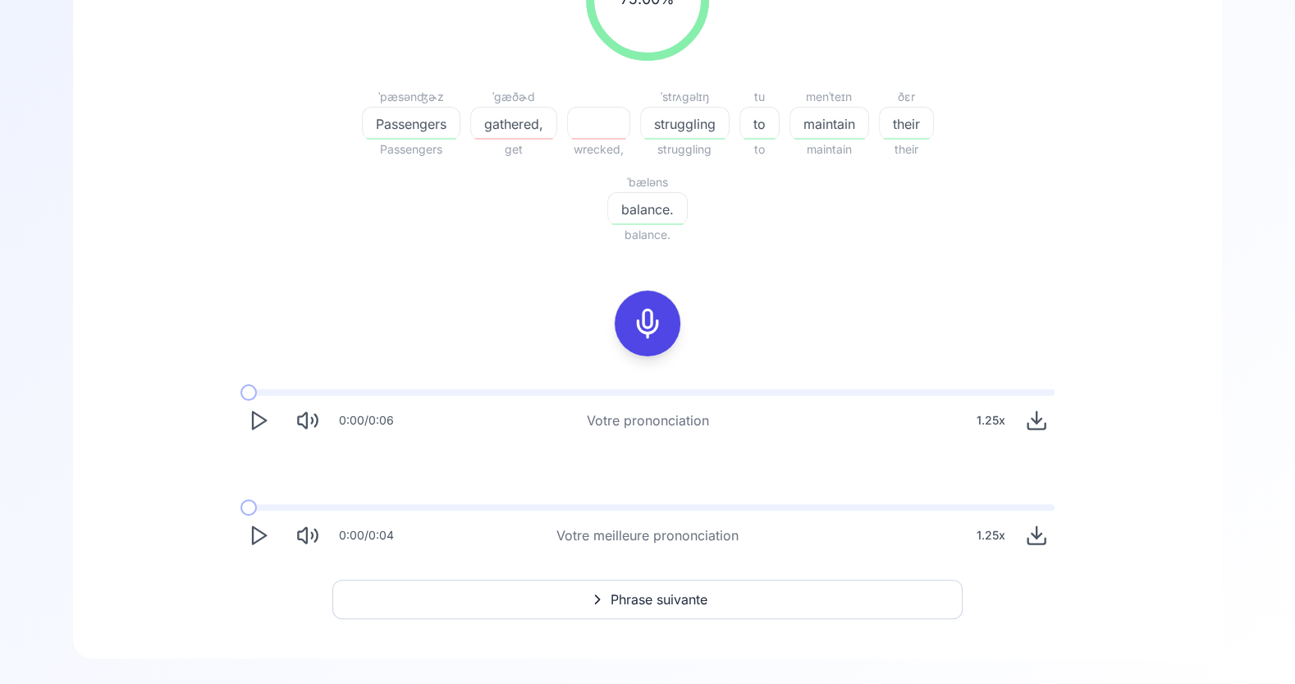
click at [712, 589] on button "Phrase suivante" at bounding box center [647, 599] width 630 height 39
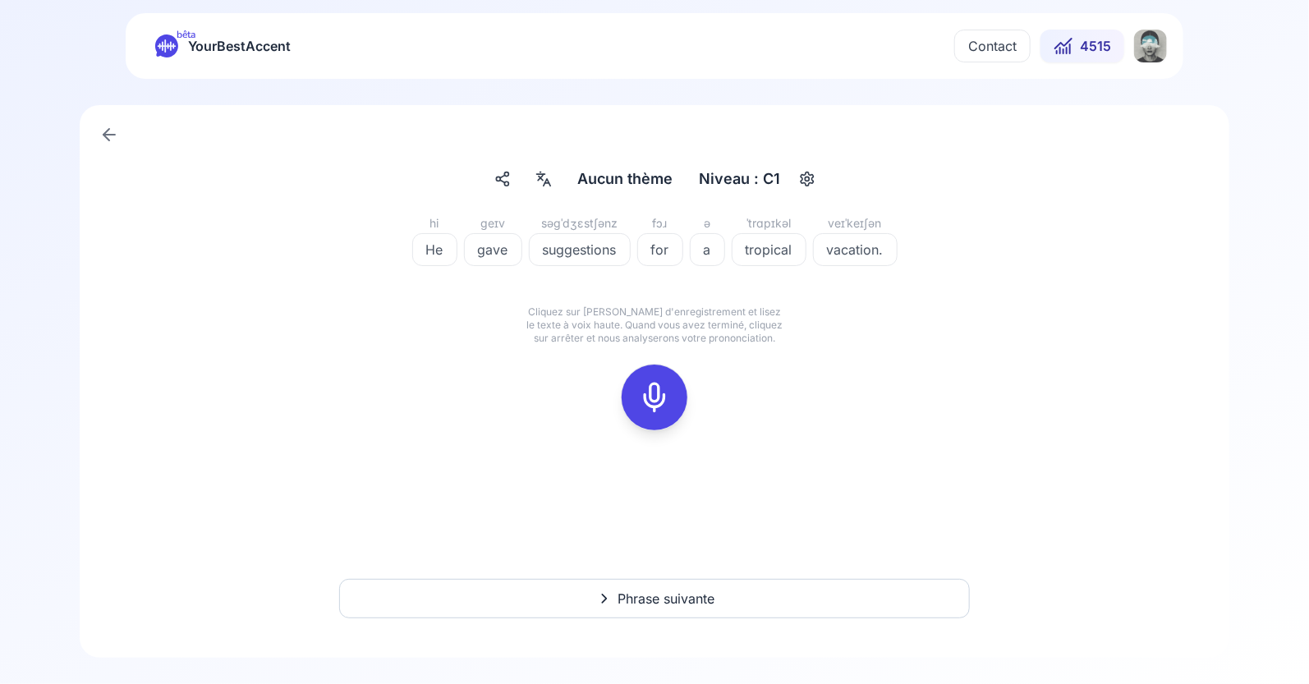
click at [814, 180] on icon "button" at bounding box center [807, 179] width 20 height 16
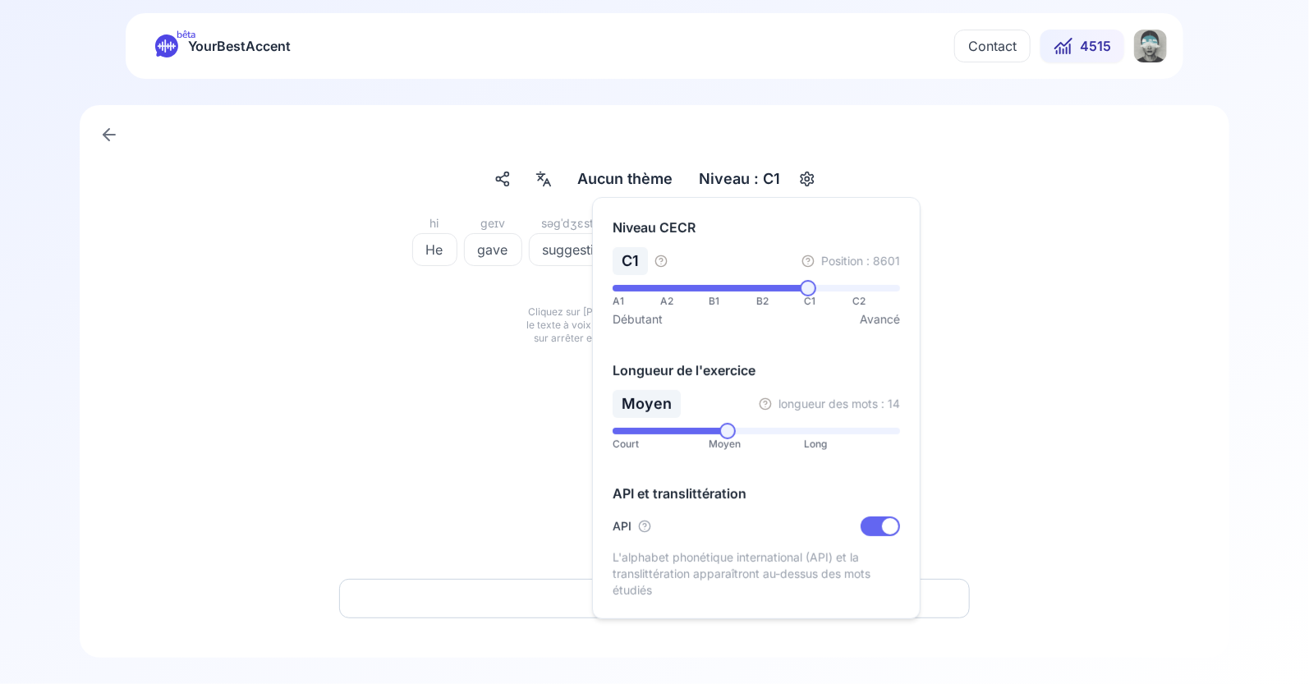
click at [725, 429] on span at bounding box center [755, 431] width 287 height 7
click at [1011, 432] on div "hi He ɡeɪv gave səɡˈdʒɛstʃənz suggestions fɔɹ for ə a ˈtrɑpɪkəl tropical veɪˈke…" at bounding box center [654, 331] width 1070 height 236
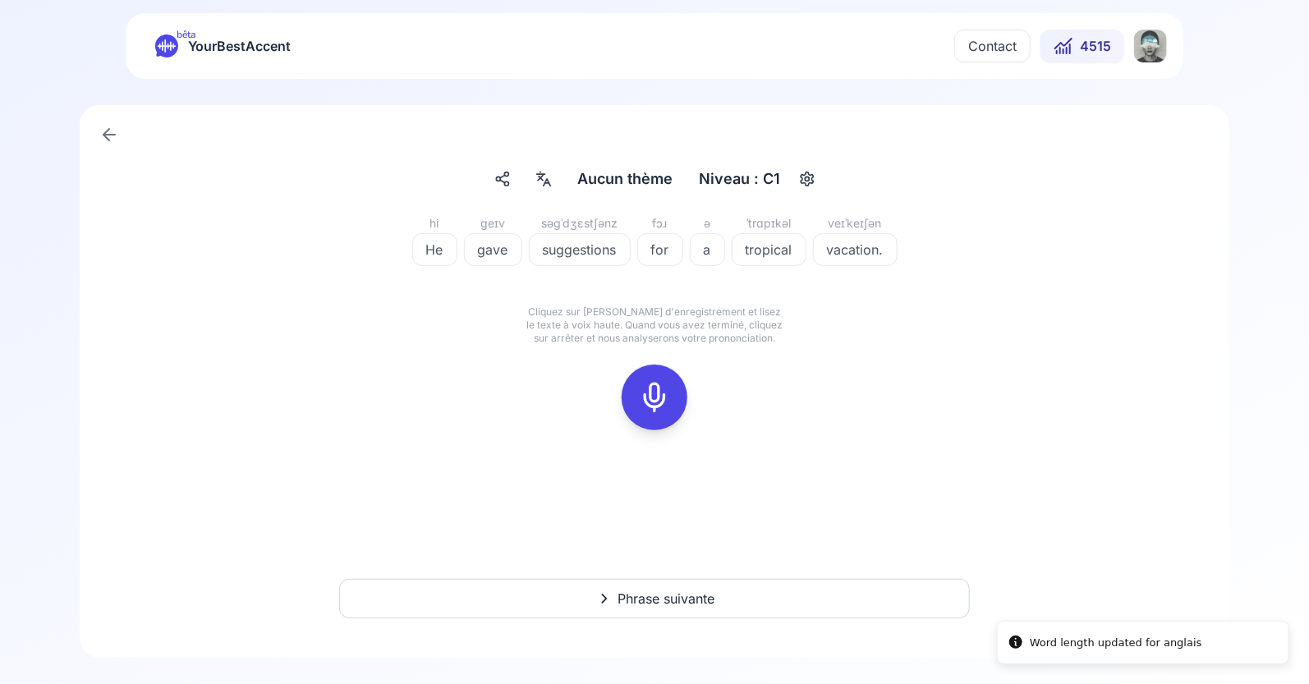
click at [658, 407] on icon at bounding box center [654, 397] width 33 height 33
click at [653, 401] on icon at bounding box center [654, 397] width 33 height 33
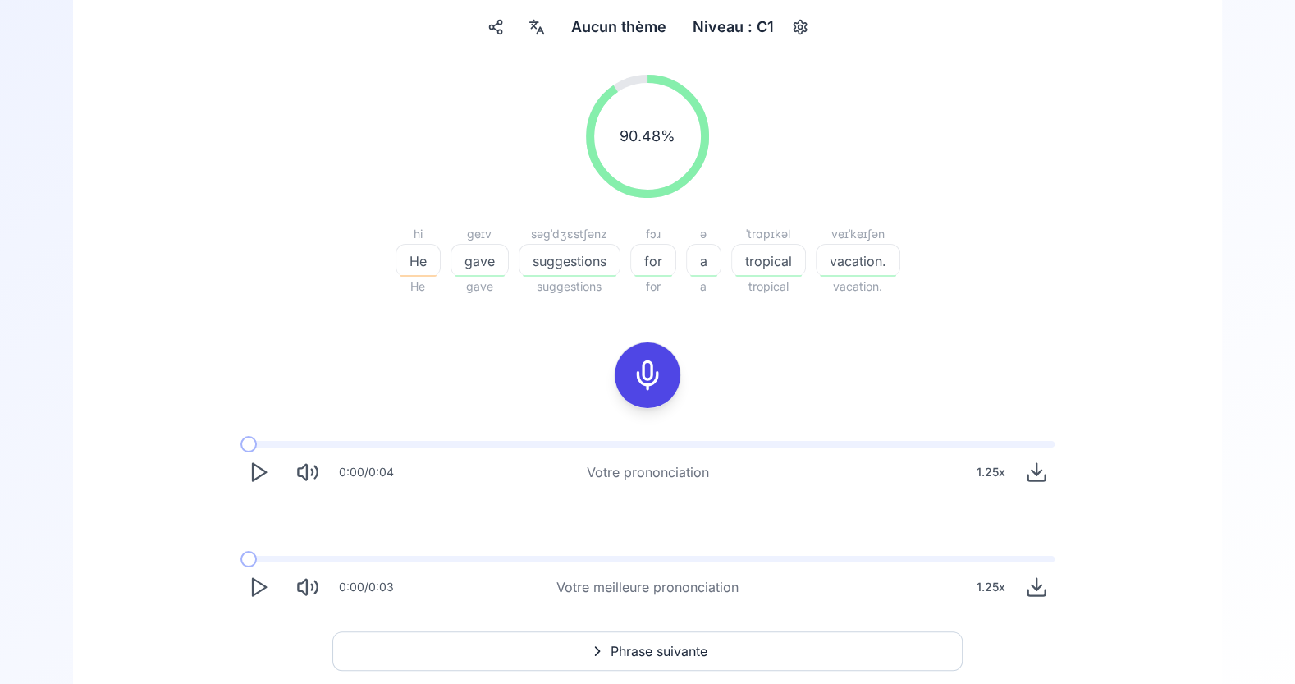
scroll to position [151, 0]
click at [707, 649] on span "Phrase suivante" at bounding box center [659, 652] width 97 height 20
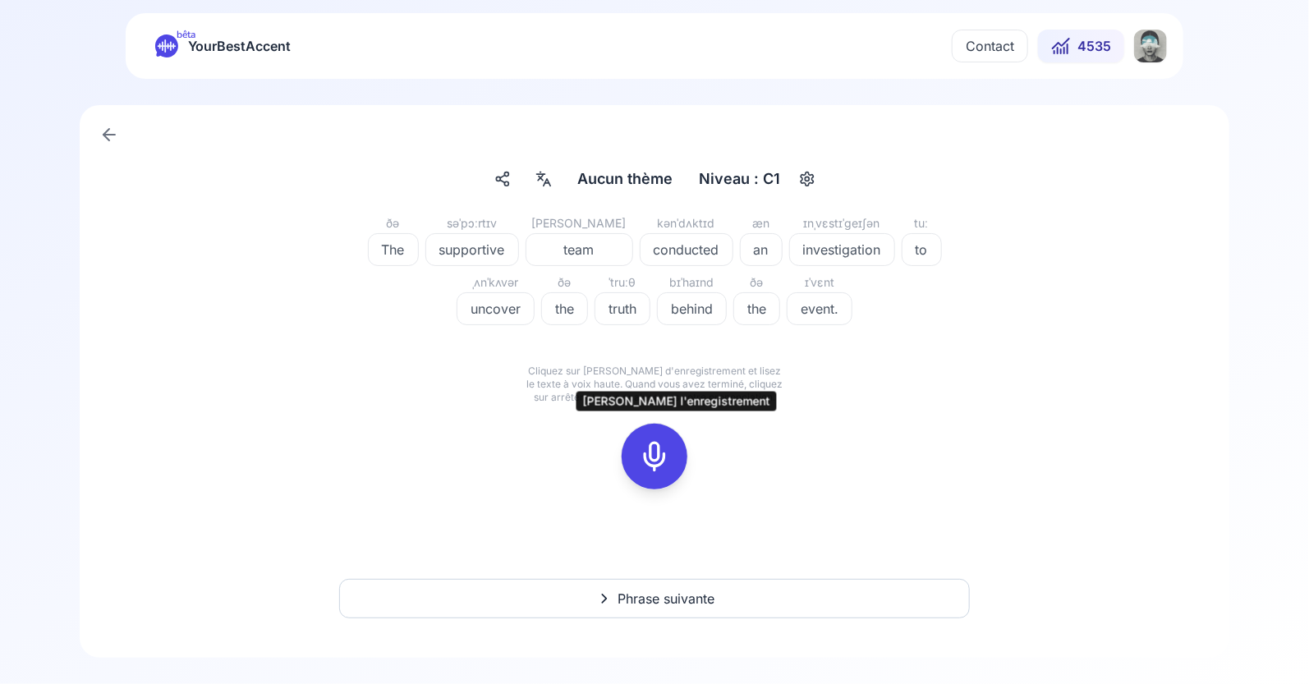
click at [649, 459] on icon at bounding box center [654, 456] width 33 height 33
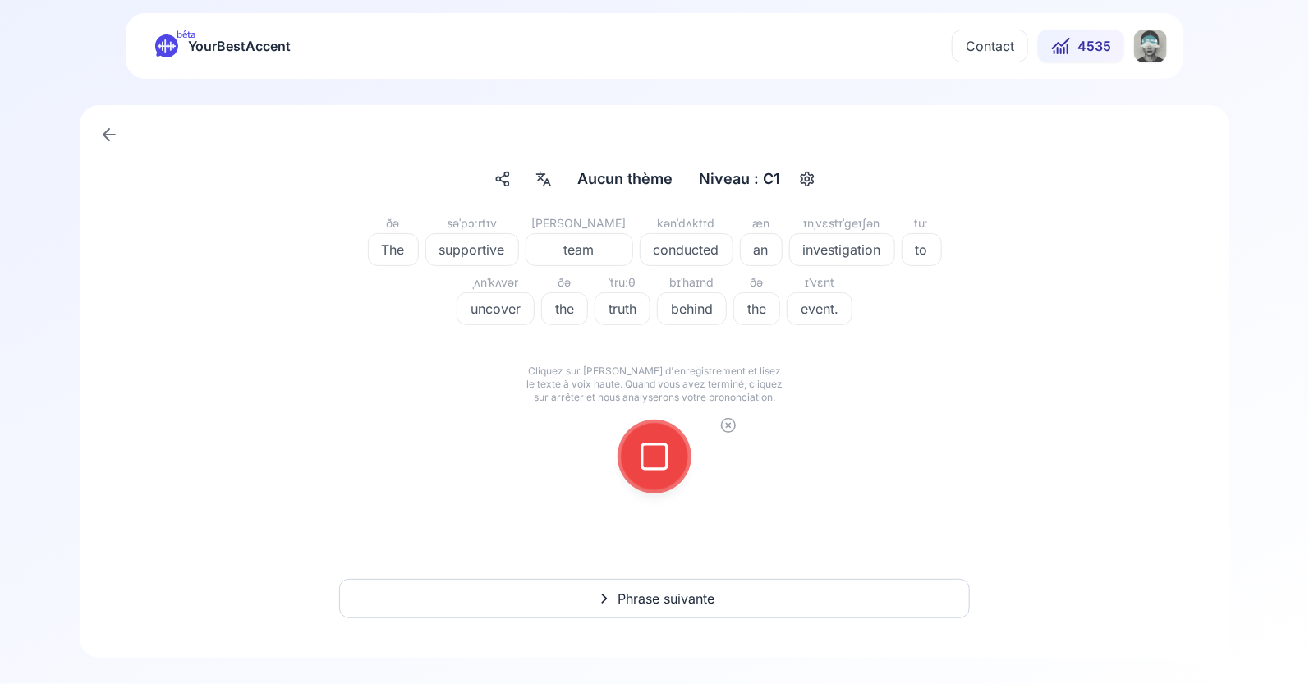
click at [649, 459] on icon at bounding box center [654, 456] width 33 height 33
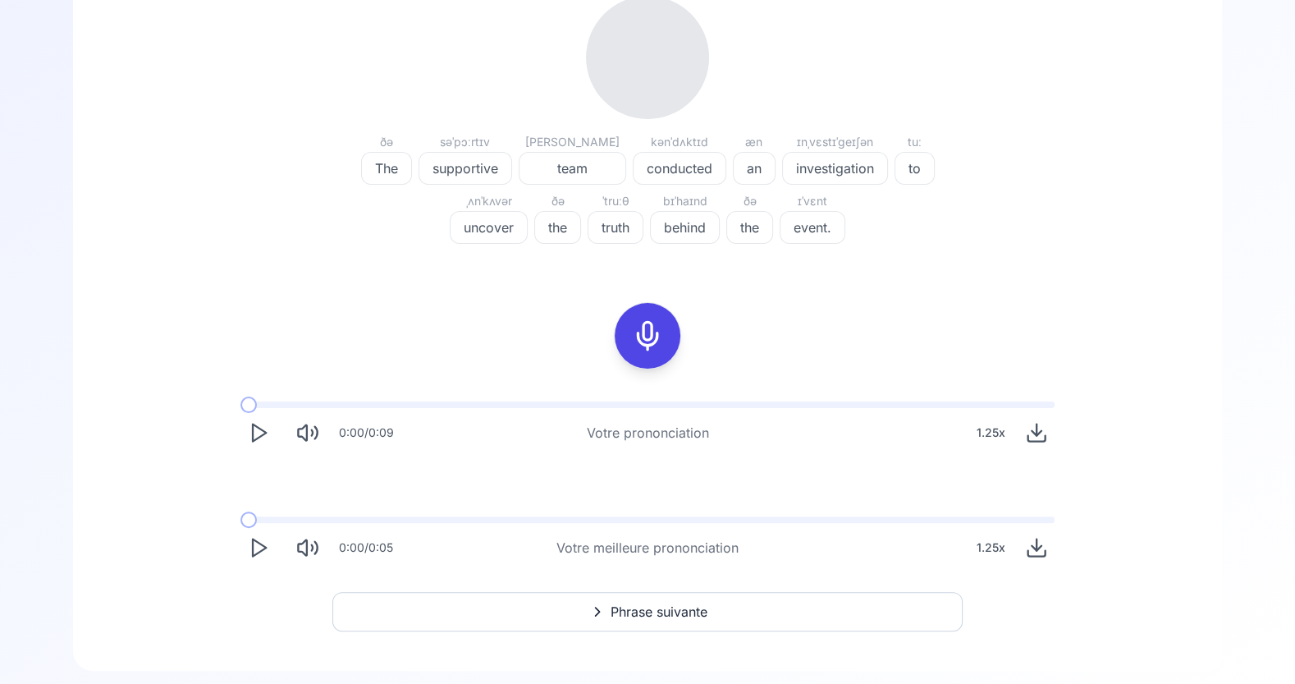
scroll to position [243, 0]
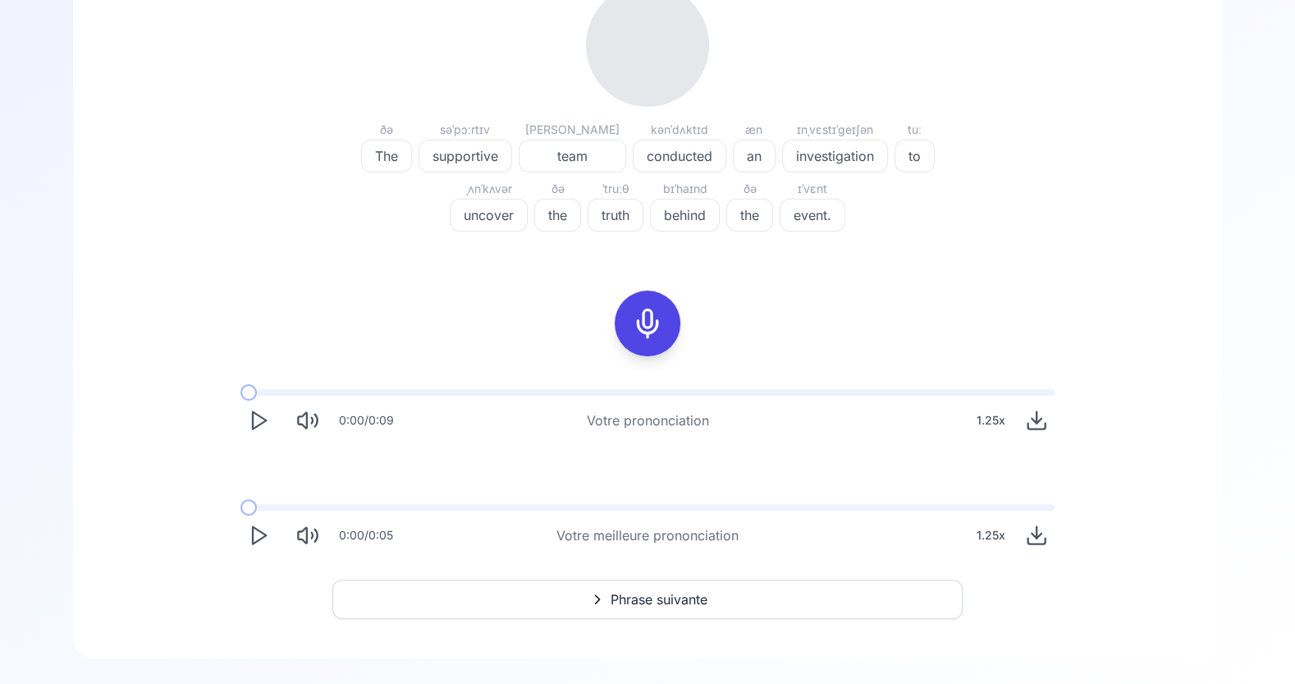
click at [259, 534] on icon "Play" at bounding box center [258, 535] width 23 height 23
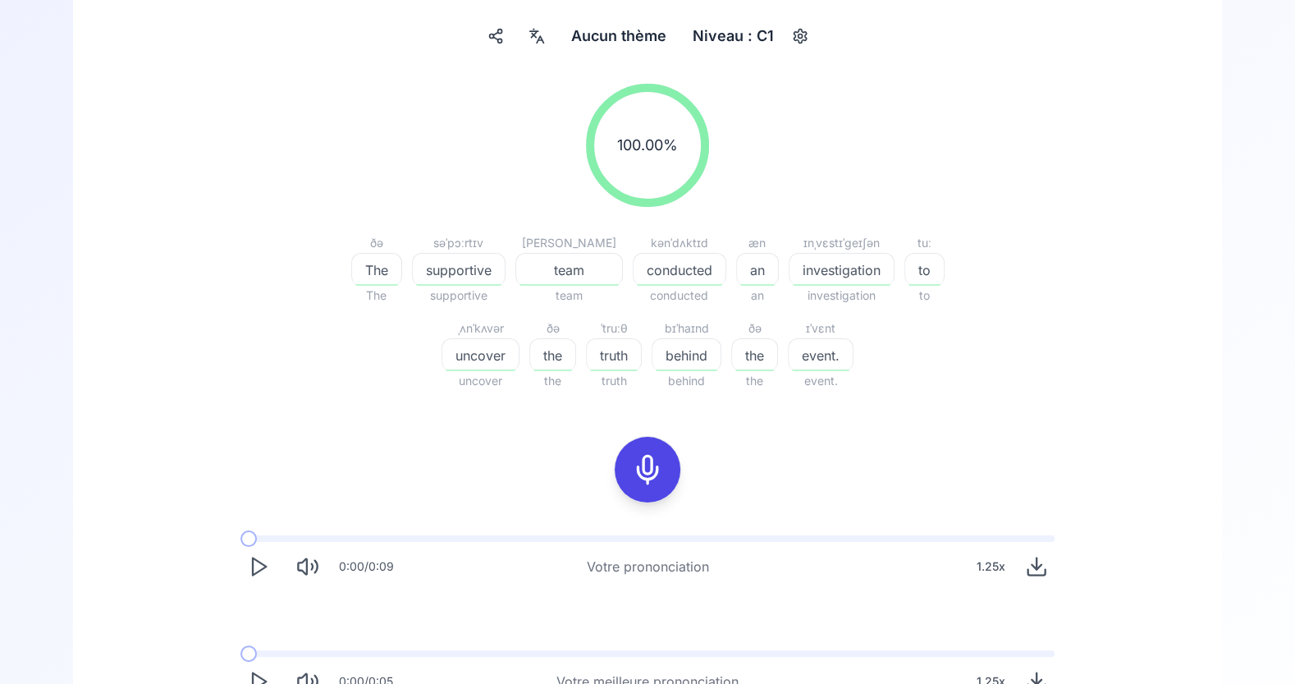
scroll to position [145, 0]
click at [257, 569] on polygon "Play" at bounding box center [259, 564] width 13 height 17
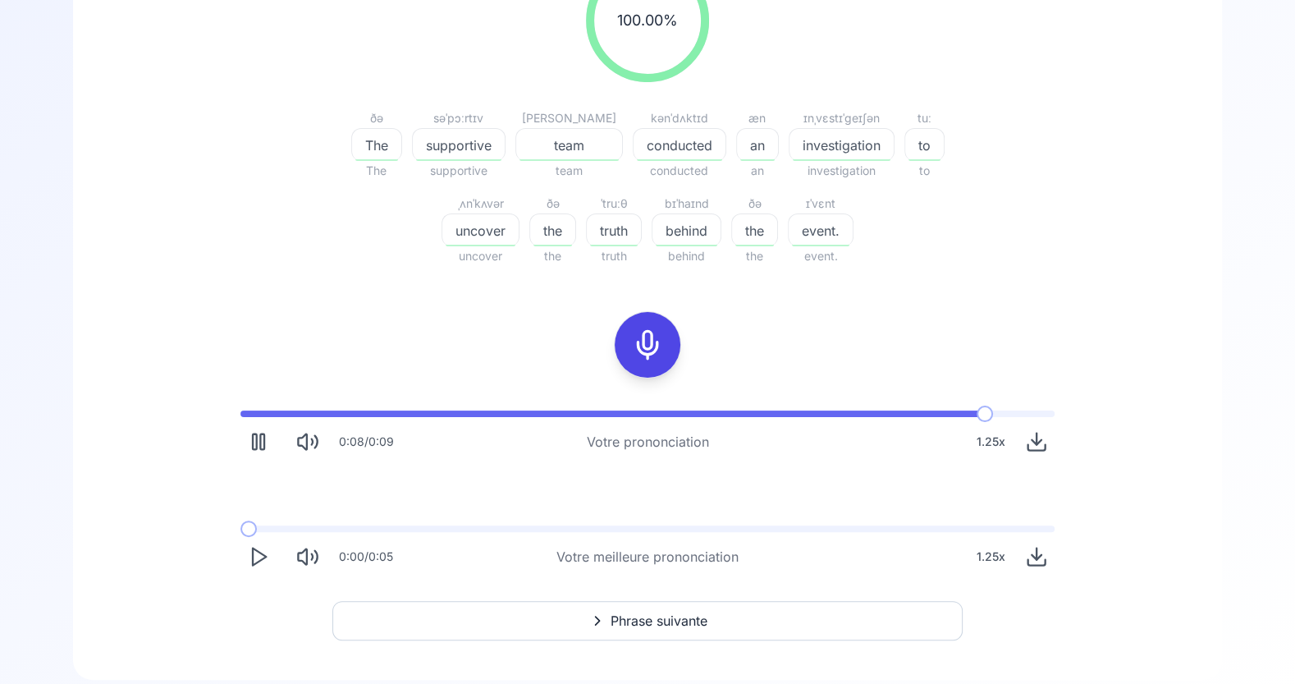
scroll to position [288, 0]
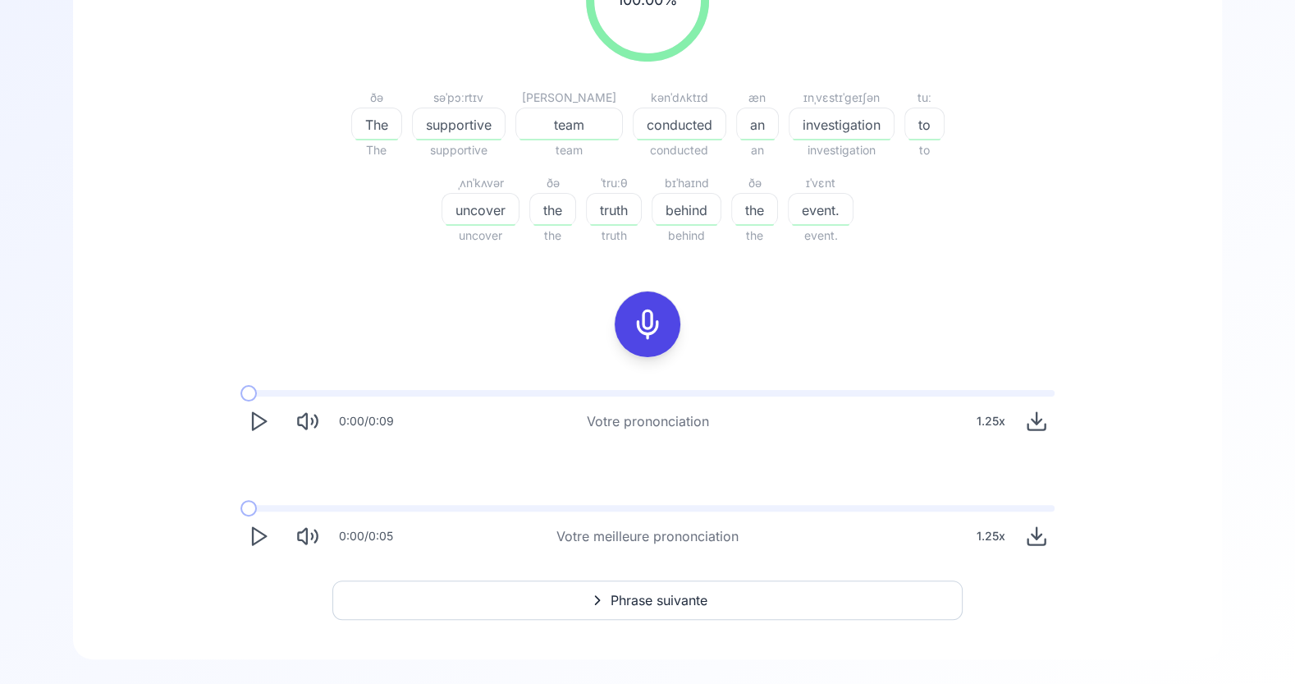
click at [257, 537] on icon "Play" at bounding box center [258, 536] width 23 height 23
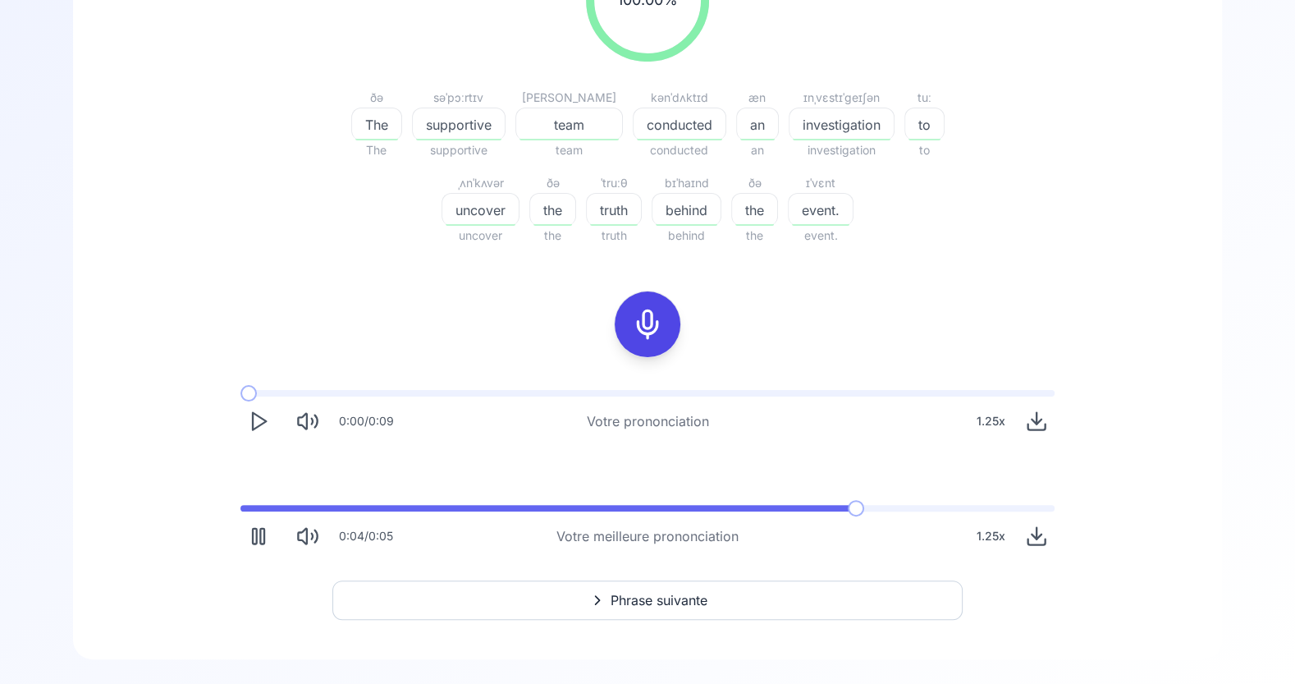
click at [992, 424] on div "1.25 x" at bounding box center [991, 421] width 42 height 33
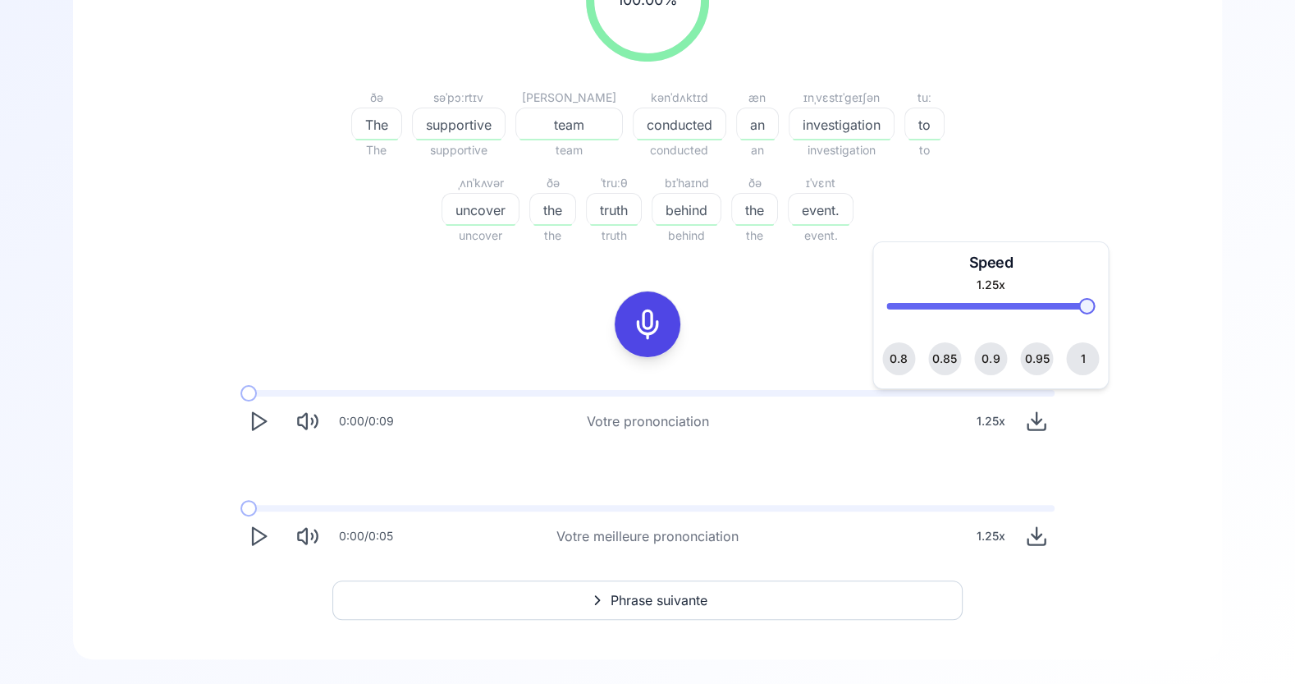
click at [1038, 361] on span "0.95" at bounding box center [1036, 358] width 25 height 33
click at [992, 534] on div "1.25 x" at bounding box center [991, 536] width 42 height 33
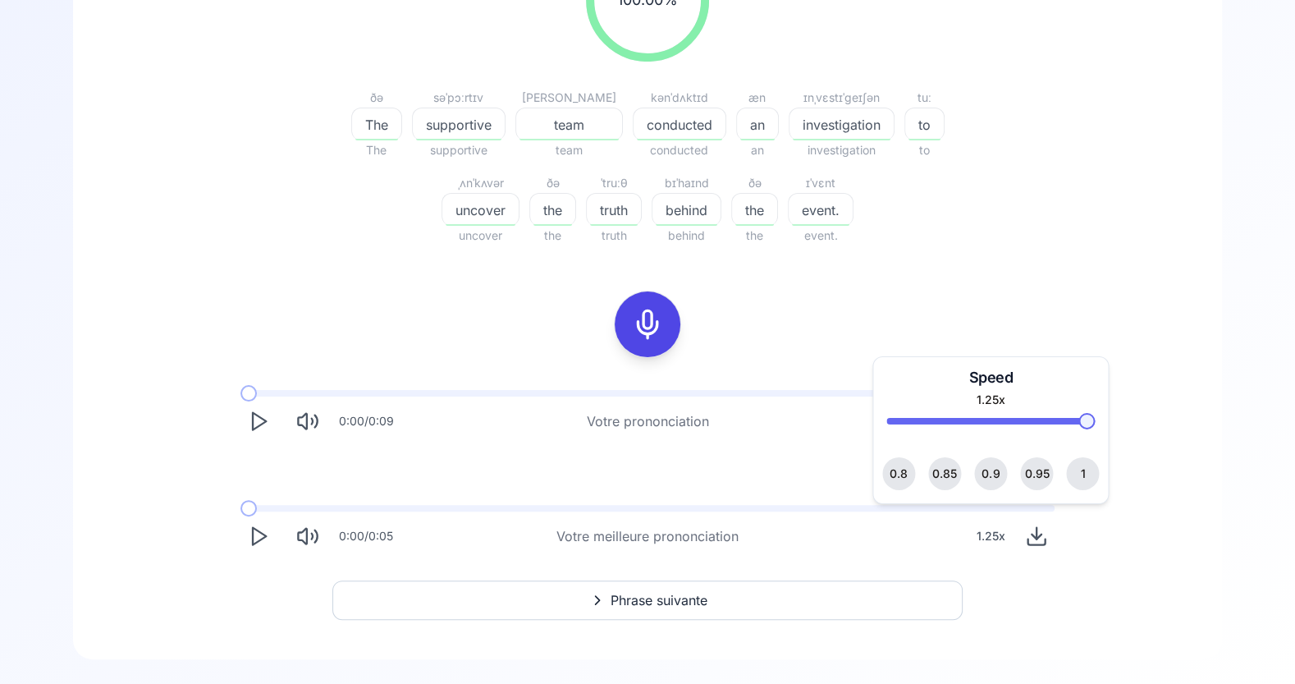
click at [1043, 465] on span "0.95" at bounding box center [1036, 473] width 25 height 33
click at [259, 541] on icon "Play" at bounding box center [258, 536] width 23 height 23
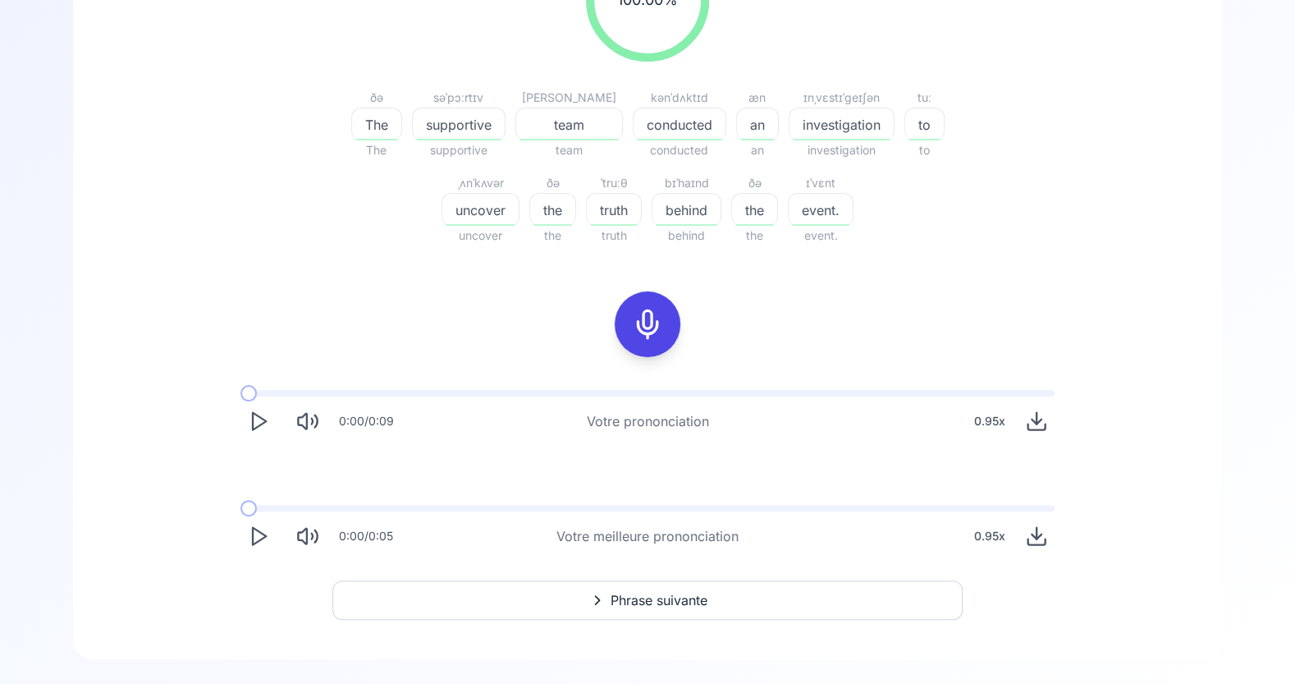
click at [259, 421] on icon "Play" at bounding box center [258, 421] width 23 height 23
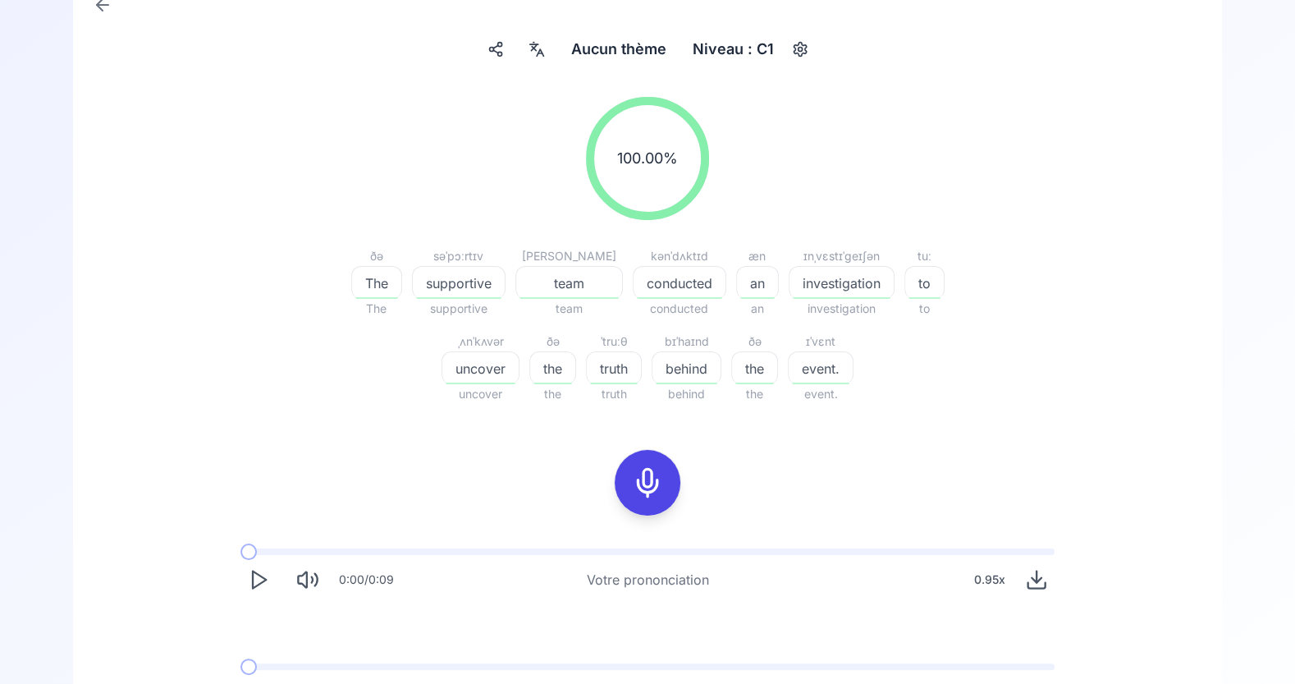
scroll to position [289, 0]
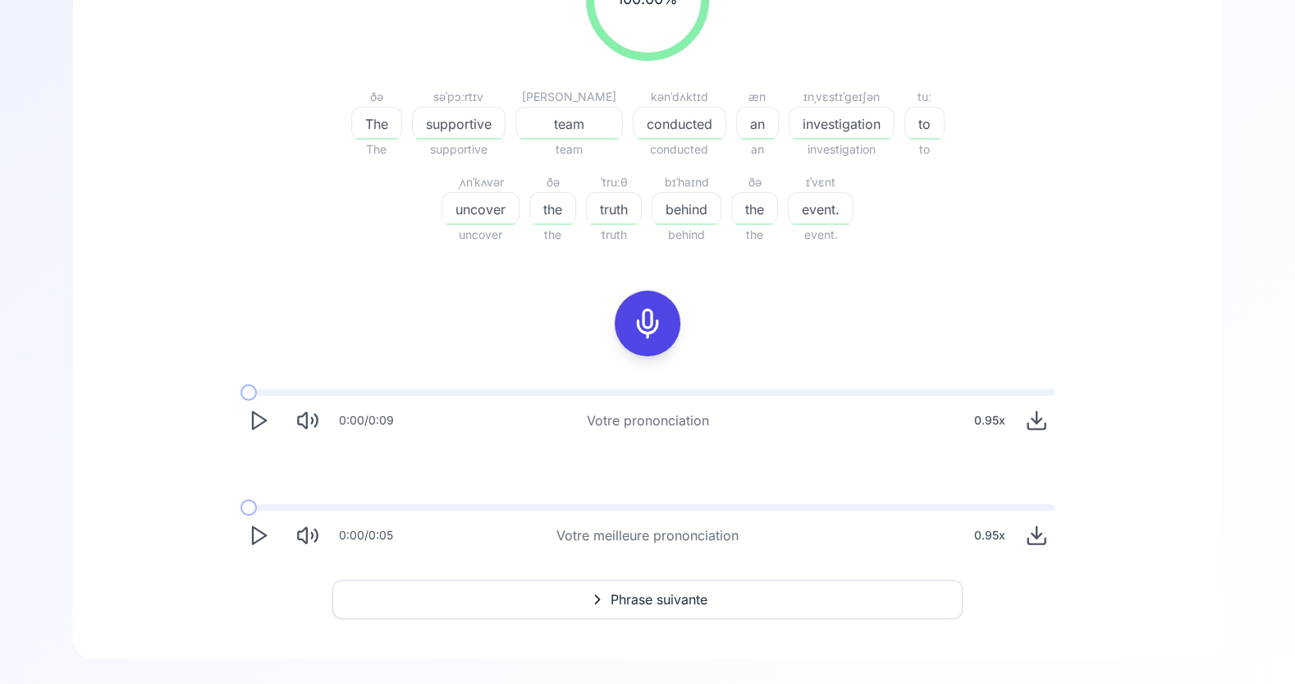
click at [750, 595] on button "Phrase suivante" at bounding box center [647, 599] width 630 height 39
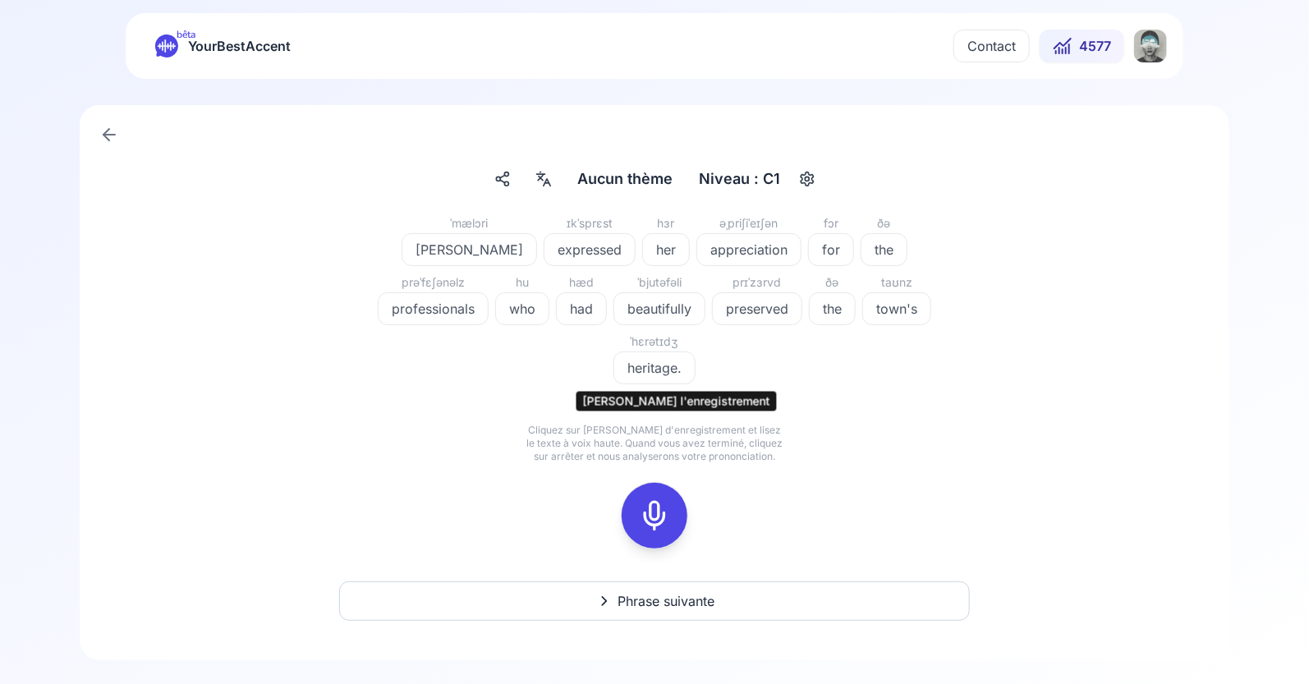
click at [660, 499] on icon at bounding box center [654, 515] width 33 height 33
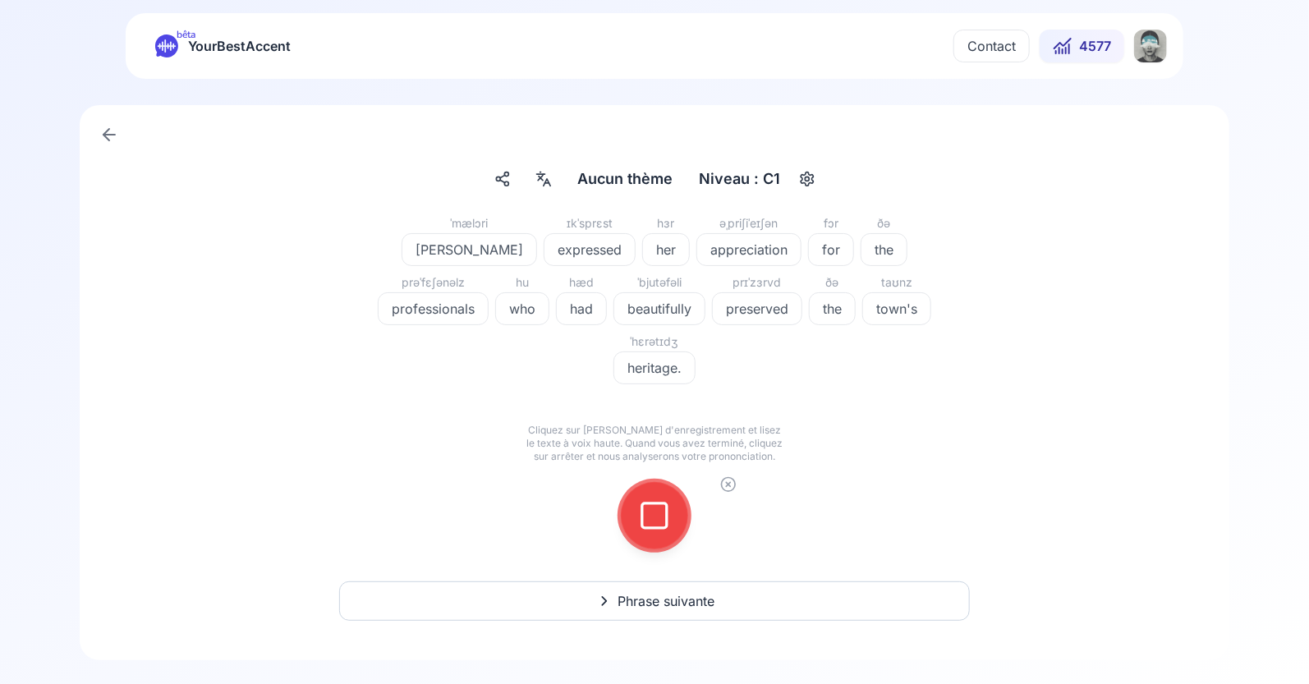
click at [660, 499] on icon at bounding box center [654, 515] width 33 height 33
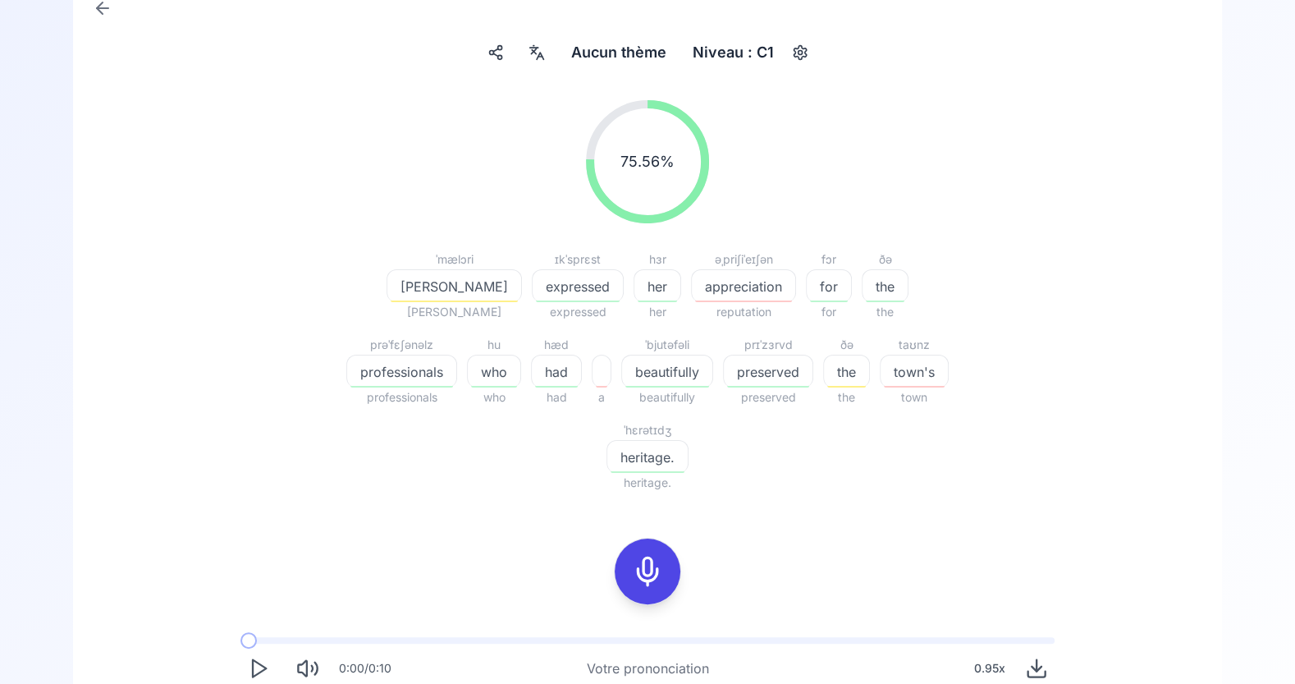
scroll to position [159, 0]
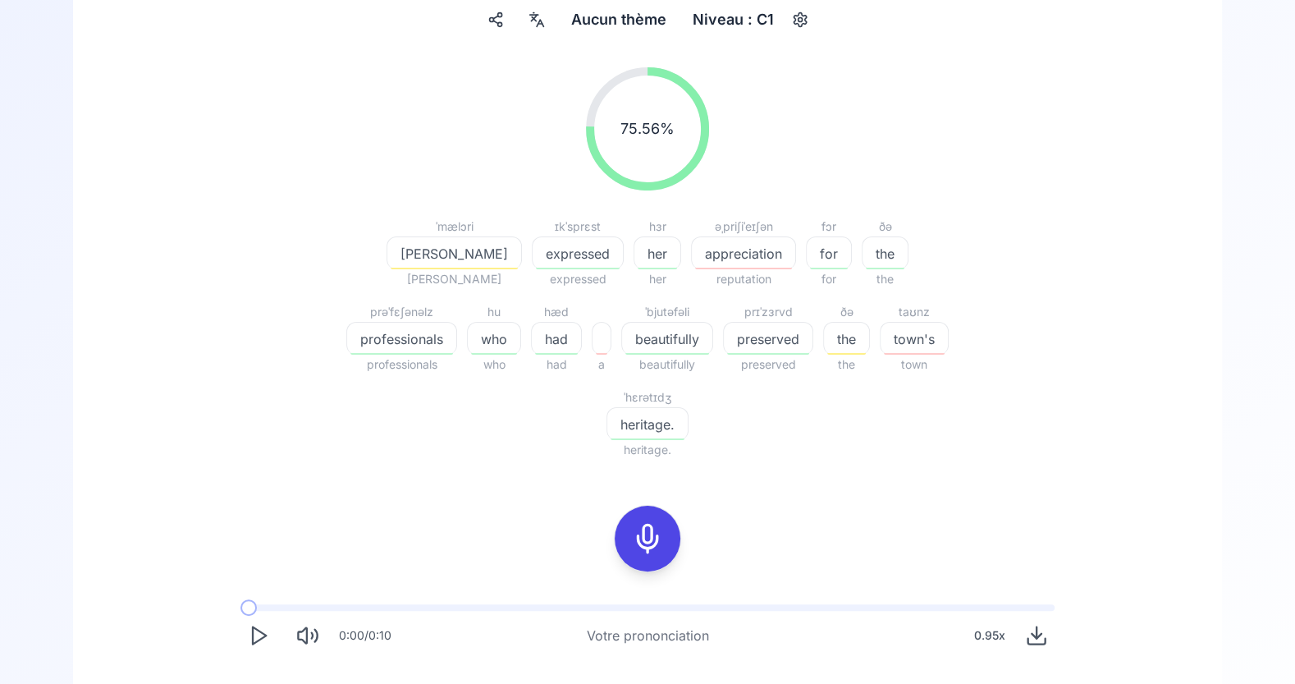
click at [691, 242] on div "appreciation" at bounding box center [743, 252] width 105 height 33
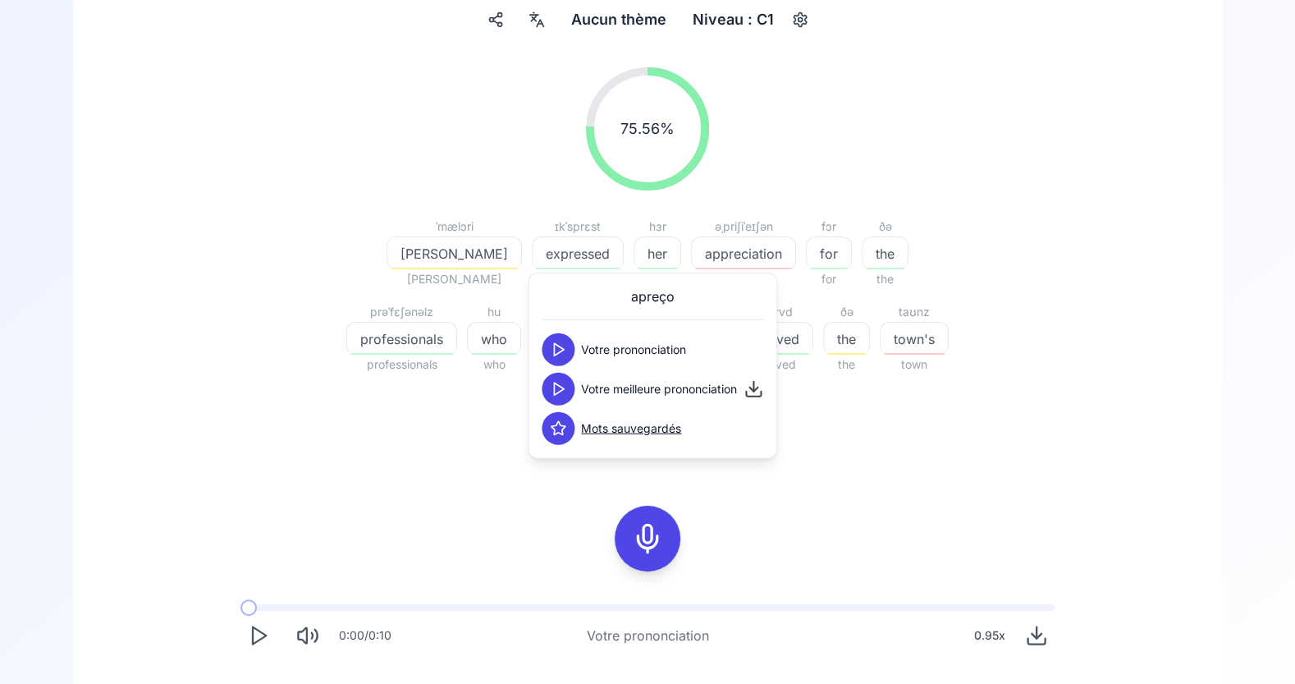
click at [561, 391] on icon at bounding box center [558, 389] width 16 height 16
click at [444, 435] on div "75.56 % 75.56 % [PERSON_NAME] expressed expressed hɜr her her əˌpriʃiˈeɪʃən app…" at bounding box center [647, 417] width 1070 height 727
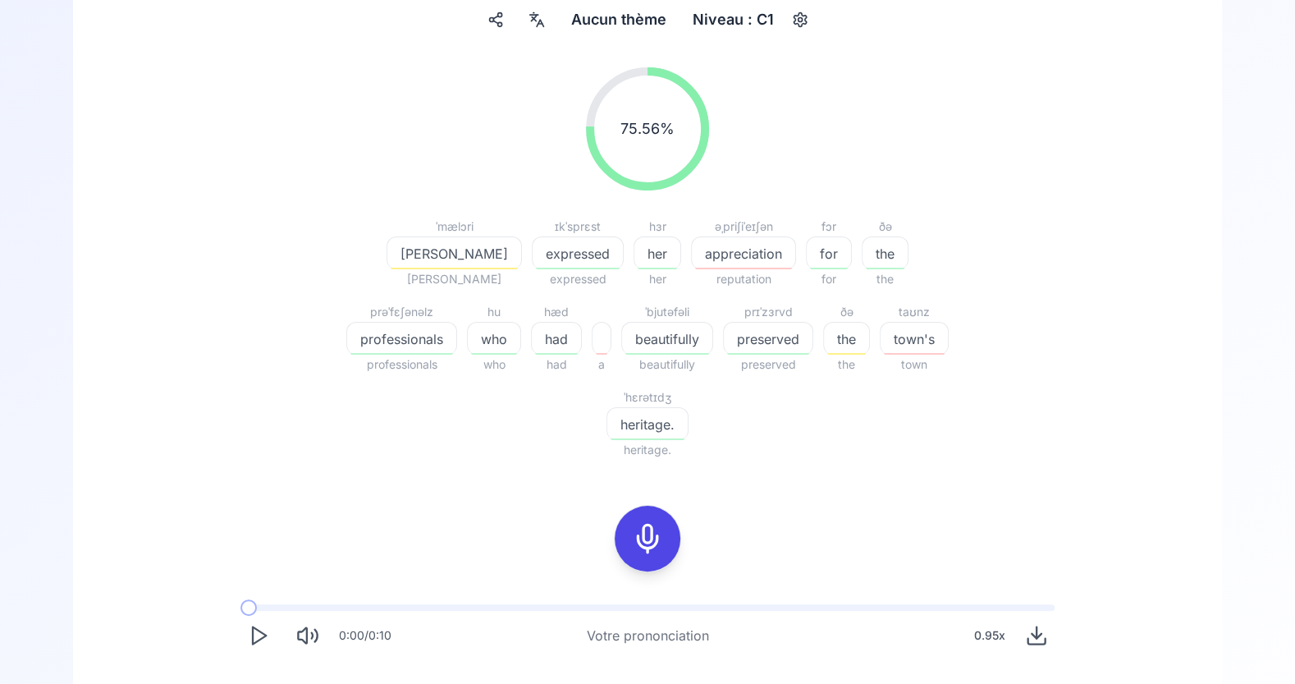
click at [407, 248] on span "[PERSON_NAME]" at bounding box center [454, 254] width 134 height 20
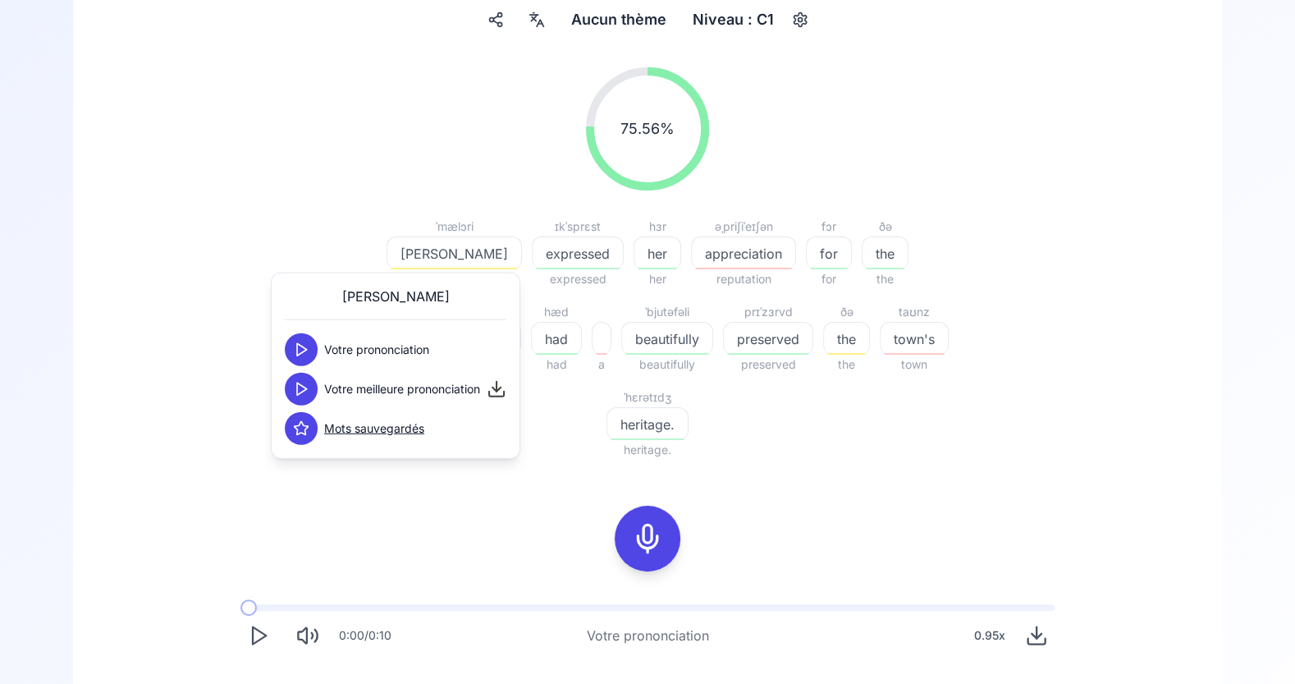
click at [305, 390] on icon at bounding box center [301, 389] width 16 height 16
click at [649, 522] on icon at bounding box center [647, 538] width 33 height 33
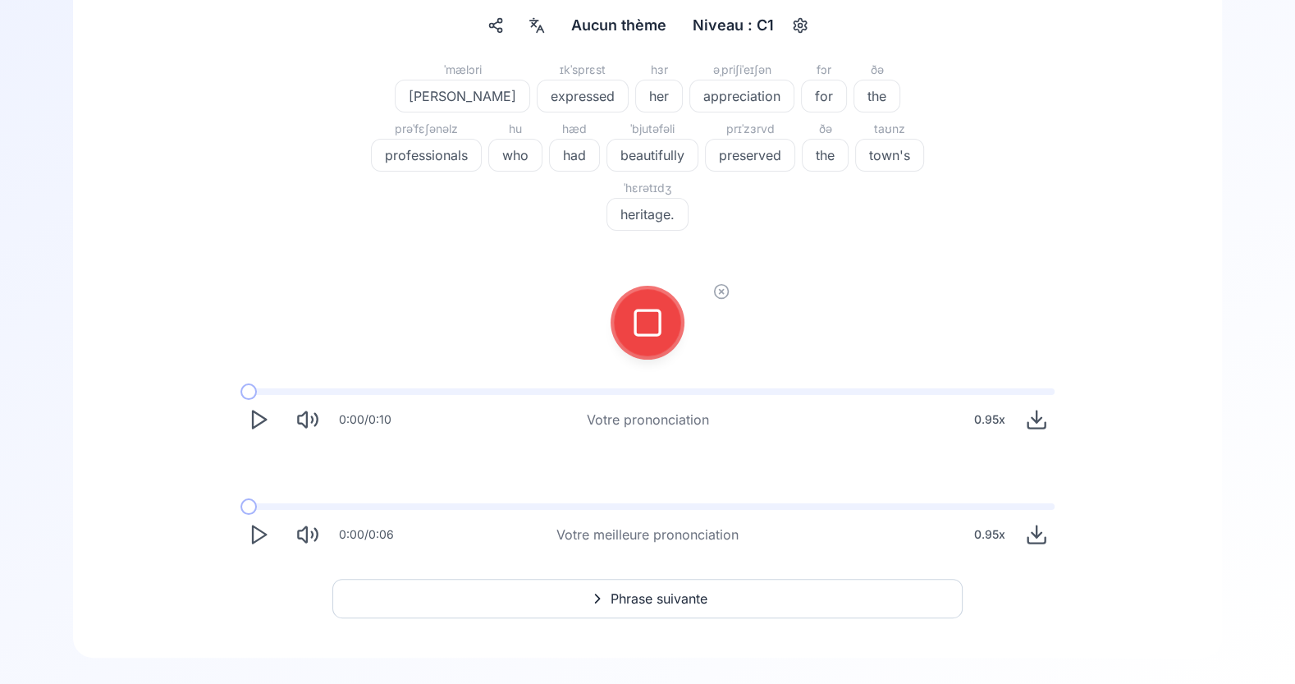
scroll to position [94, 0]
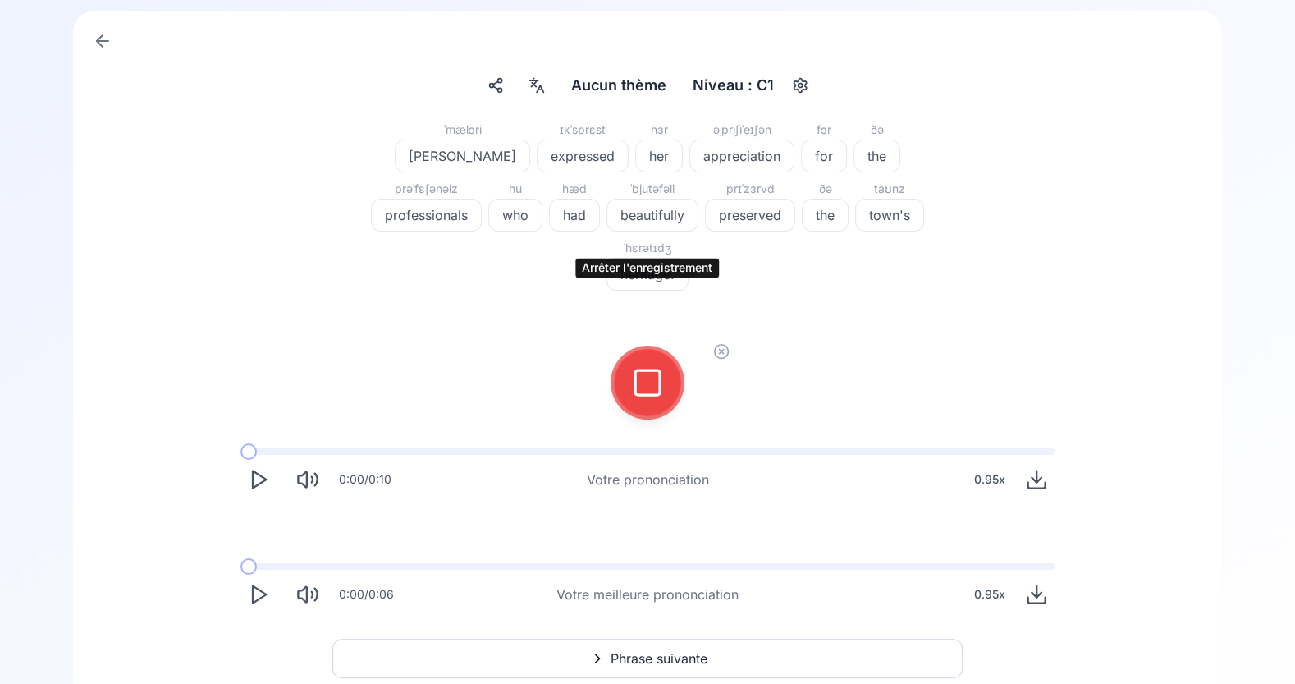
click at [651, 366] on icon at bounding box center [647, 382] width 33 height 33
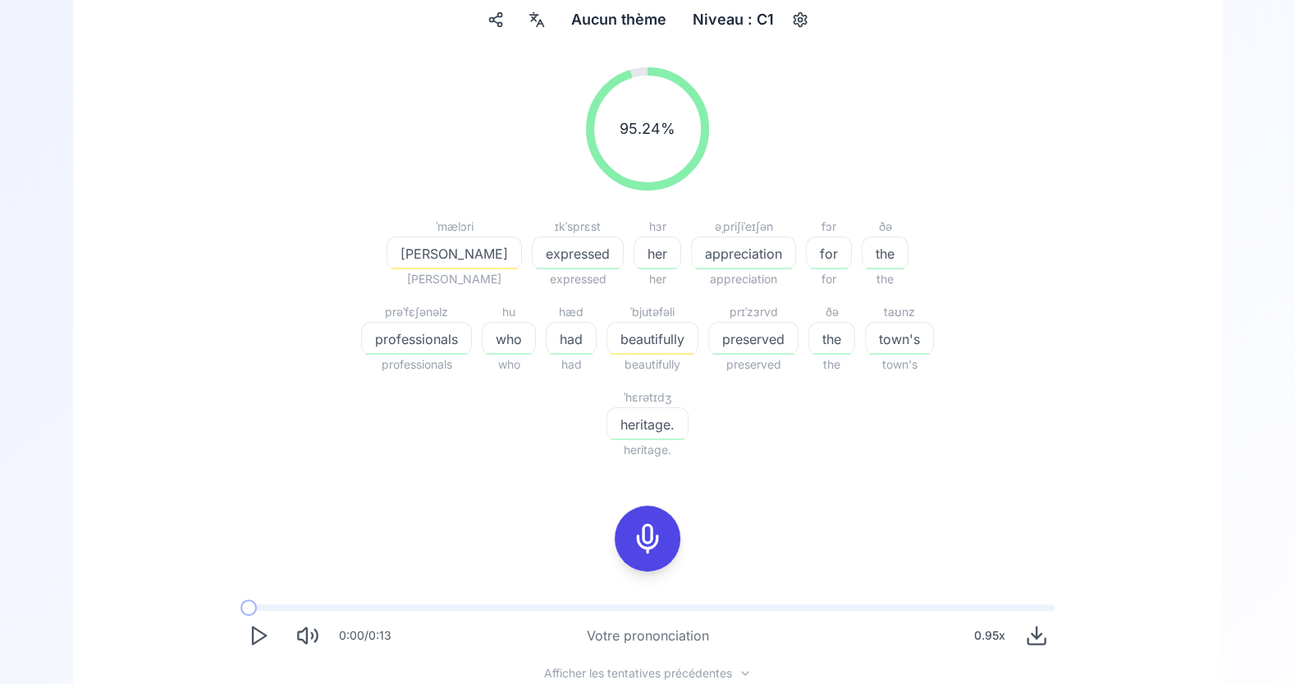
click at [688, 415] on span "heritage." at bounding box center [647, 425] width 80 height 20
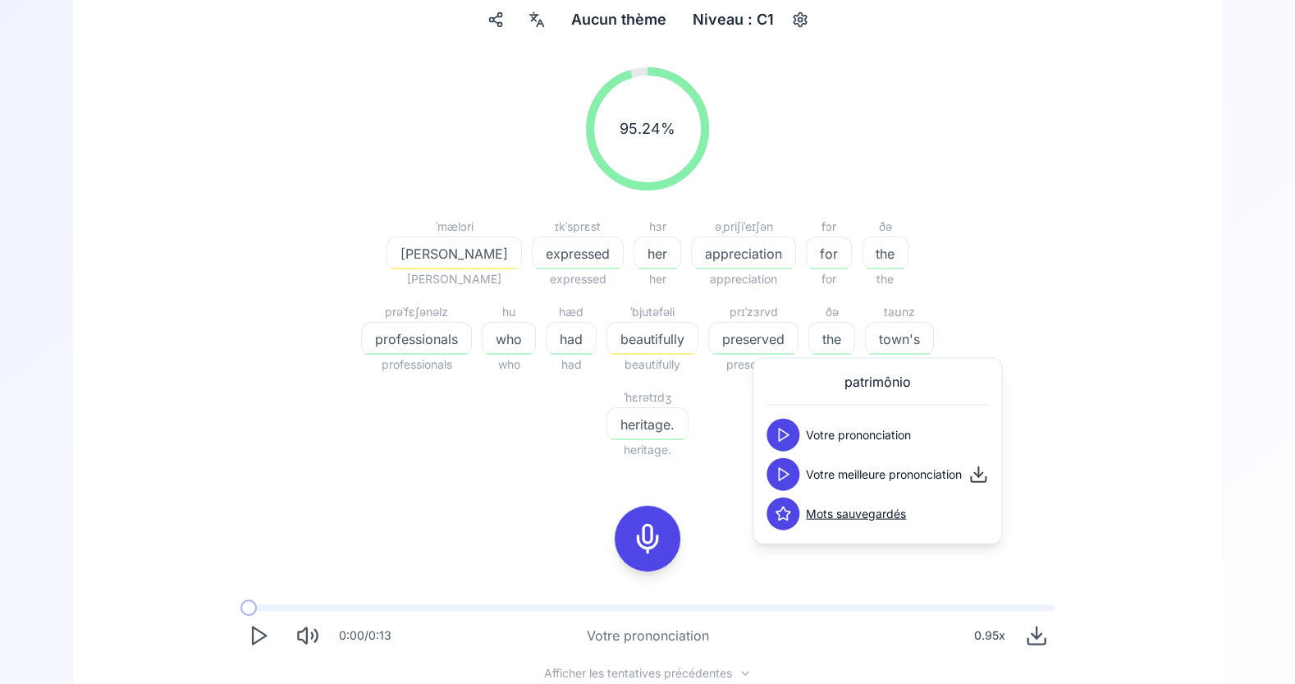
click at [787, 477] on icon at bounding box center [783, 474] width 16 height 16
click at [786, 433] on icon at bounding box center [783, 435] width 16 height 16
click at [786, 471] on polygon at bounding box center [784, 474] width 10 height 12
click at [785, 470] on polygon at bounding box center [784, 474] width 10 height 12
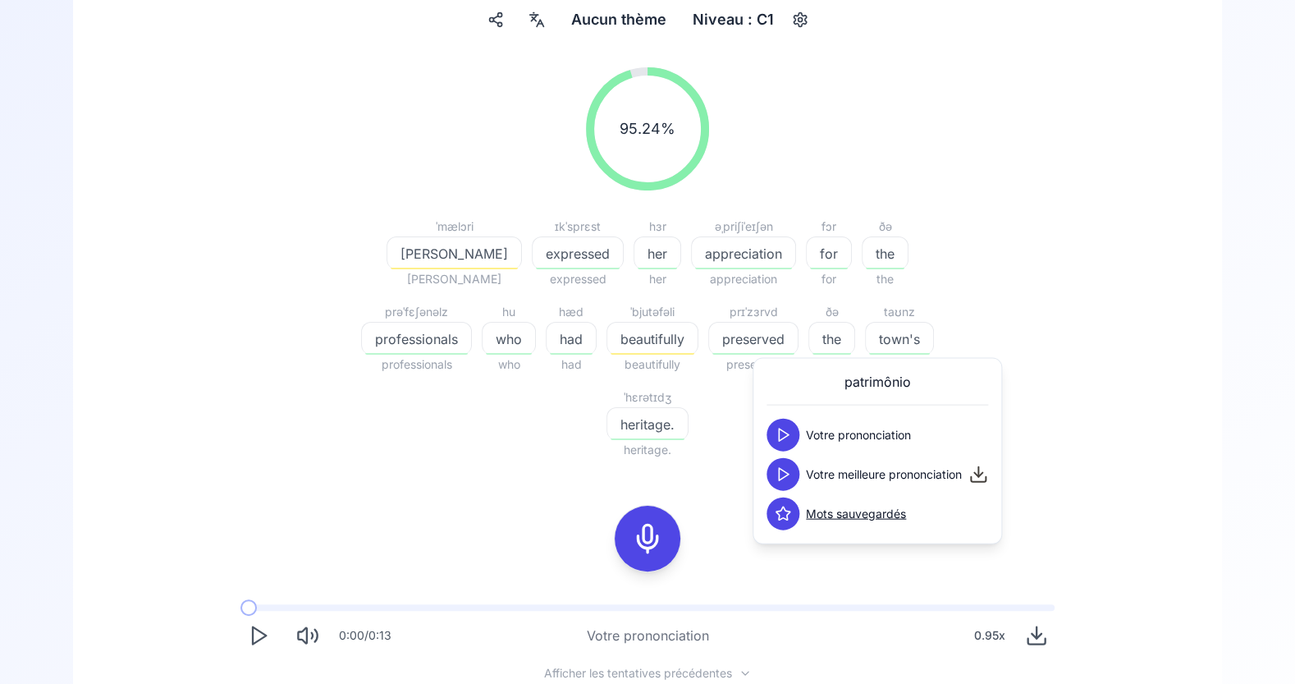
click at [785, 470] on polygon at bounding box center [784, 474] width 10 height 12
click at [785, 471] on polygon at bounding box center [784, 474] width 10 height 12
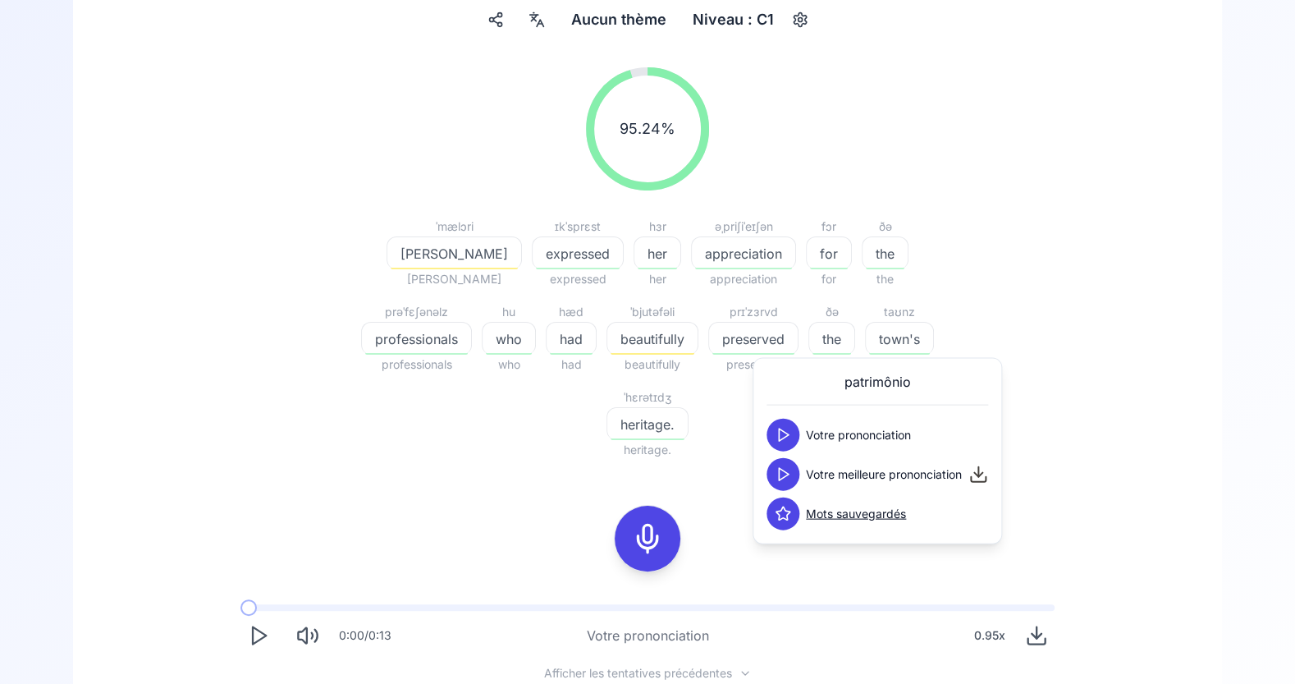
click at [607, 337] on span "beautifully" at bounding box center [652, 339] width 90 height 20
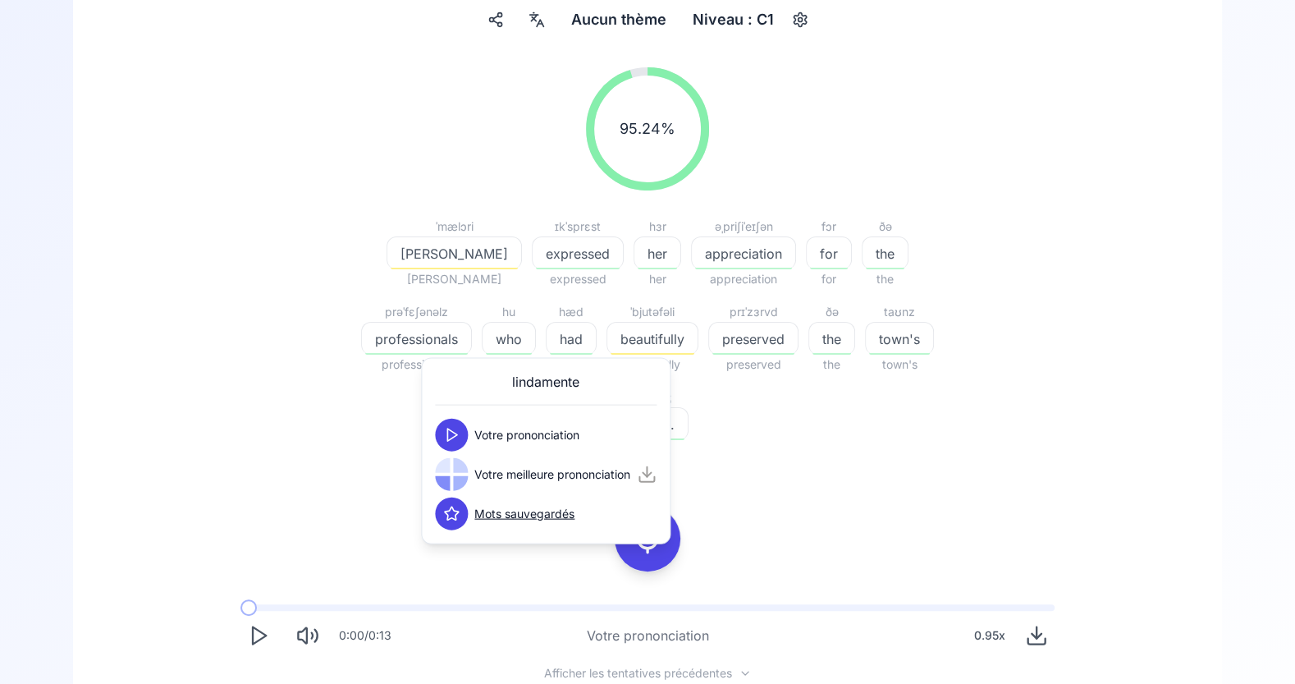
click at [458, 427] on icon at bounding box center [451, 435] width 16 height 16
click at [457, 468] on icon at bounding box center [451, 474] width 16 height 16
click at [456, 468] on icon at bounding box center [451, 474] width 16 height 16
click at [454, 466] on icon at bounding box center [451, 474] width 16 height 16
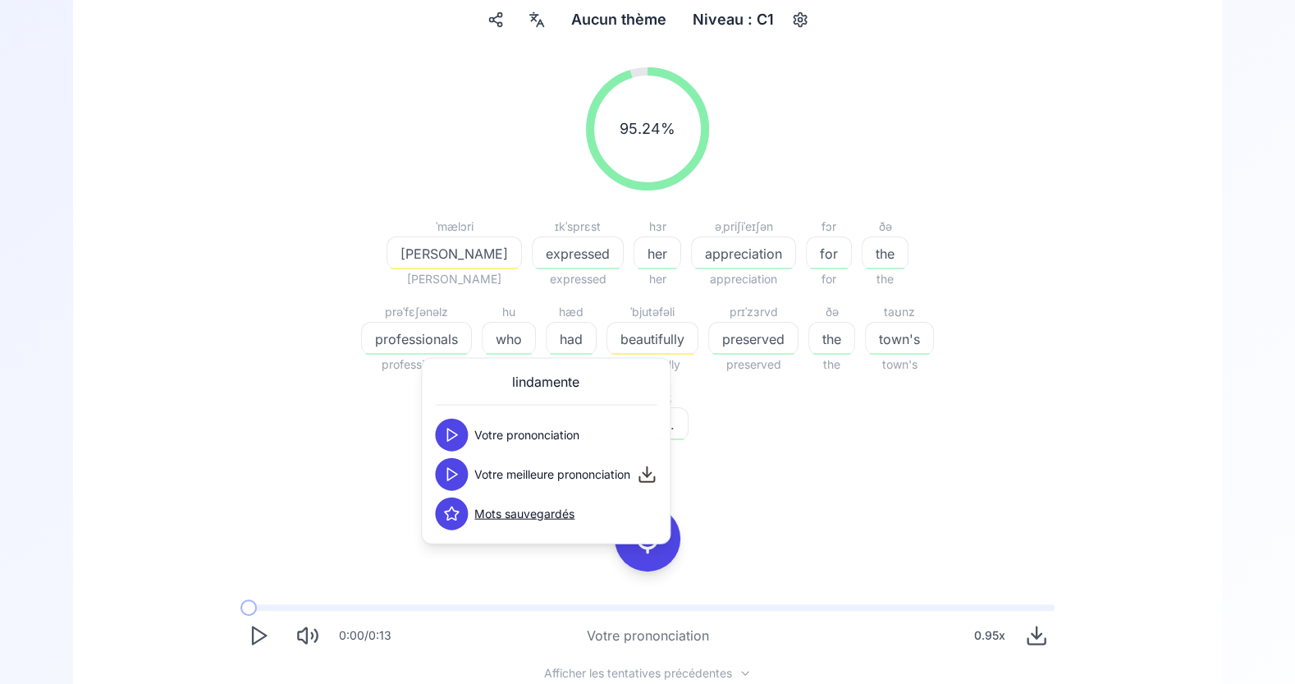
click at [894, 398] on div "95.24 % 95.24 % [PERSON_NAME] expressed expressed hɜr her her əˌpriʃiˈeɪʃən app…" at bounding box center [647, 424] width 1070 height 740
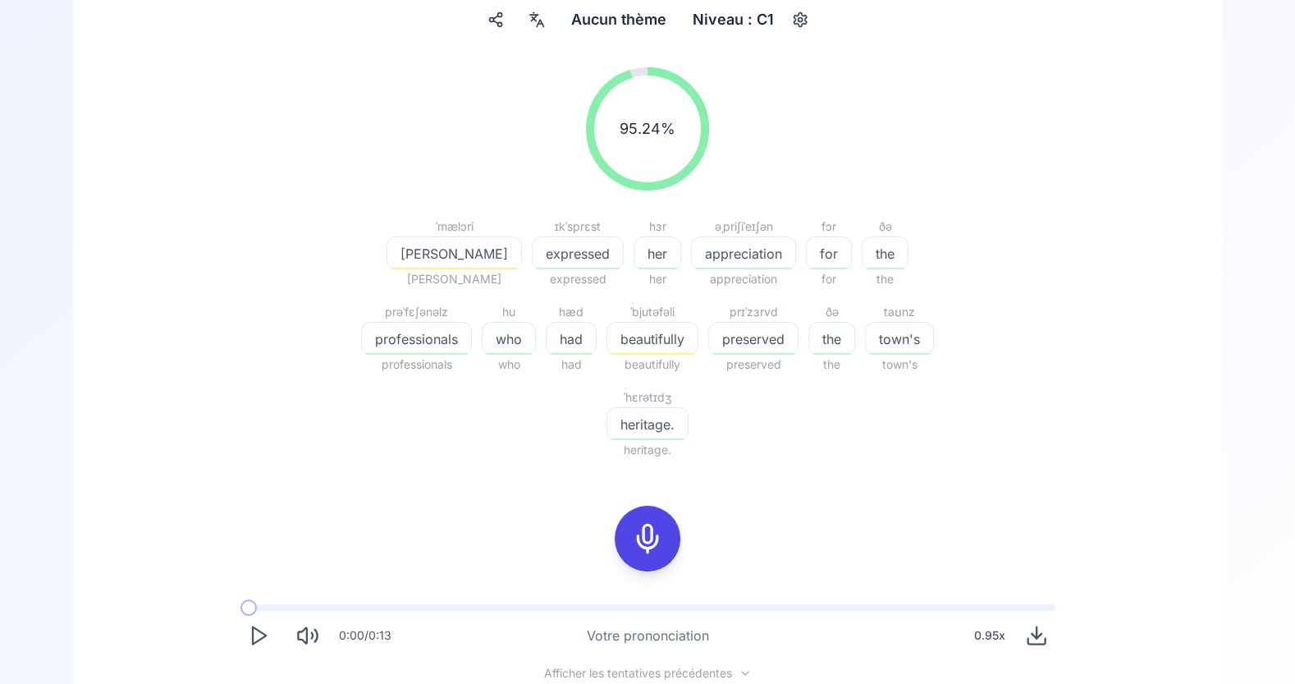
click at [651, 522] on icon at bounding box center [647, 538] width 33 height 33
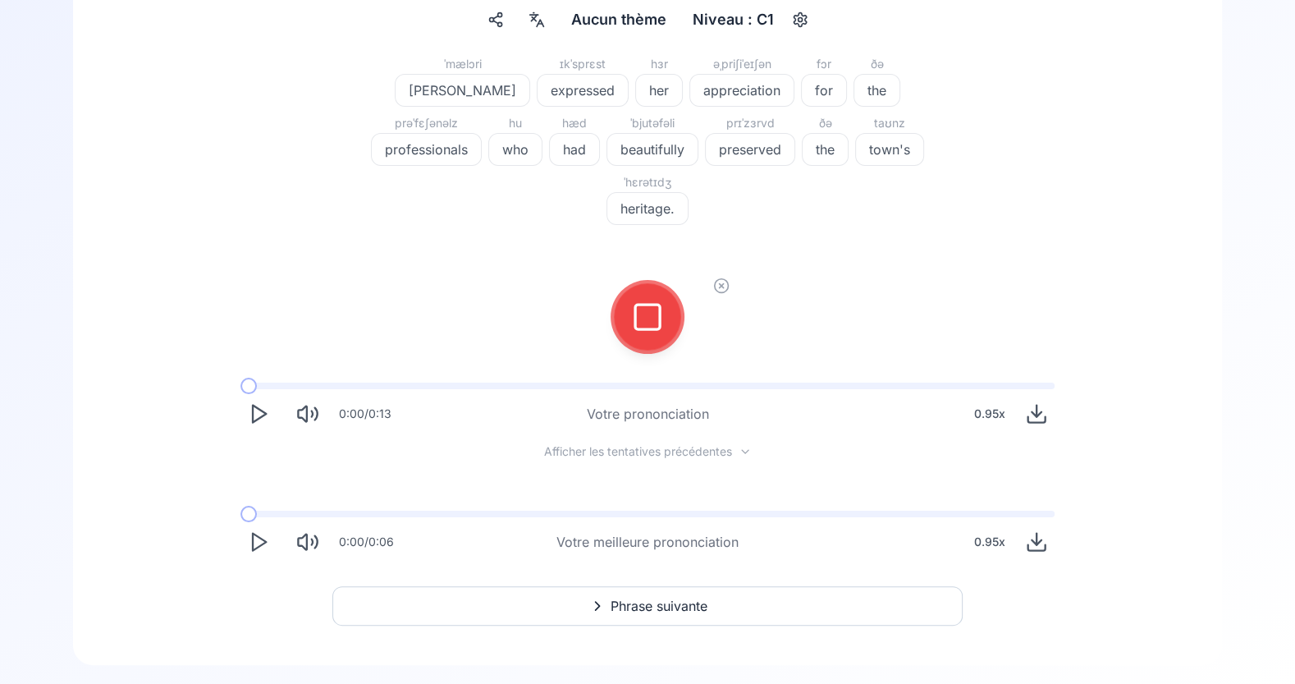
scroll to position [107, 0]
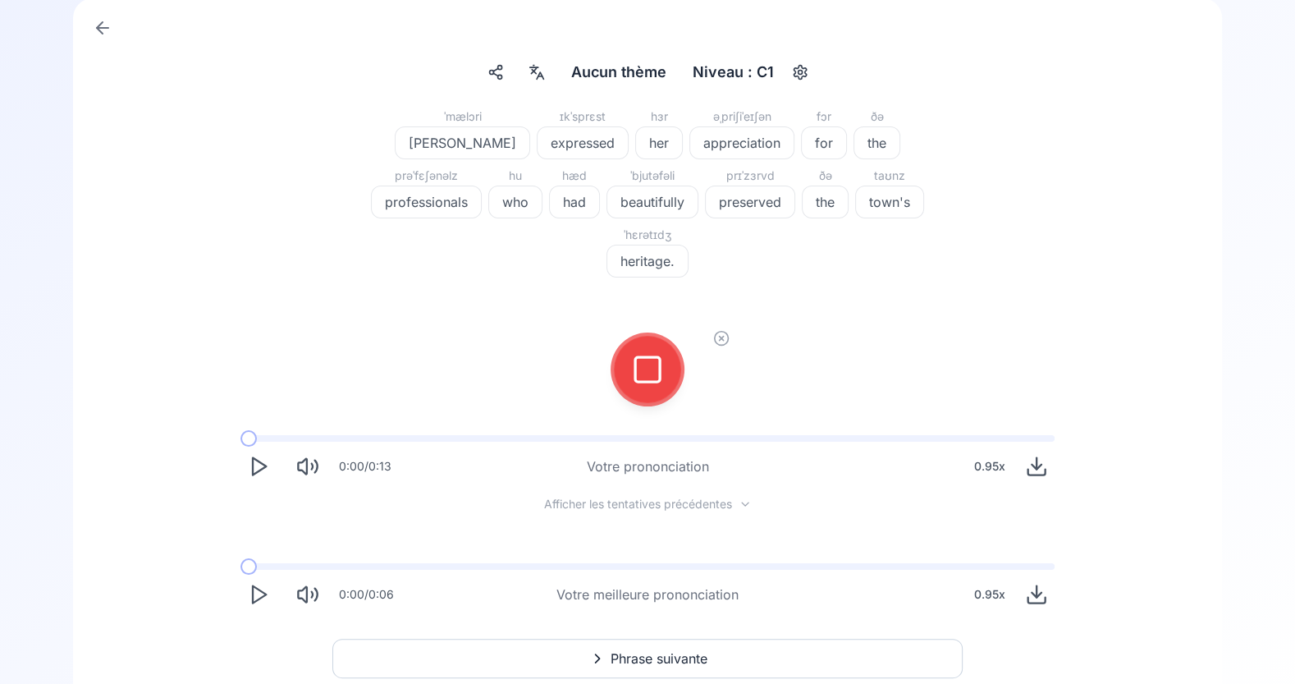
click at [649, 353] on icon at bounding box center [647, 369] width 33 height 33
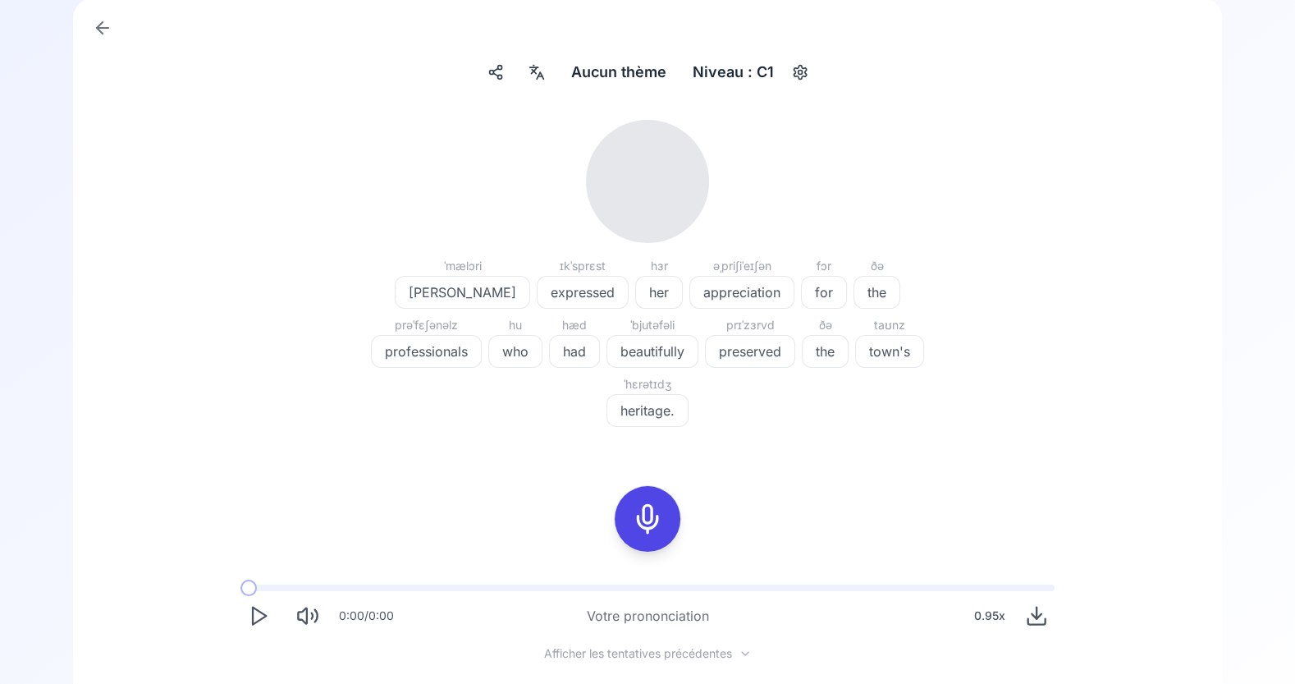
scroll to position [159, 0]
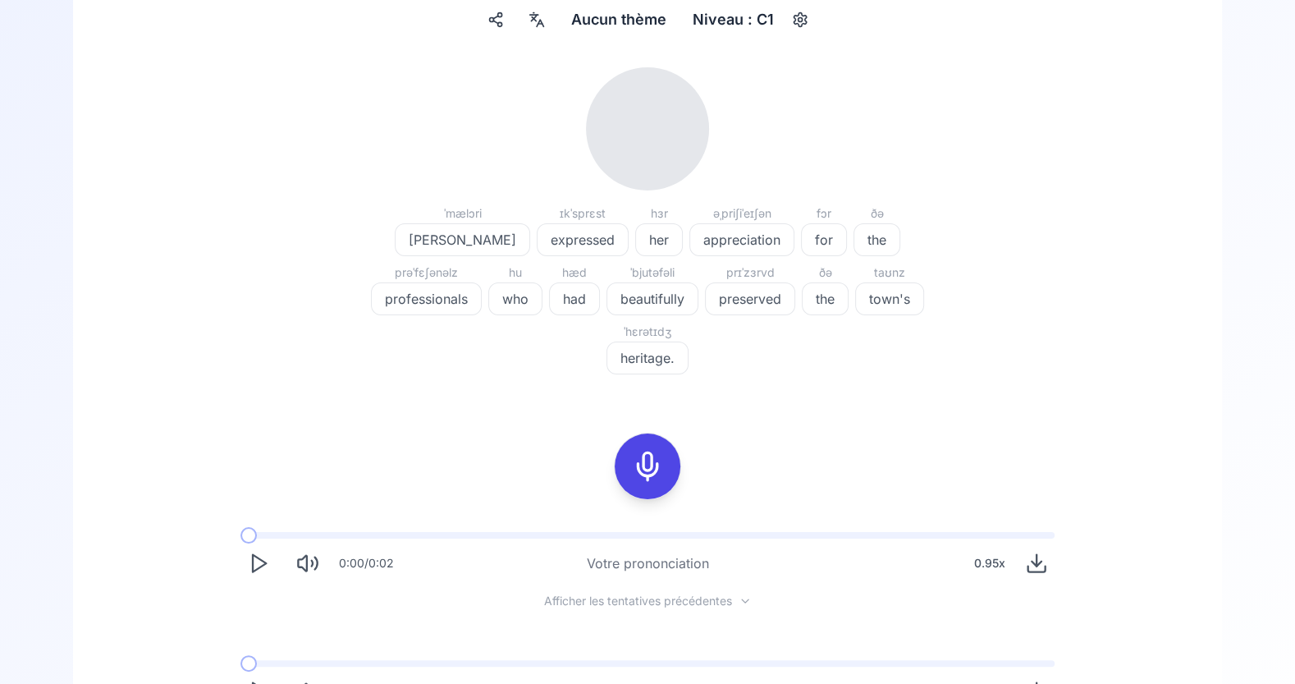
click at [654, 450] on icon at bounding box center [647, 466] width 33 height 33
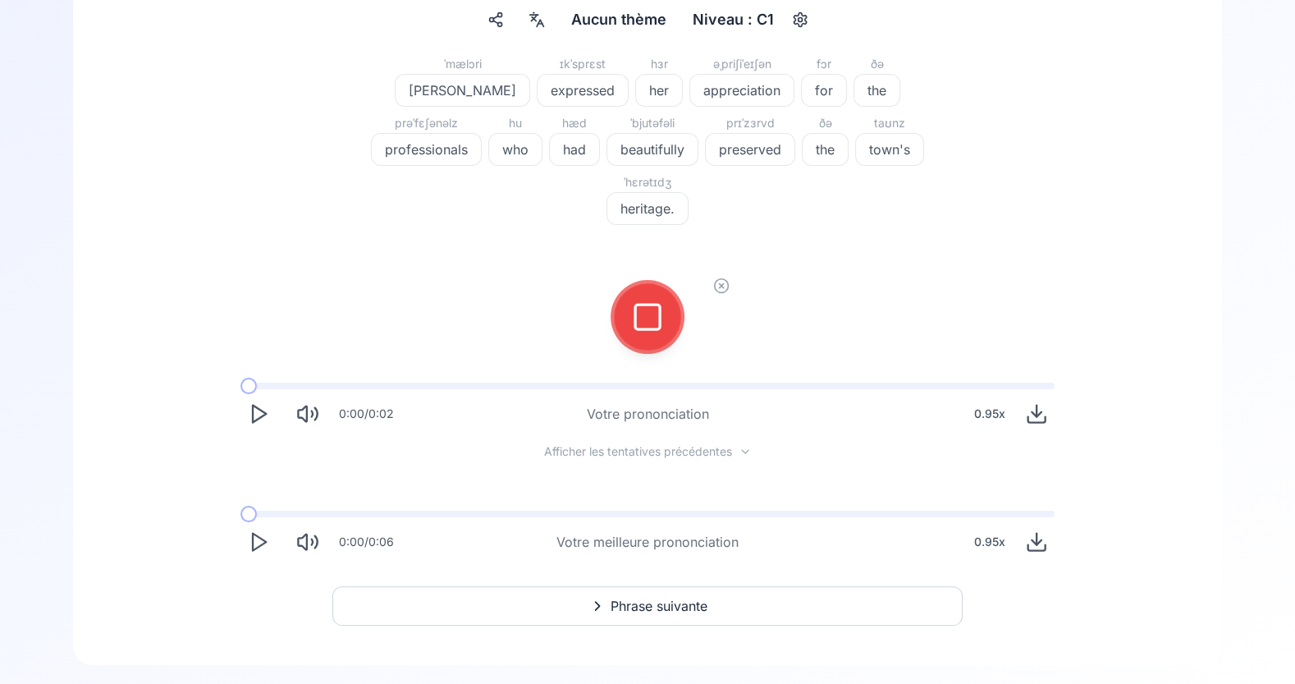
scroll to position [107, 0]
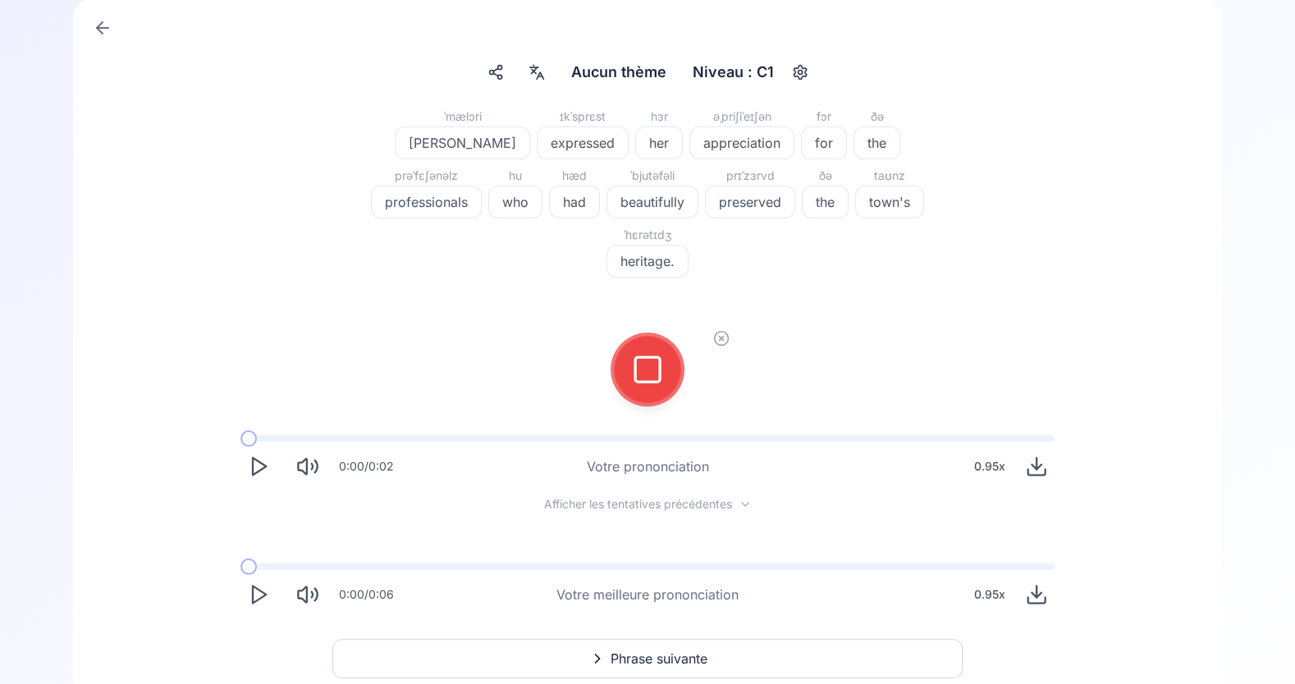
click at [649, 337] on div at bounding box center [647, 370] width 39 height 66
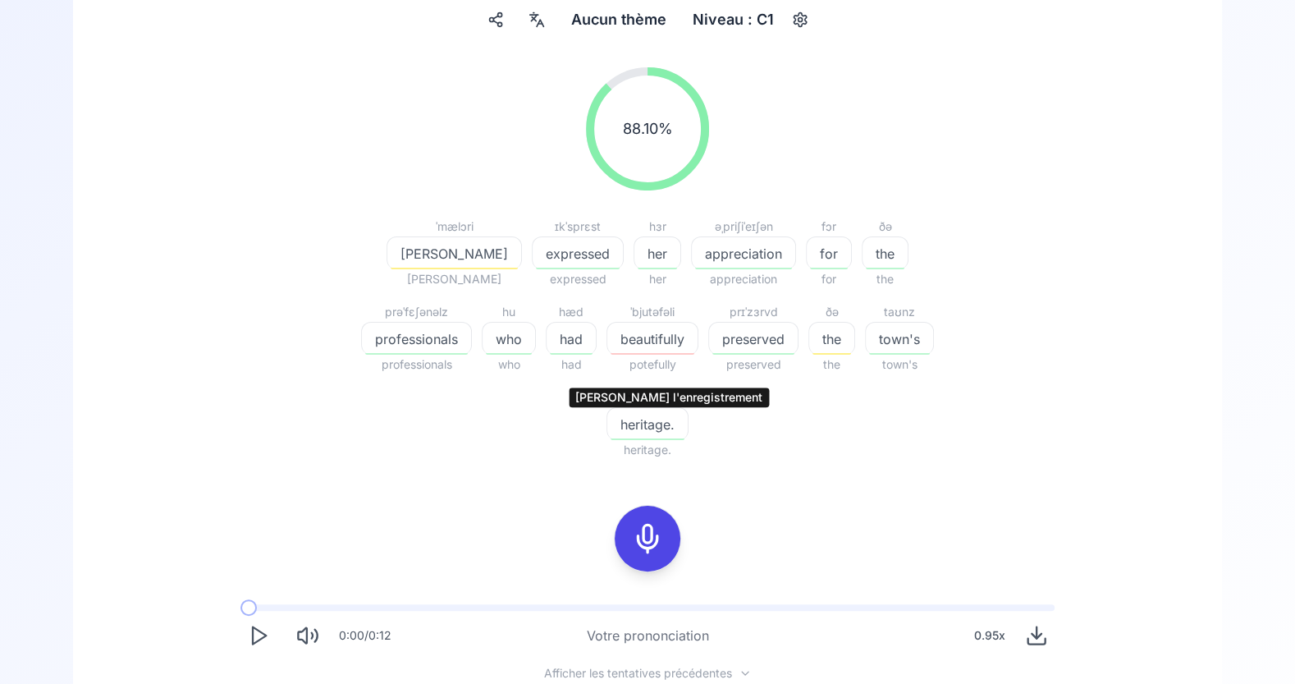
click at [639, 522] on icon at bounding box center [647, 538] width 33 height 33
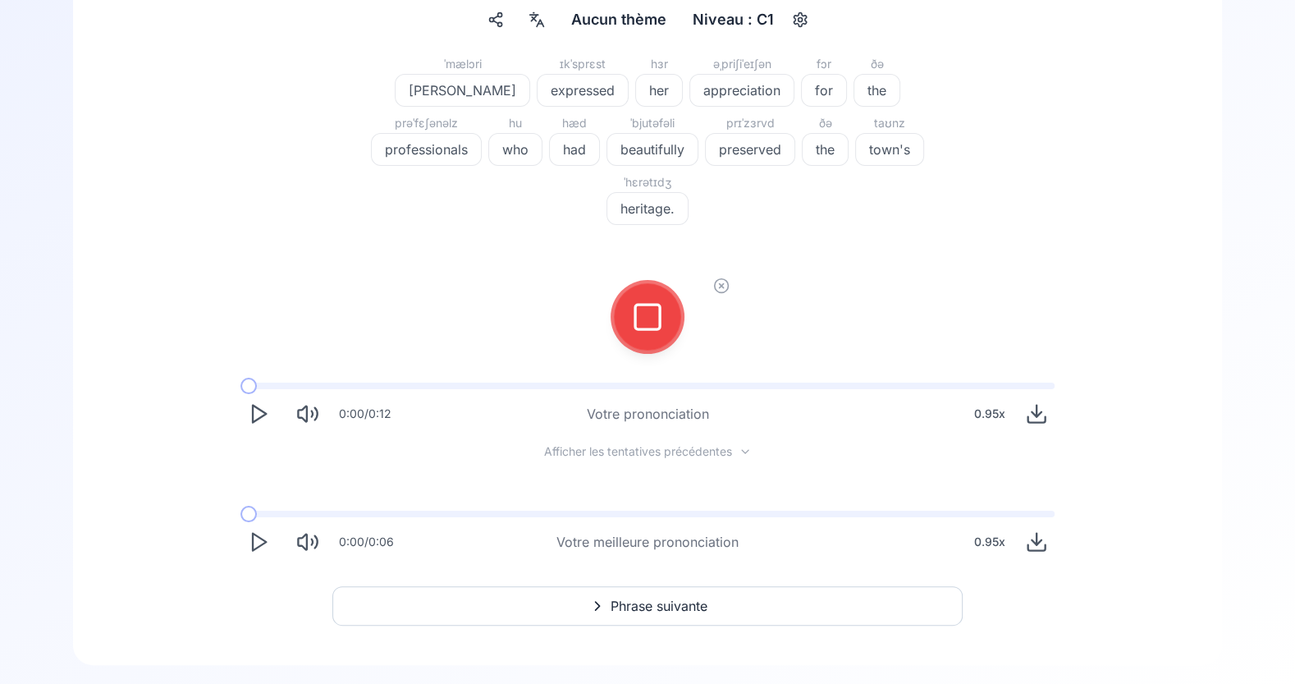
scroll to position [107, 0]
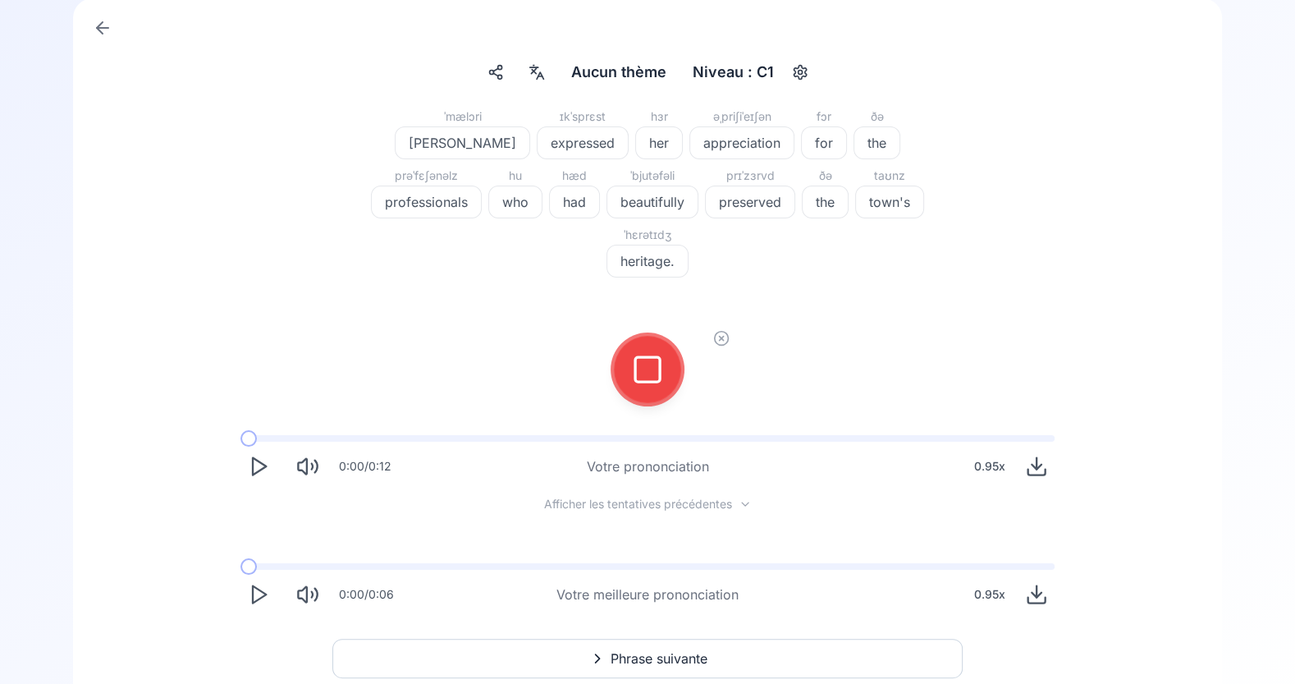
click at [650, 353] on icon at bounding box center [647, 369] width 33 height 33
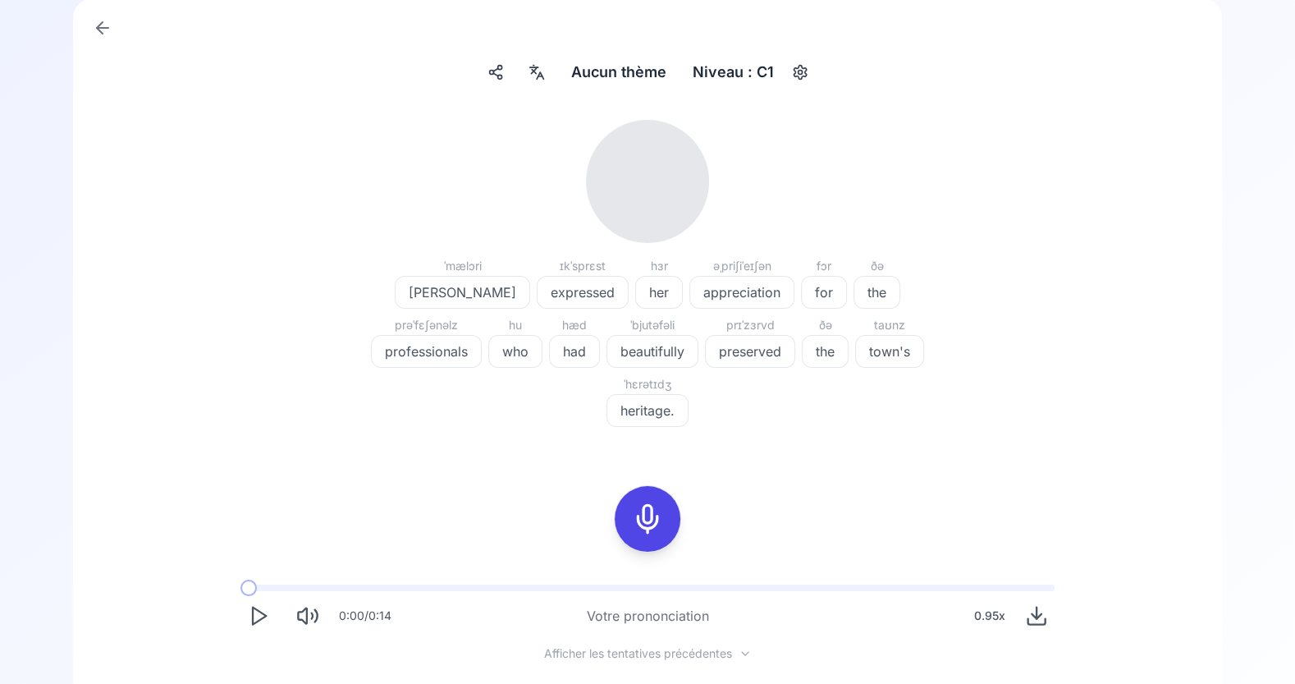
scroll to position [159, 0]
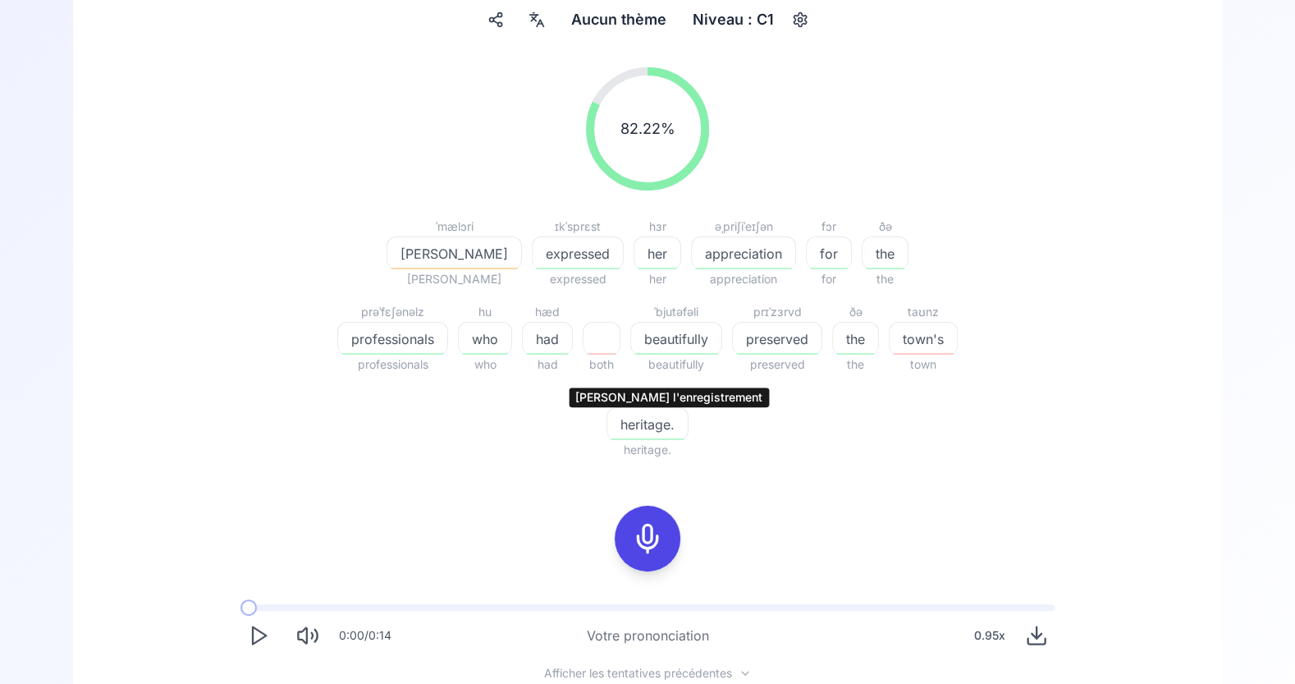
click at [647, 522] on icon at bounding box center [647, 538] width 33 height 33
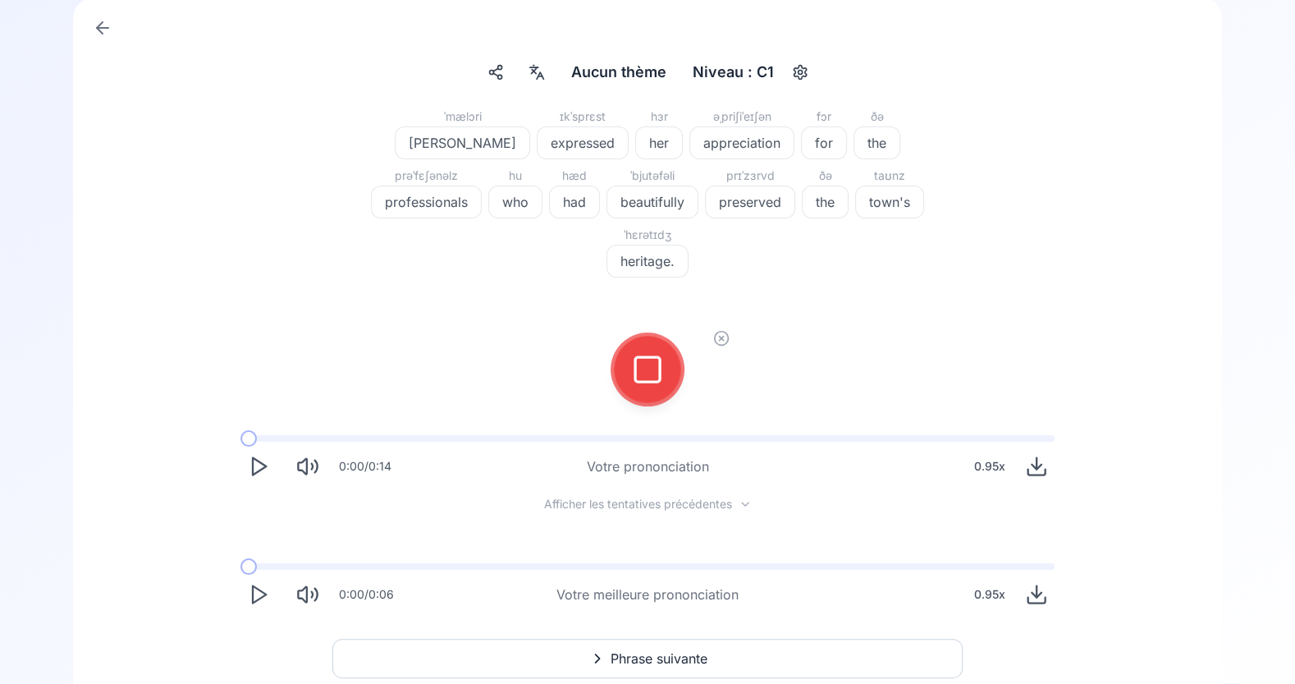
click at [646, 353] on icon at bounding box center [647, 369] width 33 height 33
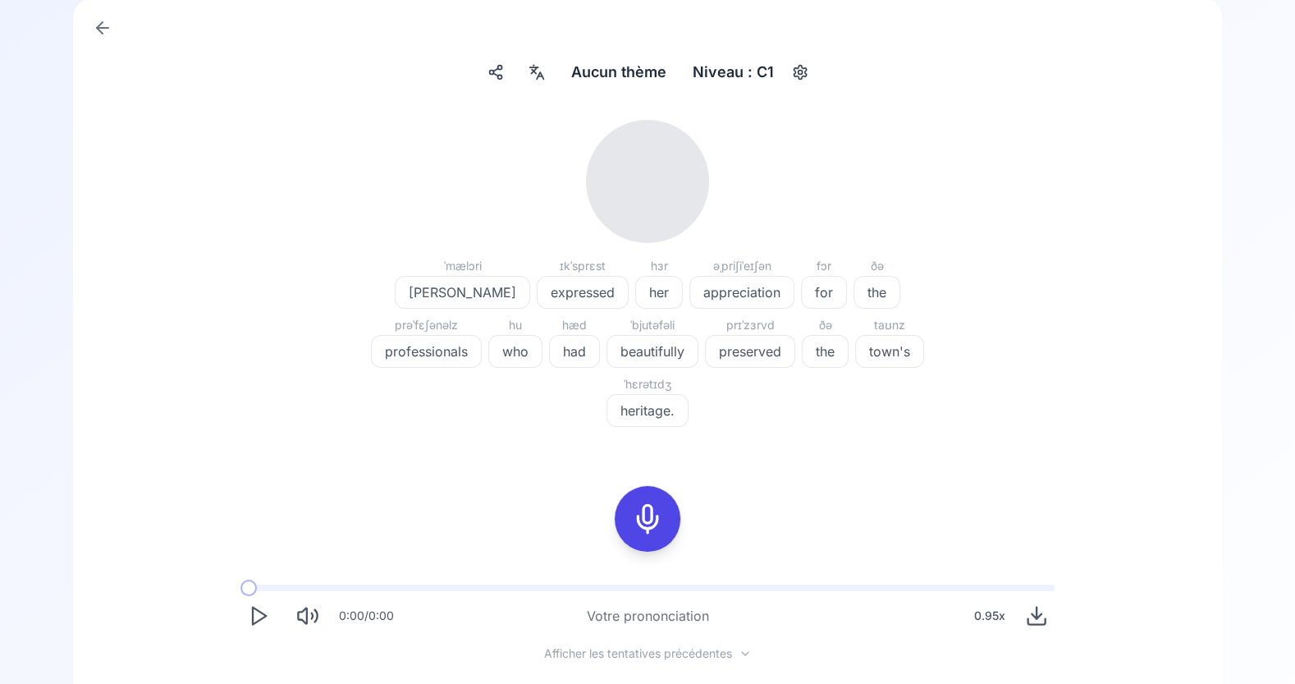
scroll to position [159, 0]
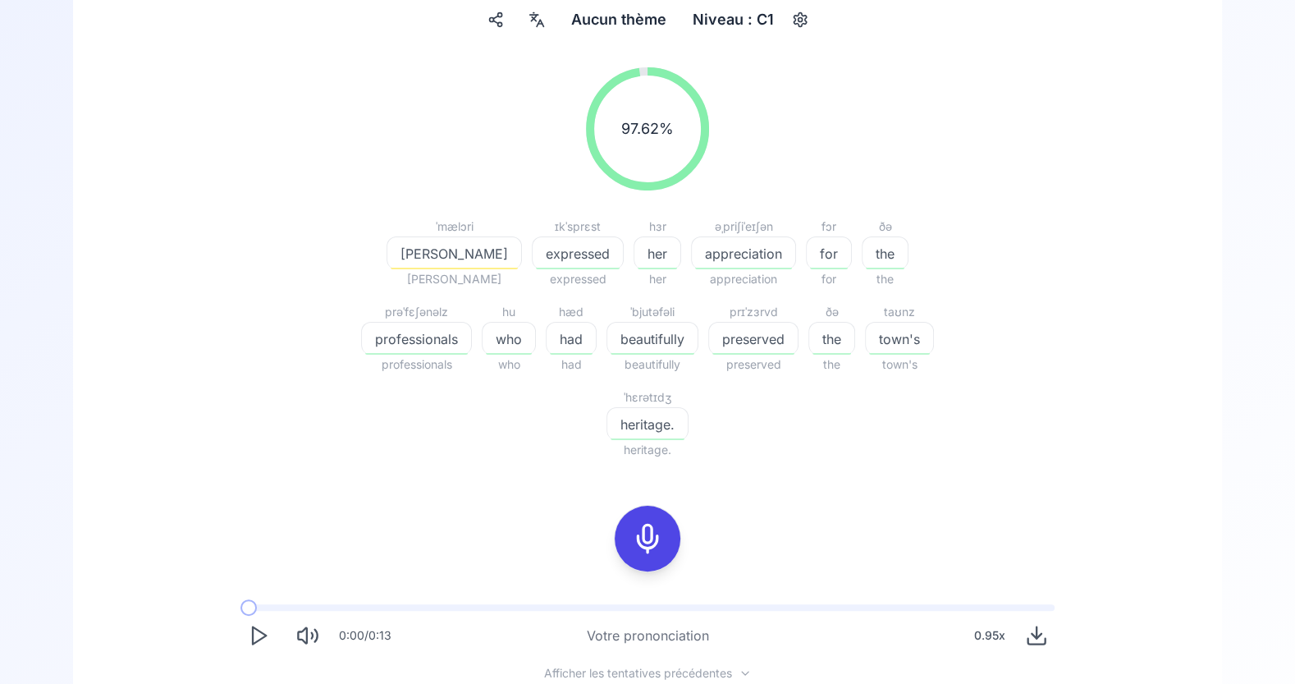
click at [258, 624] on icon "Play" at bounding box center [258, 635] width 23 height 23
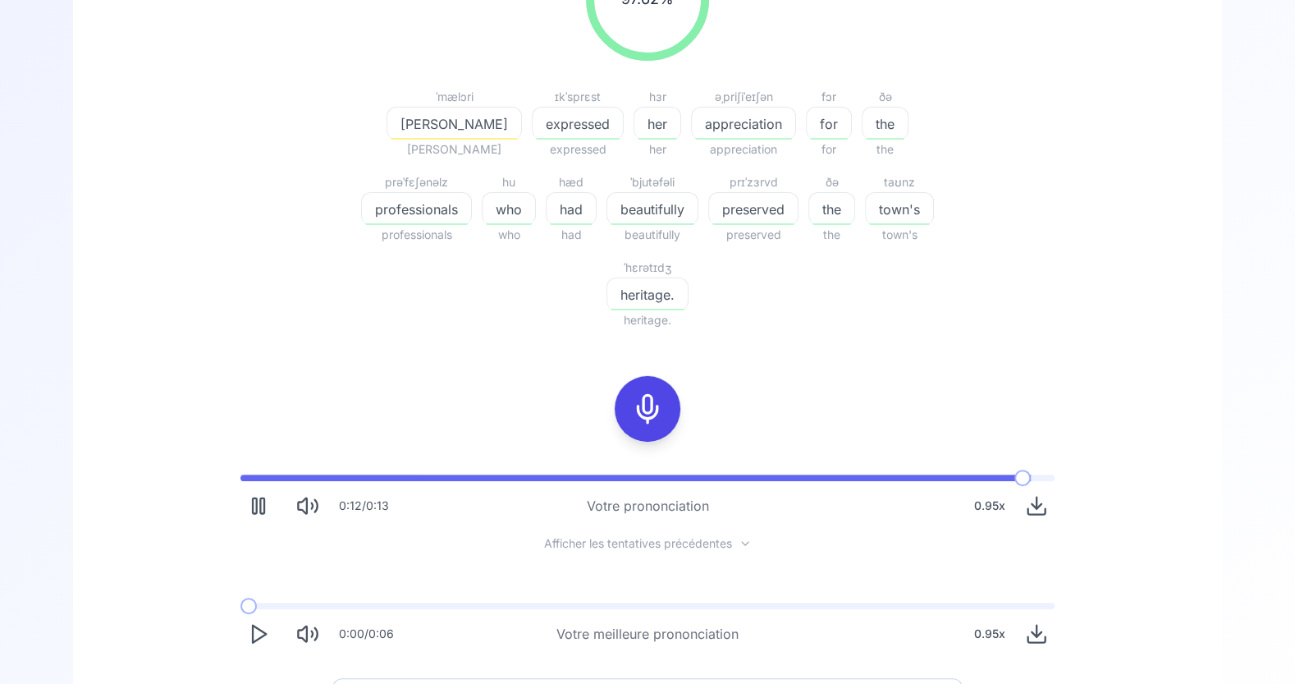
scroll to position [302, 0]
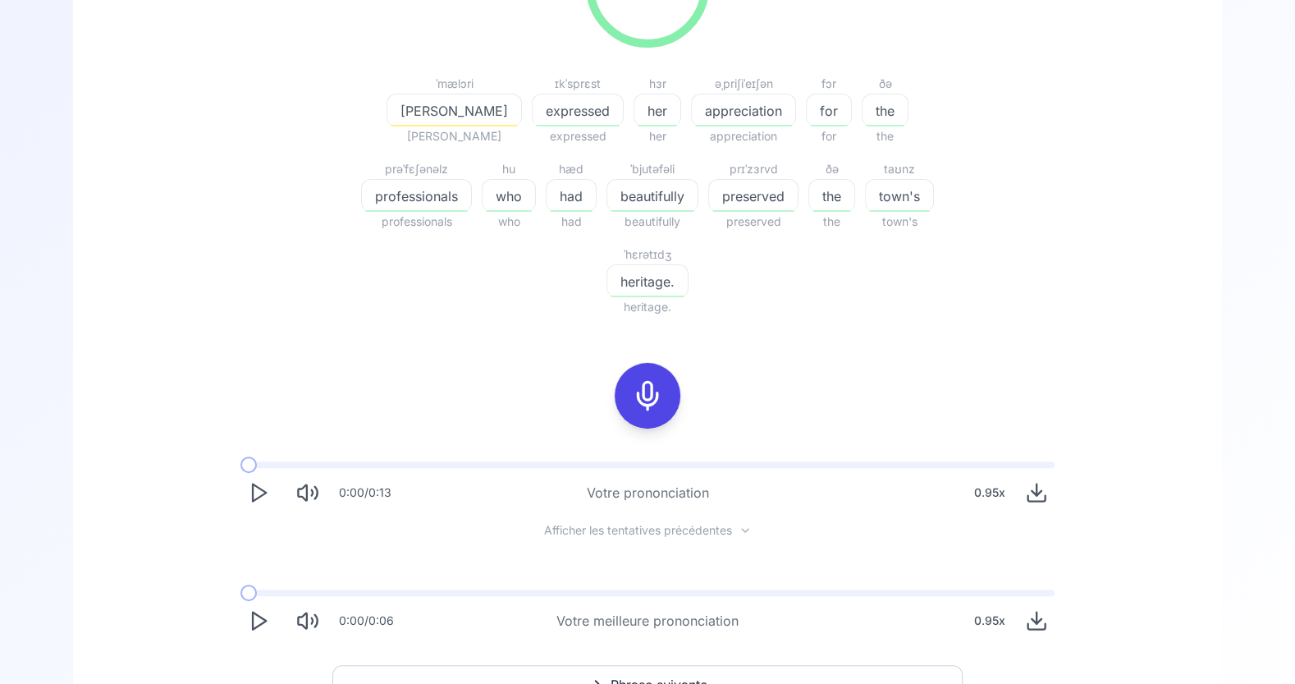
click at [254, 609] on icon "Play" at bounding box center [258, 620] width 23 height 23
click at [723, 666] on button "Phrase suivante" at bounding box center [647, 685] width 630 height 39
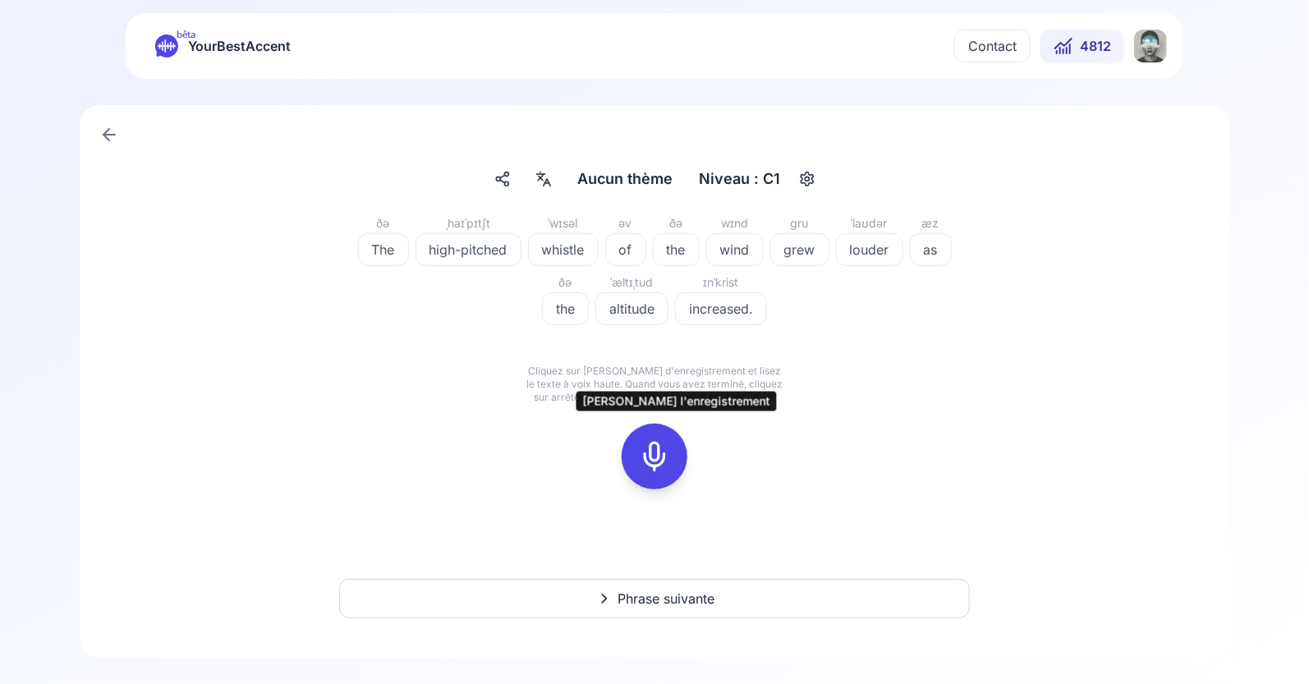
click at [655, 456] on icon at bounding box center [654, 456] width 33 height 33
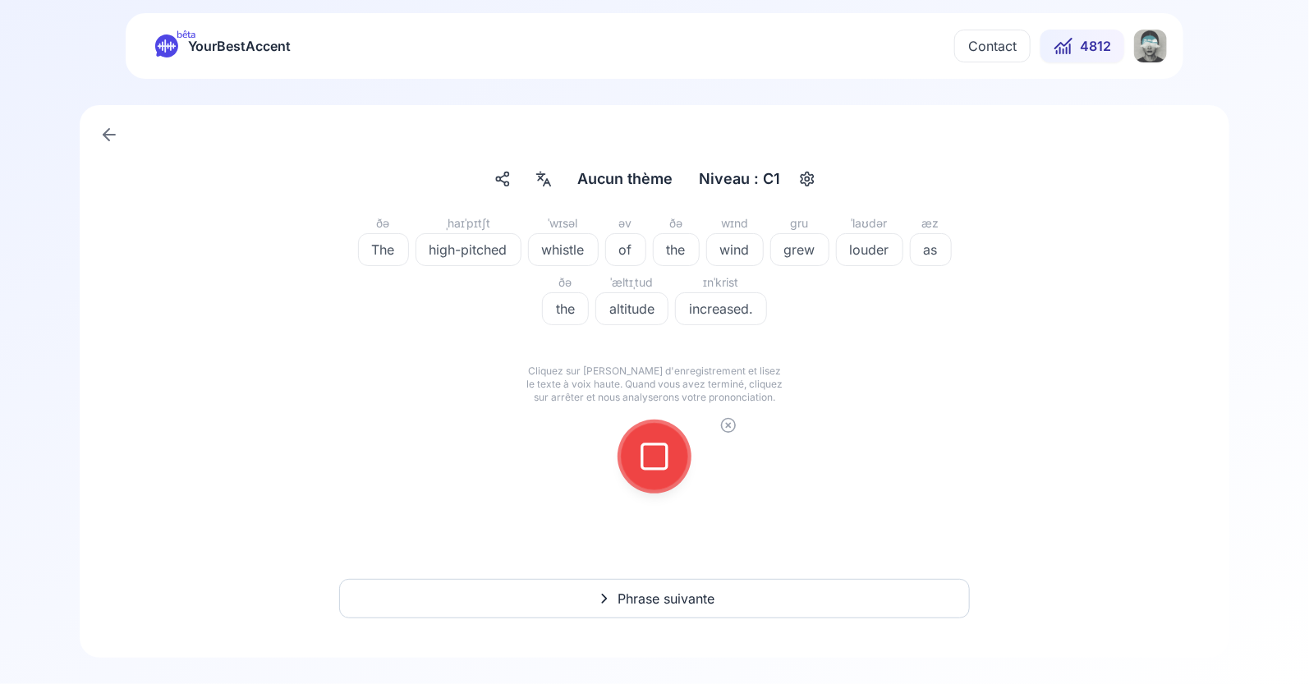
click at [655, 449] on icon at bounding box center [654, 456] width 33 height 33
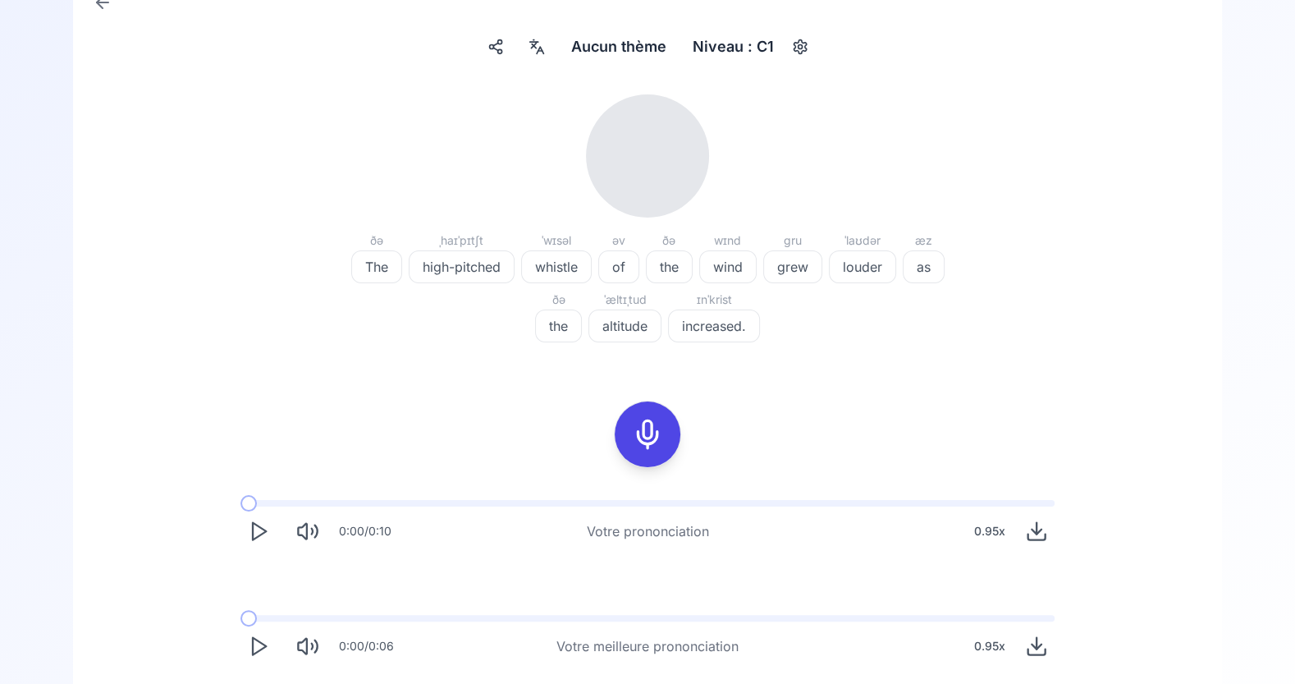
scroll to position [129, 0]
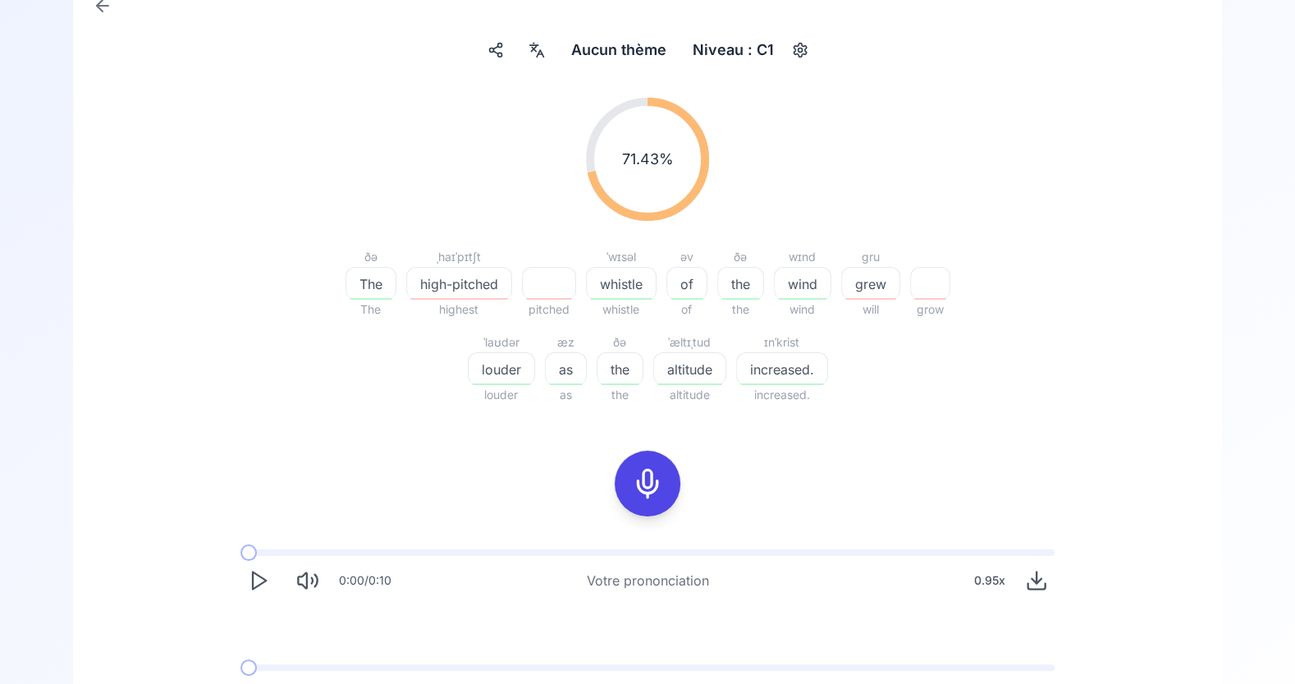
click at [460, 289] on span "high-pitched" at bounding box center [459, 284] width 104 height 20
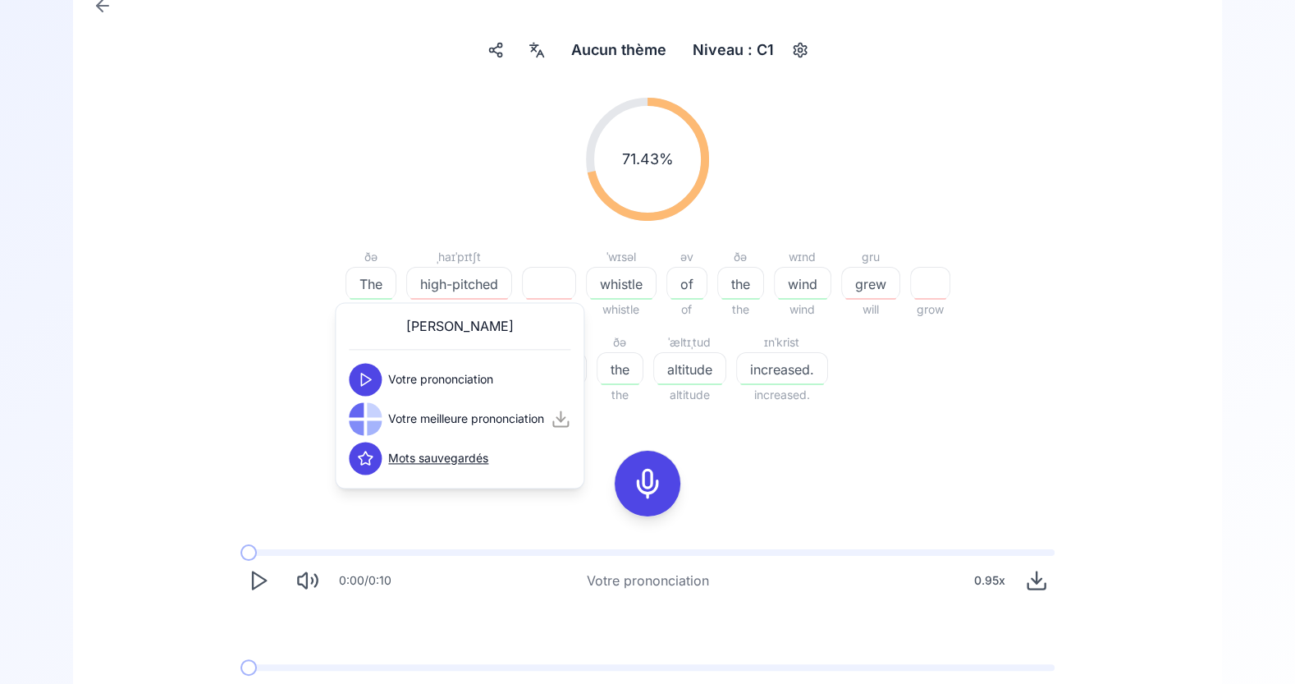
click at [367, 381] on polygon at bounding box center [366, 380] width 10 height 12
click at [364, 420] on icon at bounding box center [365, 418] width 16 height 16
click at [361, 422] on polygon at bounding box center [366, 419] width 10 height 12
click at [804, 50] on icon "button" at bounding box center [800, 51] width 12 height 14
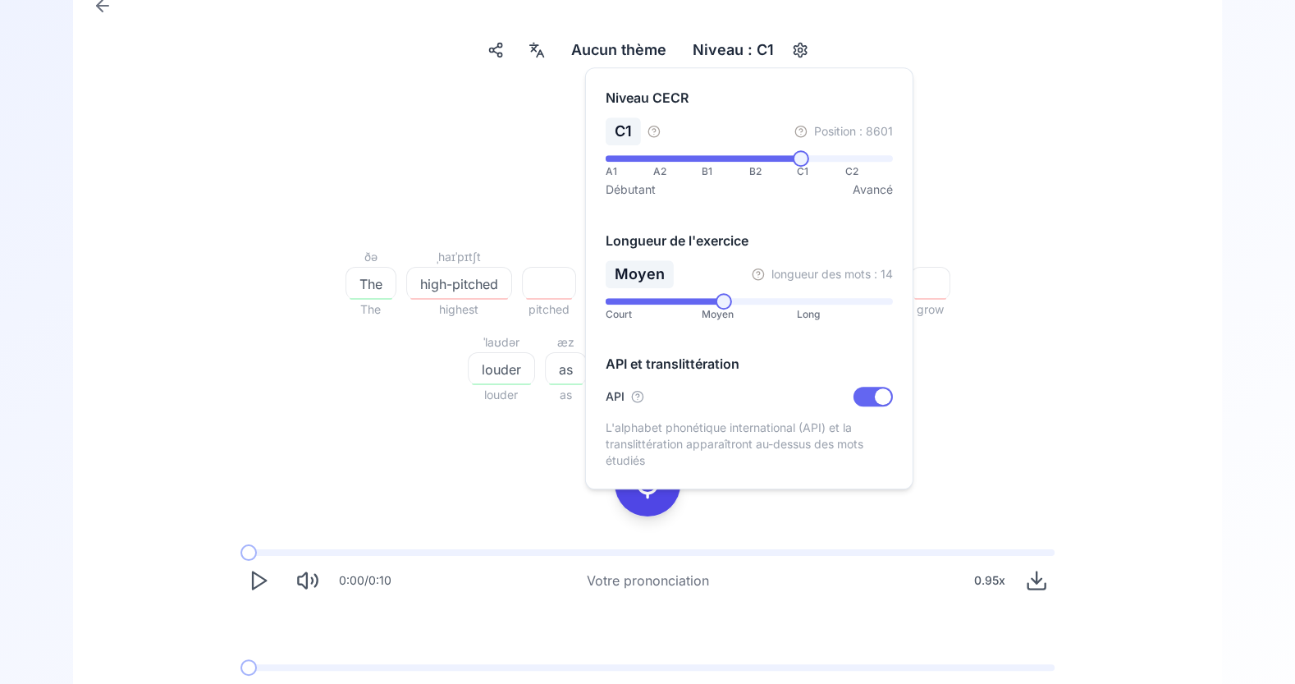
click at [873, 78] on div "Niveau CECR C1 Position : 8601 A1 A2 B1 B2 C1 C2 Débutant Avancé Longueur de l'…" at bounding box center [749, 278] width 328 height 422
click at [894, 53] on div "Aucun thème Aucun thème Niveau : C1" at bounding box center [648, 50] width 1084 height 30
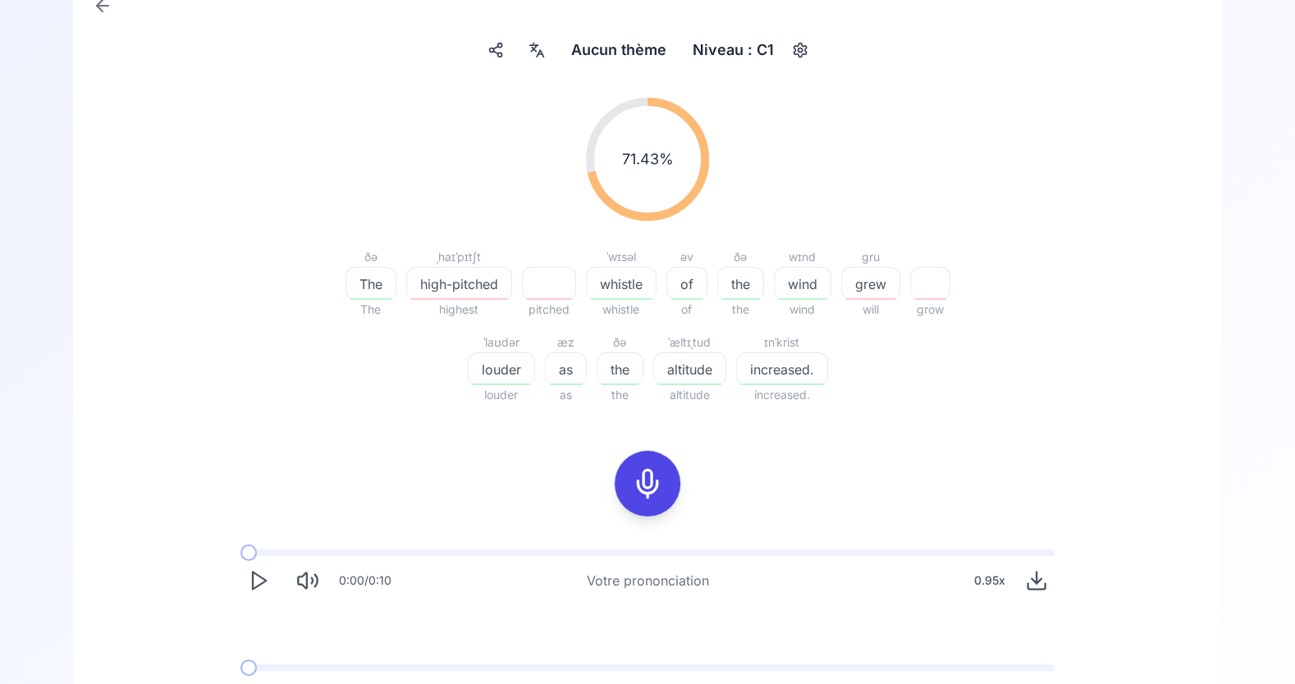
click at [528, 48] on icon at bounding box center [537, 50] width 20 height 16
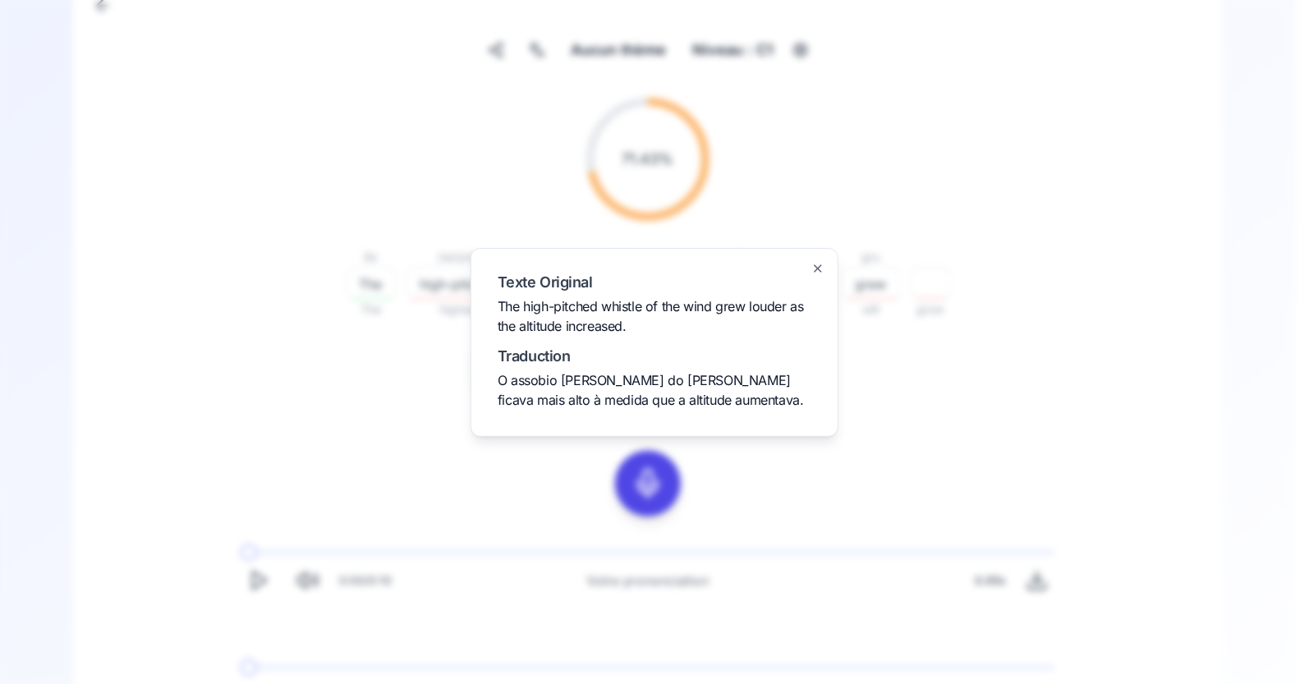
click at [812, 262] on icon "button" at bounding box center [817, 268] width 13 height 13
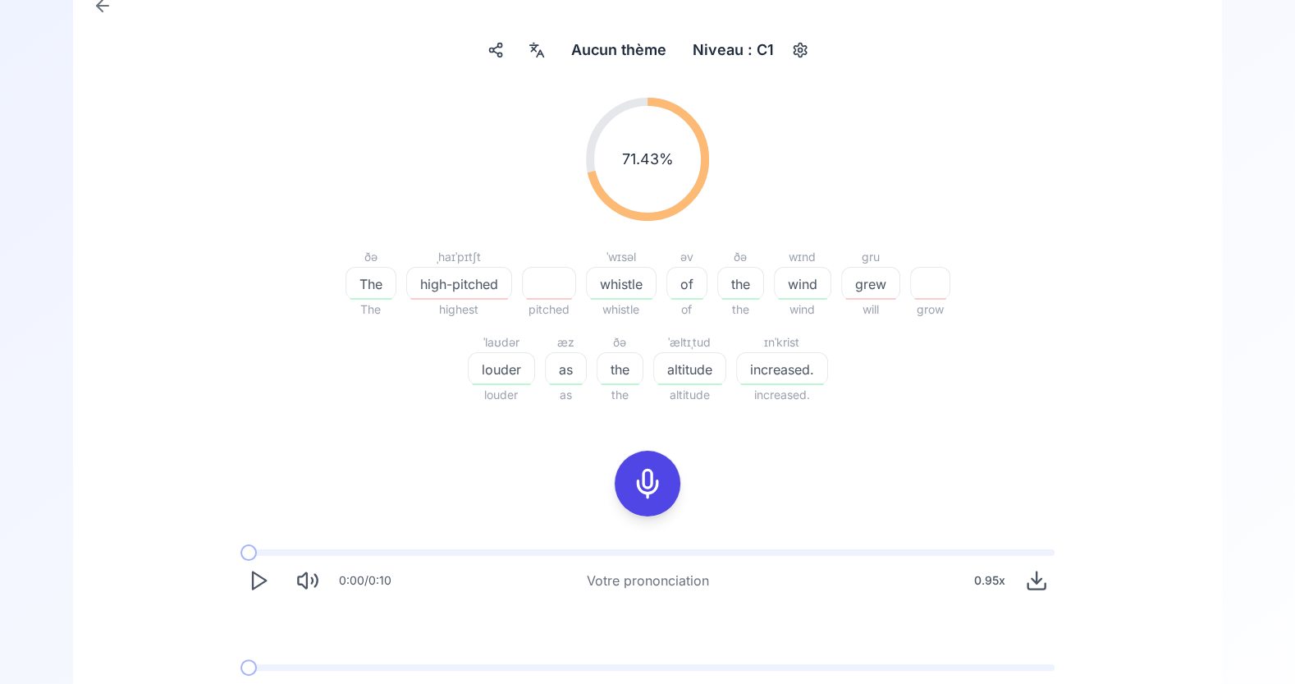
click at [647, 477] on icon at bounding box center [647, 483] width 33 height 33
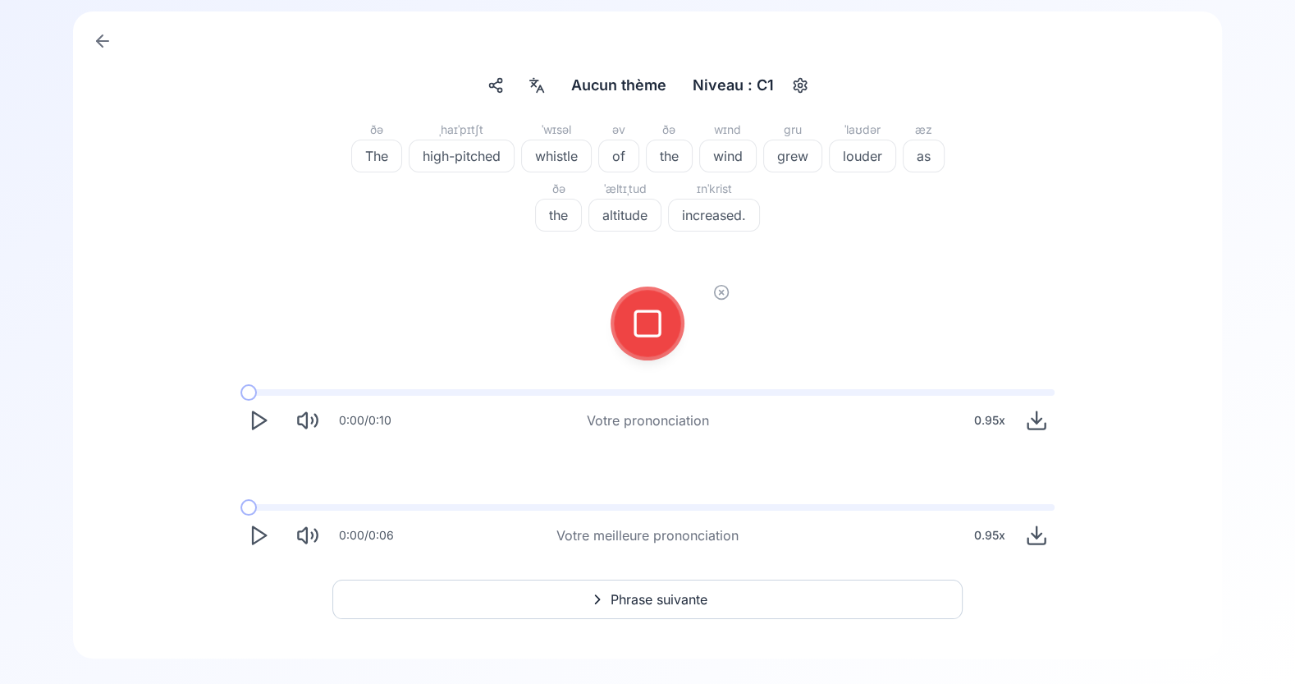
click at [656, 314] on icon at bounding box center [647, 323] width 33 height 33
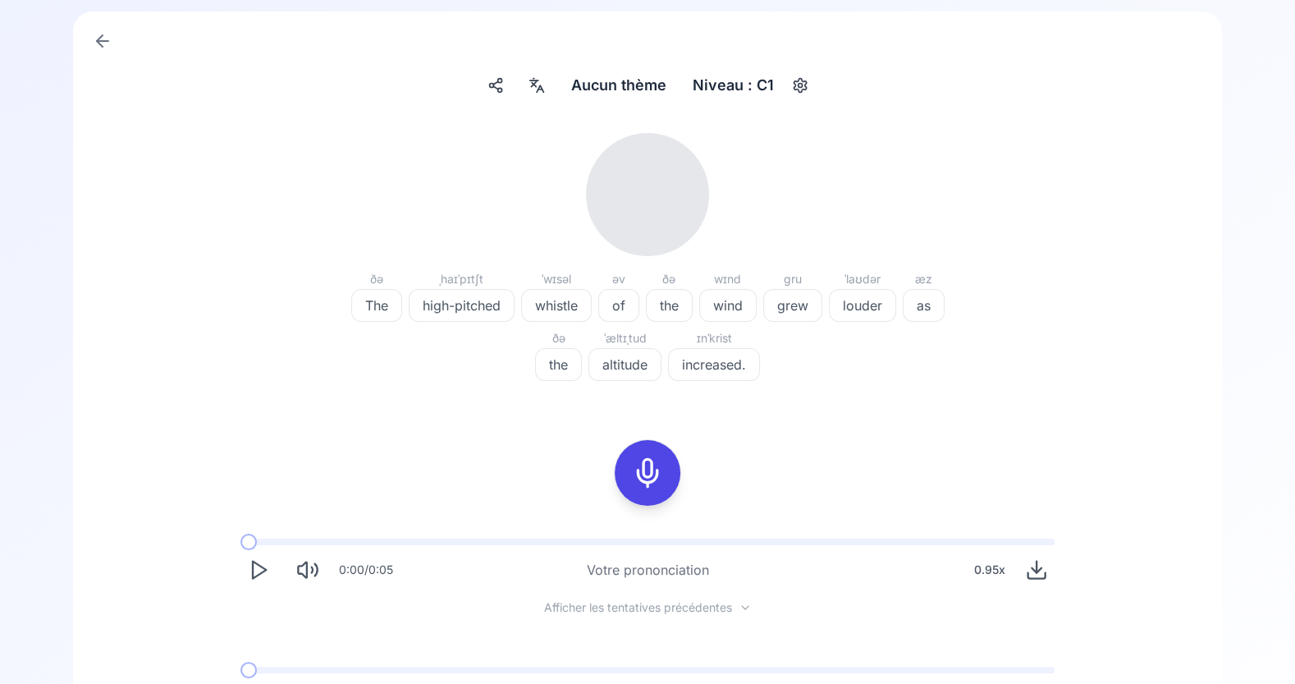
scroll to position [129, 0]
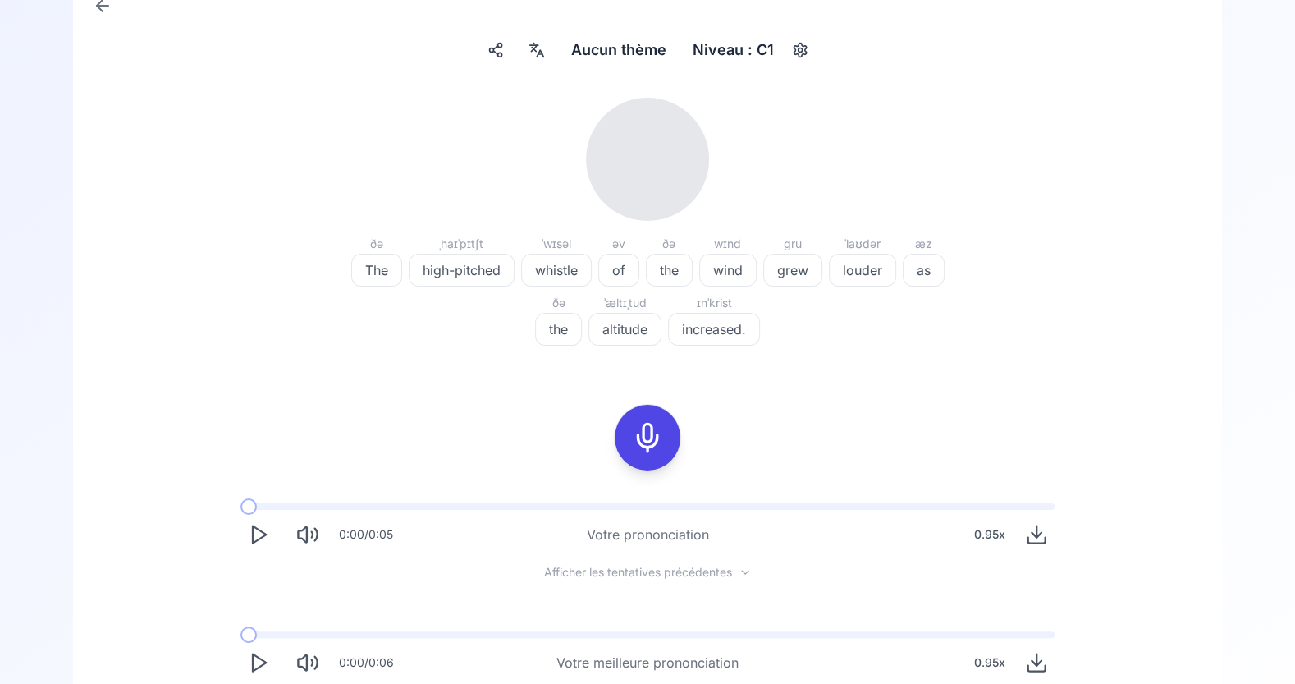
click at [645, 438] on icon at bounding box center [647, 437] width 33 height 33
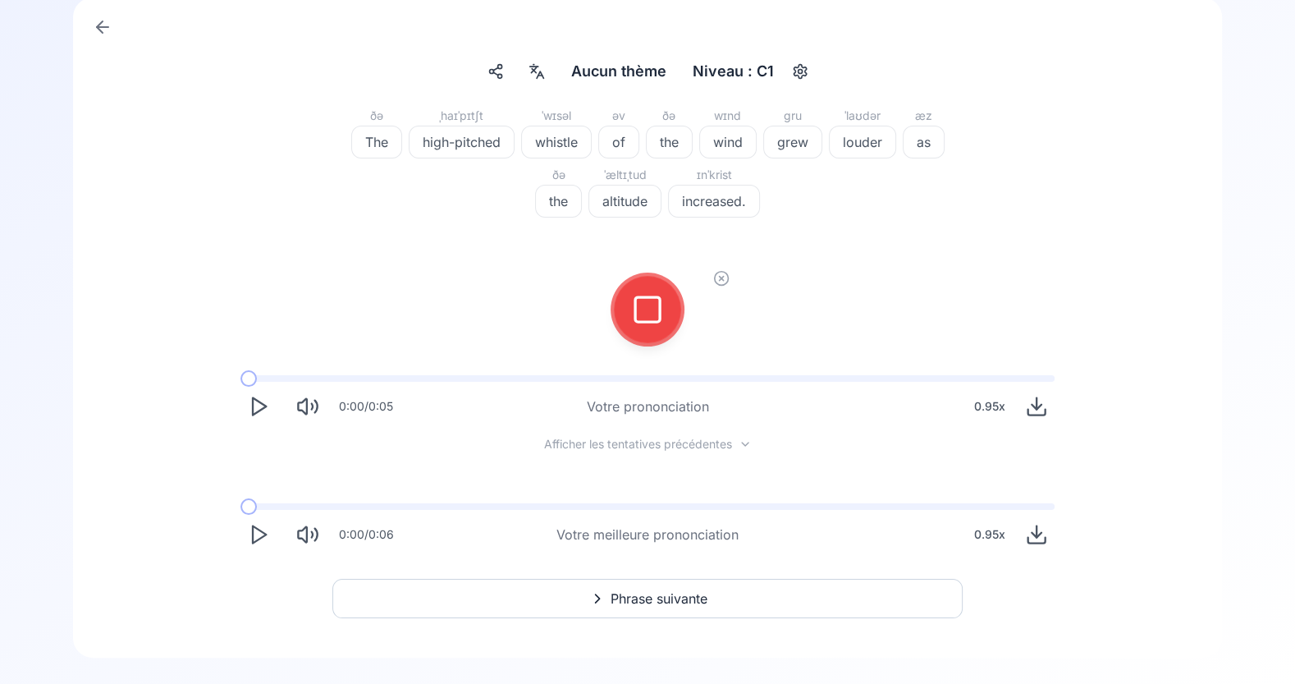
scroll to position [107, 0]
click at [655, 314] on icon at bounding box center [647, 310] width 33 height 33
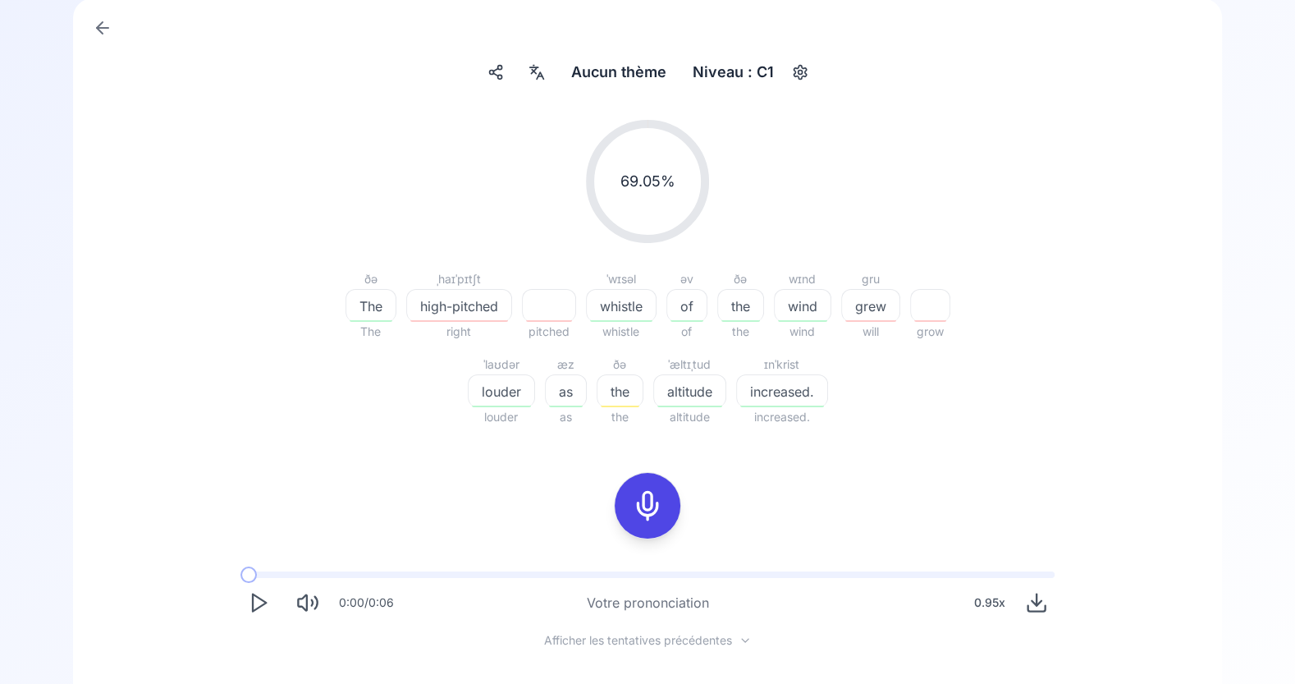
click at [258, 535] on div "69.05 % 69.05 % ðə The The ˌhaɪˈpɪtʃt high-pitched right pitched ˈwɪsəl whistle…" at bounding box center [647, 434] width 1070 height 655
click at [256, 605] on icon "Play" at bounding box center [258, 602] width 23 height 23
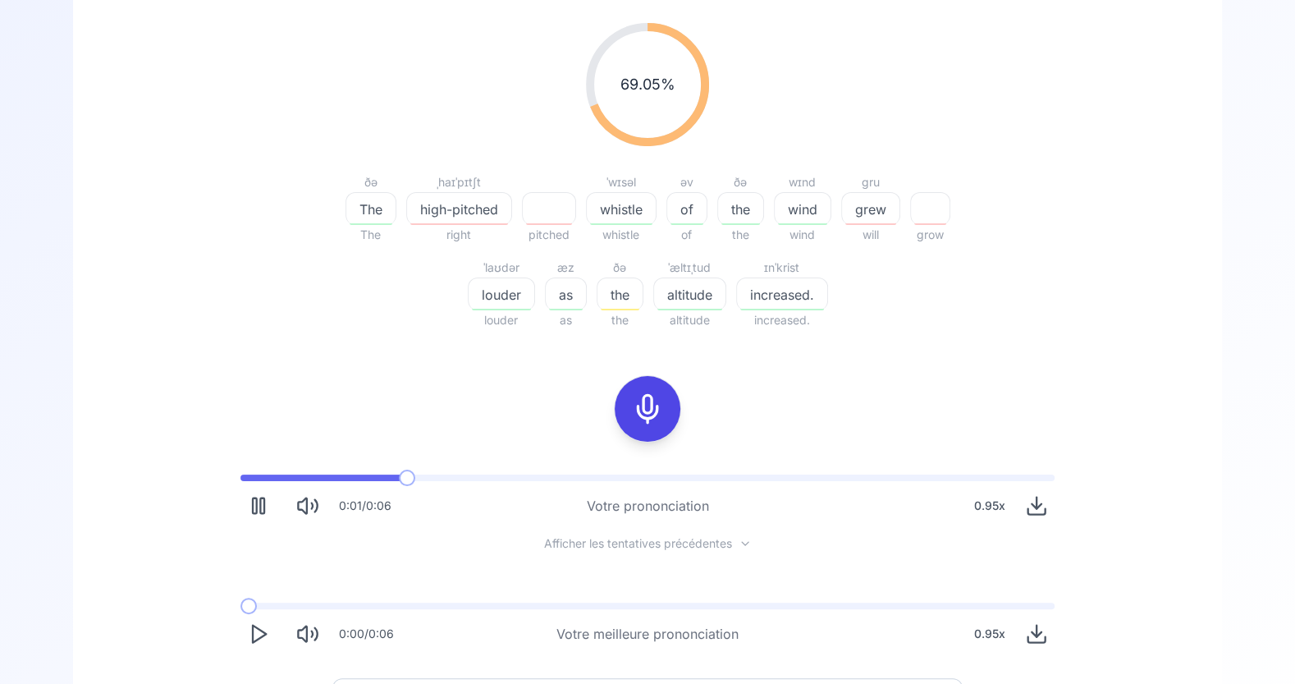
scroll to position [295, 0]
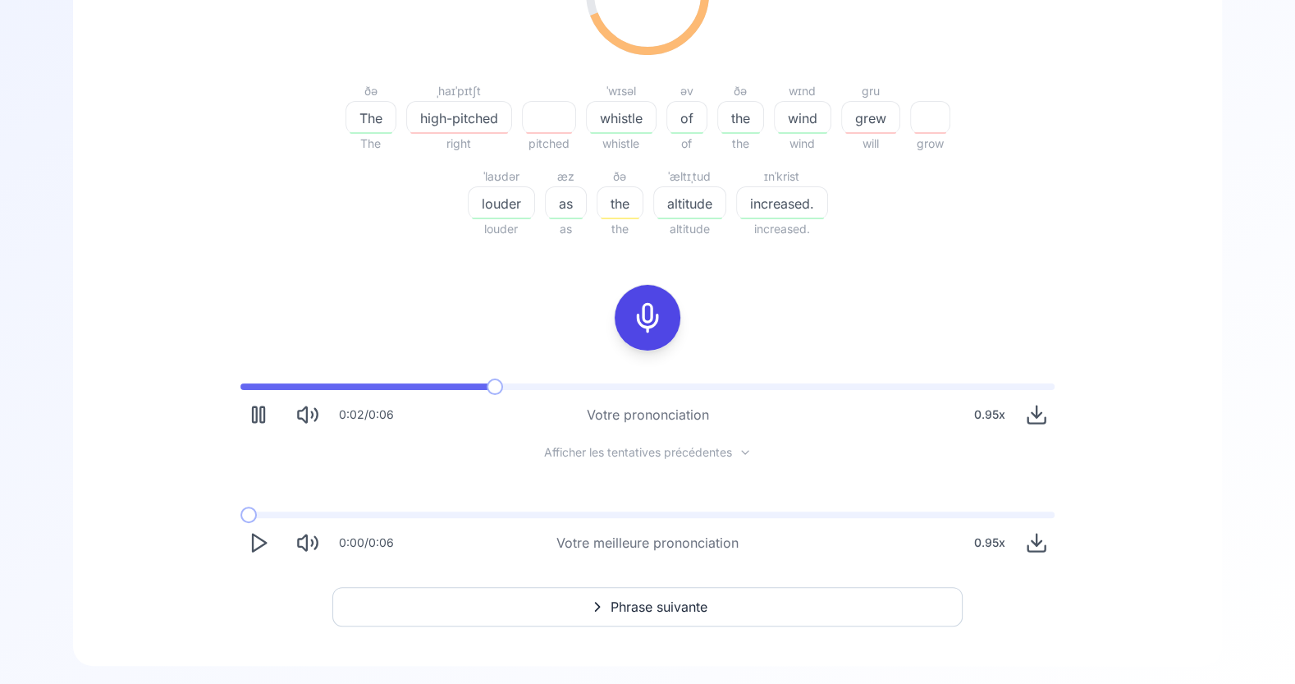
click at [251, 547] on icon "Play" at bounding box center [258, 542] width 23 height 23
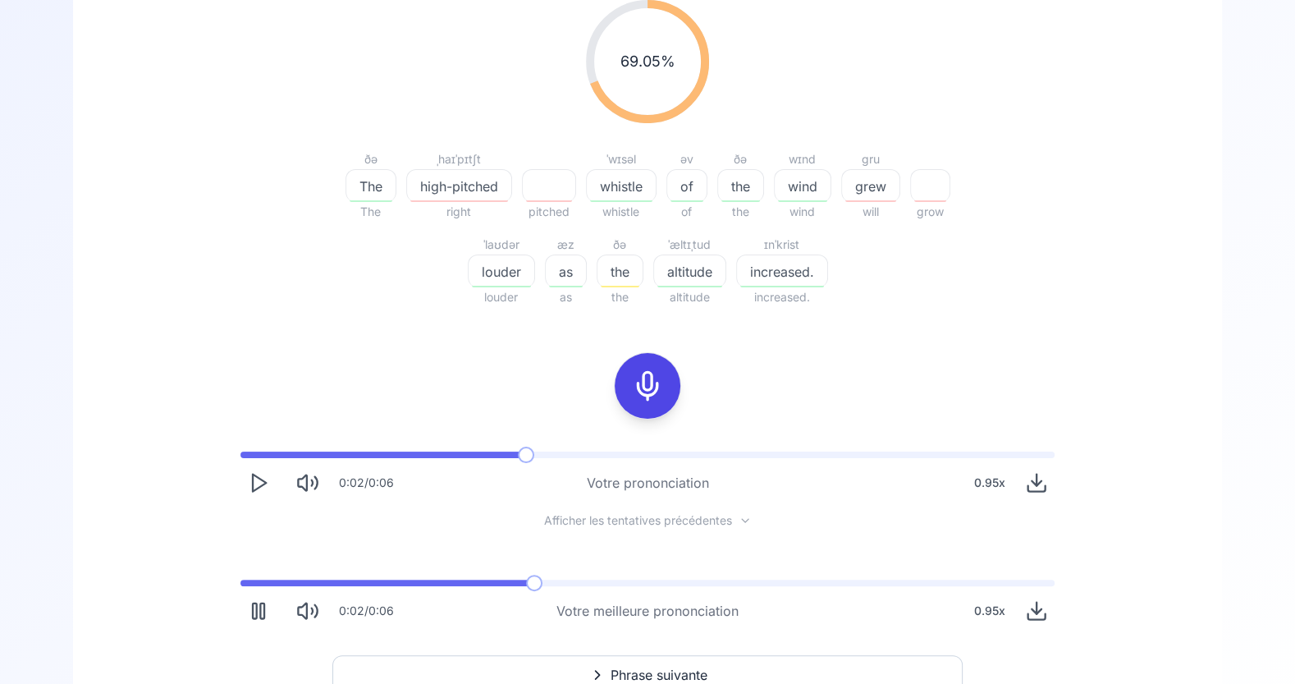
scroll to position [222, 0]
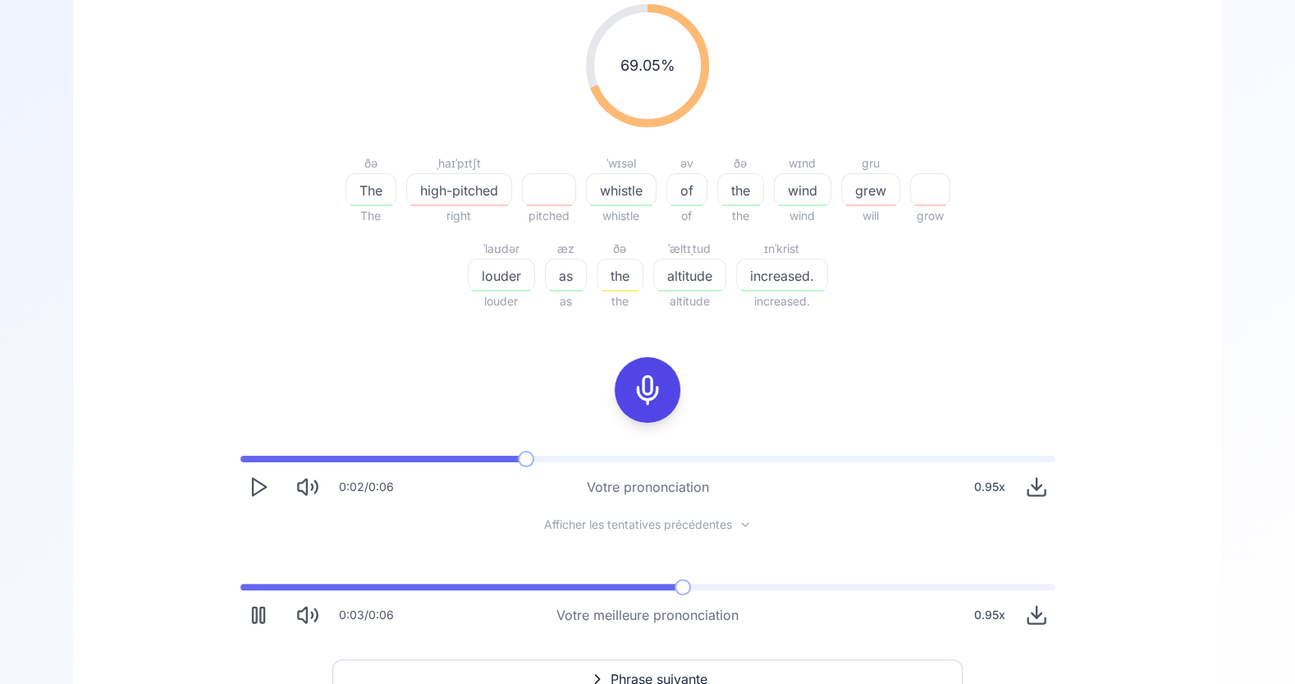
click at [264, 611] on rect "Pause" at bounding box center [262, 615] width 4 height 16
click at [264, 584] on span at bounding box center [468, 587] width 455 height 7
click at [257, 617] on icon "Play" at bounding box center [258, 614] width 23 height 23
click at [257, 617] on icon "Pause" at bounding box center [258, 614] width 23 height 23
click at [651, 388] on icon at bounding box center [647, 390] width 33 height 33
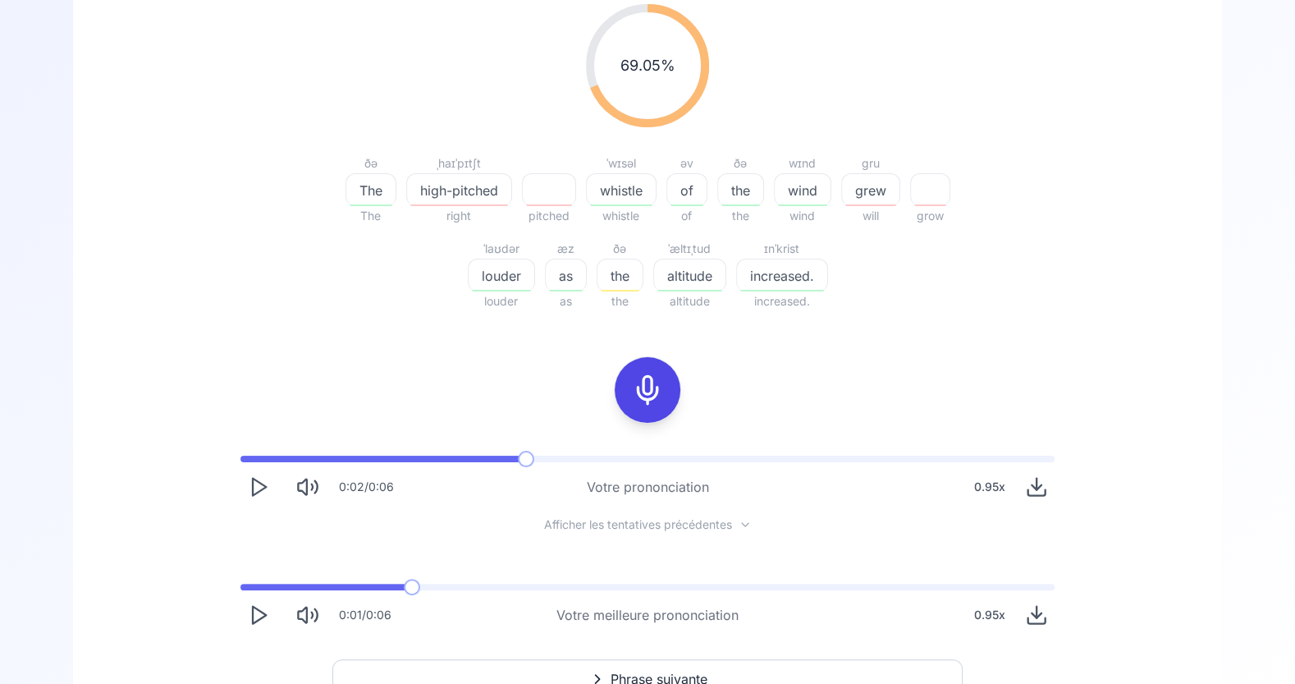
scroll to position [107, 0]
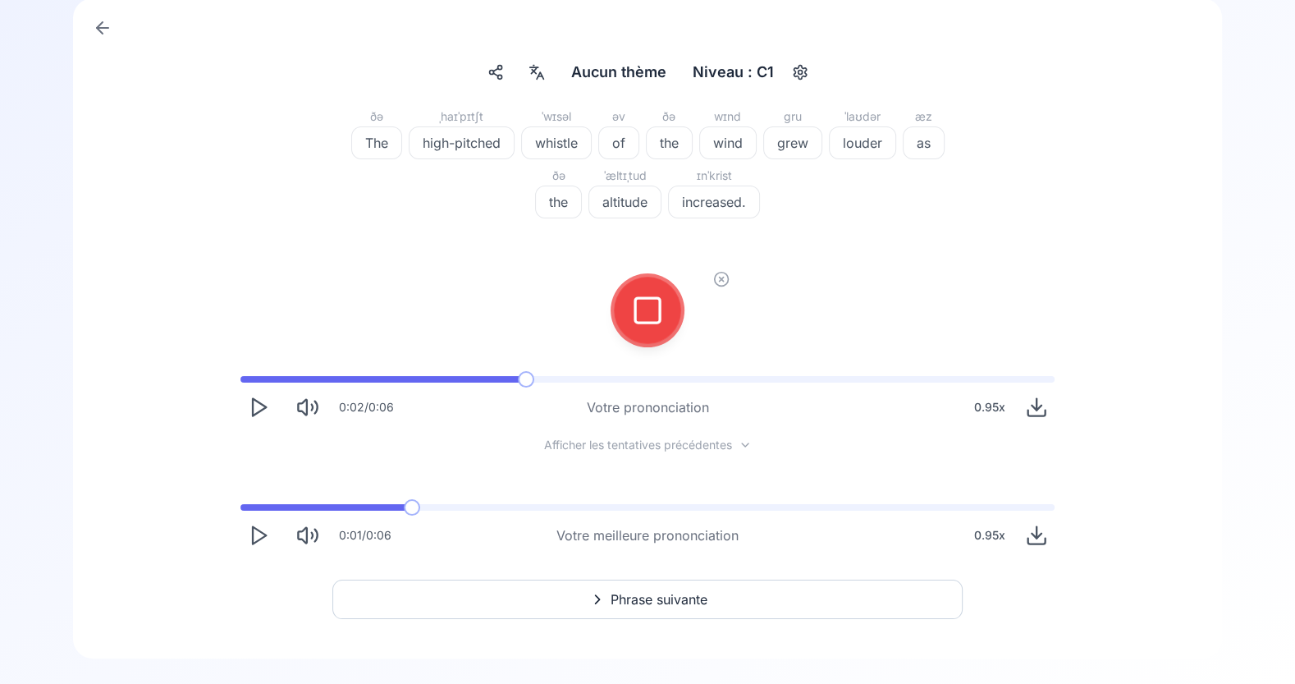
click at [650, 306] on icon at bounding box center [647, 310] width 33 height 33
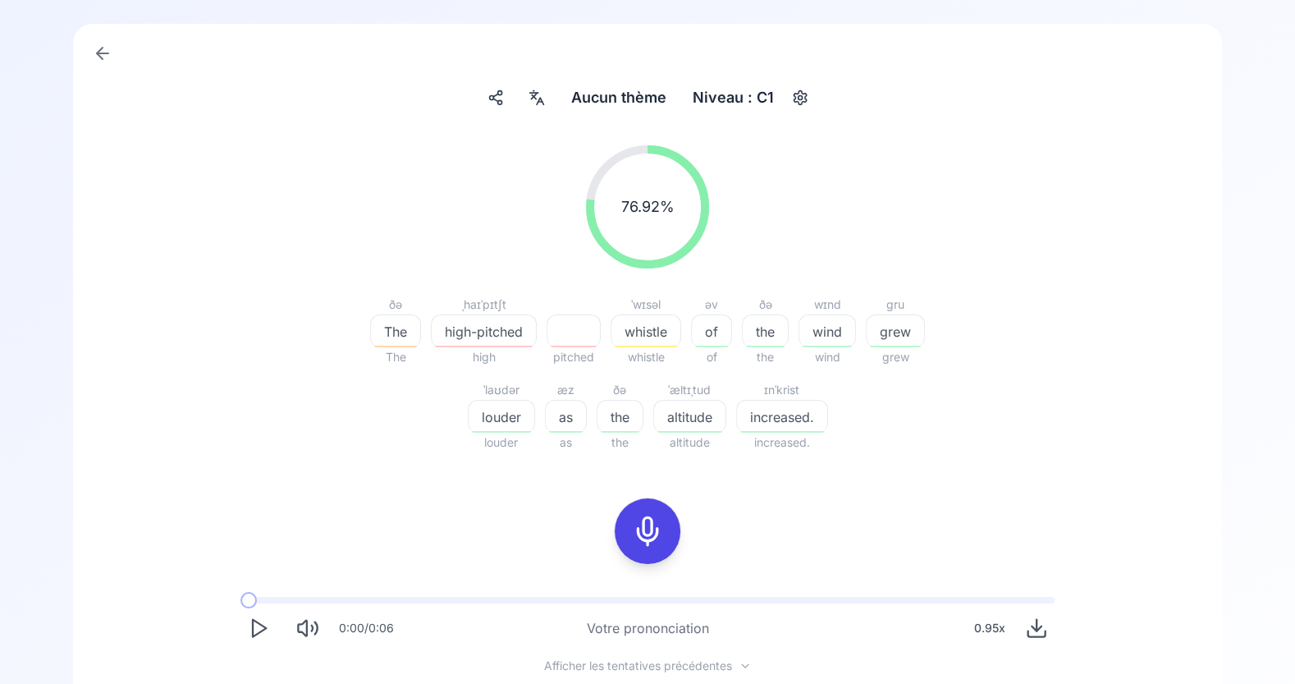
scroll to position [22, 0]
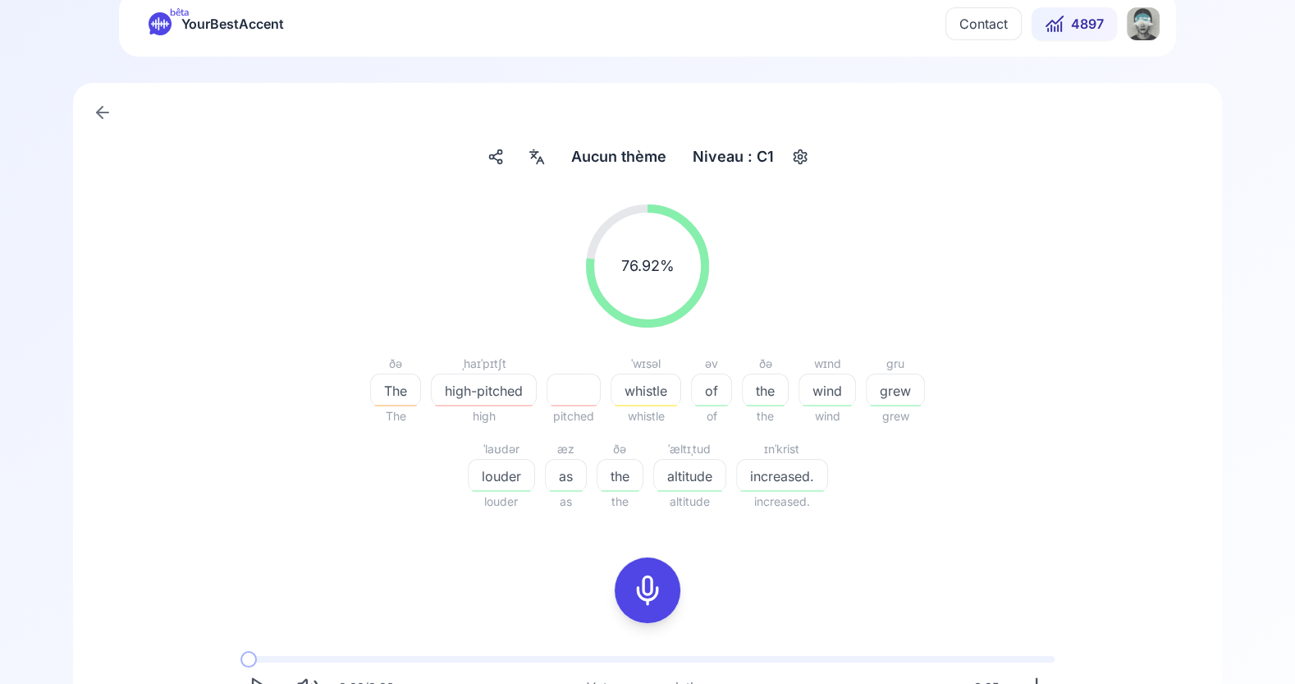
click at [538, 154] on icon at bounding box center [537, 157] width 20 height 16
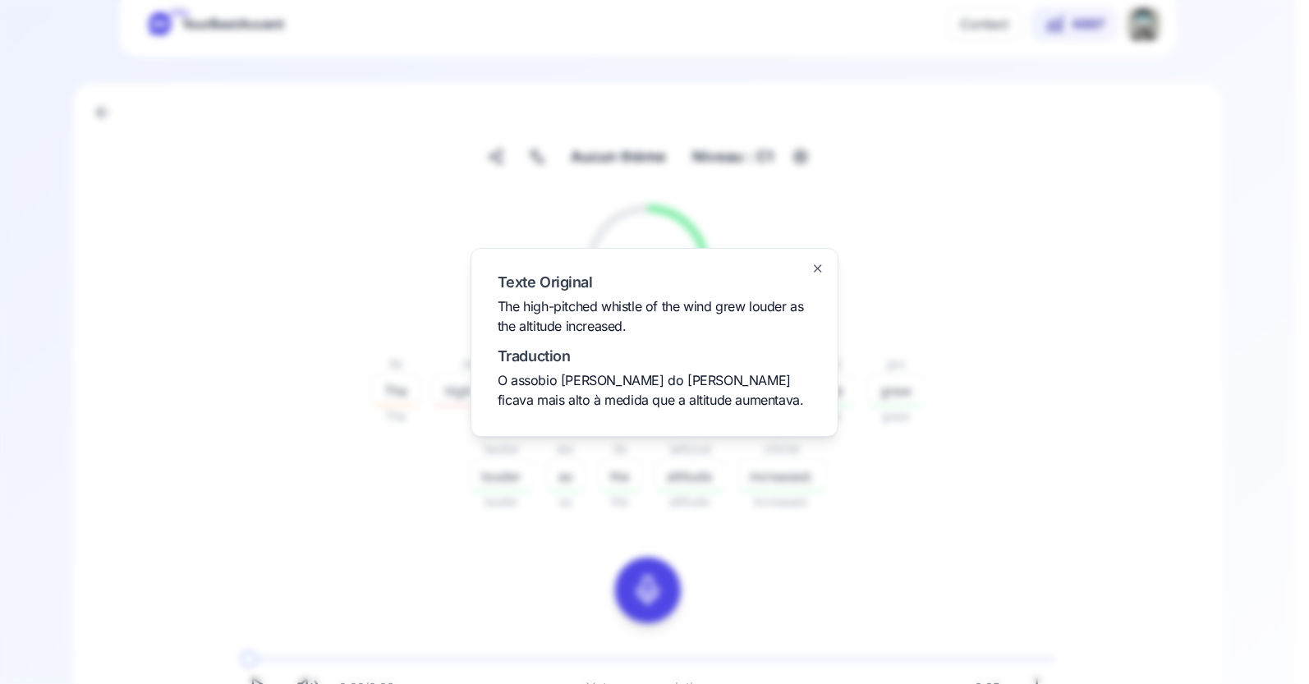
click at [827, 264] on div "Texte Original The high-pitched whistle of the wind grew louder as the altitude…" at bounding box center [654, 342] width 368 height 189
click at [819, 265] on icon "button" at bounding box center [817, 268] width 13 height 13
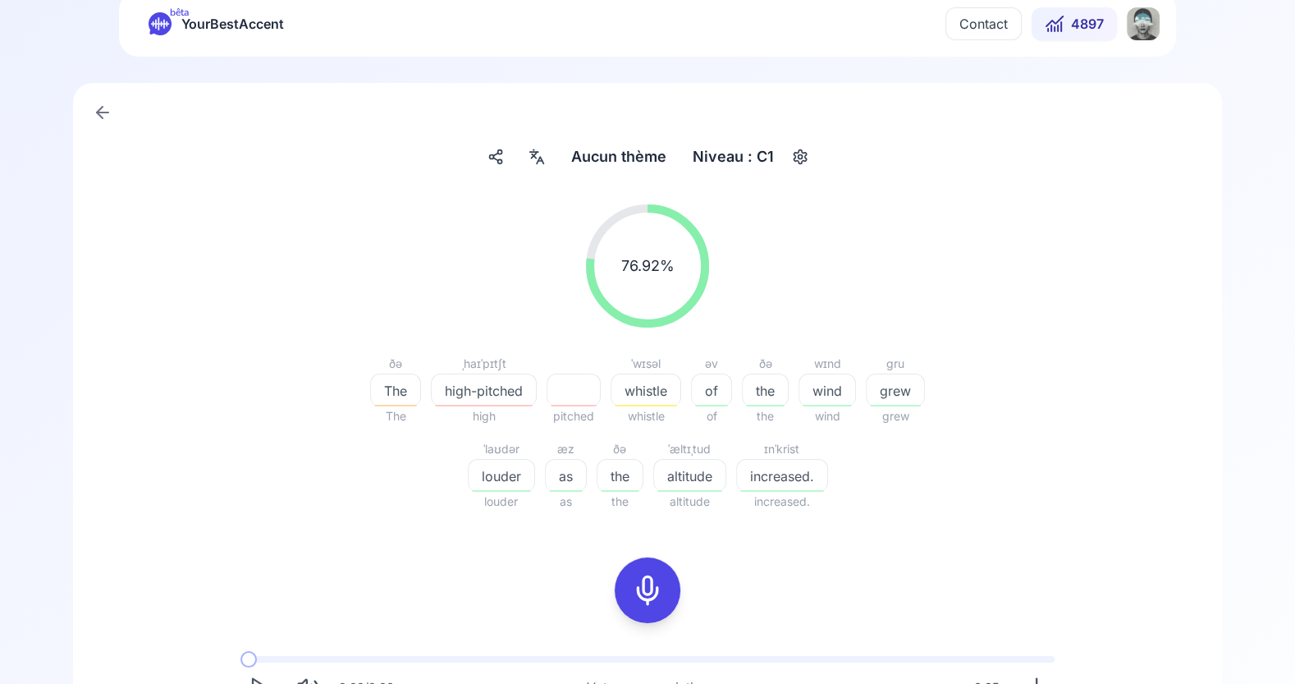
click at [478, 392] on span "high-pitched" at bounding box center [484, 391] width 104 height 20
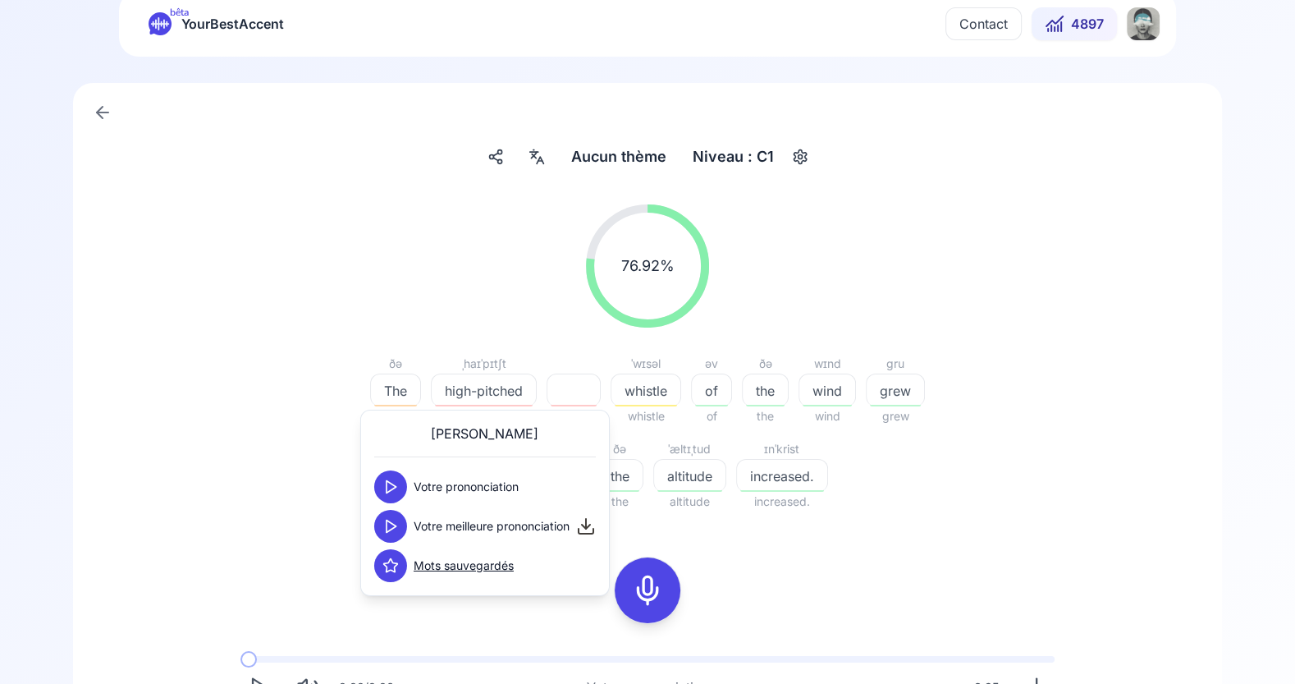
click at [396, 526] on icon at bounding box center [391, 526] width 16 height 16
click at [977, 587] on div "76.92 % 76.92 % ðə The The ˌhaɪˈpɪtʃt high-pitched high pitched ˈwɪsəl whistle …" at bounding box center [647, 518] width 1070 height 655
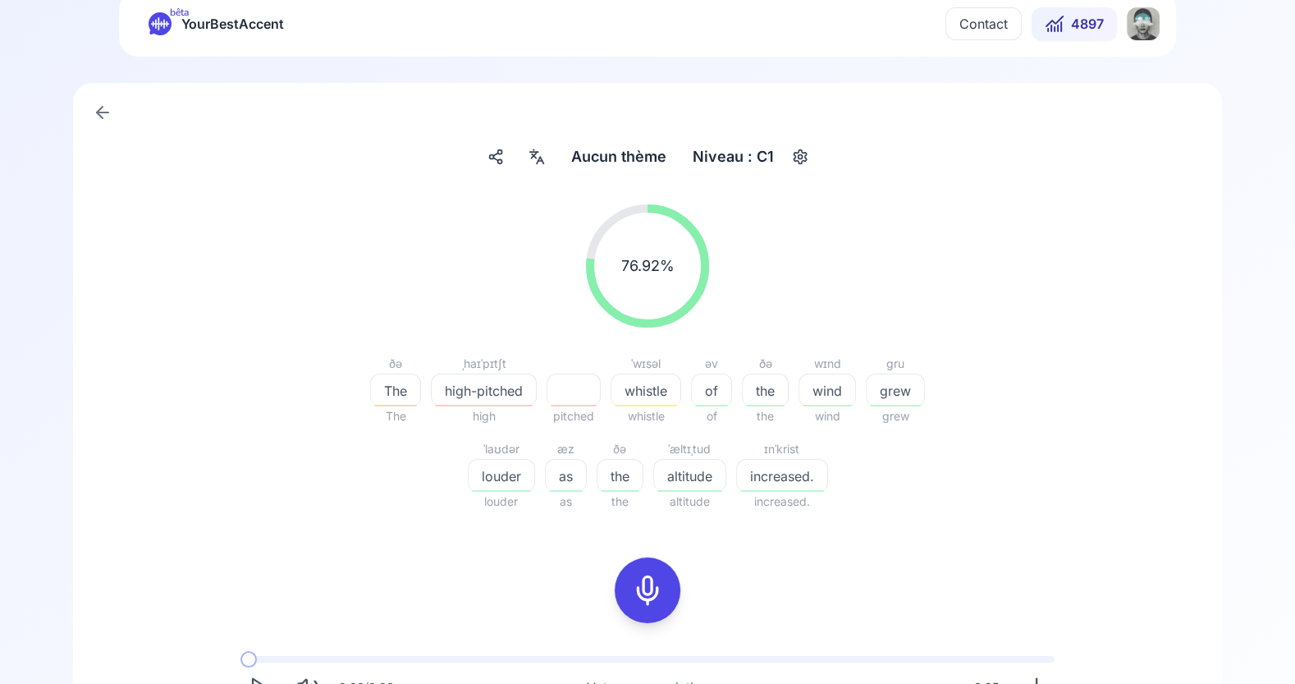
click at [644, 595] on icon at bounding box center [647, 590] width 33 height 33
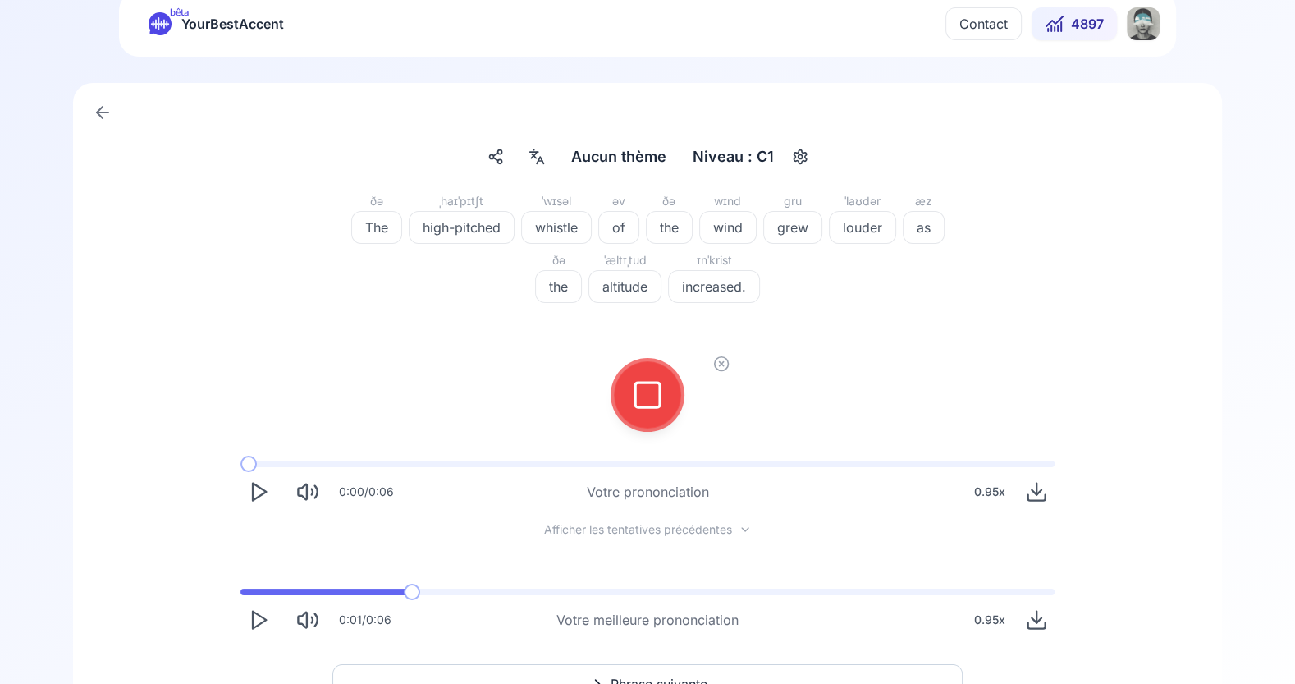
click at [654, 377] on div at bounding box center [647, 395] width 39 height 66
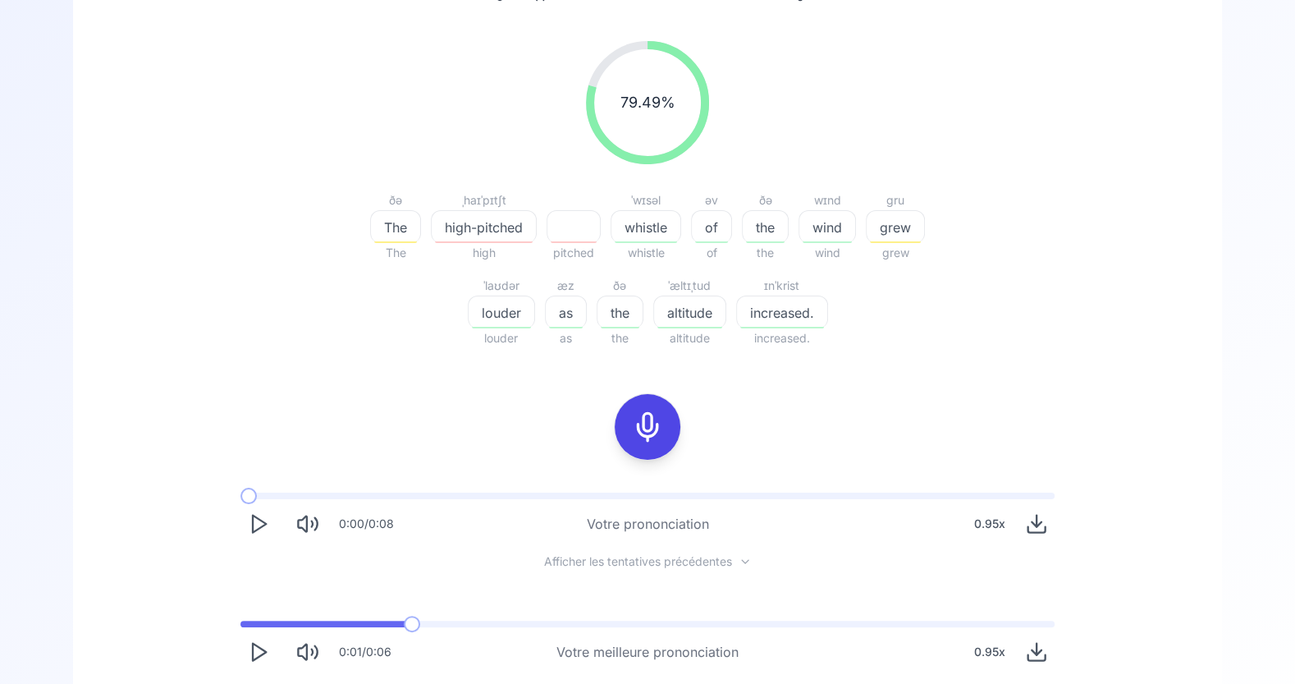
scroll to position [183, 0]
click at [479, 227] on span "high-pitched" at bounding box center [484, 230] width 104 height 20
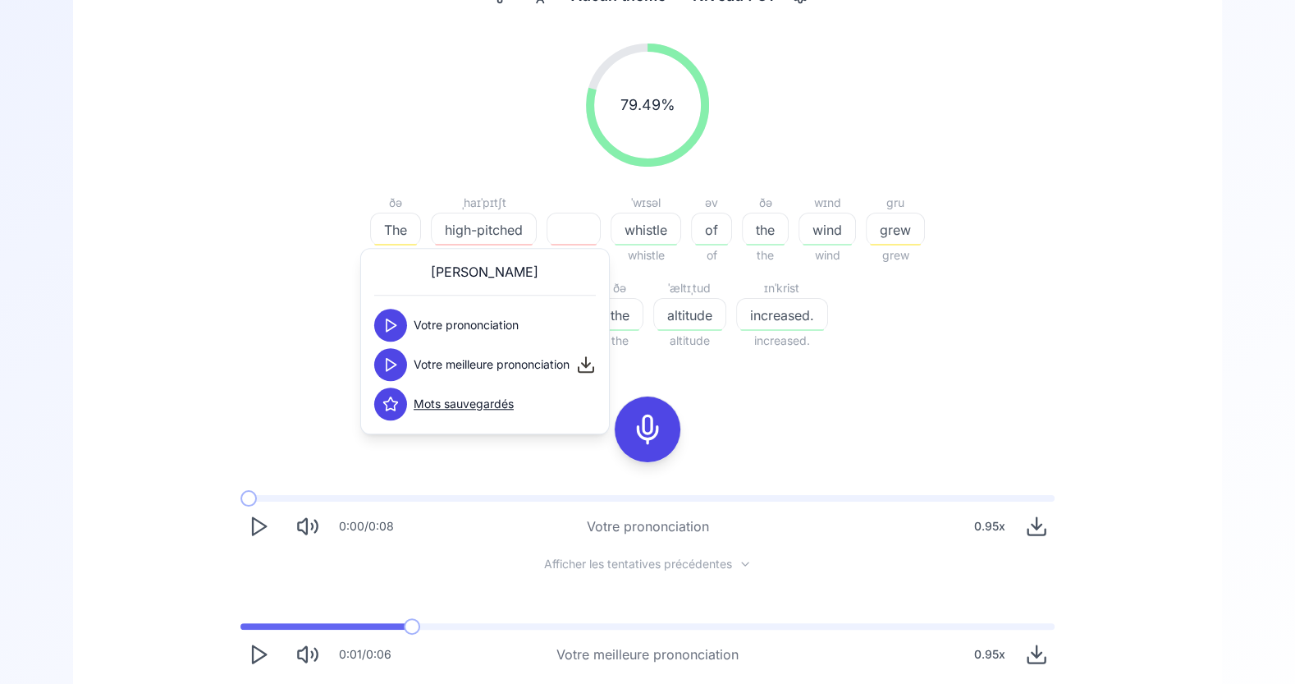
click at [393, 364] on polygon at bounding box center [392, 365] width 10 height 12
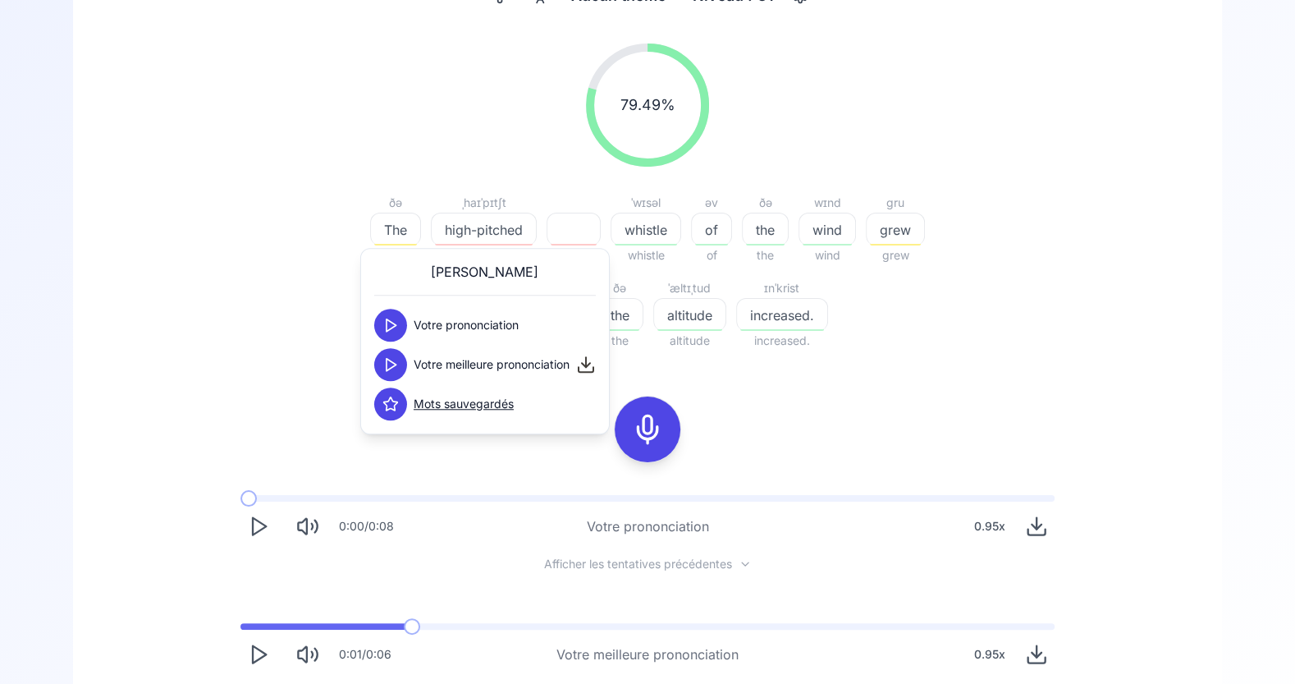
click at [393, 364] on polygon at bounding box center [392, 365] width 10 height 12
click at [393, 364] on icon at bounding box center [393, 365] width 1 height 4
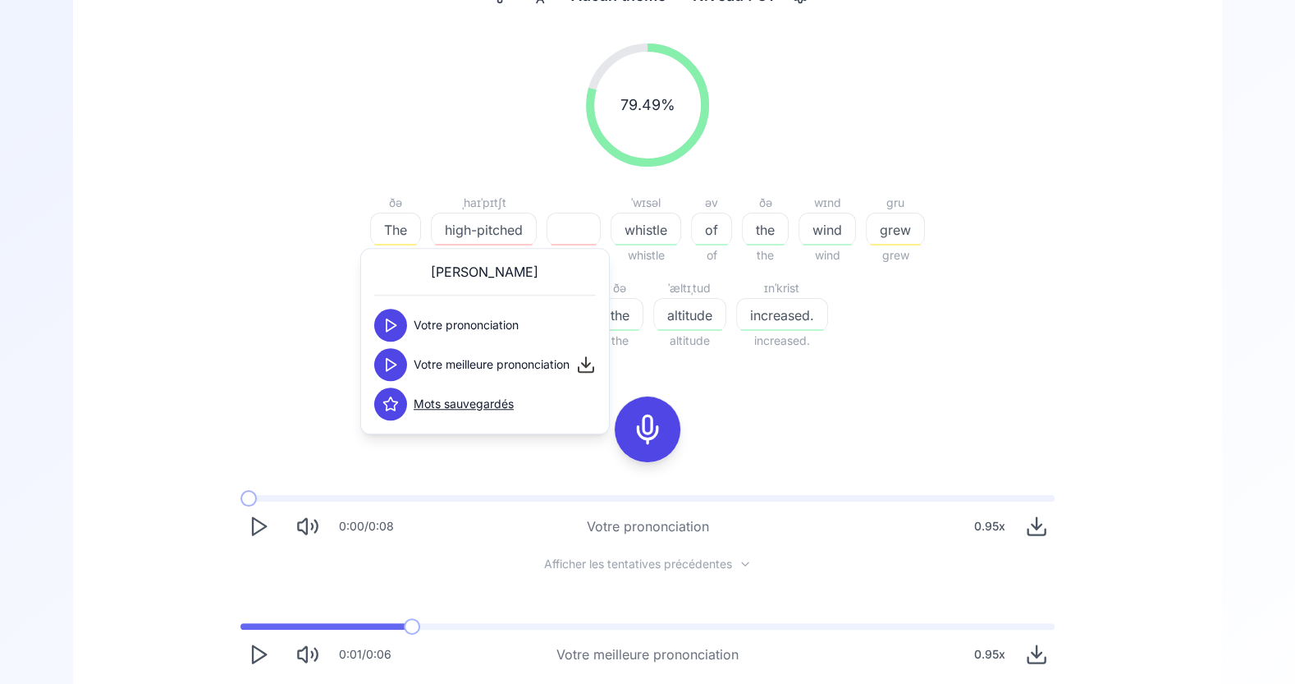
click at [393, 364] on polygon at bounding box center [392, 365] width 10 height 12
click at [658, 413] on icon at bounding box center [647, 429] width 33 height 33
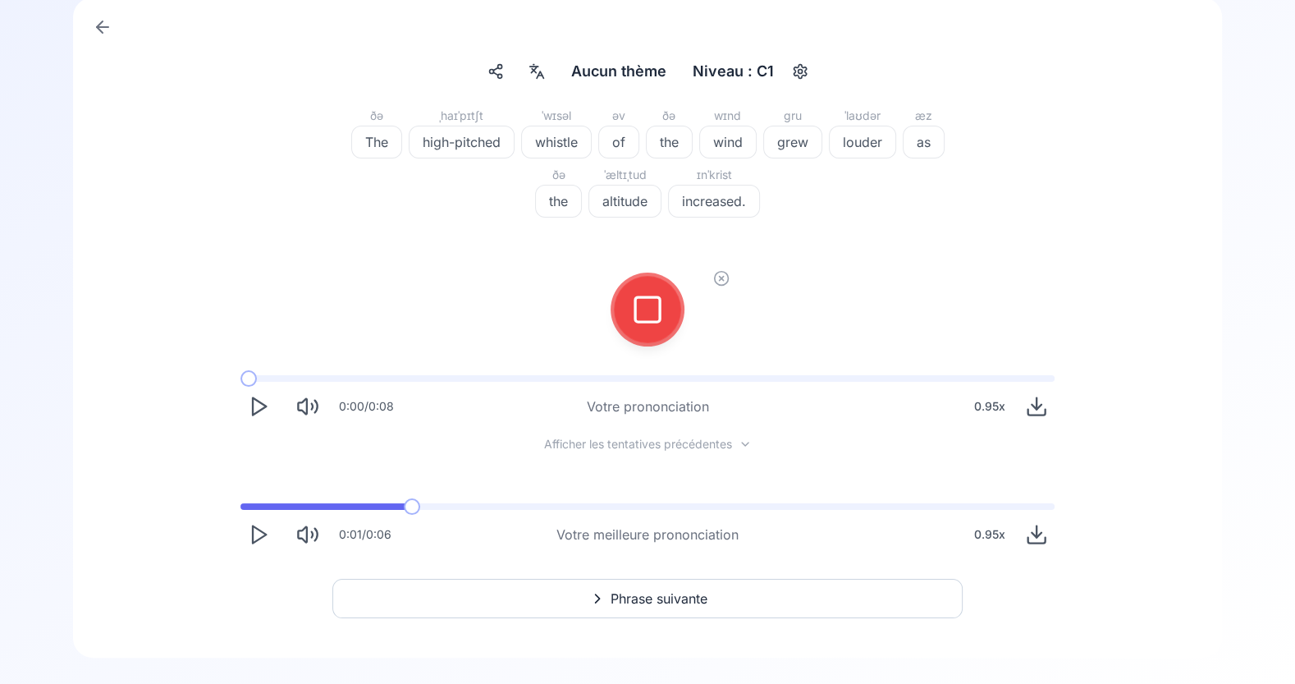
scroll to position [107, 0]
click at [656, 314] on icon at bounding box center [647, 310] width 33 height 33
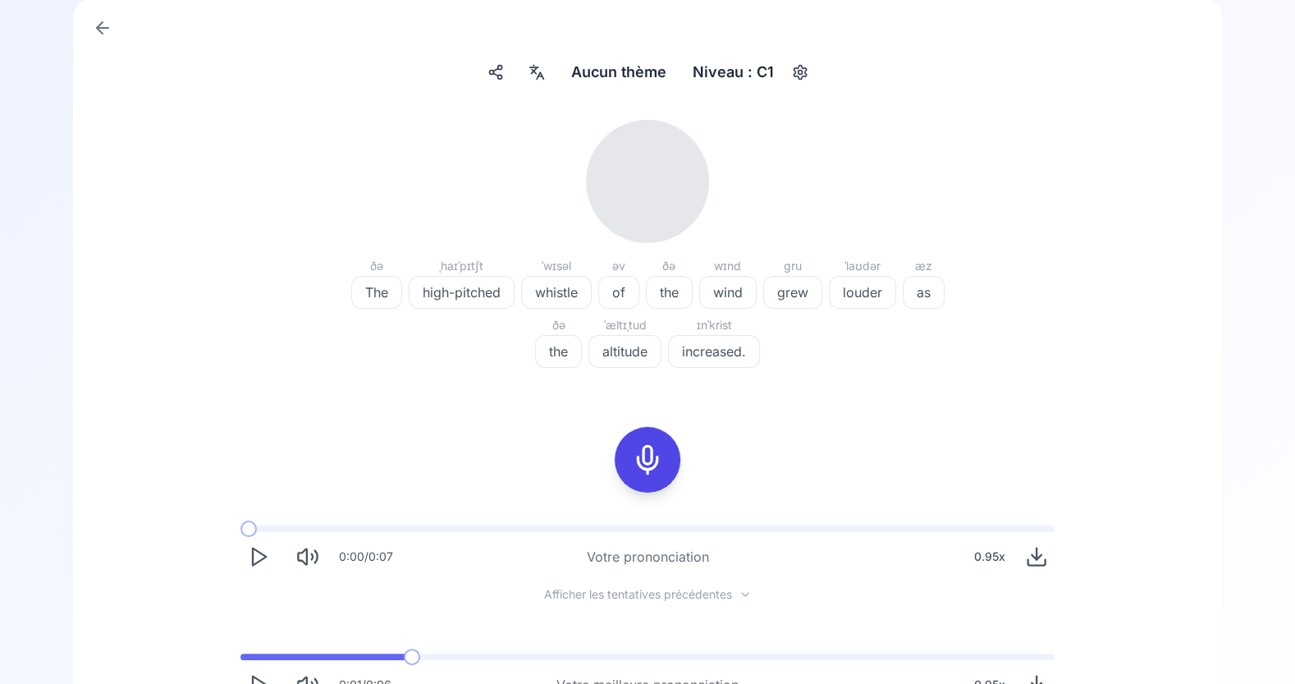
scroll to position [183, 0]
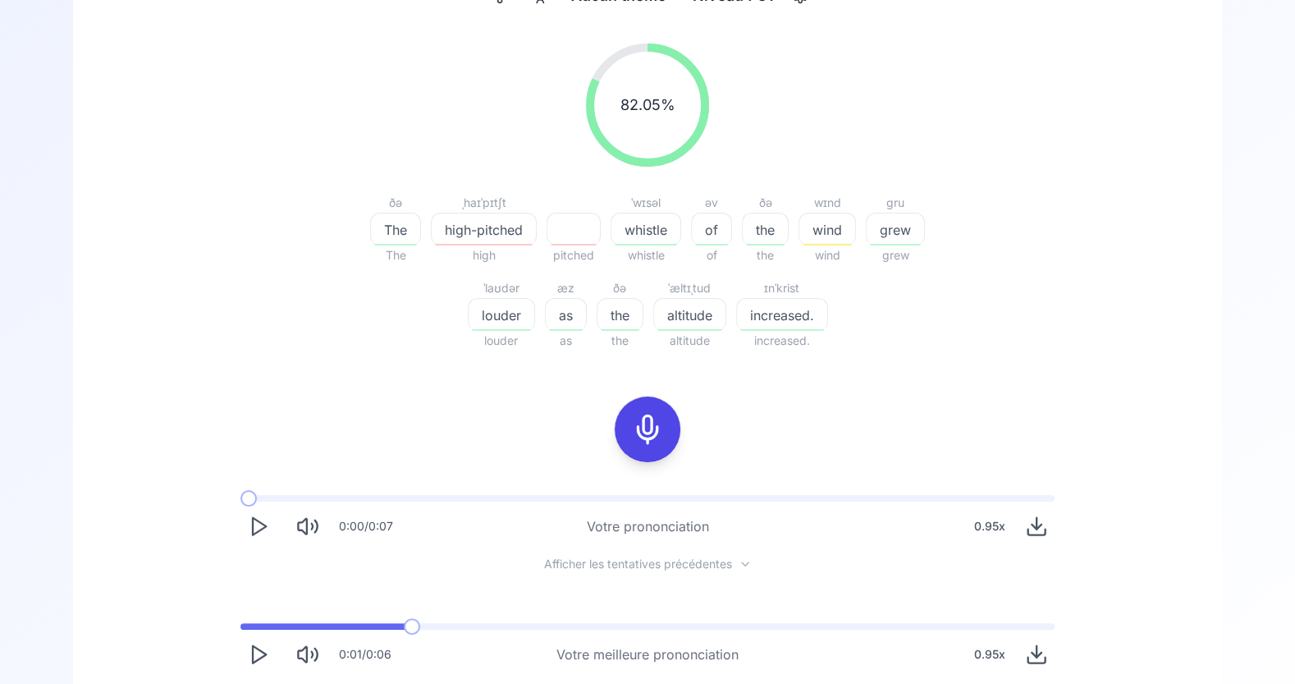
click at [653, 424] on icon at bounding box center [647, 429] width 33 height 33
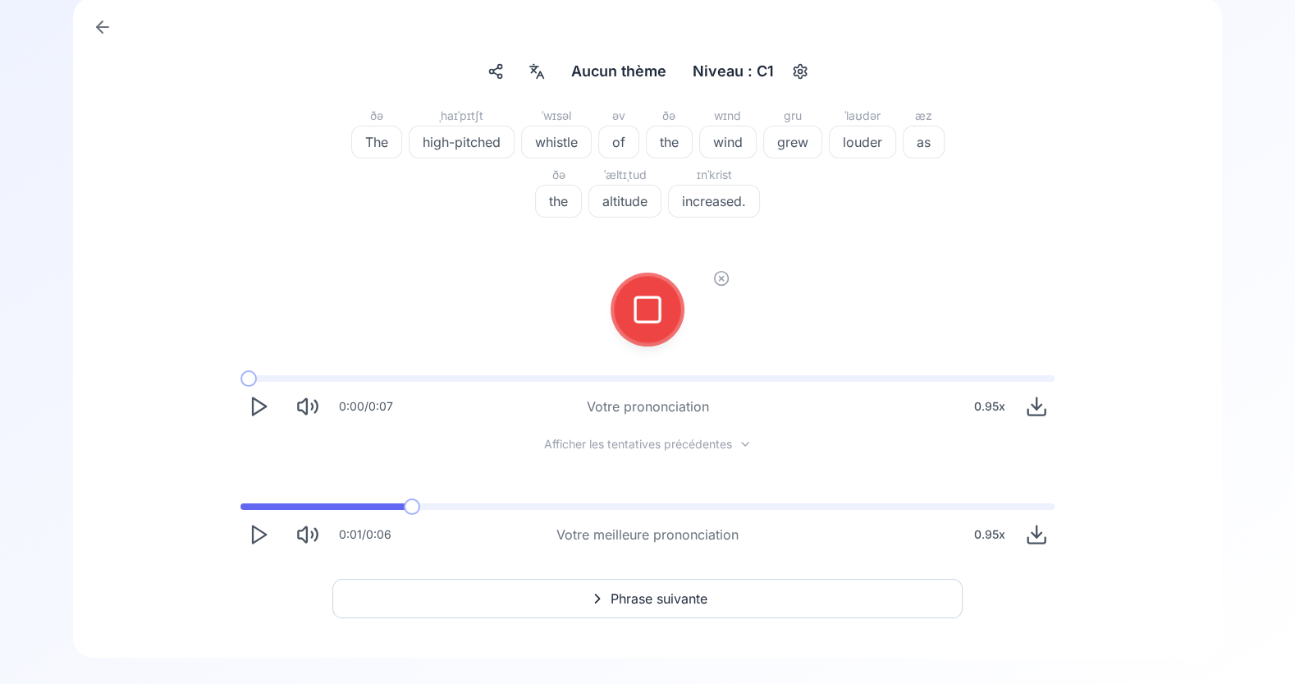
scroll to position [107, 0]
click at [666, 291] on div at bounding box center [647, 310] width 39 height 66
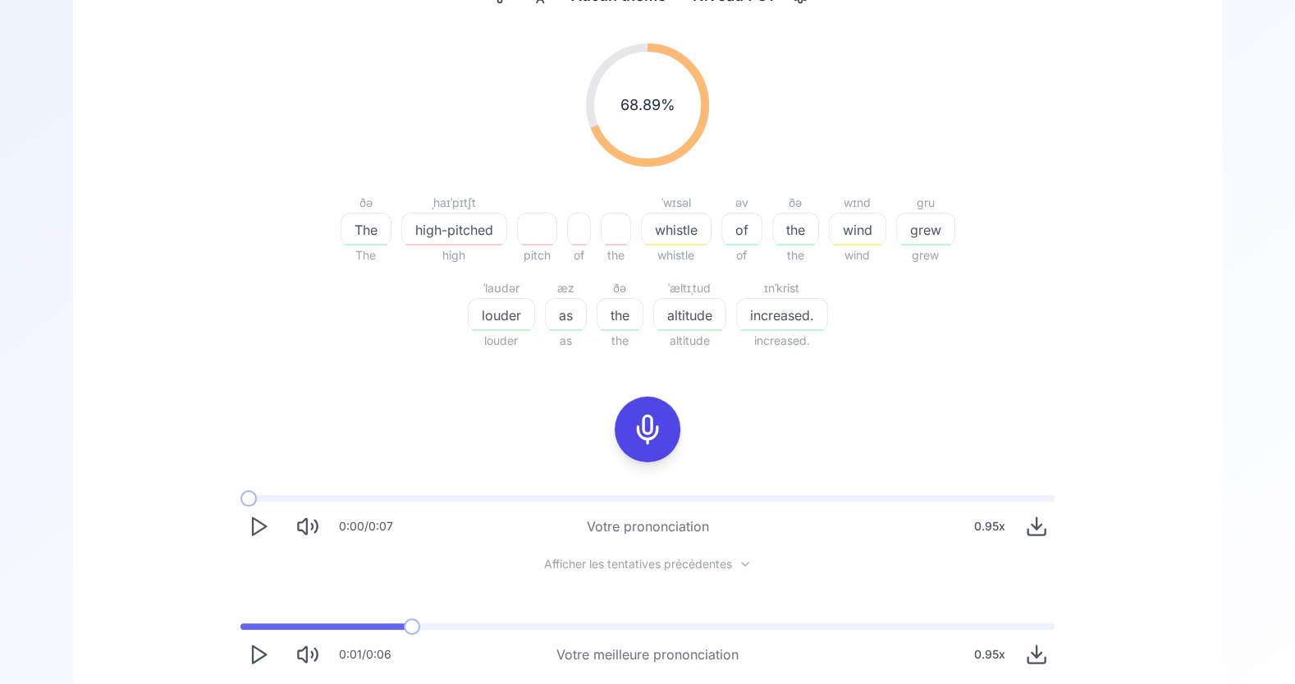
click at [666, 291] on div "ˈæltɪˌtud" at bounding box center [689, 288] width 73 height 20
click at [657, 437] on icon at bounding box center [647, 429] width 33 height 33
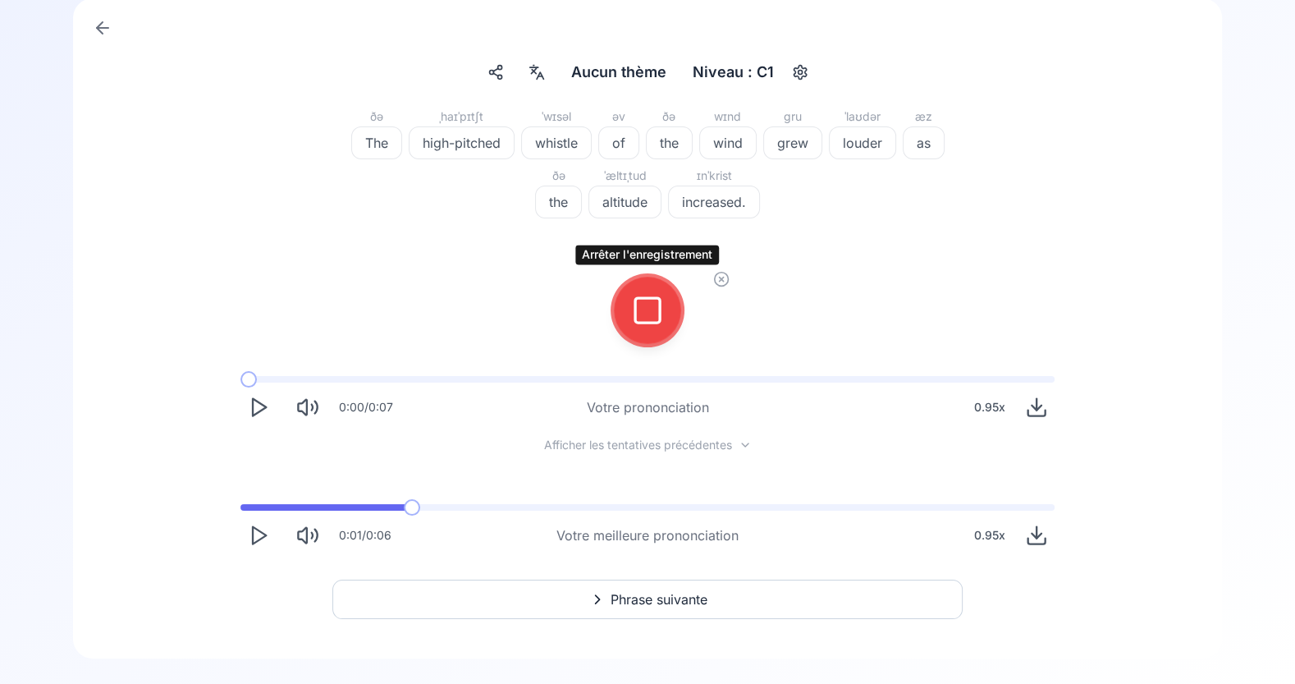
click at [667, 316] on button at bounding box center [648, 310] width 66 height 66
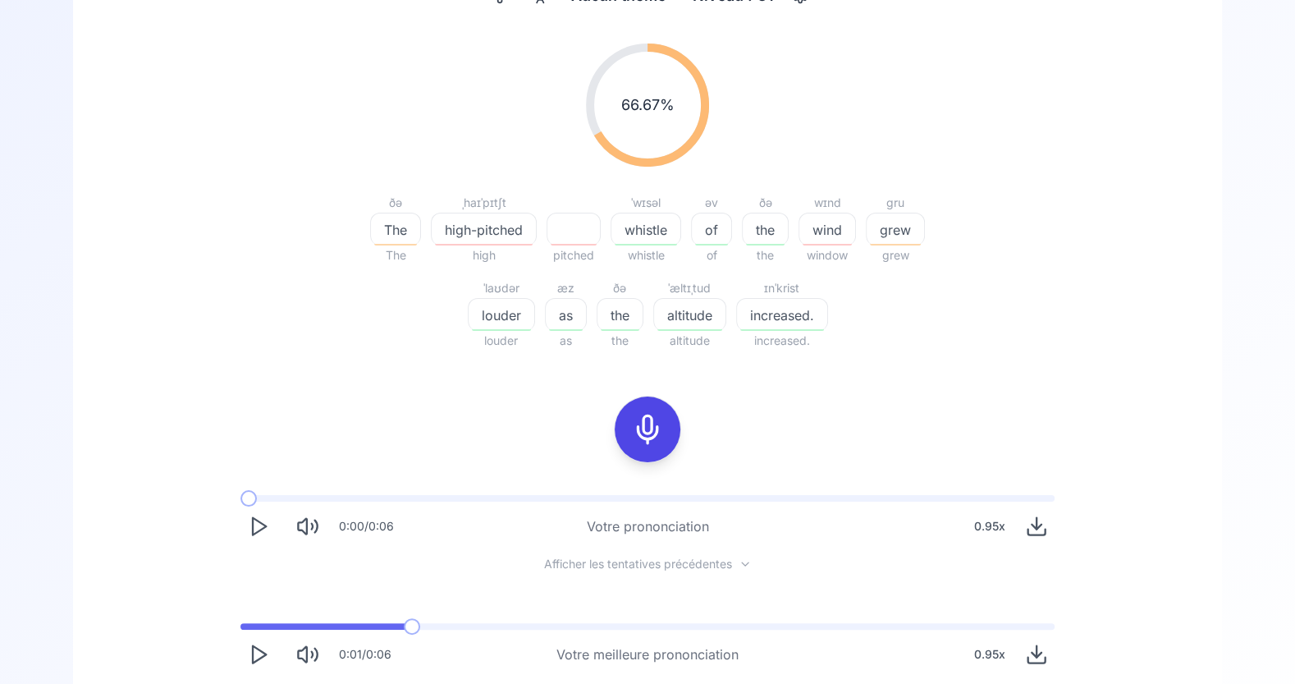
click at [649, 433] on icon at bounding box center [647, 429] width 33 height 33
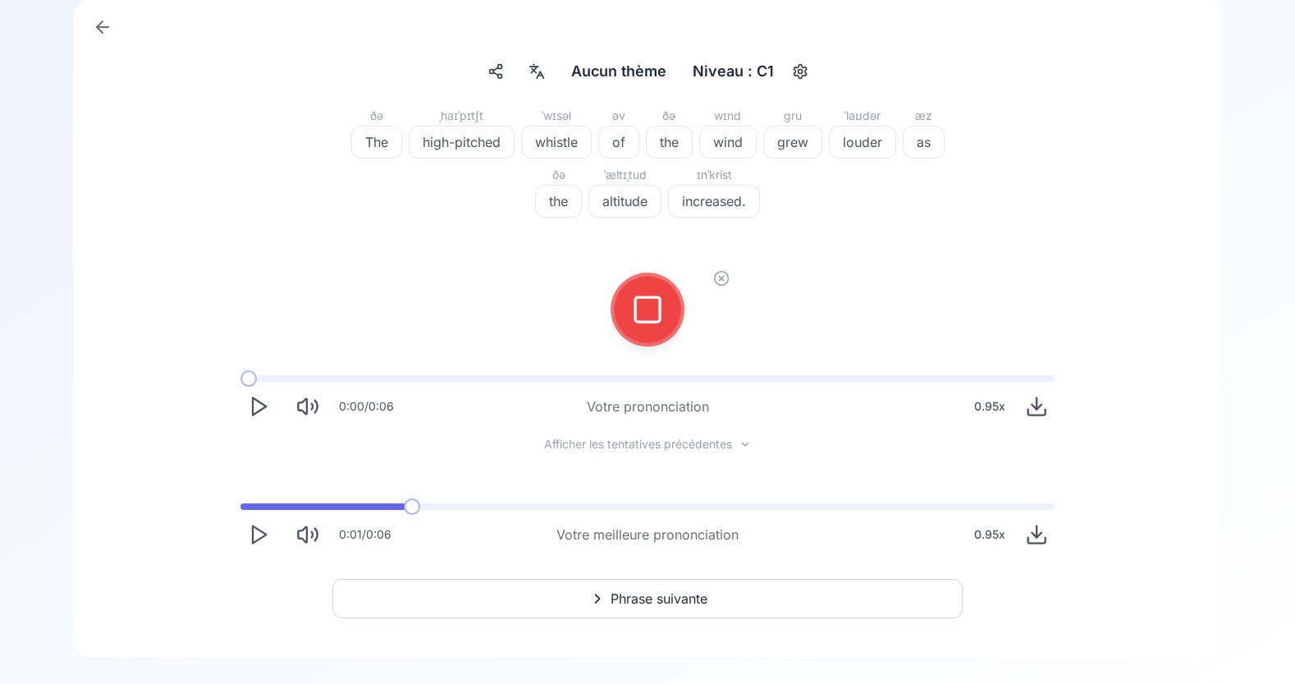
scroll to position [107, 0]
click at [649, 312] on icon at bounding box center [647, 310] width 33 height 33
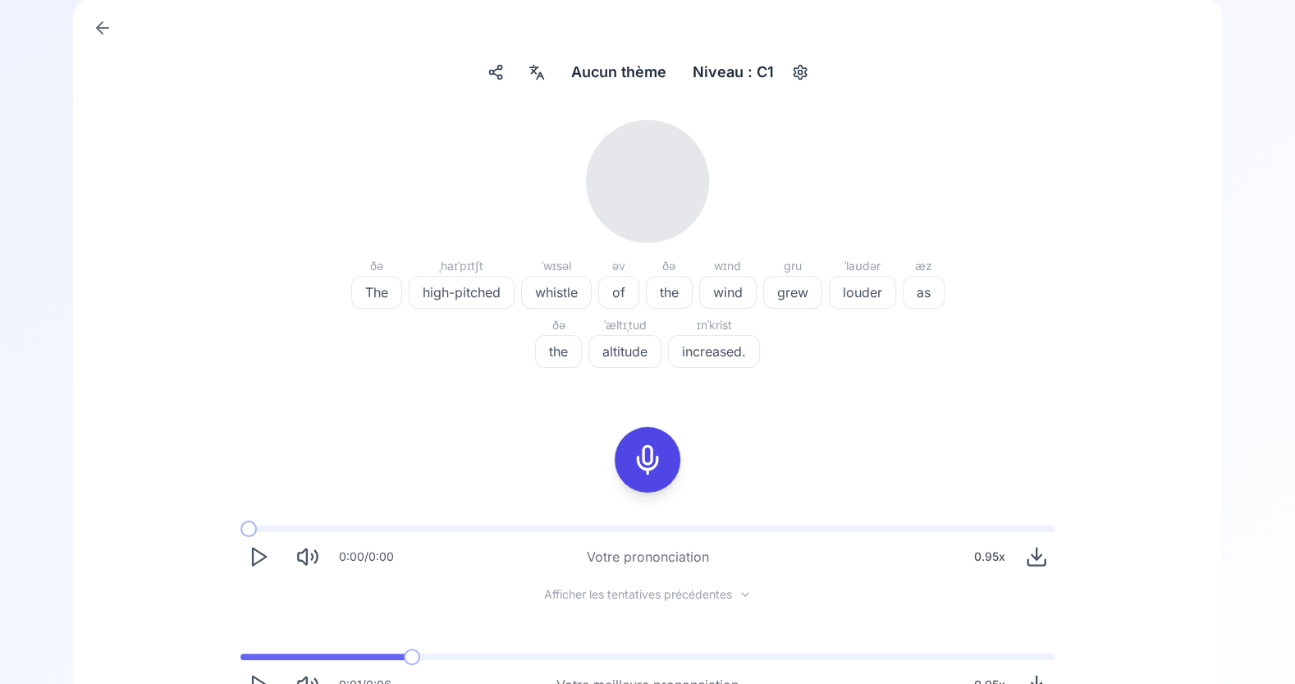
scroll to position [183, 0]
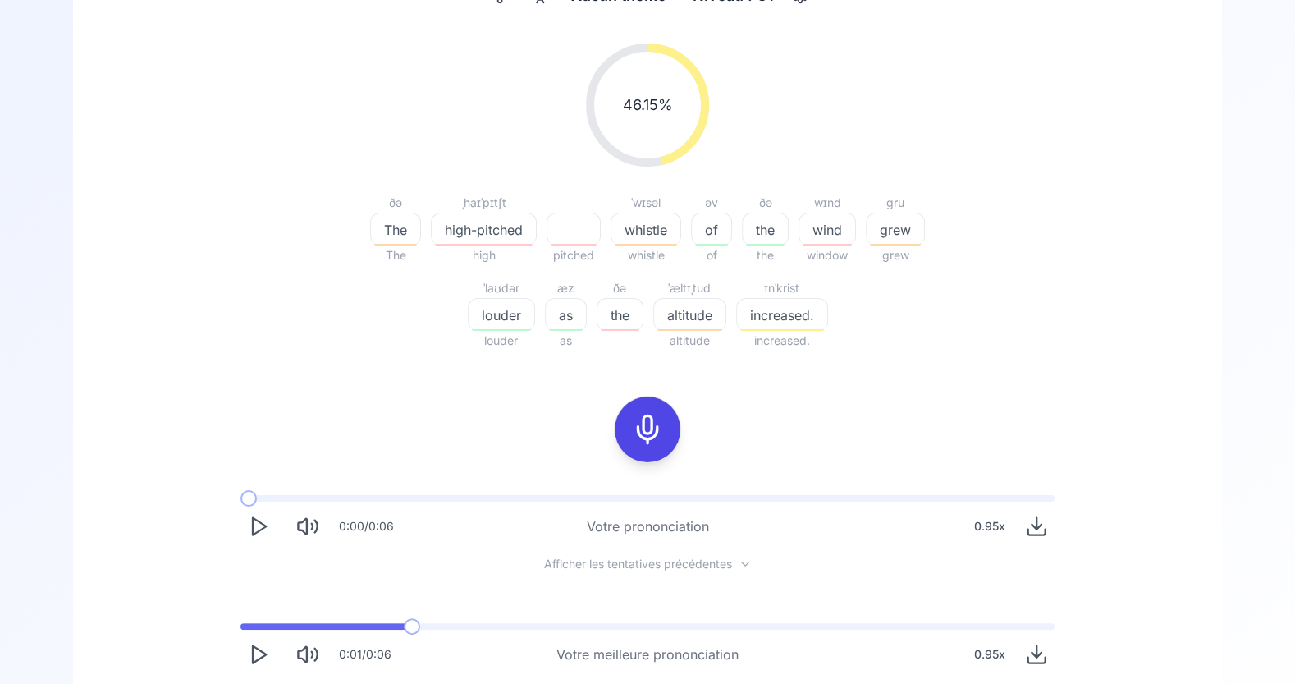
click at [627, 421] on button at bounding box center [648, 429] width 66 height 66
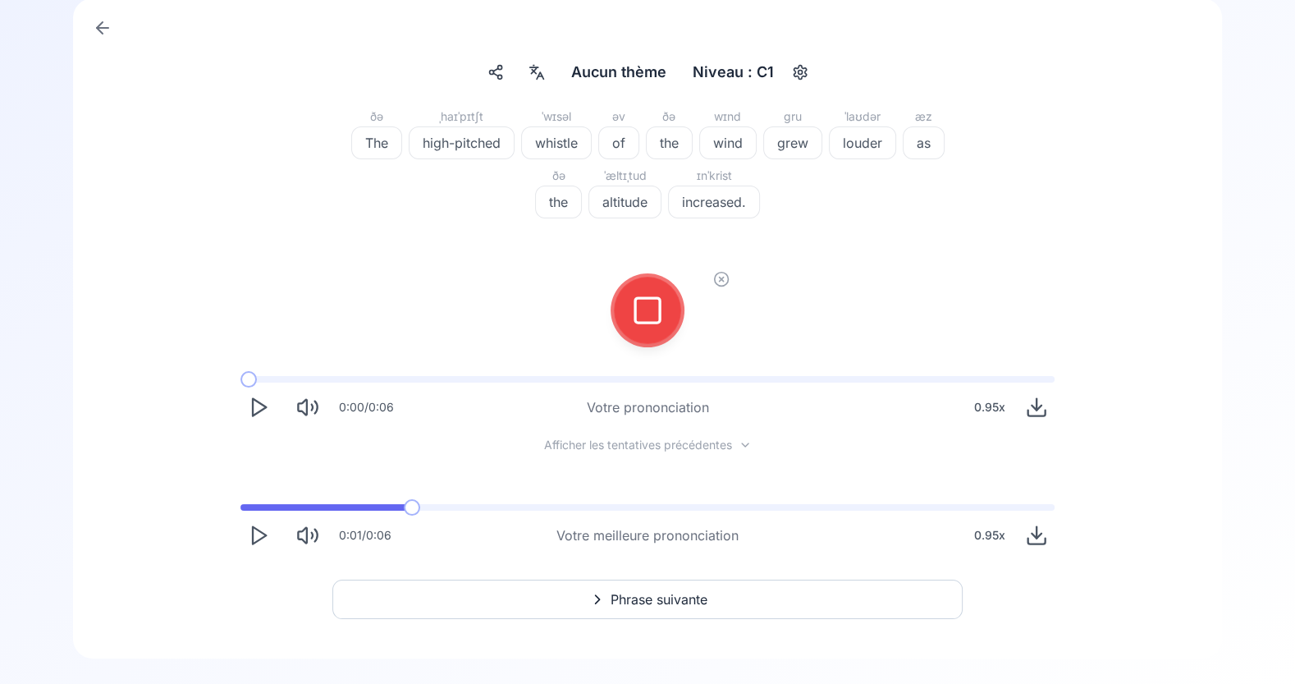
click at [641, 314] on icon at bounding box center [647, 310] width 33 height 33
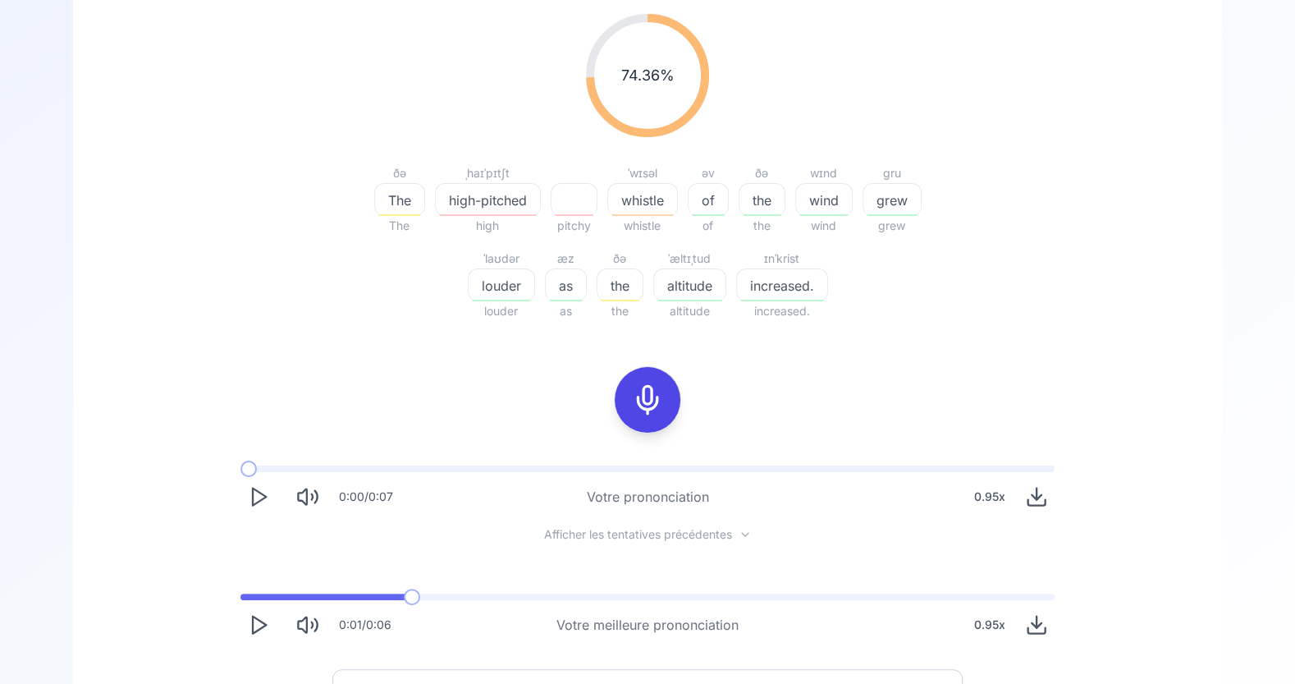
scroll to position [302, 0]
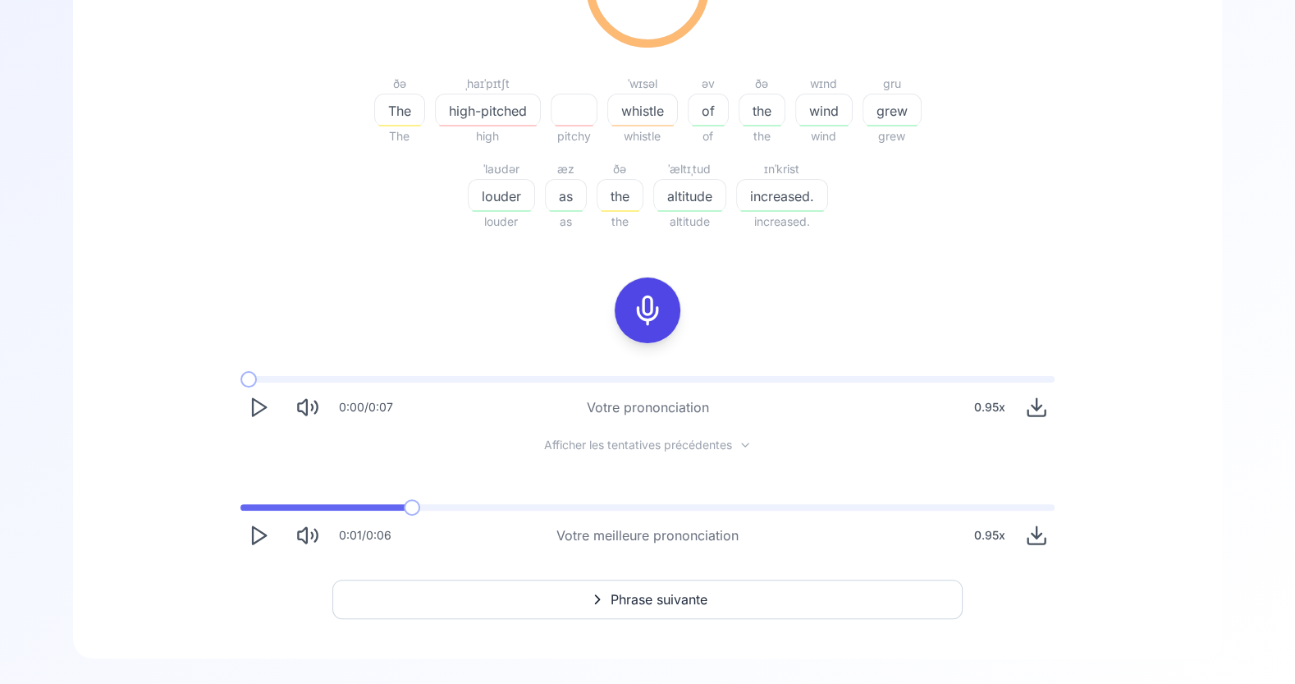
click at [694, 612] on button "Phrase suivante" at bounding box center [647, 599] width 630 height 39
